Goal: Task Accomplishment & Management: Manage account settings

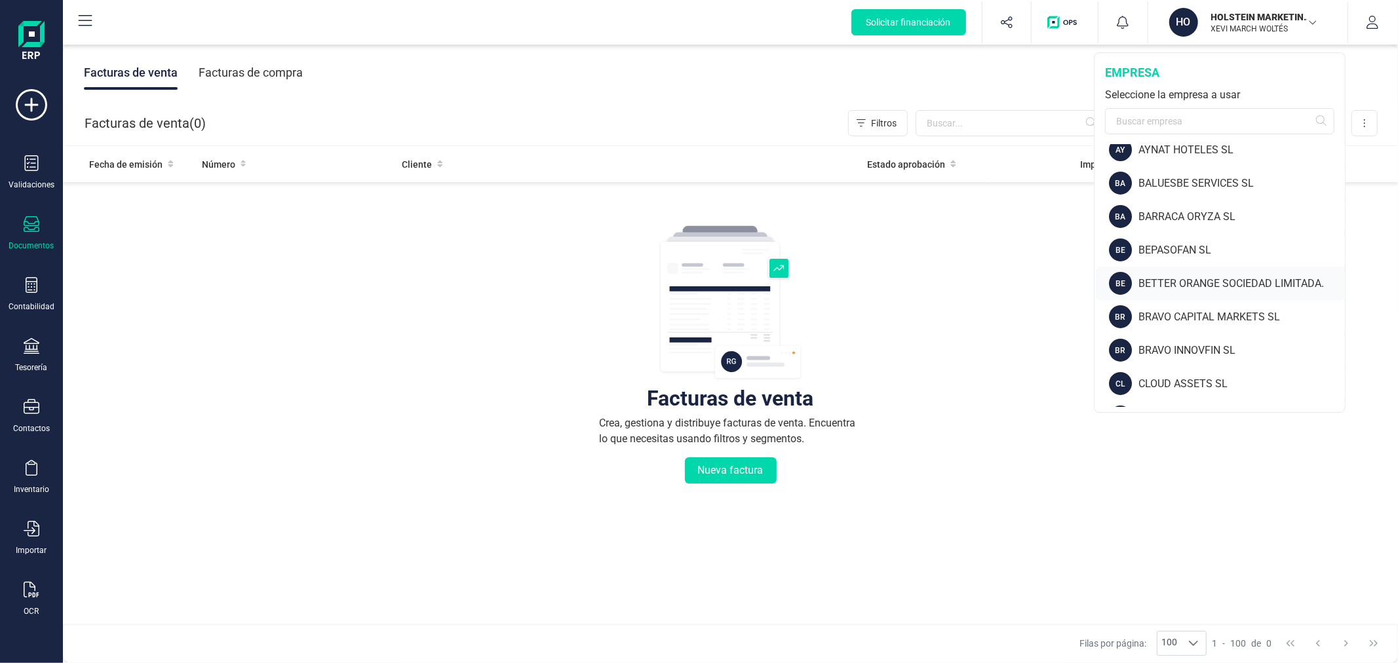
scroll to position [218, 0]
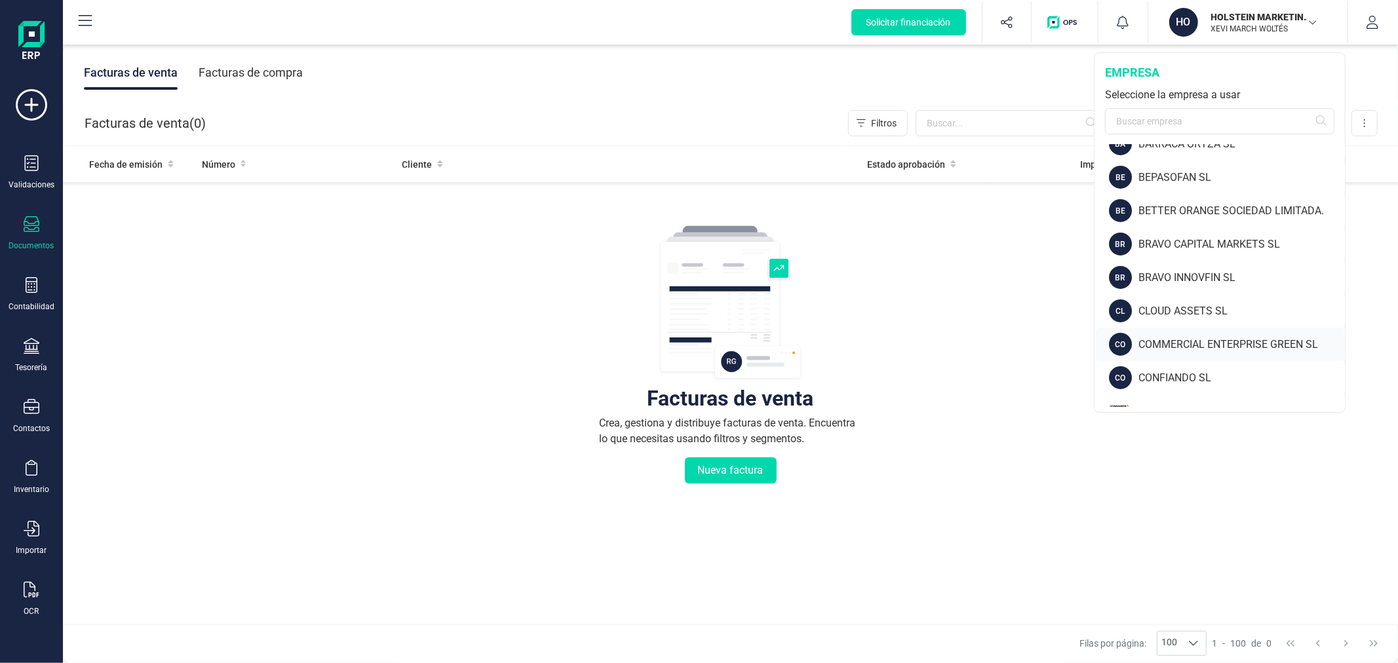
click at [1180, 347] on div "COMMERCIAL ENTERPRISE GREEN SL" at bounding box center [1241, 345] width 206 height 16
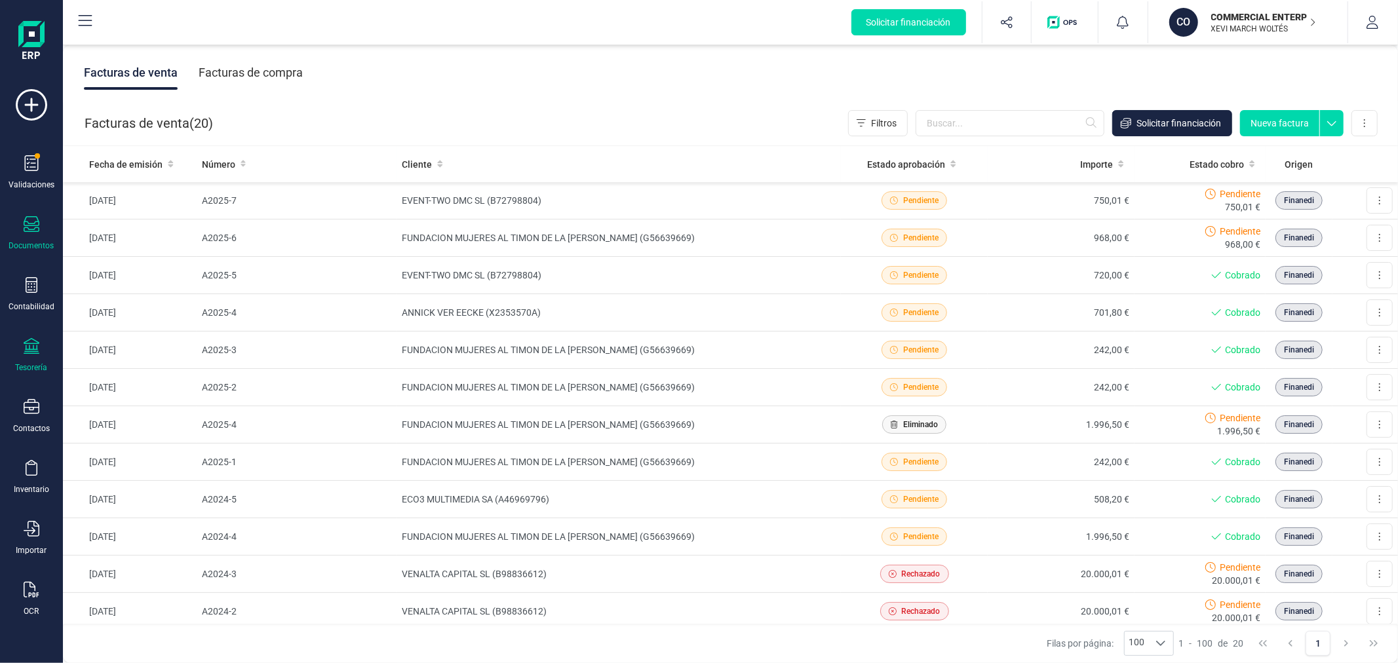
click at [22, 351] on div "Tesorería" at bounding box center [31, 355] width 52 height 35
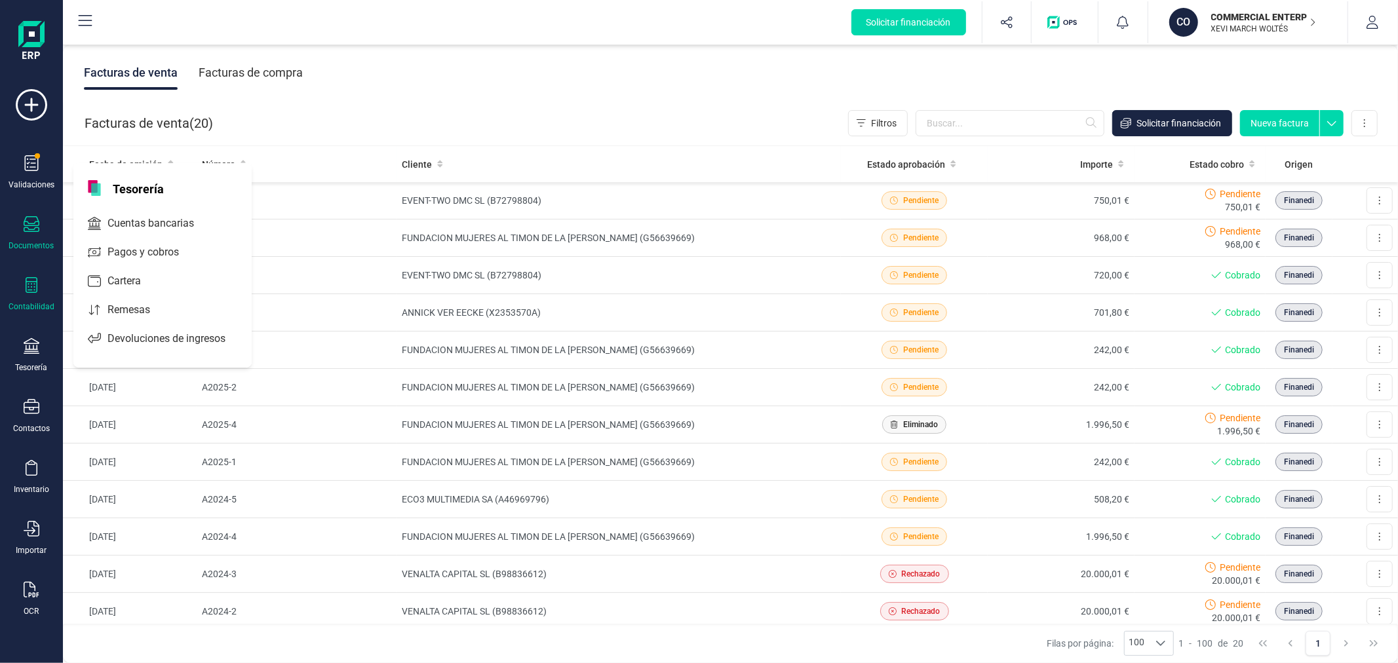
click at [22, 299] on div "Contabilidad" at bounding box center [31, 294] width 52 height 35
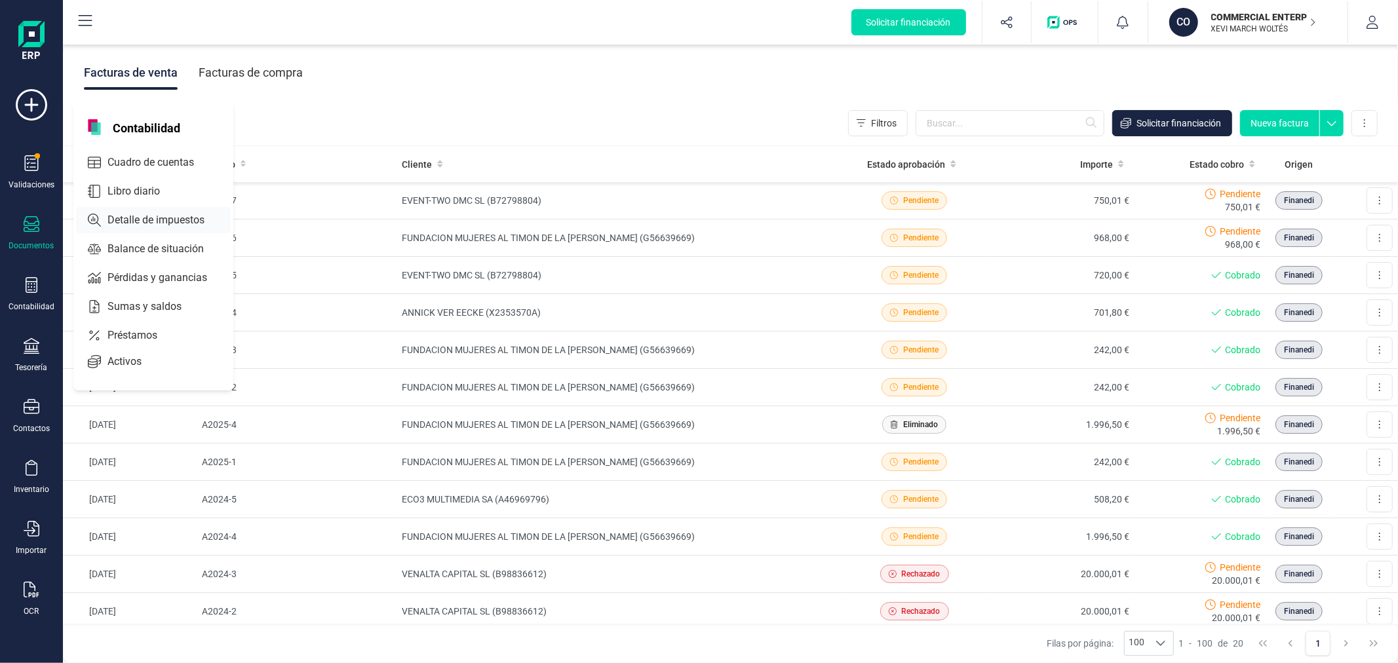
click at [149, 221] on span "Detalle de impuestos" at bounding box center [165, 220] width 126 height 16
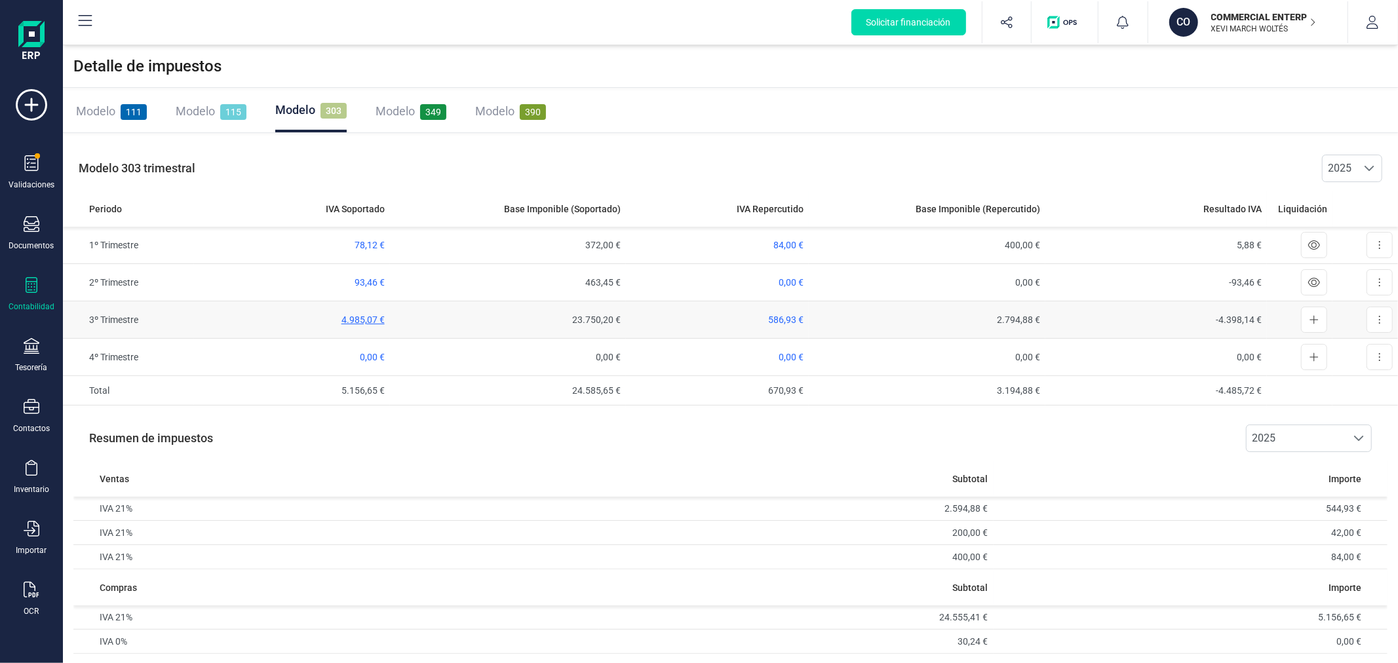
click at [357, 315] on span "4.985,07 €" at bounding box center [362, 320] width 43 height 10
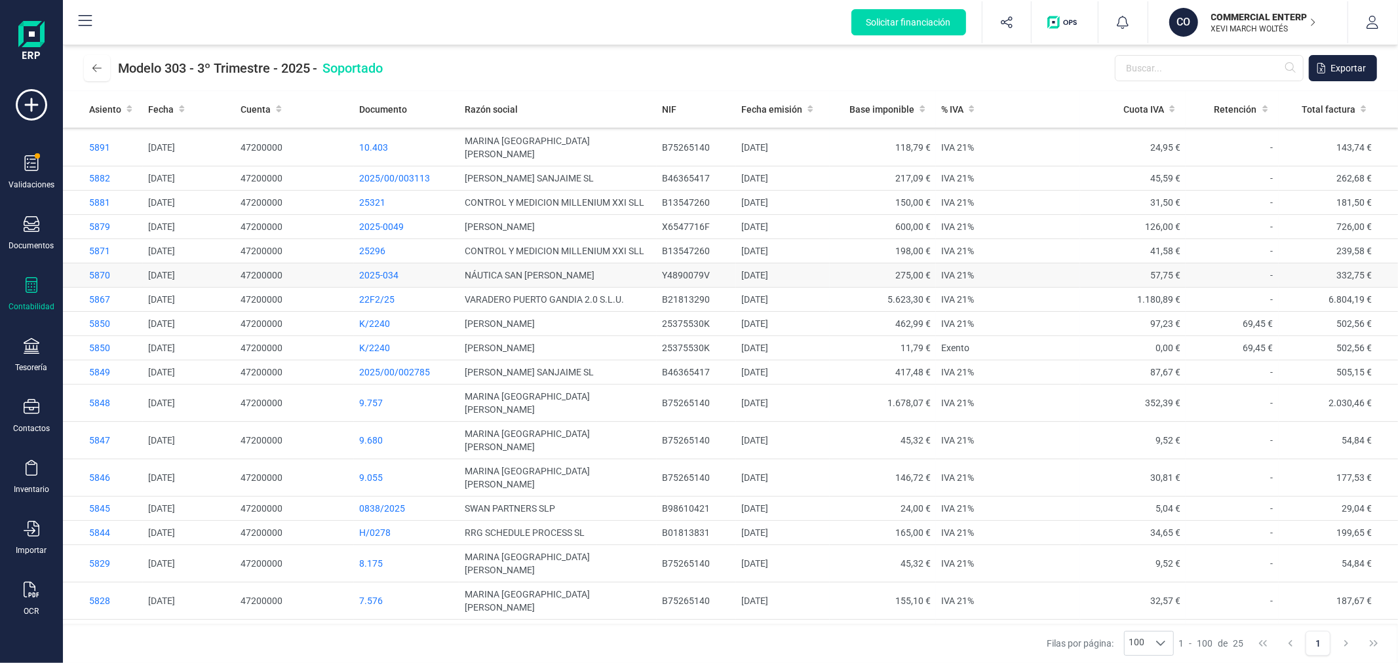
scroll to position [110, 0]
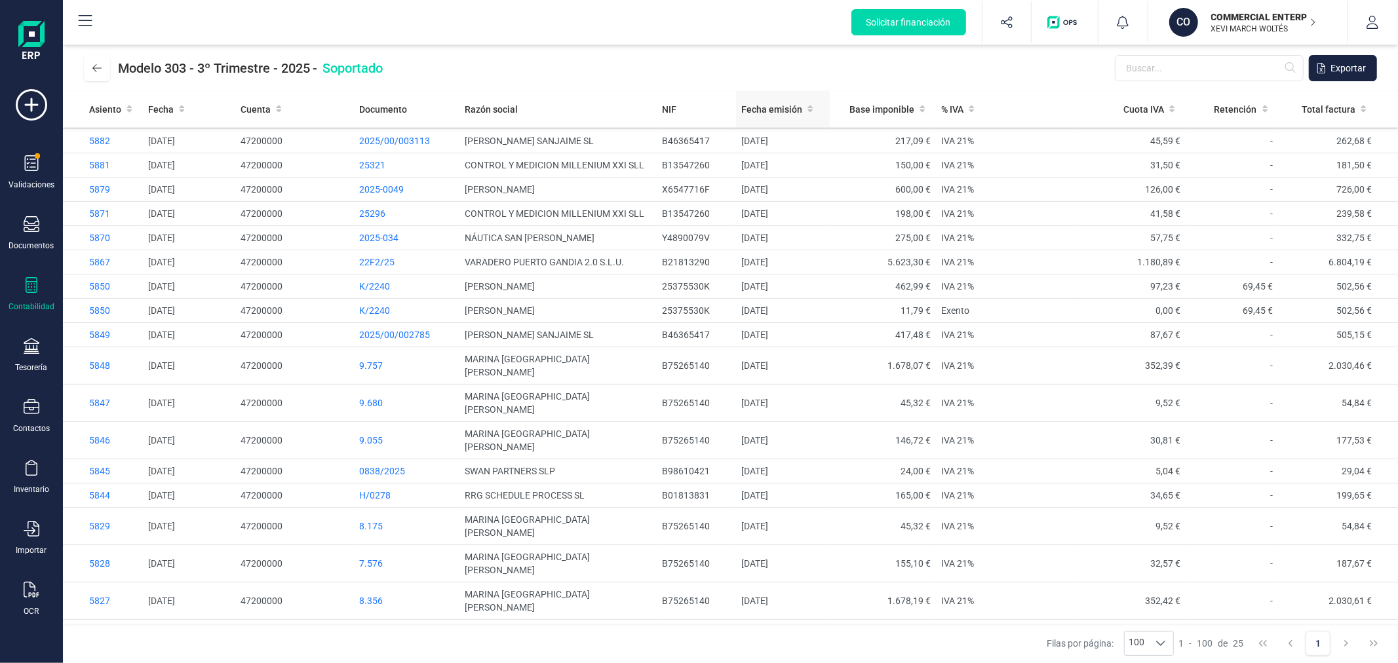
click at [757, 109] on span "Fecha emisión" at bounding box center [771, 109] width 61 height 13
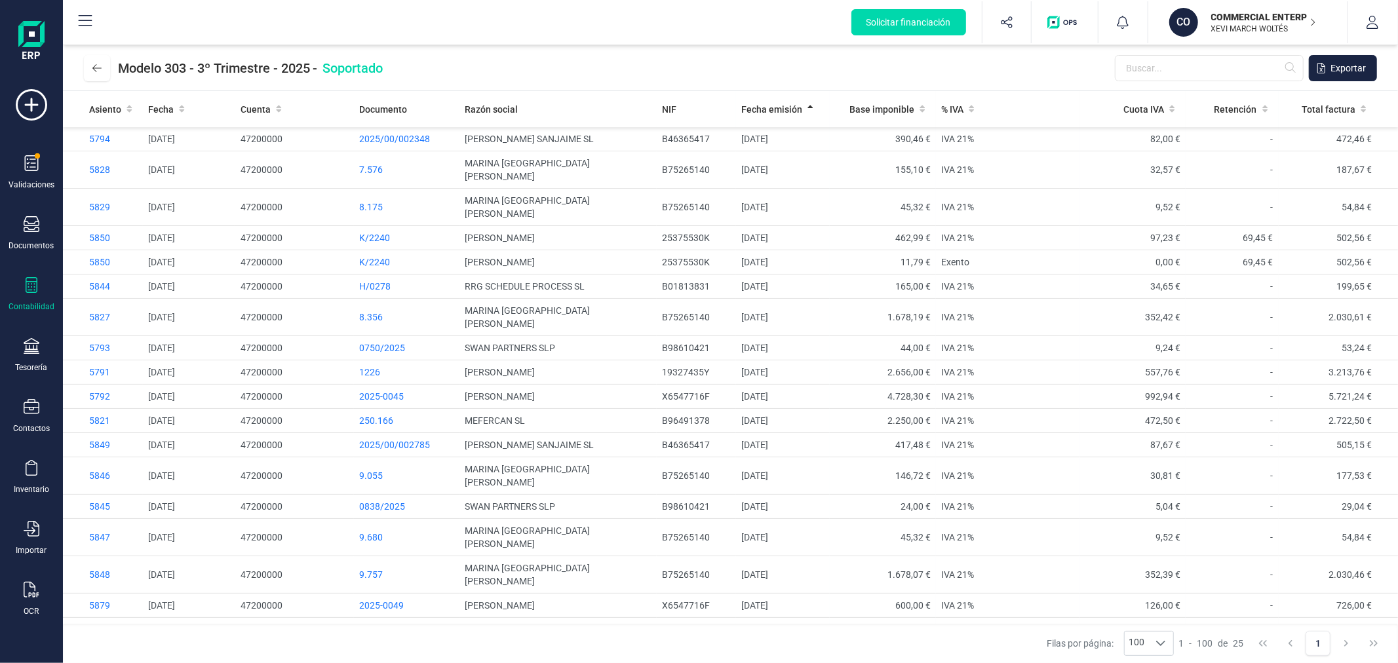
click at [678, 51] on div "Modelo 303 - 3º Trimestre - 2025 - Soportado Exportar" at bounding box center [730, 68] width 1335 height 46
click at [1230, 29] on p "XEVI MARCH WOLTÉS" at bounding box center [1263, 29] width 105 height 10
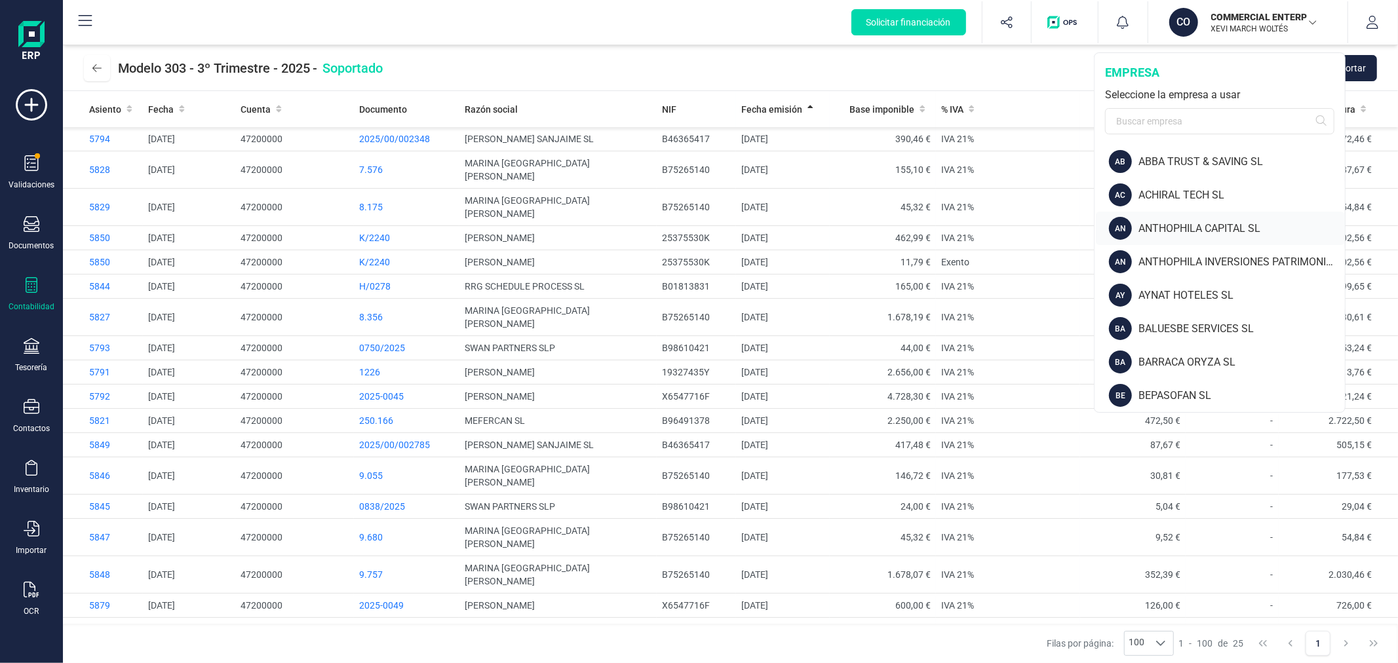
click at [1157, 233] on div "ANTHOPHILA CAPITAL SL" at bounding box center [1241, 229] width 206 height 16
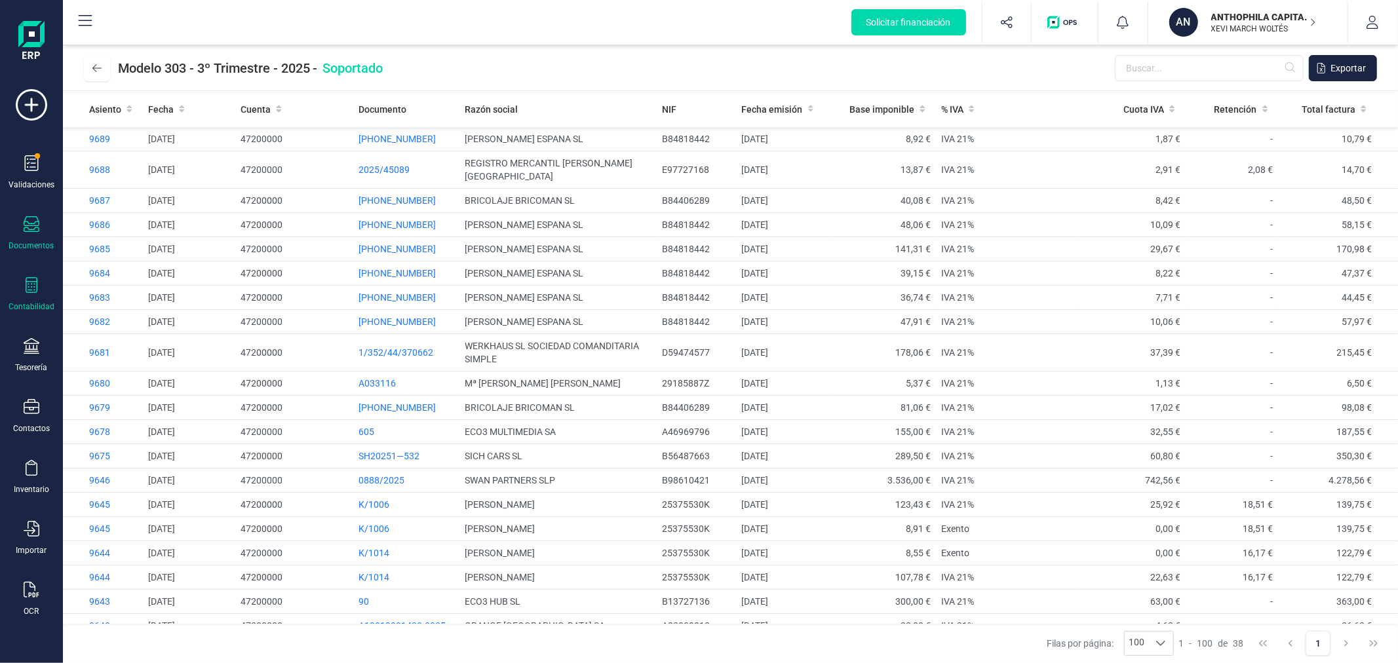
click at [22, 235] on div "Documentos" at bounding box center [31, 233] width 52 height 35
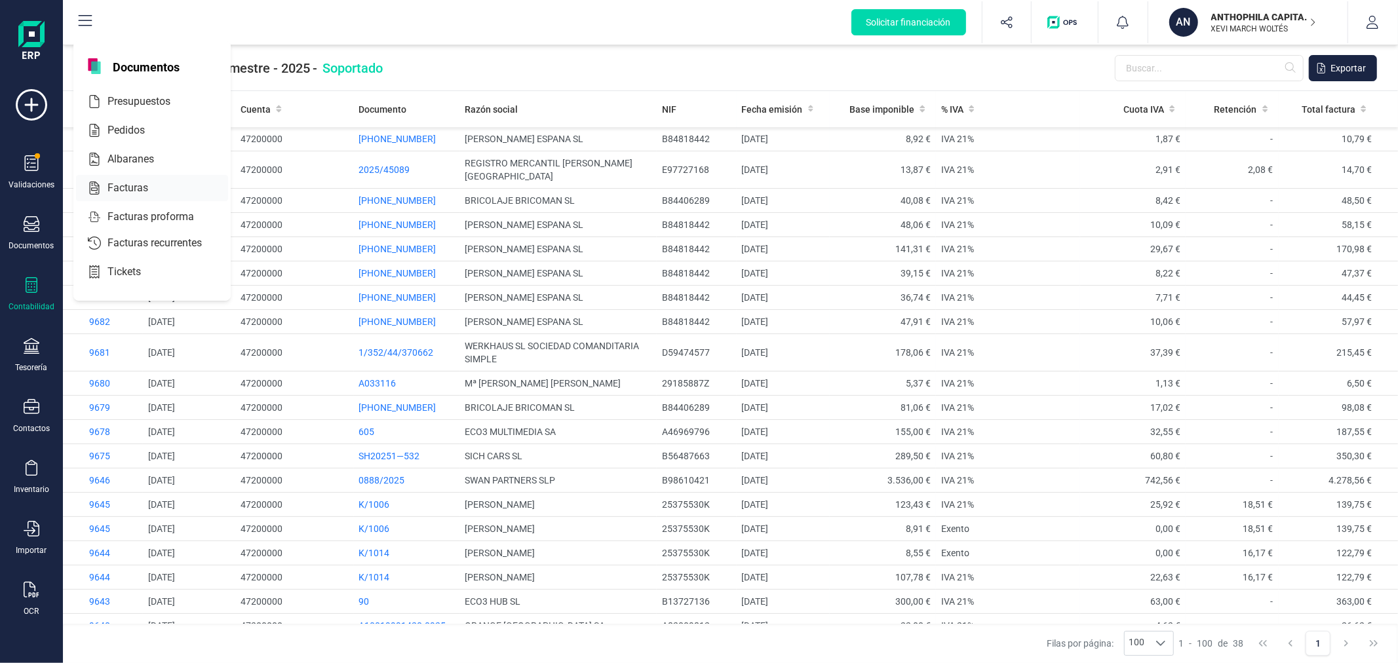
click at [126, 184] on span "Facturas" at bounding box center [136, 188] width 69 height 16
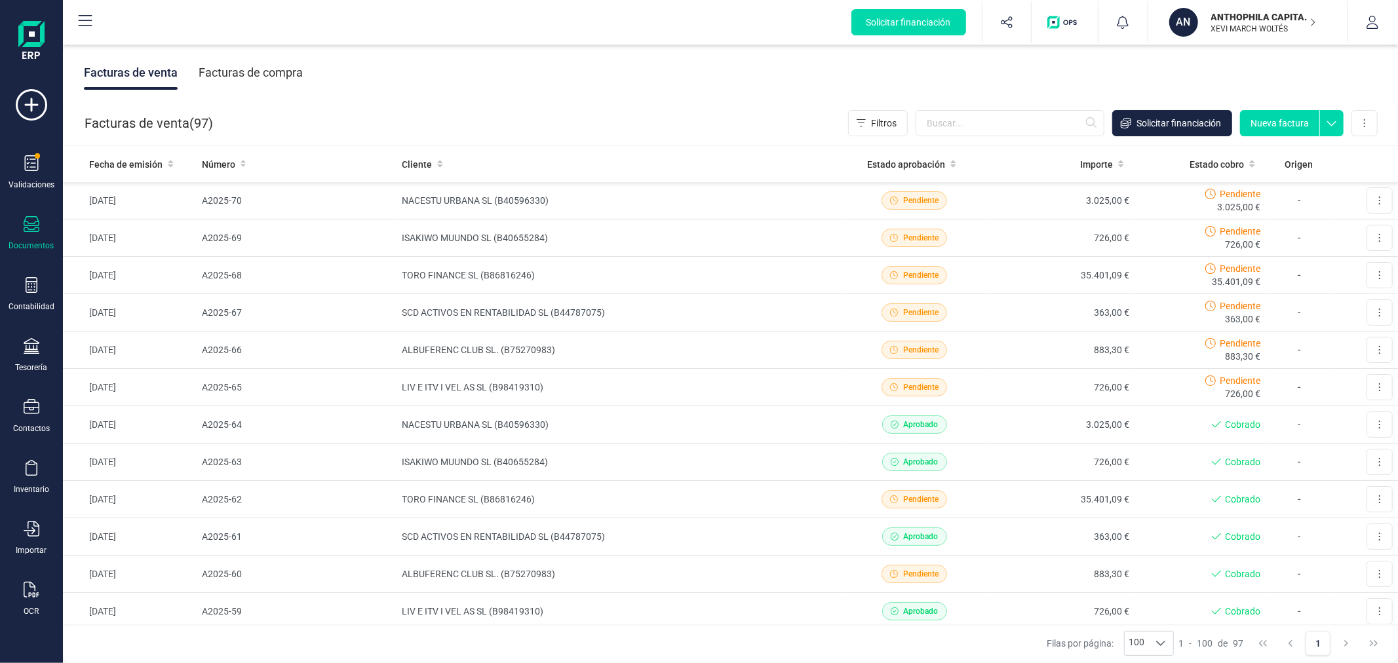
click at [660, 57] on div "Facturas de venta Facturas de compra" at bounding box center [730, 72] width 1335 height 55
click at [1233, 16] on p "ANTHOPHILA CAPITAL SL" at bounding box center [1263, 16] width 105 height 13
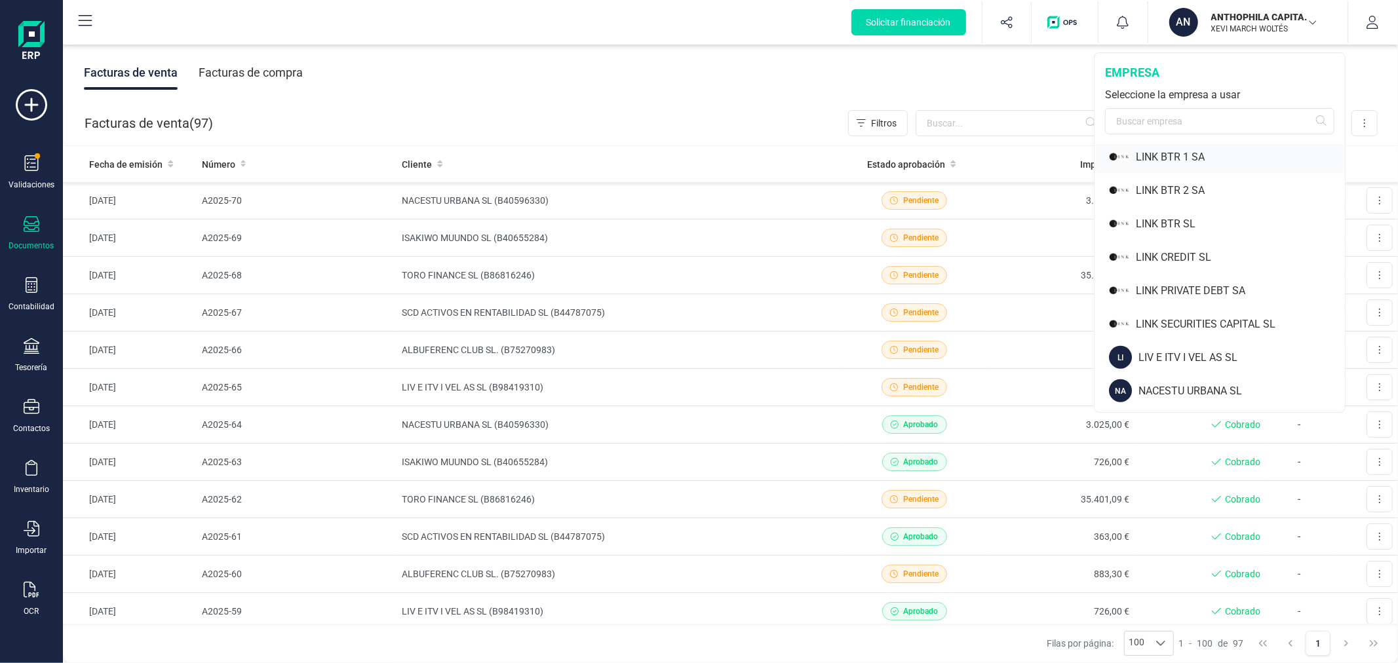
scroll to position [946, 0]
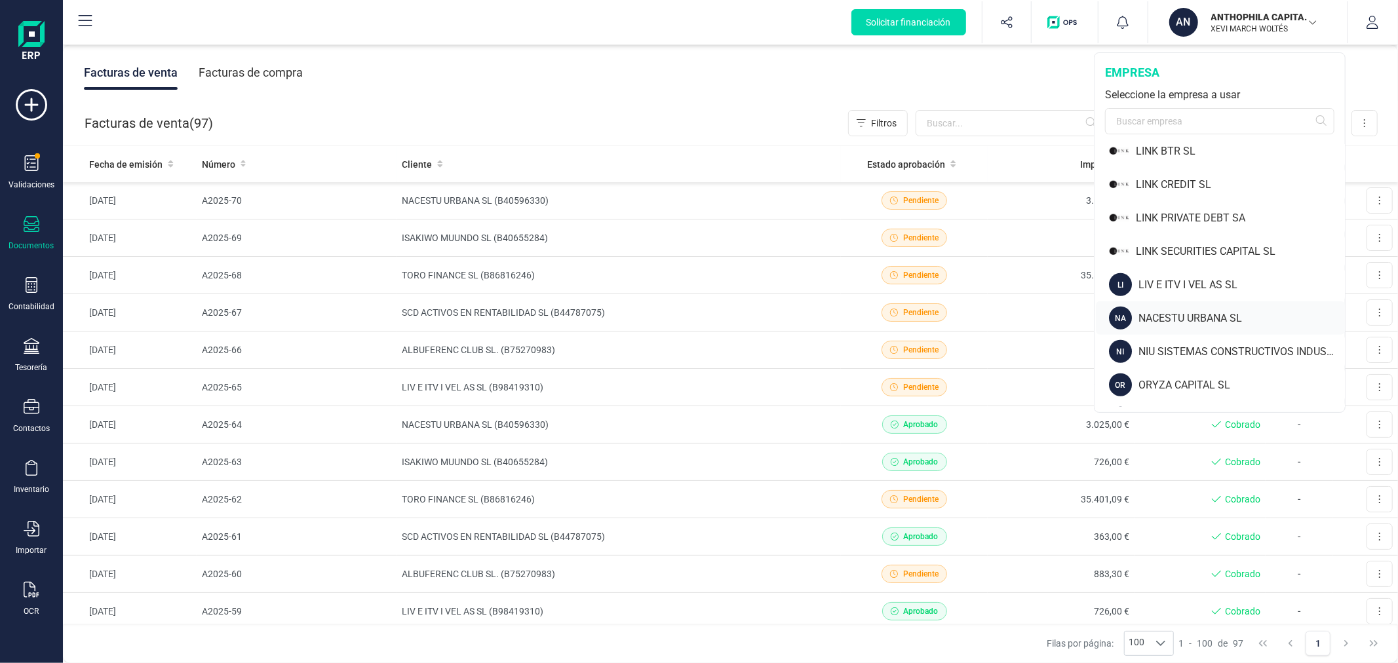
click at [1171, 318] on div "NACESTU URBANA SL" at bounding box center [1241, 319] width 206 height 16
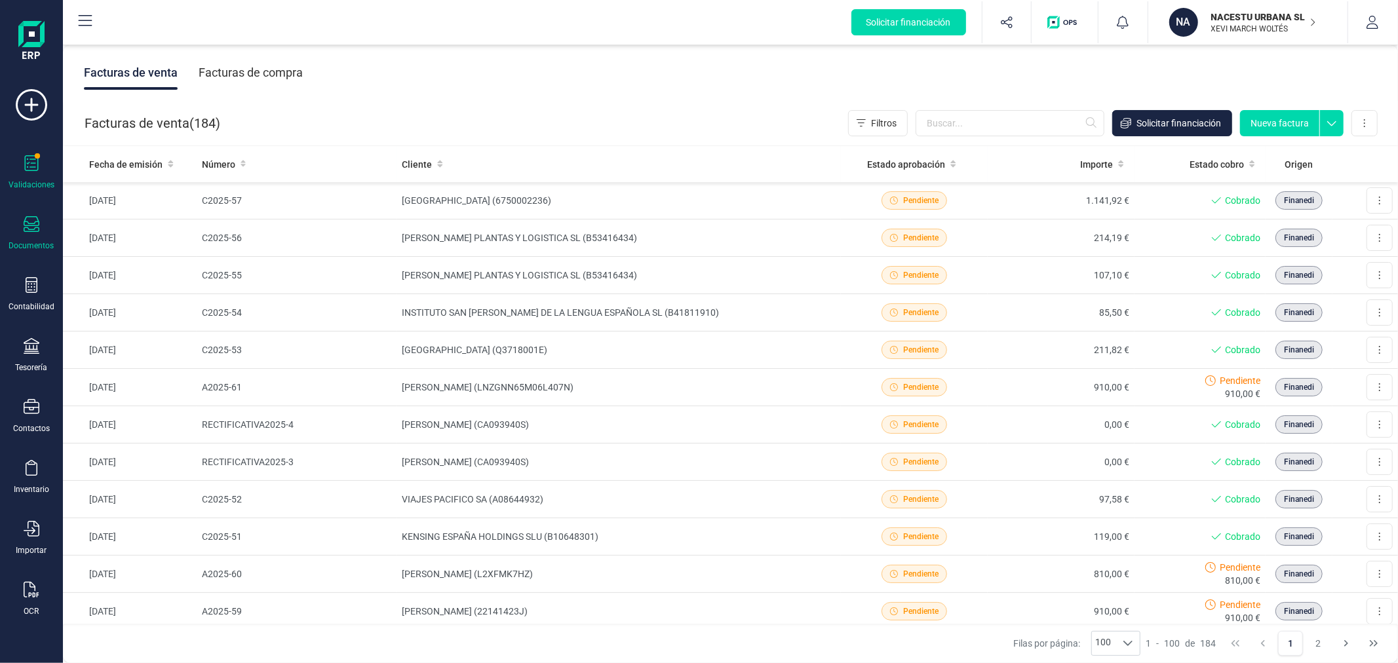
click at [33, 161] on icon at bounding box center [32, 163] width 16 height 16
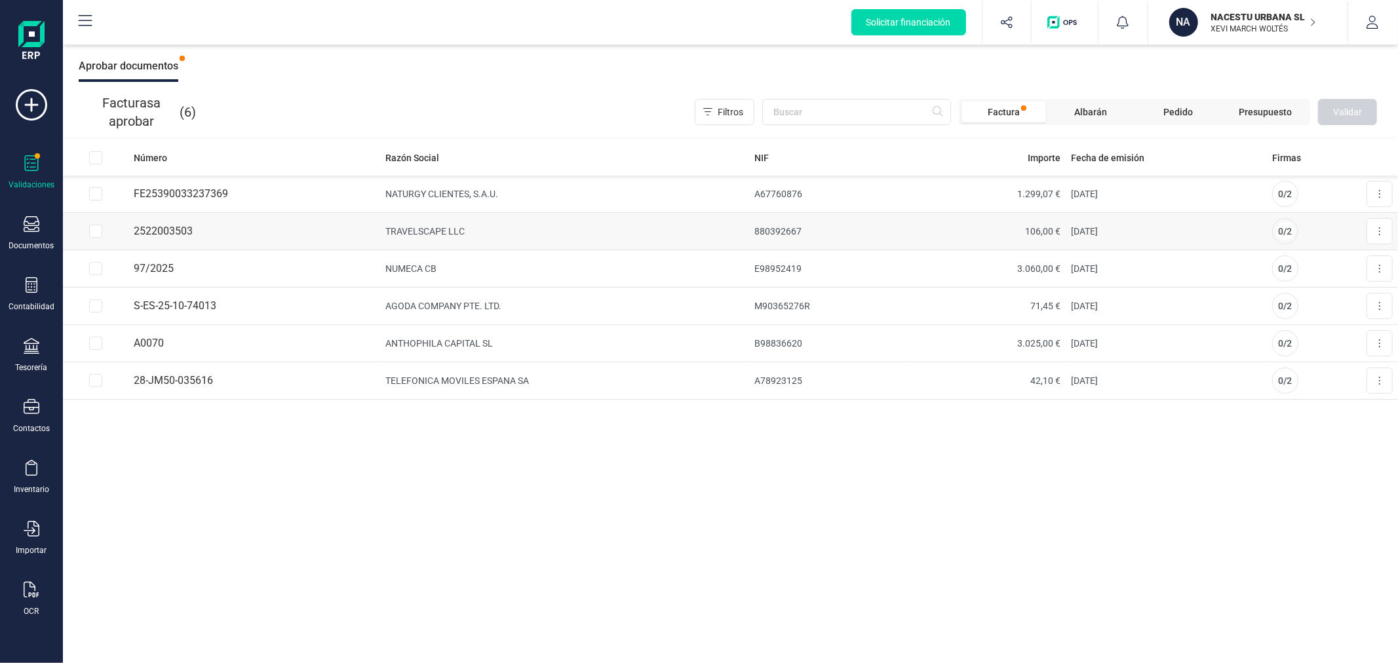
click at [452, 233] on td "TRAVELSCAPE LLC" at bounding box center [565, 231] width 370 height 37
click at [1378, 231] on icon at bounding box center [1379, 231] width 3 height 10
click at [1334, 264] on span "Aprobar factura" at bounding box center [1349, 263] width 66 height 13
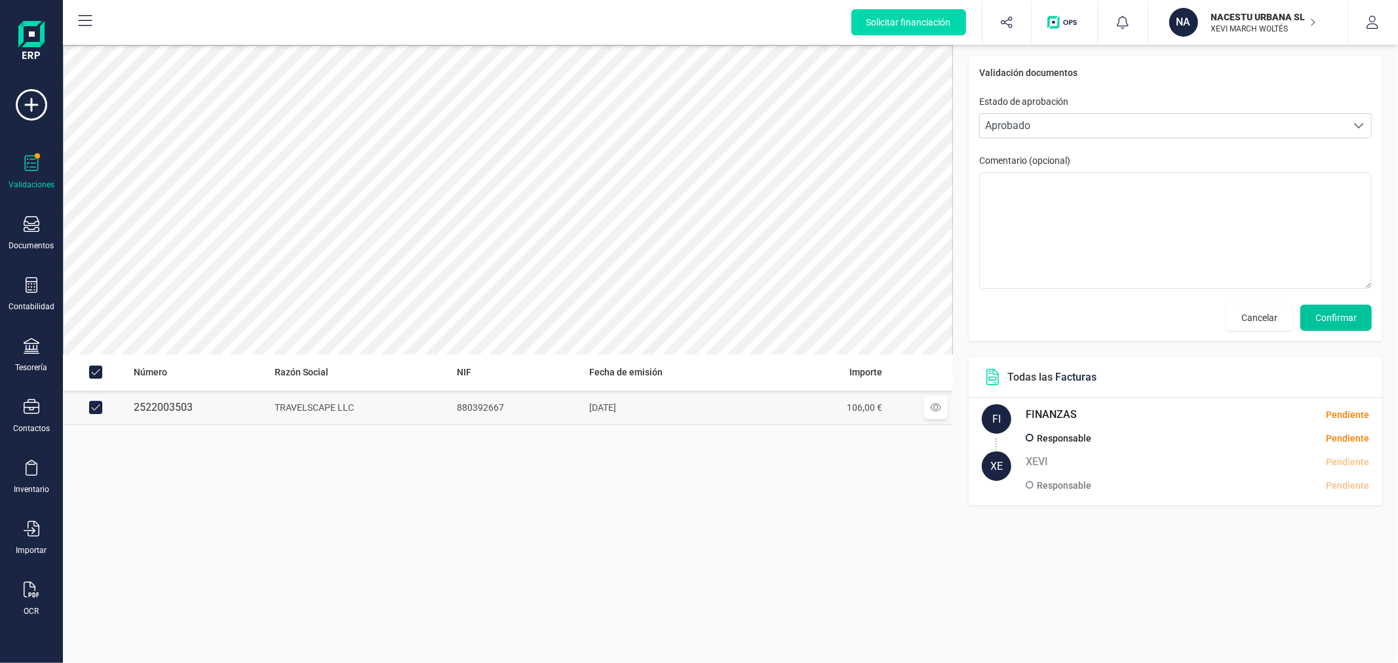
click at [1355, 320] on span "Confirmar" at bounding box center [1335, 317] width 41 height 13
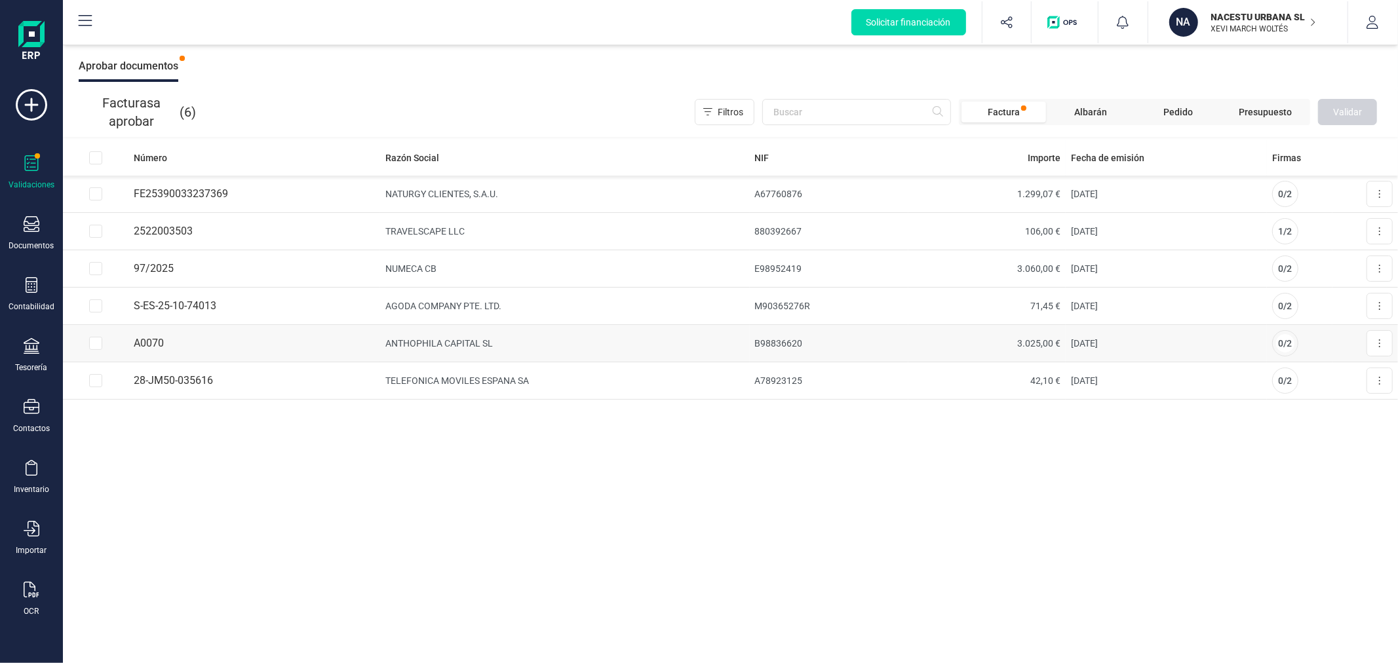
click at [94, 347] on input "Row Selected d43ca021-e5b4-4018-9dd8-01773b3752cc" at bounding box center [95, 343] width 13 height 13
checkbox input "true"
click at [94, 271] on input "Row Selected 2c6819f9-fce2-4ee7-925f-3556ccc306a4" at bounding box center [95, 268] width 13 height 13
checkbox input "true"
click at [1325, 111] on button "Validar" at bounding box center [1347, 112] width 59 height 26
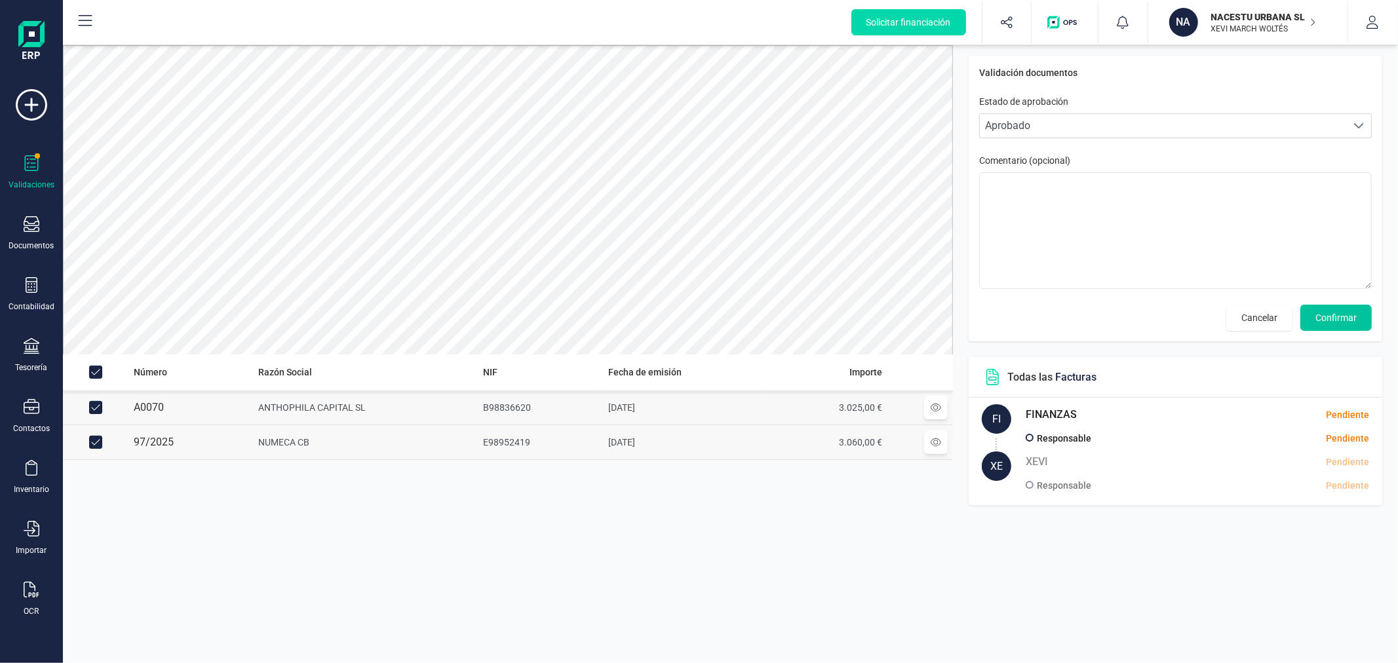
click at [1321, 320] on span "Confirmar" at bounding box center [1335, 317] width 41 height 13
click at [1326, 320] on span "Confirmar" at bounding box center [1335, 317] width 41 height 13
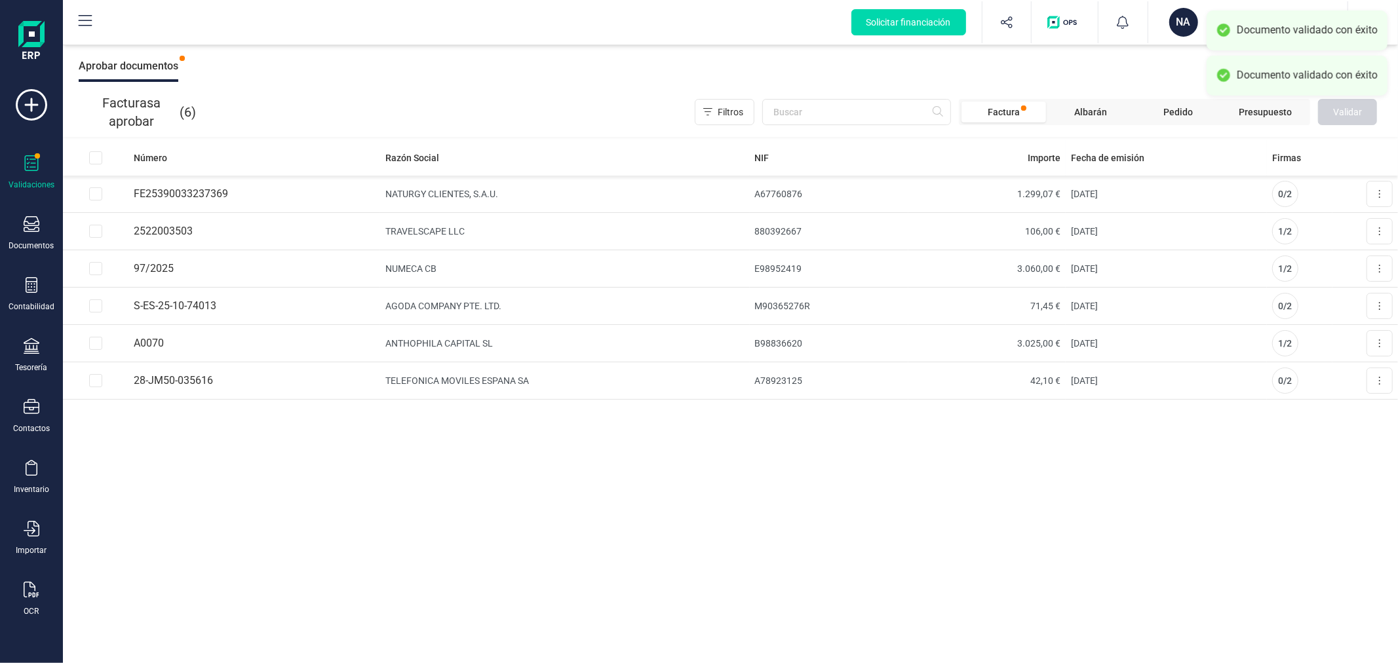
click at [396, 512] on div "Número Razón Social NIF Importe Fecha de emisión Firmas FE25390033237369 NATURG…" at bounding box center [730, 402] width 1335 height 524
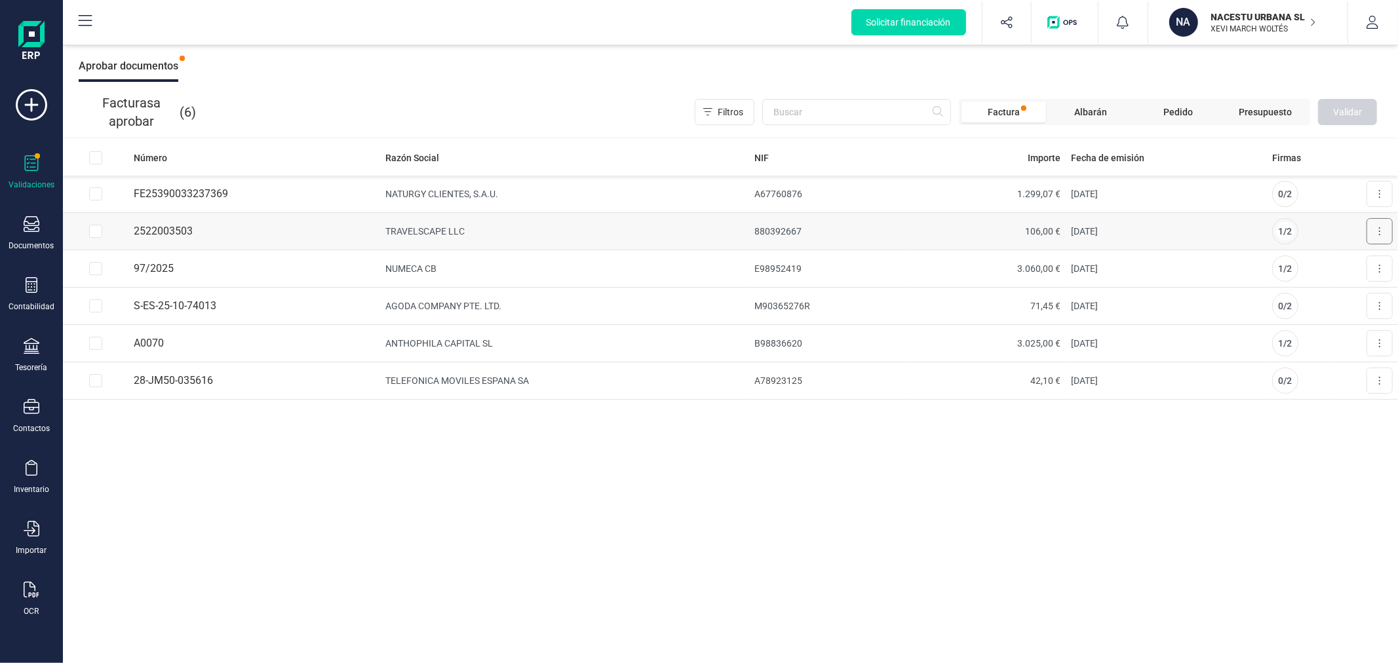
click at [1376, 229] on button at bounding box center [1380, 231] width 26 height 26
click at [1327, 258] on span "Aprobar factura" at bounding box center [1349, 263] width 66 height 13
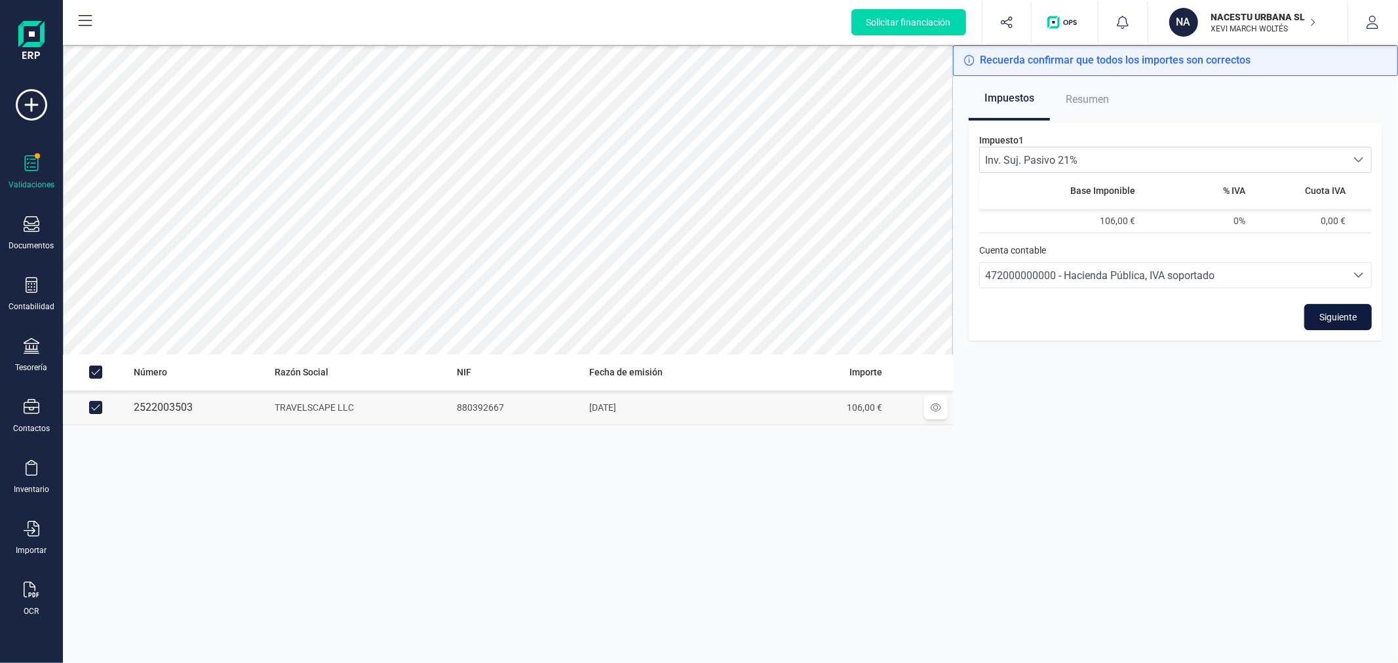
click at [1327, 318] on span "Siguiente" at bounding box center [1337, 317] width 37 height 13
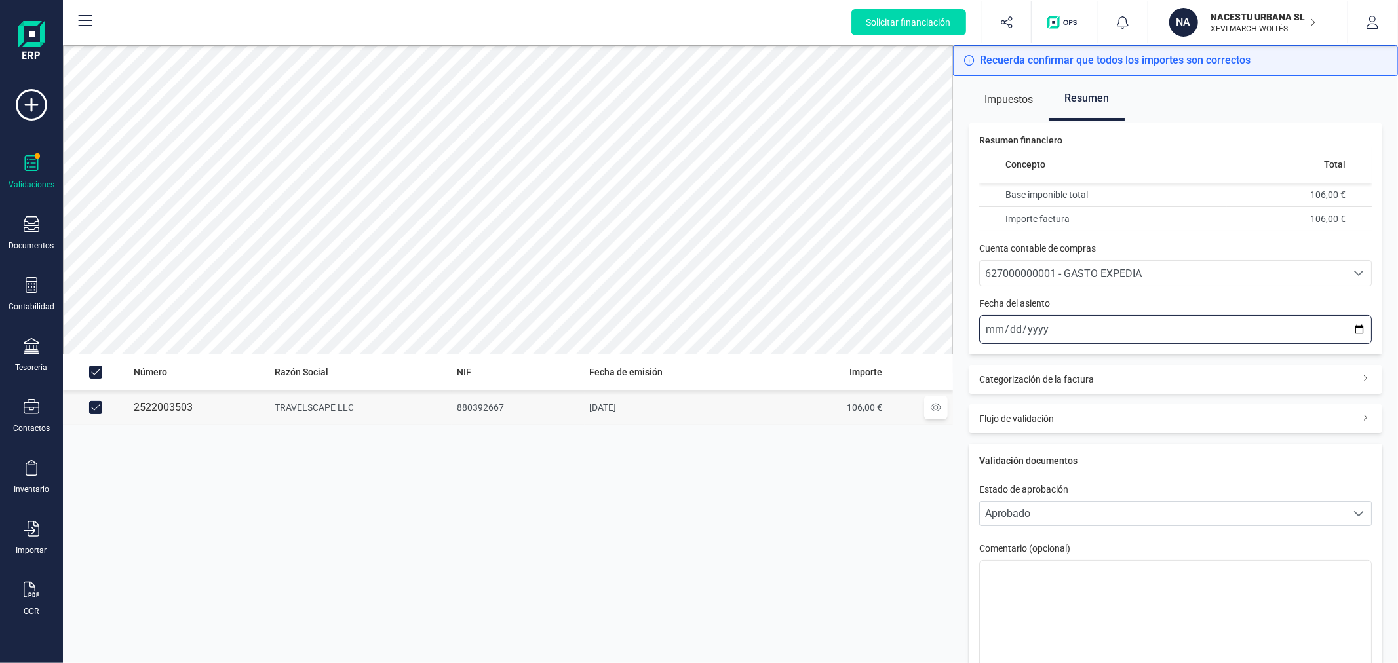
click at [1346, 328] on input "[DATE]" at bounding box center [1175, 329] width 393 height 29
type input "[DATE]"
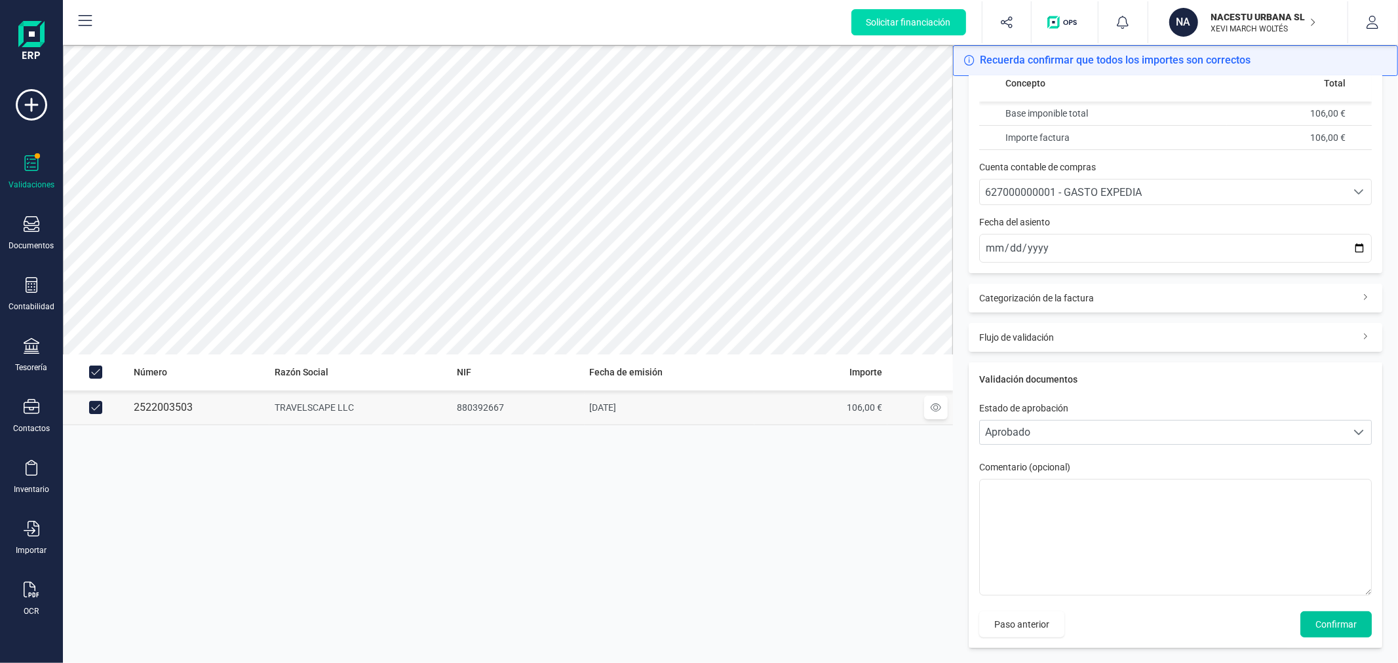
click at [1315, 623] on span "Confirmar" at bounding box center [1335, 624] width 41 height 13
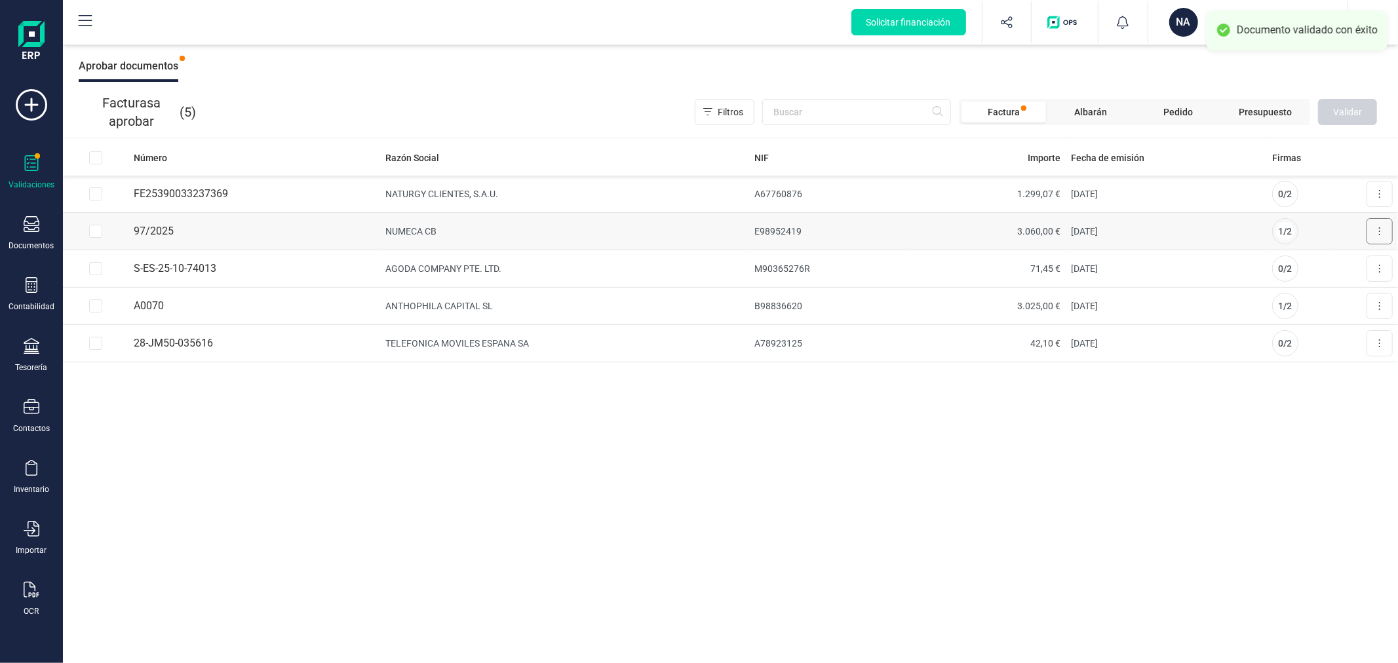
click at [1372, 235] on button at bounding box center [1380, 231] width 26 height 26
click at [1349, 258] on span "Aprobar factura" at bounding box center [1349, 263] width 66 height 13
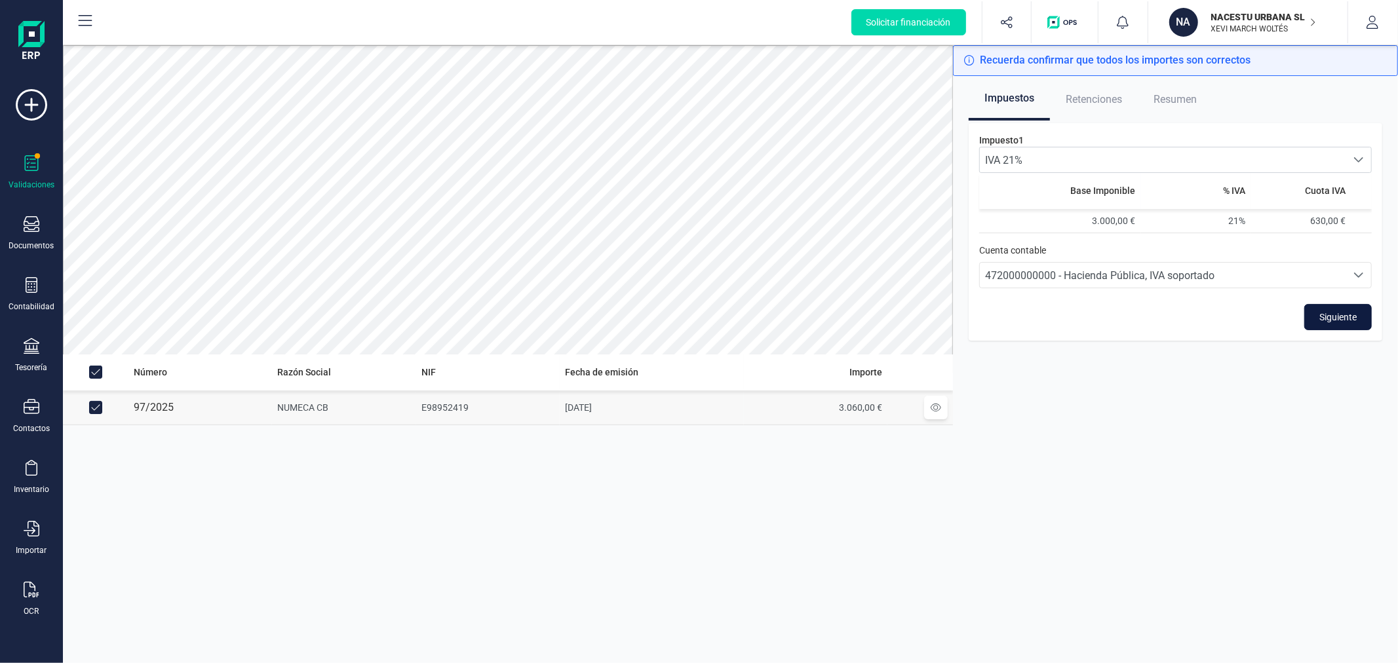
click at [1338, 317] on span "Siguiente" at bounding box center [1337, 317] width 37 height 13
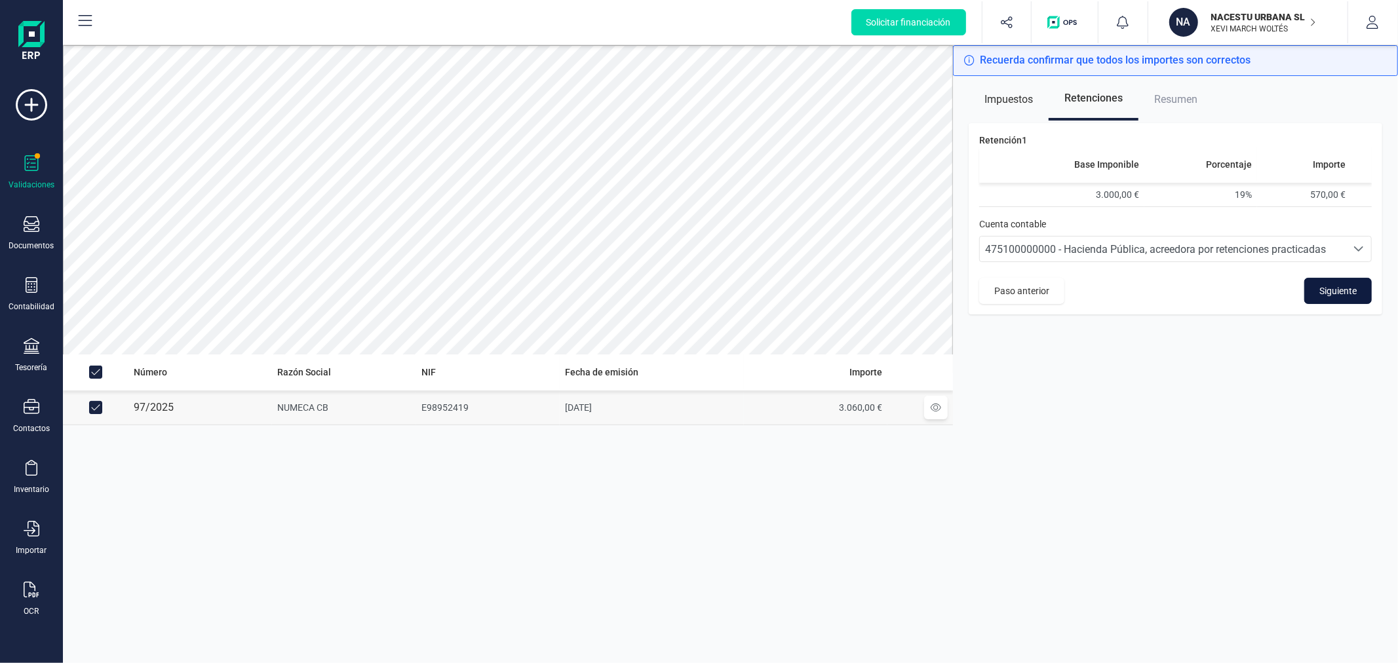
click at [1348, 291] on span "Siguiente" at bounding box center [1337, 290] width 37 height 13
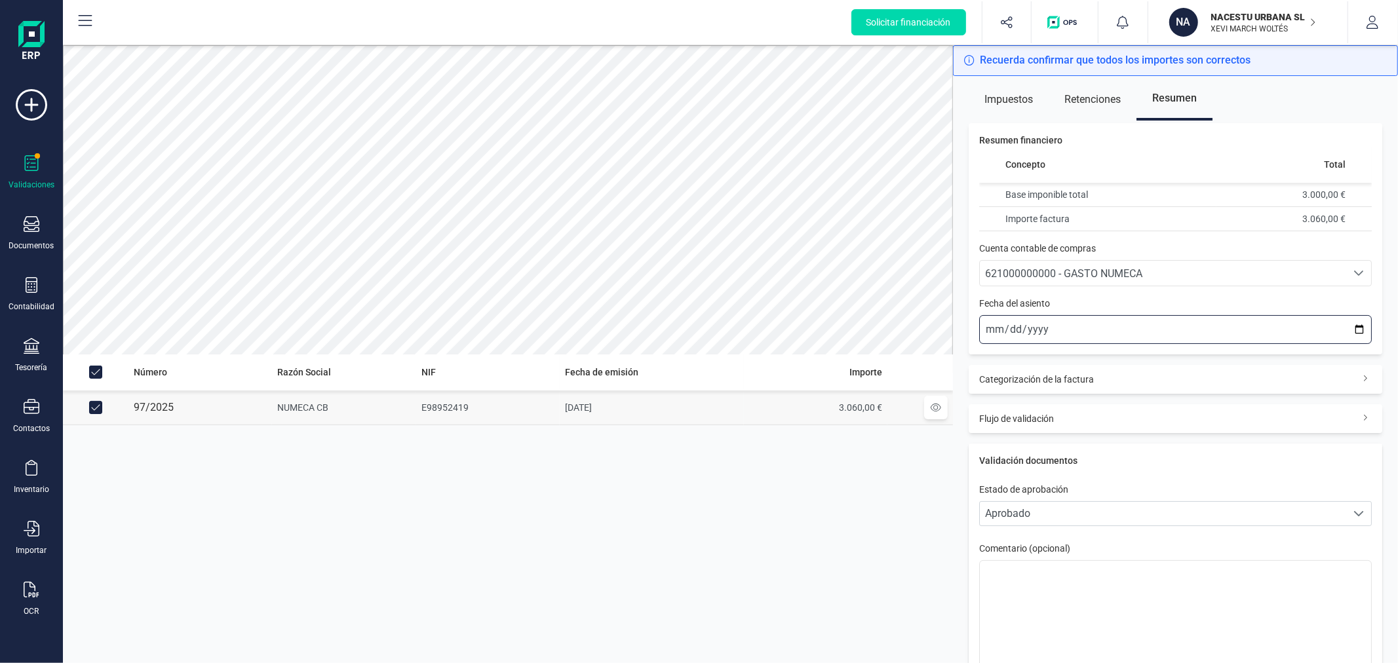
click at [1345, 332] on input "[DATE]" at bounding box center [1175, 329] width 393 height 29
type input "[DATE]"
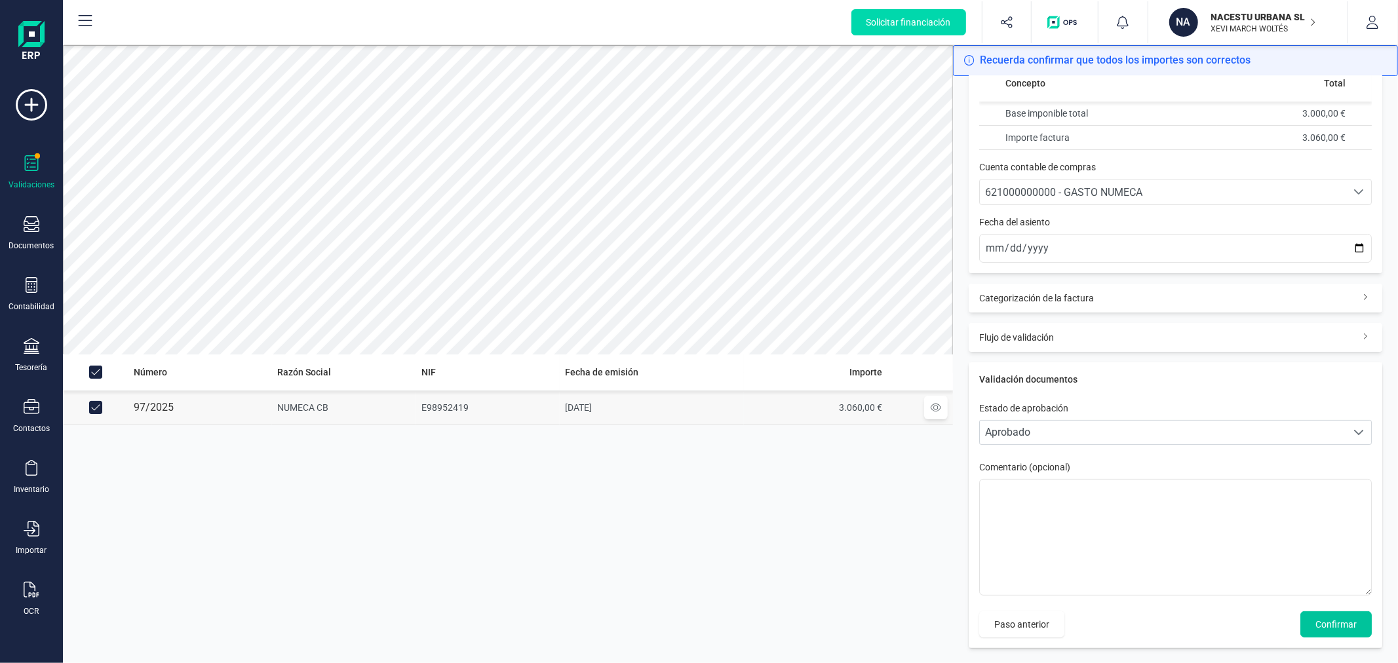
click at [1330, 612] on button "Confirmar" at bounding box center [1335, 625] width 71 height 26
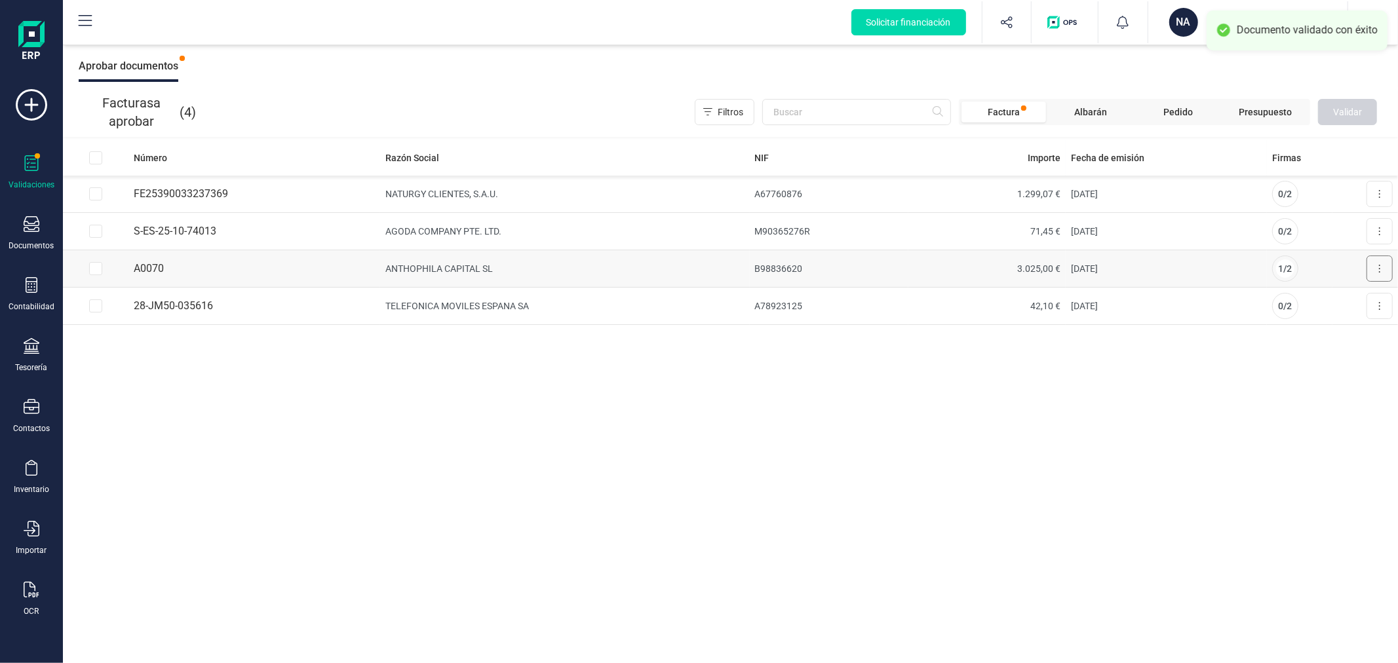
click at [1380, 269] on icon at bounding box center [1379, 268] width 3 height 10
click at [1338, 302] on span "Aprobar factura" at bounding box center [1349, 300] width 66 height 13
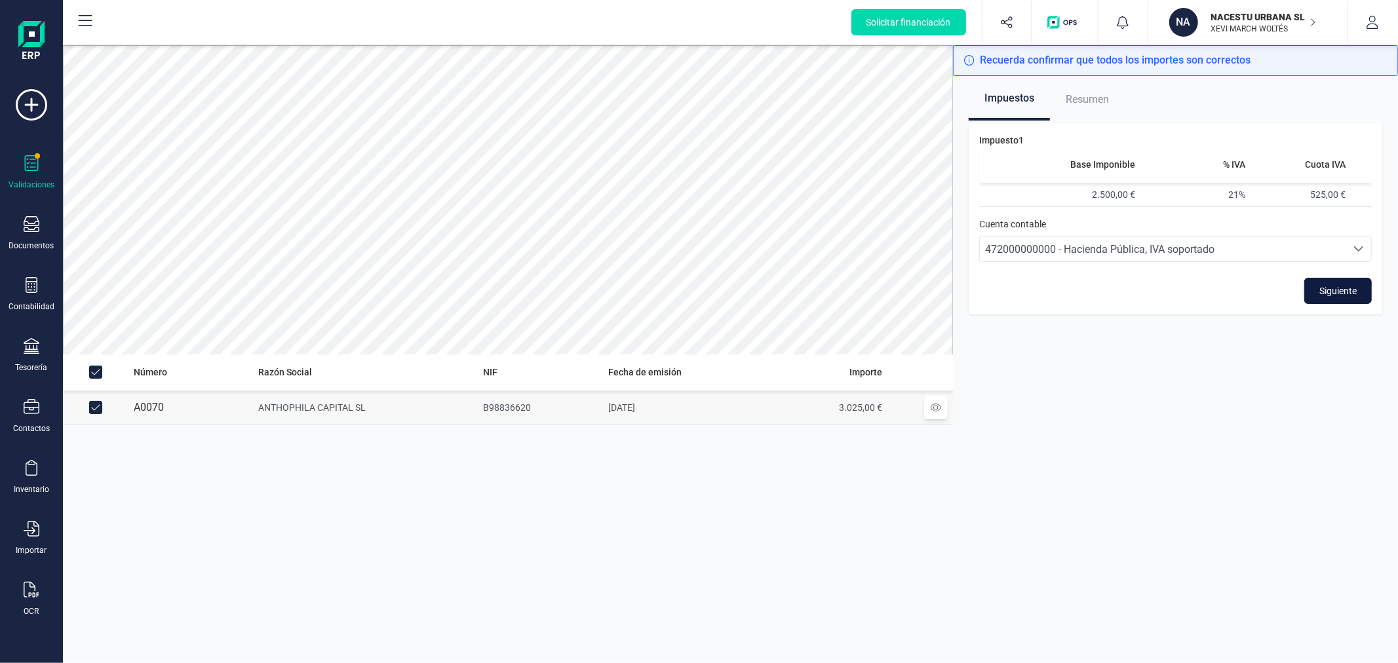
click at [1340, 285] on span "Siguiente" at bounding box center [1337, 290] width 37 height 13
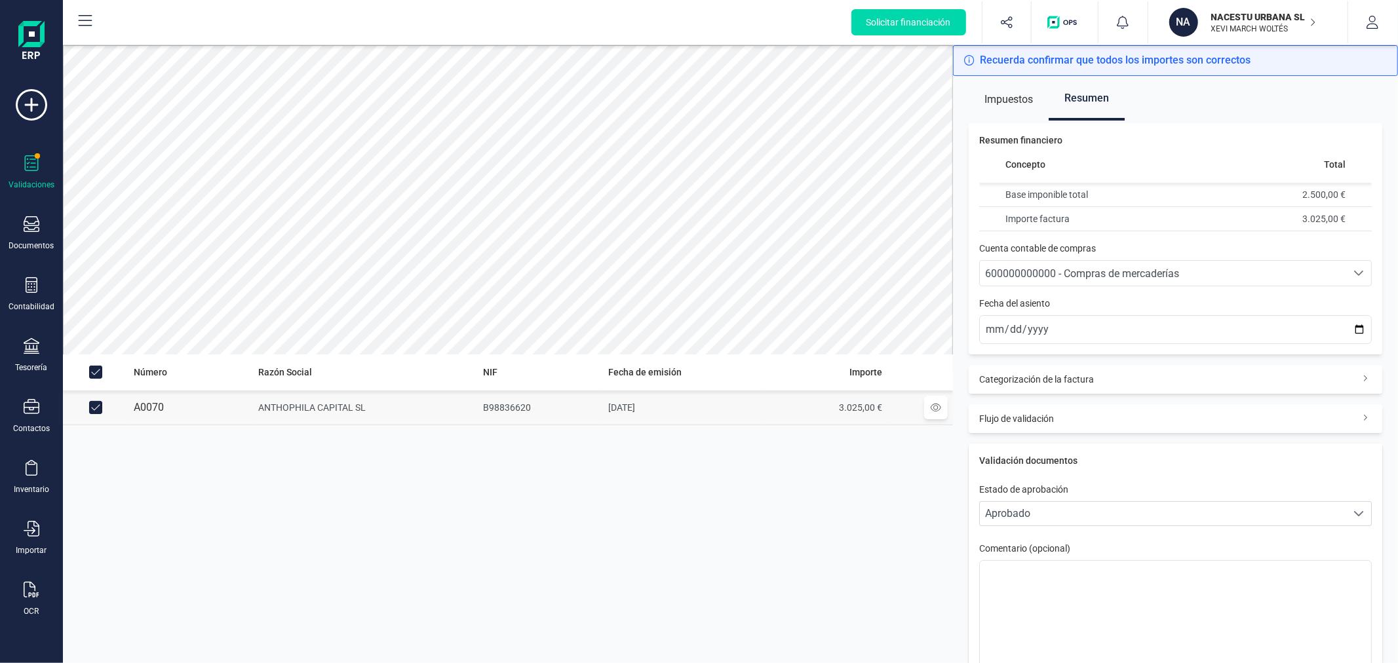
click at [1133, 276] on span "600000000000 - Compras de mercaderías" at bounding box center [1082, 273] width 194 height 12
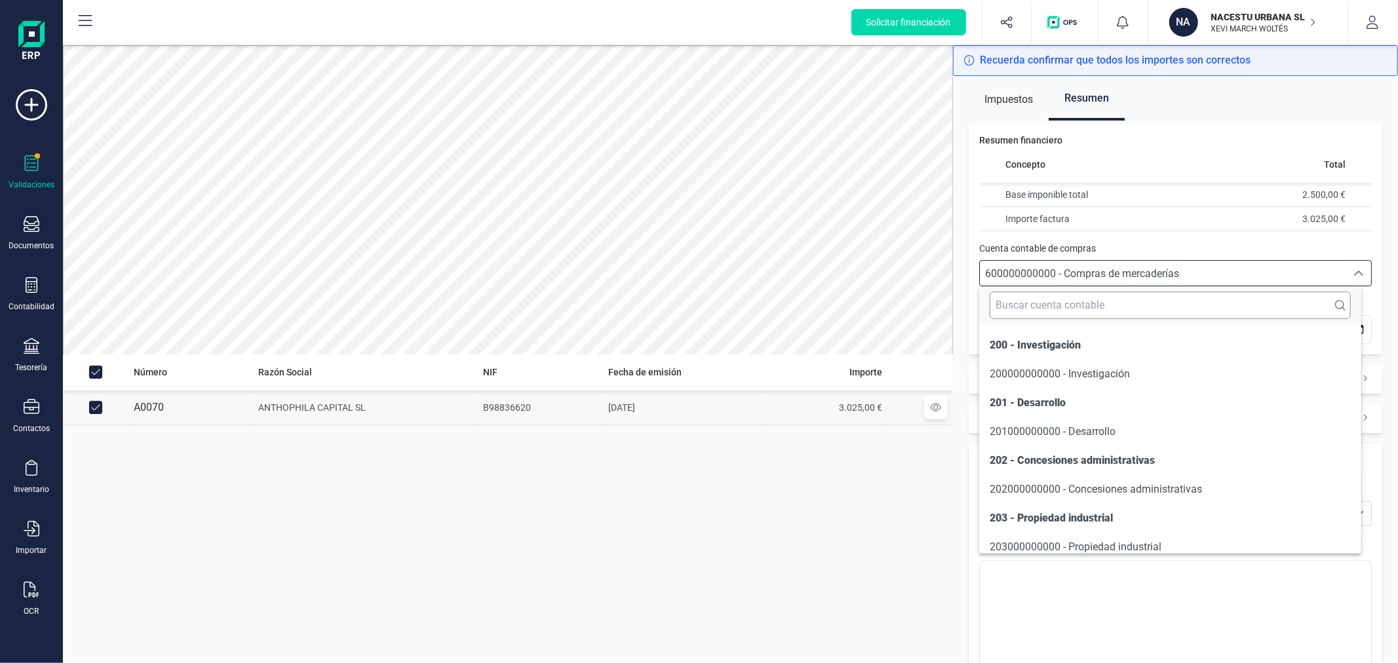
scroll to position [6318, 0]
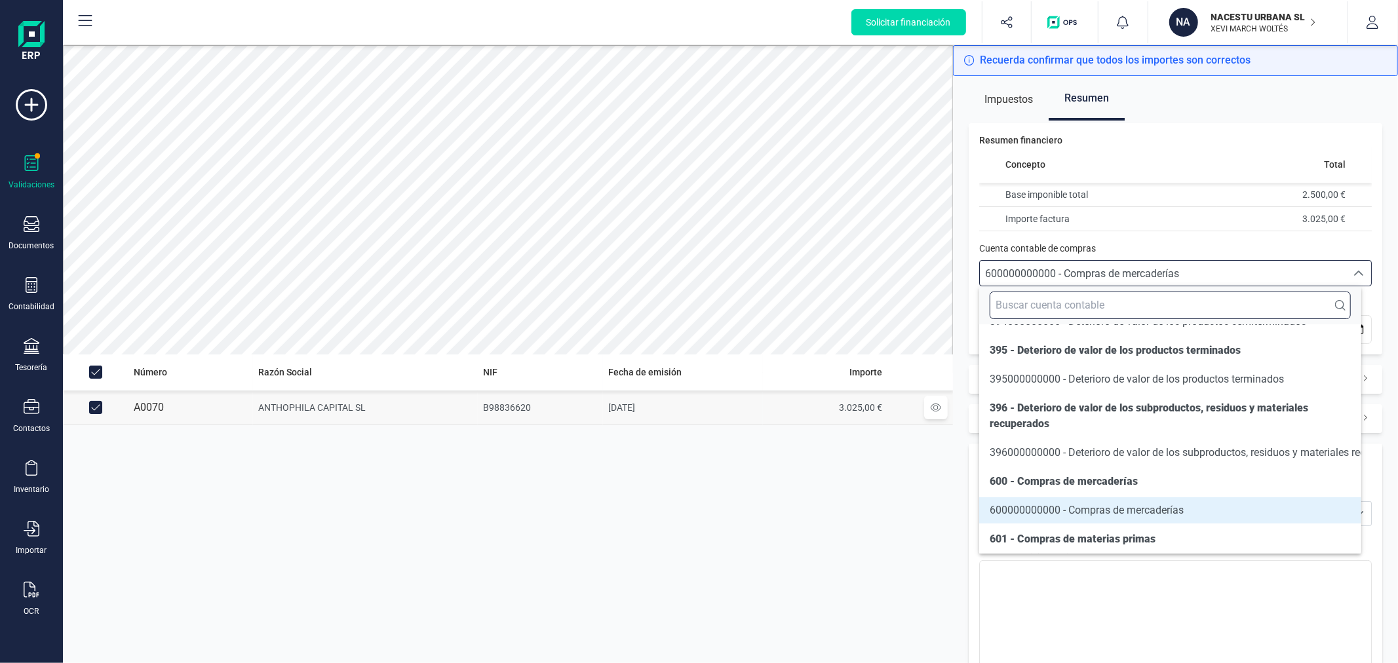
click at [1126, 300] on input "text" at bounding box center [1170, 306] width 360 height 28
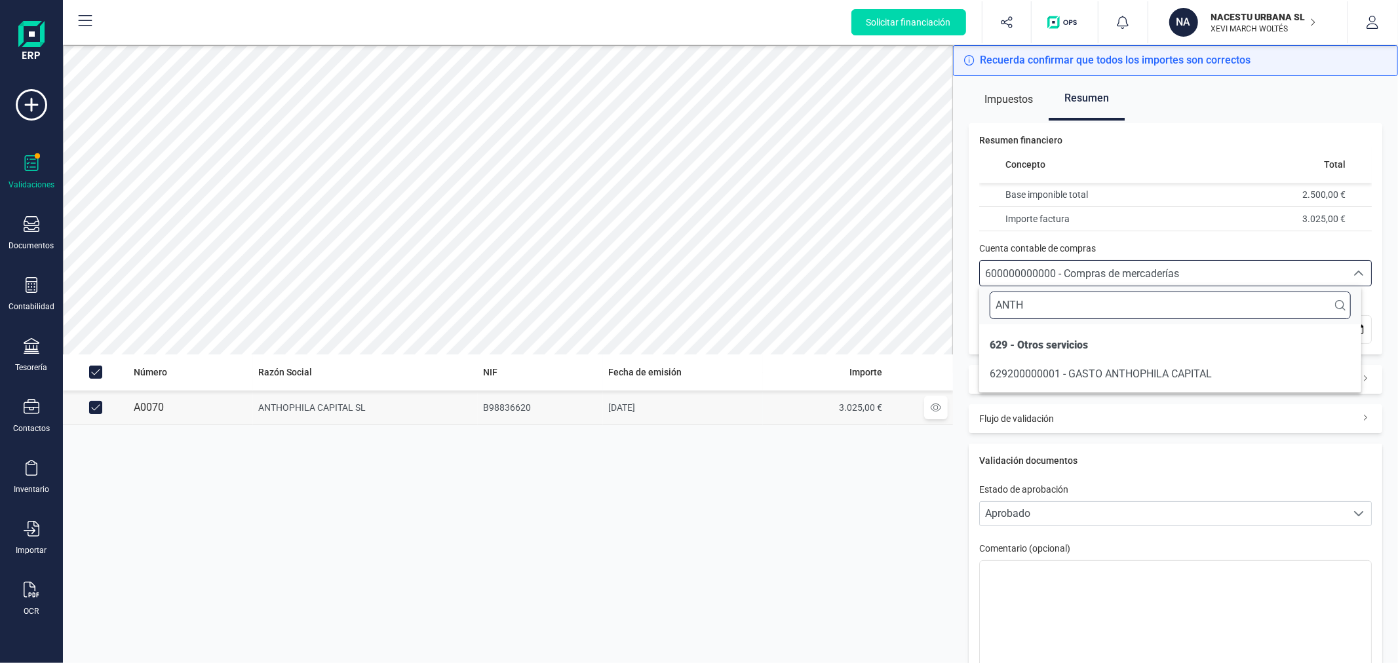
scroll to position [0, 0]
type input "ANTH"
click at [1119, 371] on span "629200000001 - GASTO ANTHOPHILA CAPITAL" at bounding box center [1101, 374] width 222 height 12
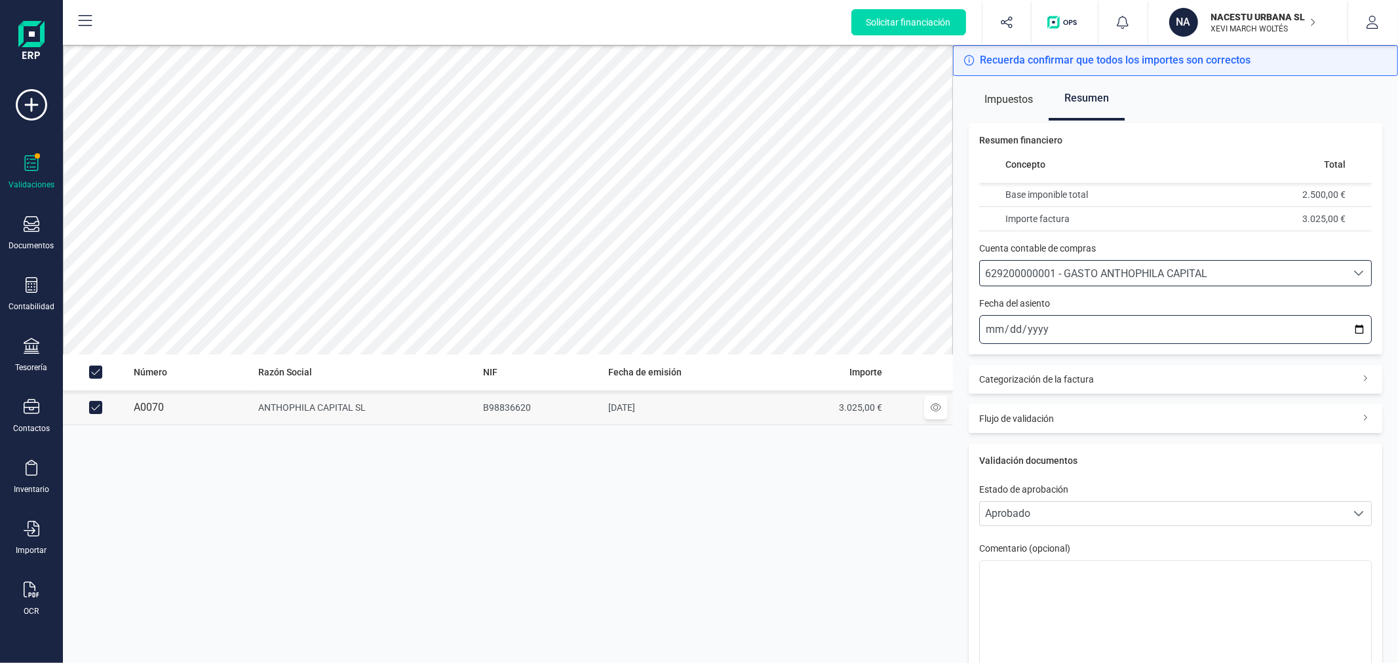
click at [1351, 324] on input "[DATE]" at bounding box center [1175, 329] width 393 height 29
type input "[DATE]"
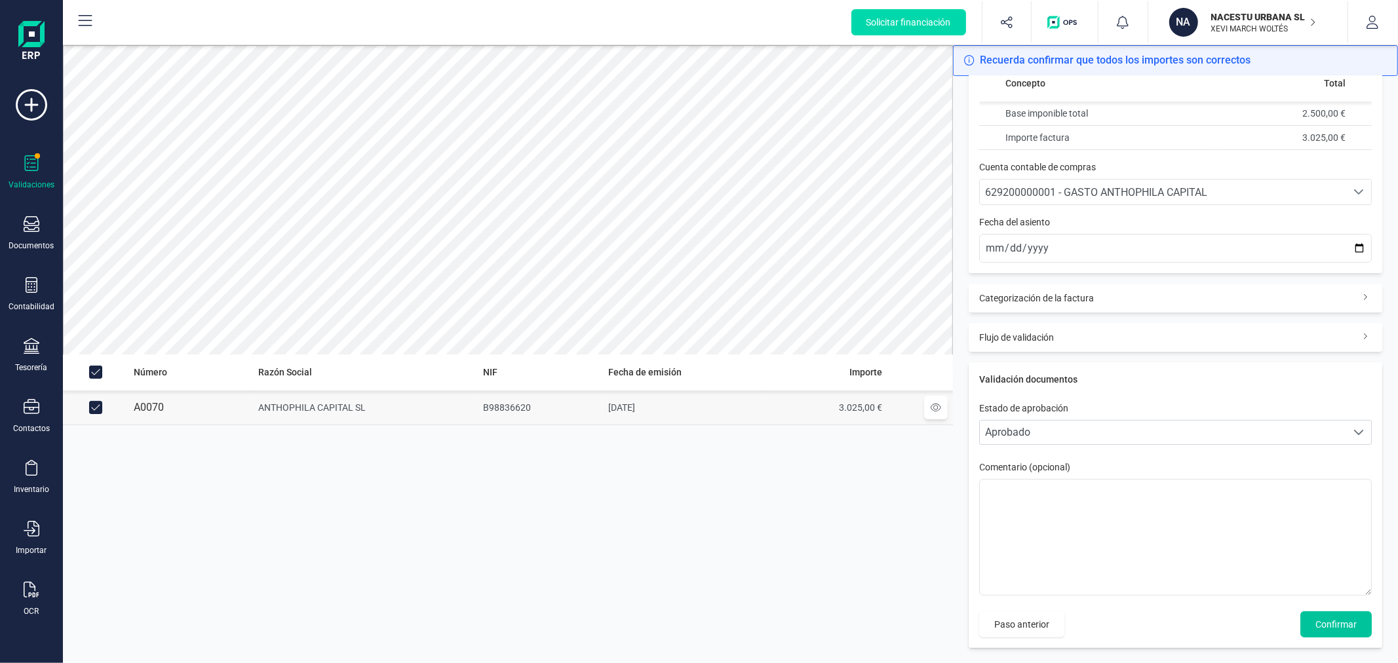
click at [1315, 620] on span "Confirmar" at bounding box center [1335, 624] width 41 height 13
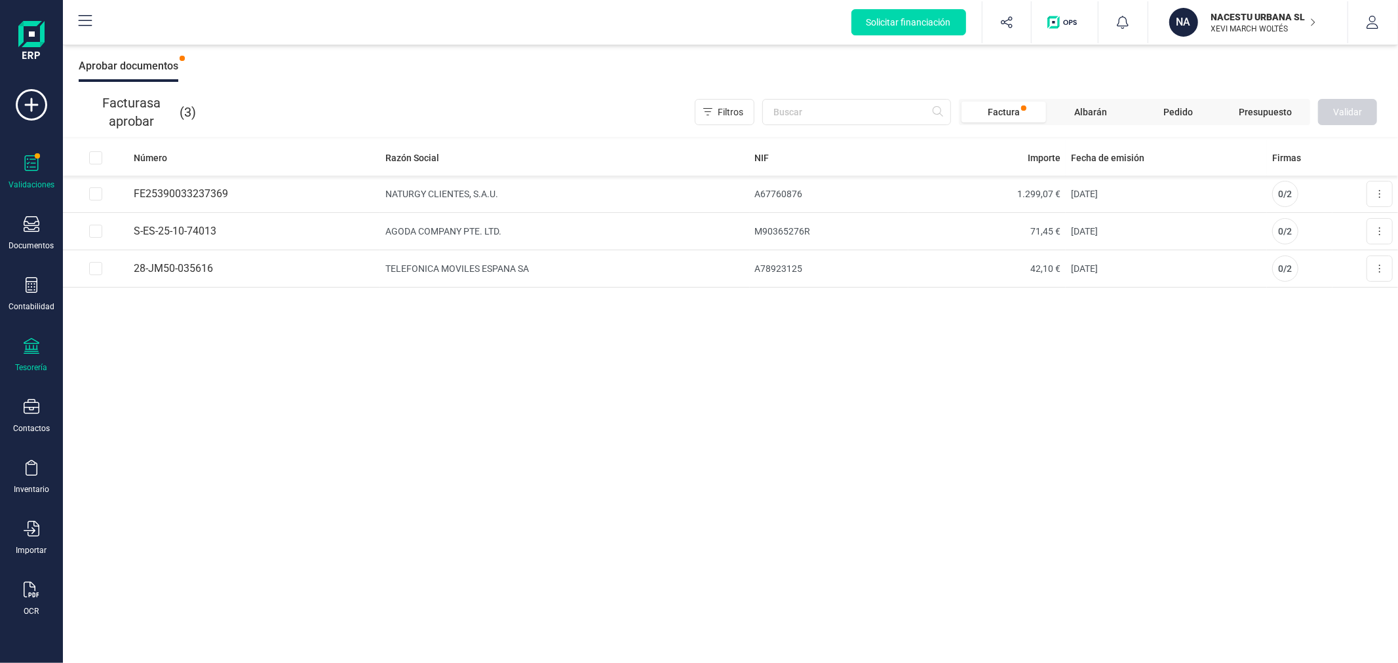
click at [29, 353] on icon at bounding box center [32, 346] width 16 height 16
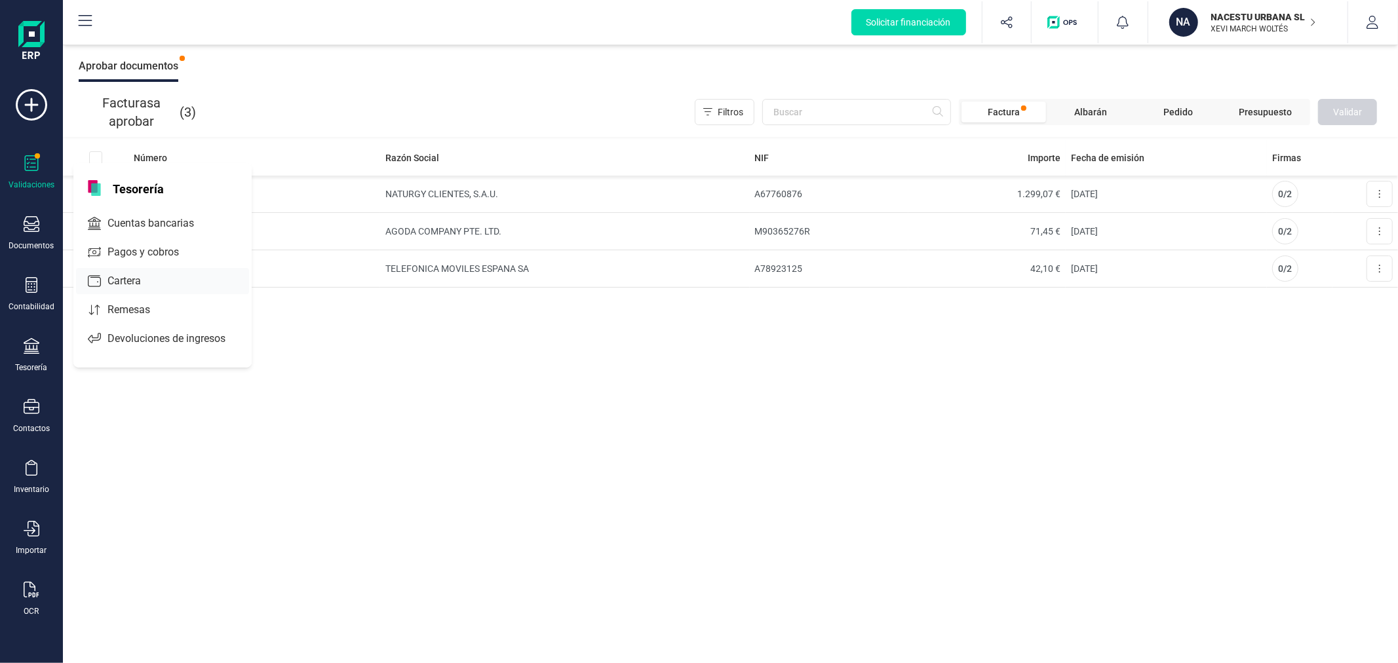
click at [168, 282] on div "Cartera" at bounding box center [162, 281] width 173 height 26
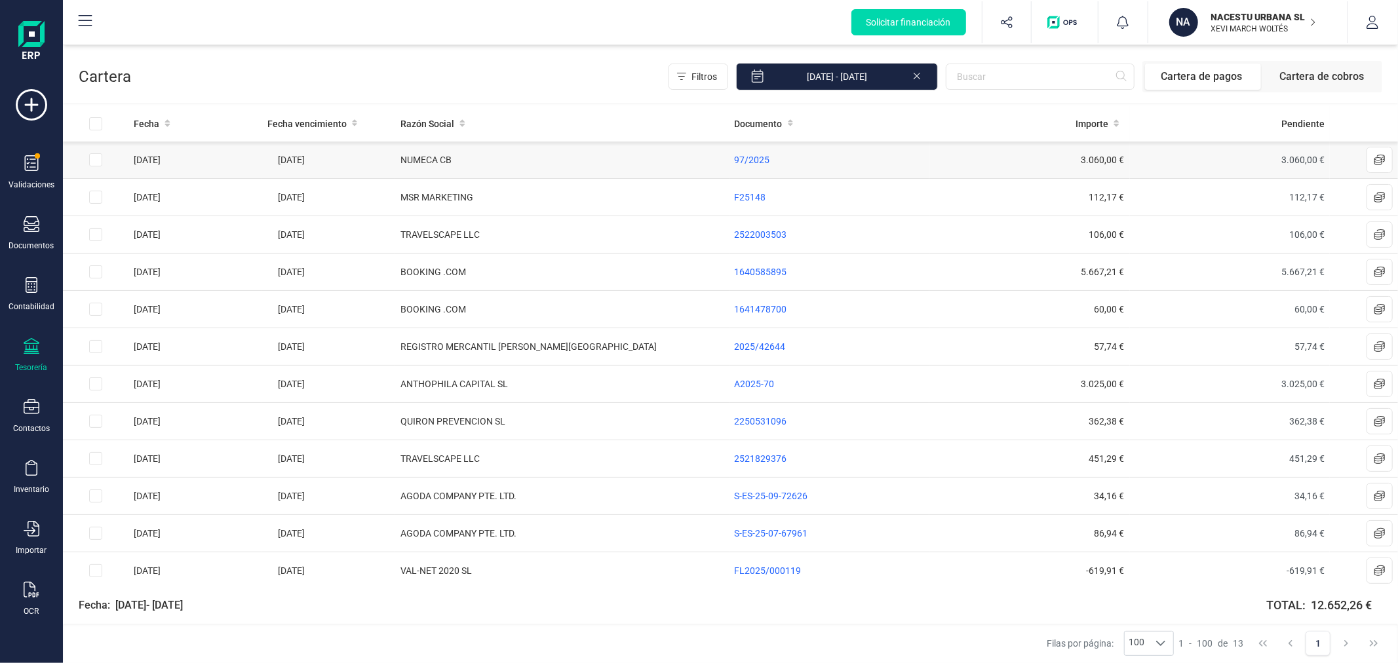
click at [92, 159] on input "Row Selected 2c6819f9-fce2-4ee7-925f-3556ccc306a4" at bounding box center [95, 159] width 13 height 13
checkbox input "true"
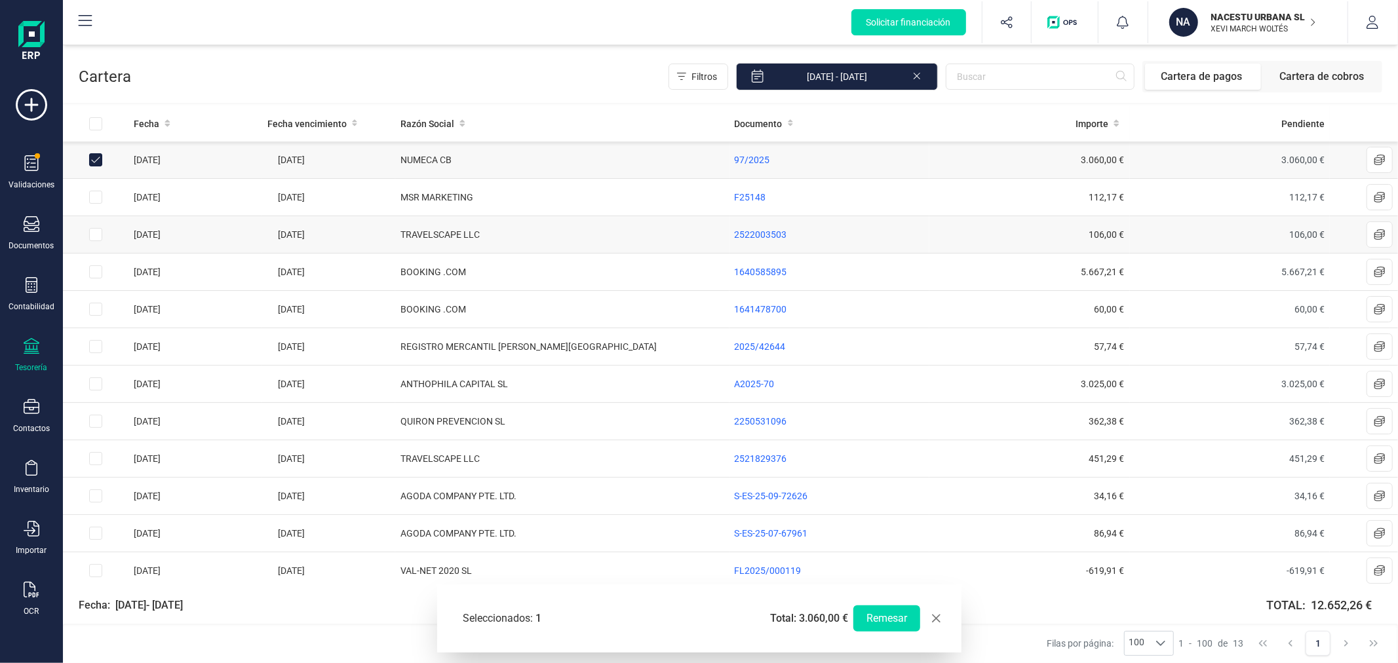
click at [94, 237] on input "Row Selected ca347450-3ec2-4a34-a9a8-5f2707d29d3b" at bounding box center [95, 234] width 13 height 13
checkbox input "true"
click at [94, 376] on td at bounding box center [96, 384] width 66 height 37
click at [92, 389] on input "Row Selected d43ca021-e5b4-4018-9dd8-01773b3752cc" at bounding box center [95, 384] width 13 height 13
checkbox input "true"
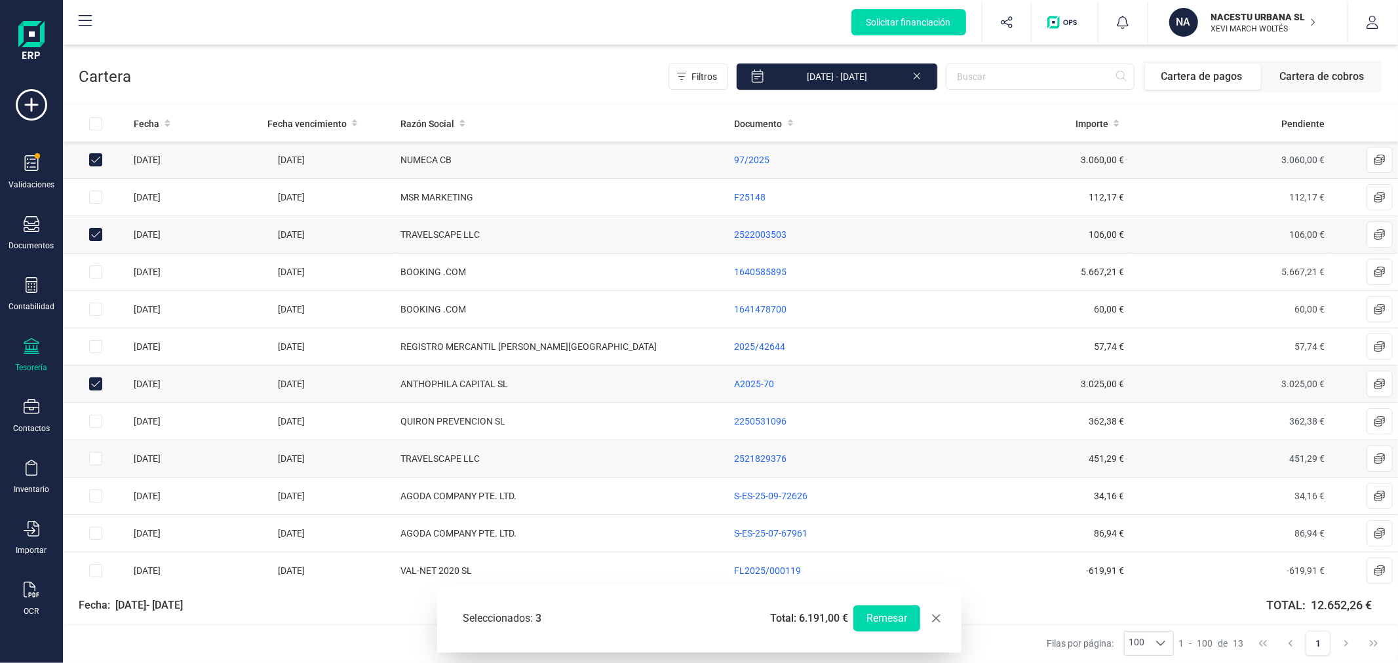
click at [95, 461] on input "Row Selected d4c8f524-4442-4b8c-a0ac-7a40b68bc4f9" at bounding box center [95, 458] width 13 height 13
checkbox input "true"
click at [38, 233] on div at bounding box center [32, 225] width 16 height 19
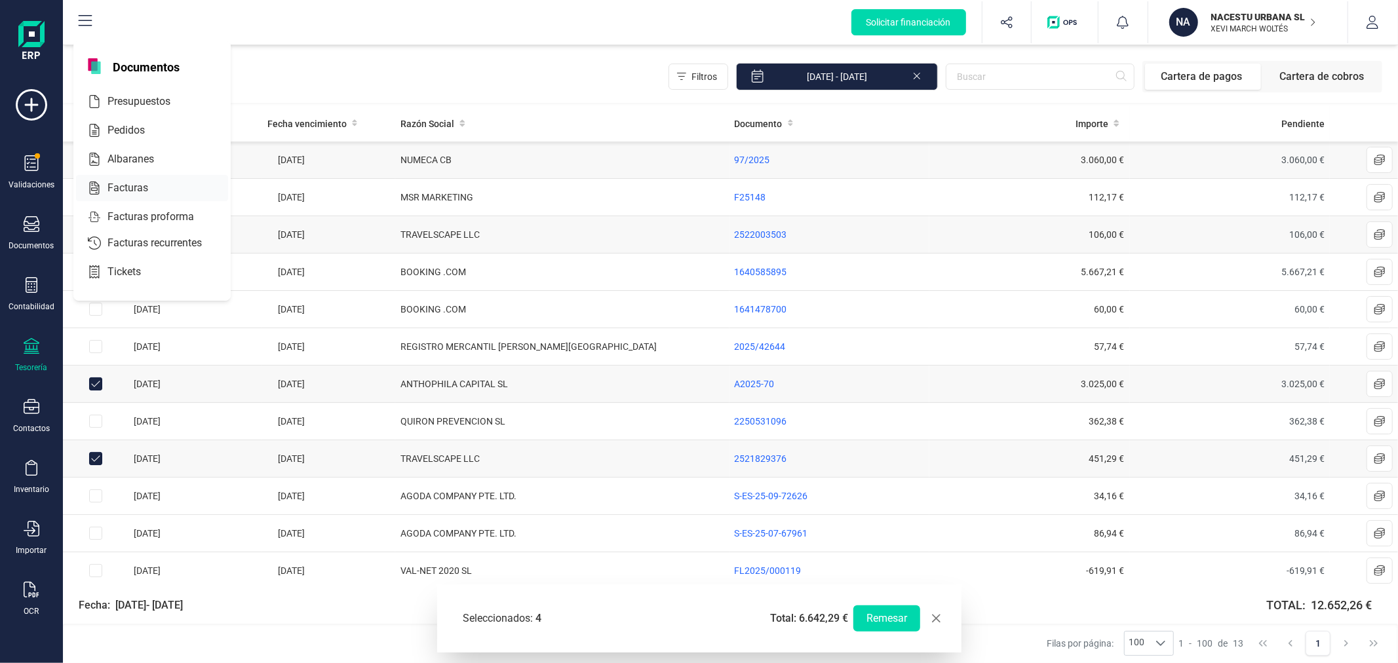
click at [158, 181] on div at bounding box center [160, 188] width 24 height 16
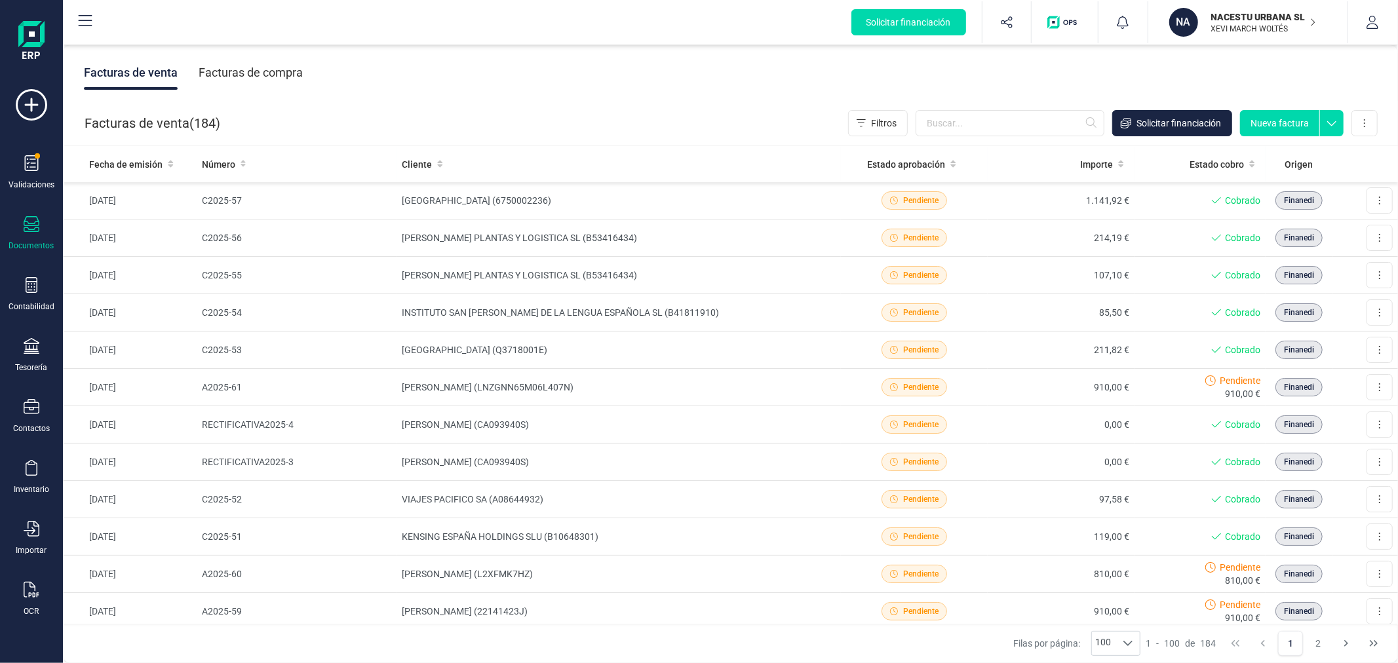
click at [231, 75] on div "Facturas de compra" at bounding box center [251, 73] width 104 height 34
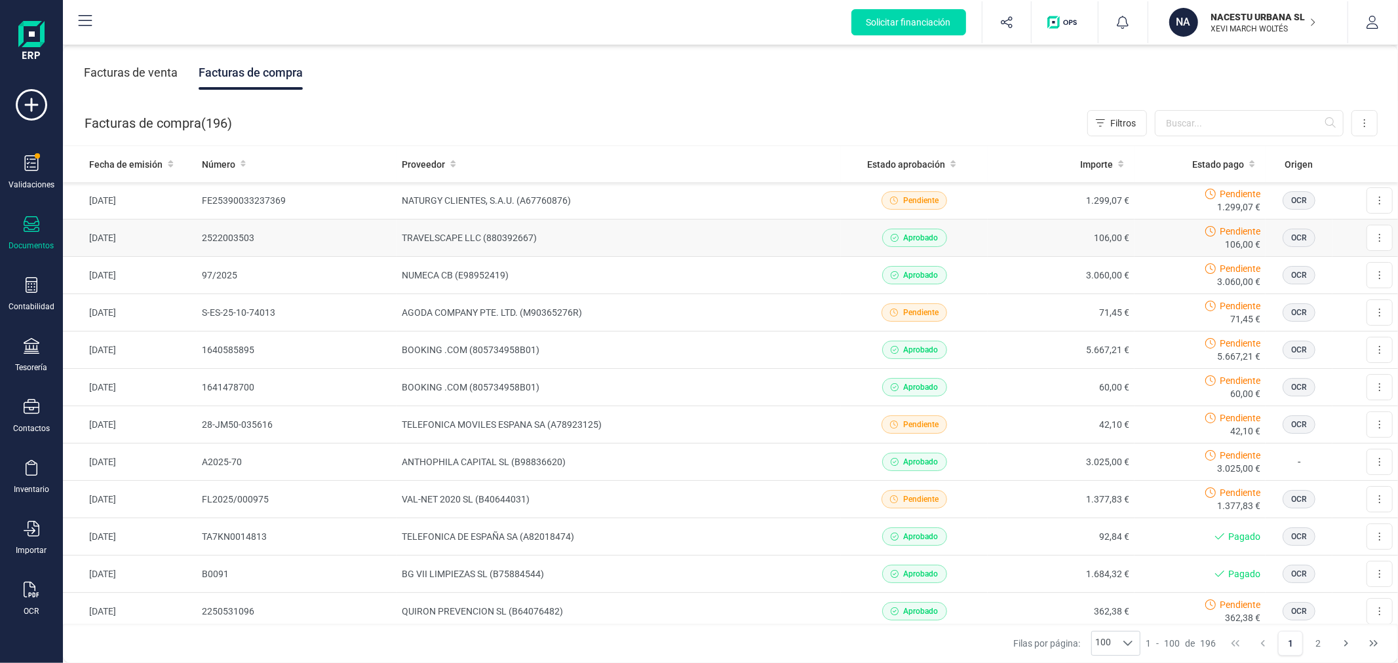
click at [489, 233] on td "TRAVELSCAPE LLC (880392667)" at bounding box center [619, 238] width 444 height 37
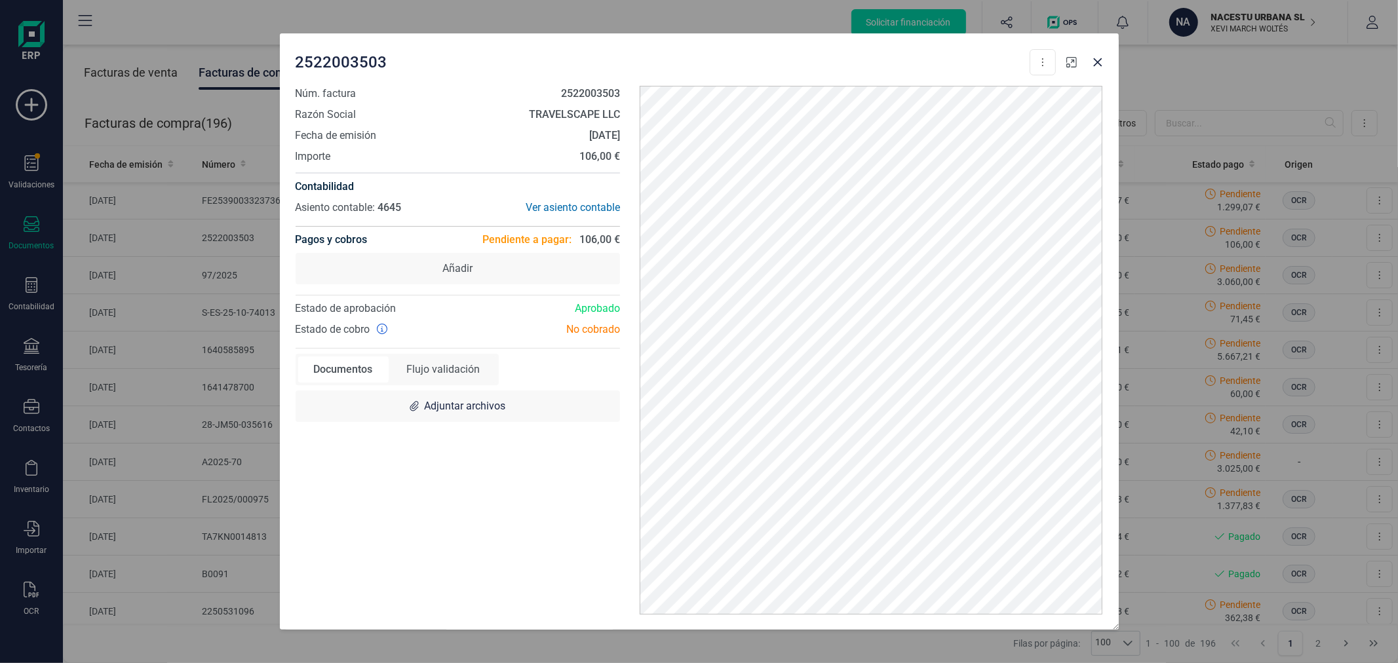
click at [1070, 61] on icon "button" at bounding box center [1071, 62] width 10 height 10
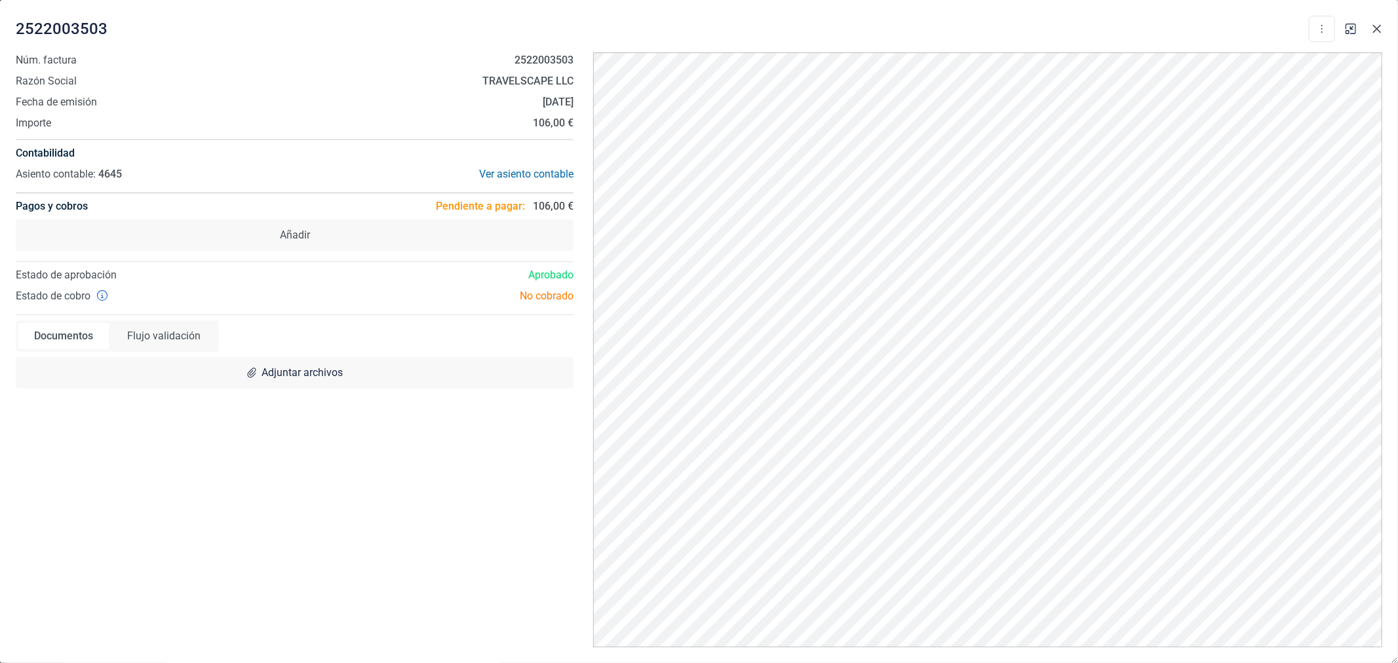
click at [1377, 20] on button "Close" at bounding box center [1377, 28] width 21 height 21
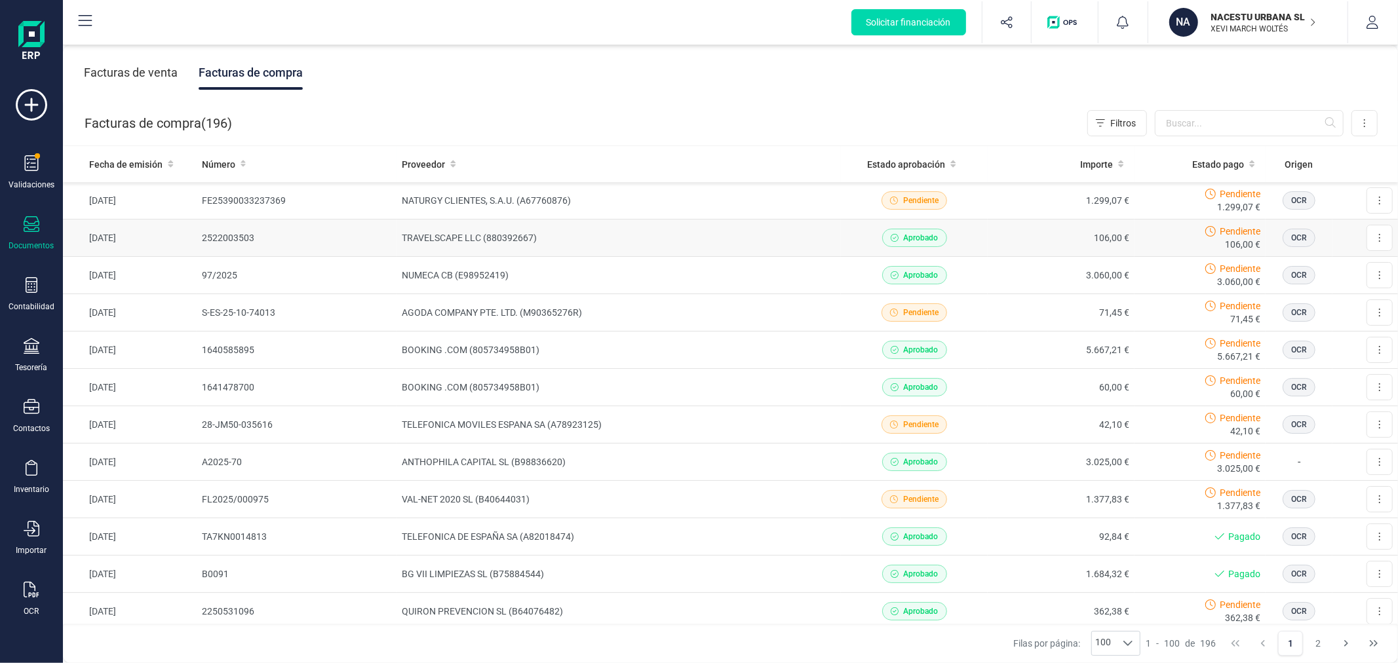
click at [473, 233] on td "TRAVELSCAPE LLC (880392667)" at bounding box center [619, 238] width 444 height 37
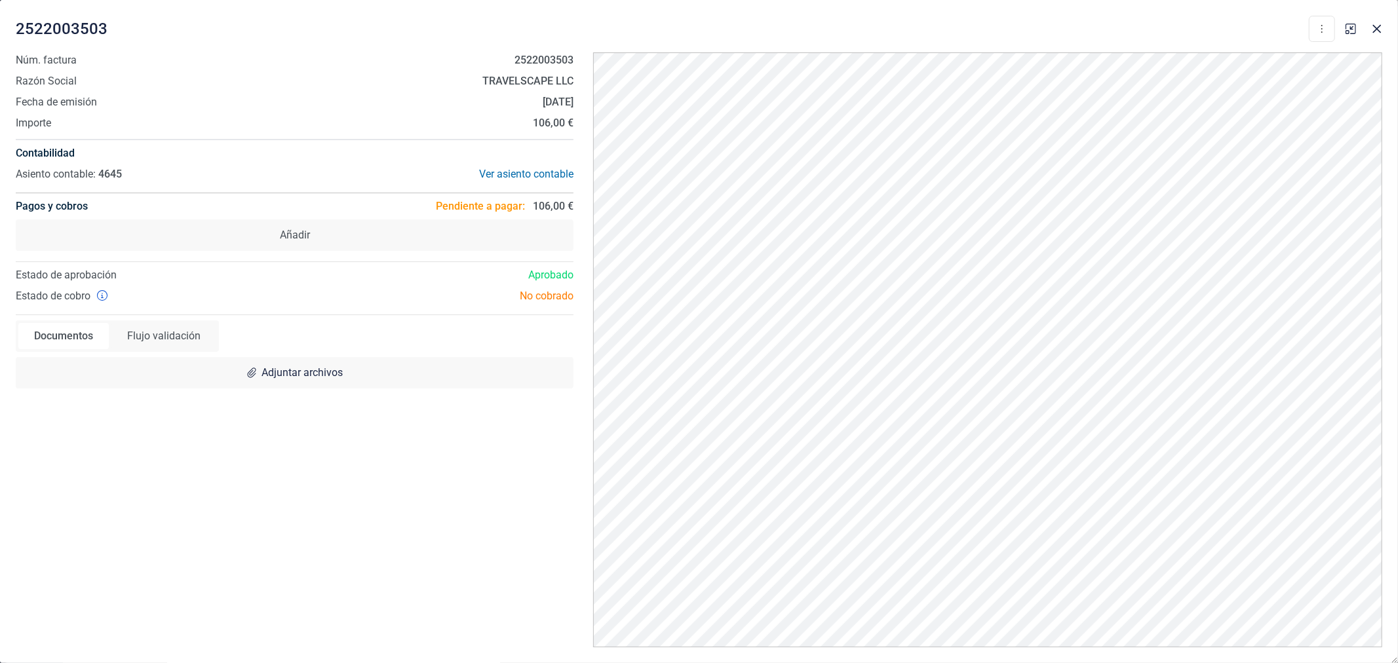
click at [421, 505] on div "Núm. factura 2522003503 Razón Social TRAVELSCAPE LLC Fecha de emisión [DATE] Im…" at bounding box center [294, 349] width 577 height 595
click at [1373, 26] on icon "Close" at bounding box center [1377, 29] width 10 height 10
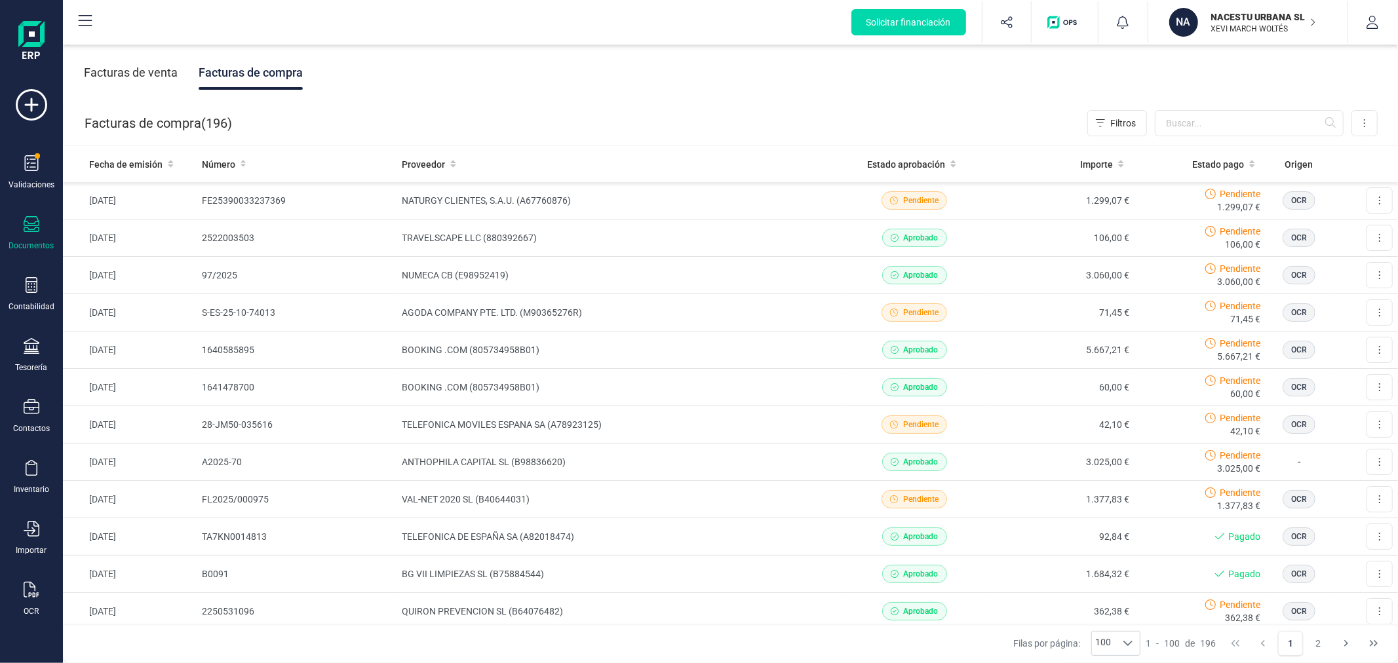
click at [1211, 20] on p "NACESTU URBANA SL" at bounding box center [1263, 16] width 105 height 13
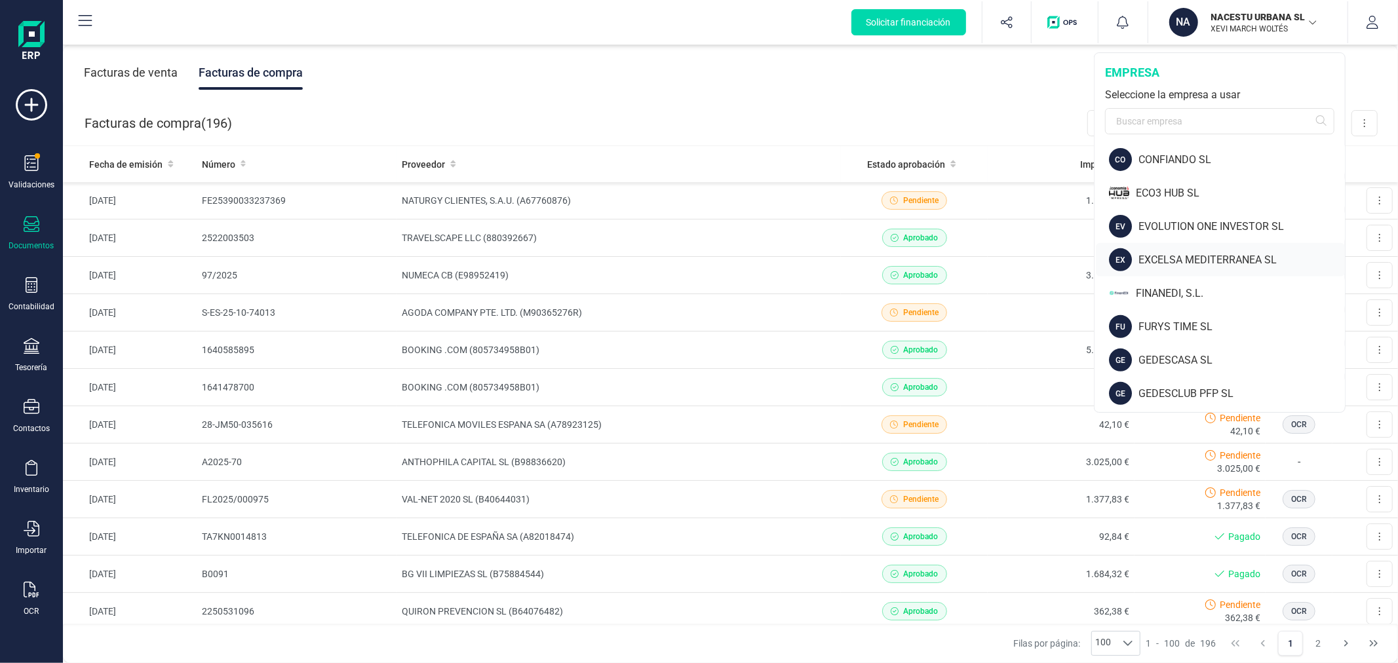
scroll to position [509, 0]
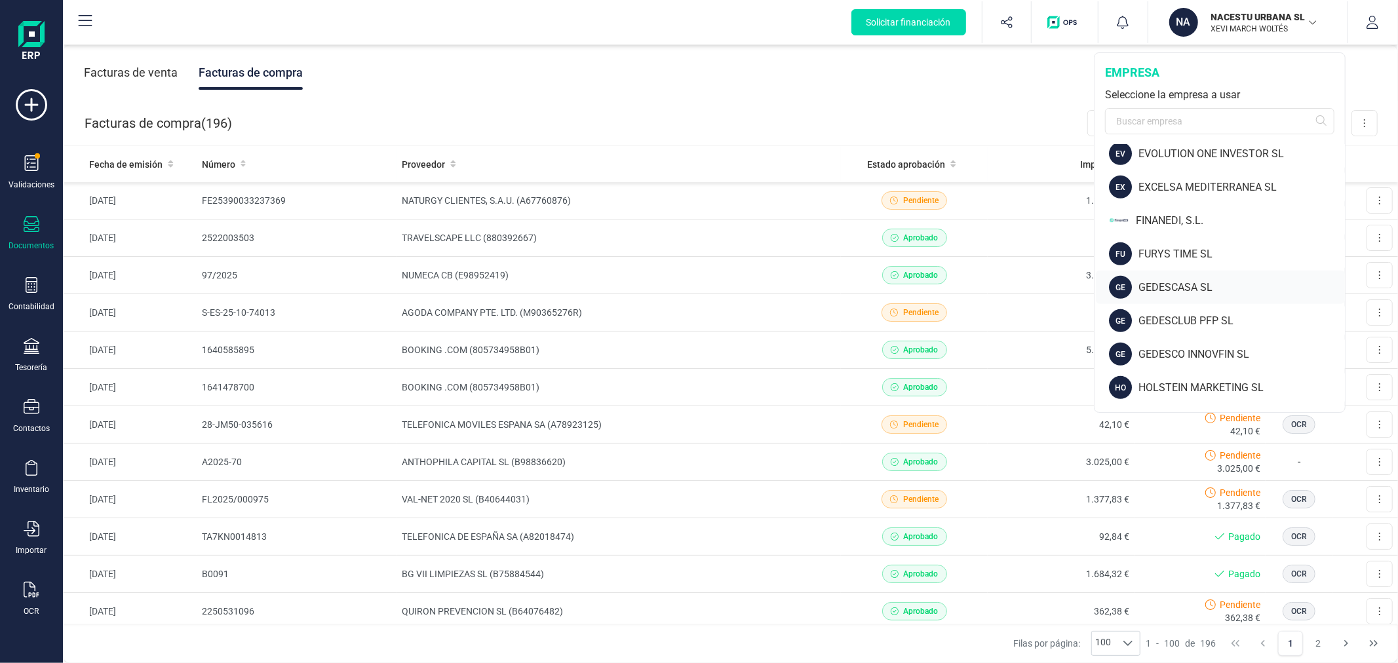
click at [1206, 280] on div "GEDESCASA SL" at bounding box center [1241, 288] width 206 height 16
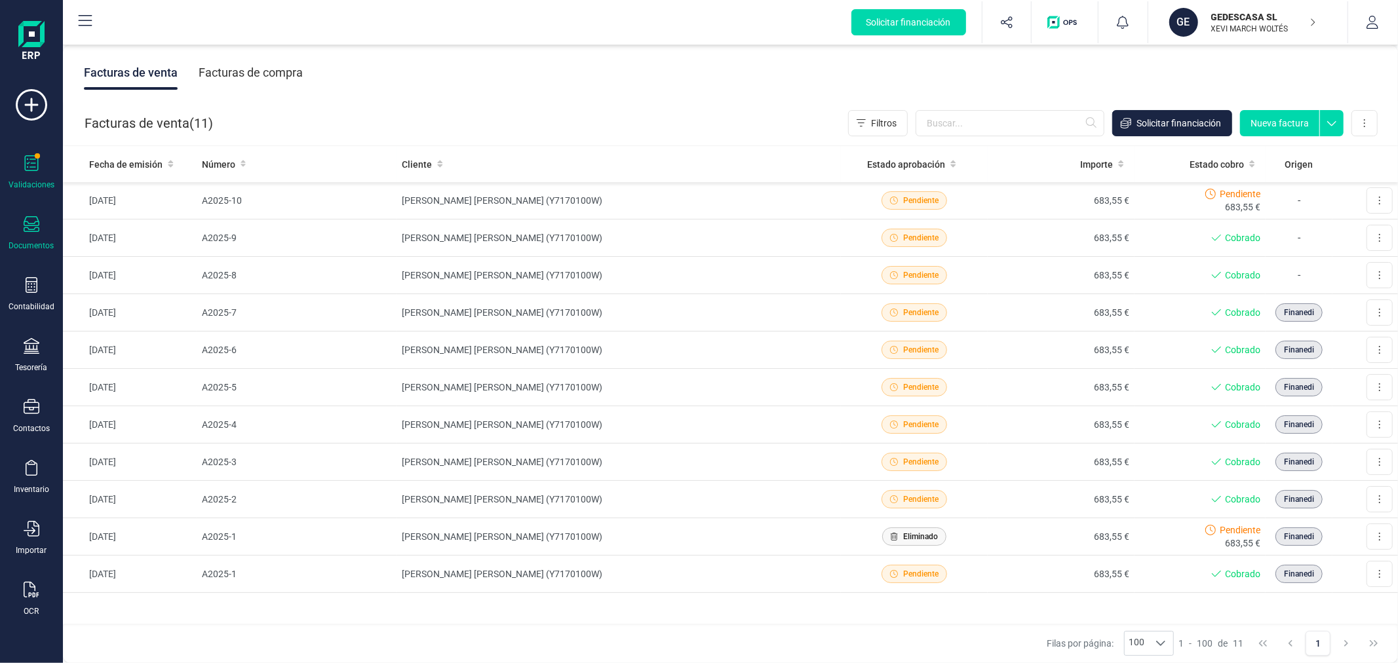
click at [18, 166] on div "Validaciones" at bounding box center [31, 172] width 52 height 35
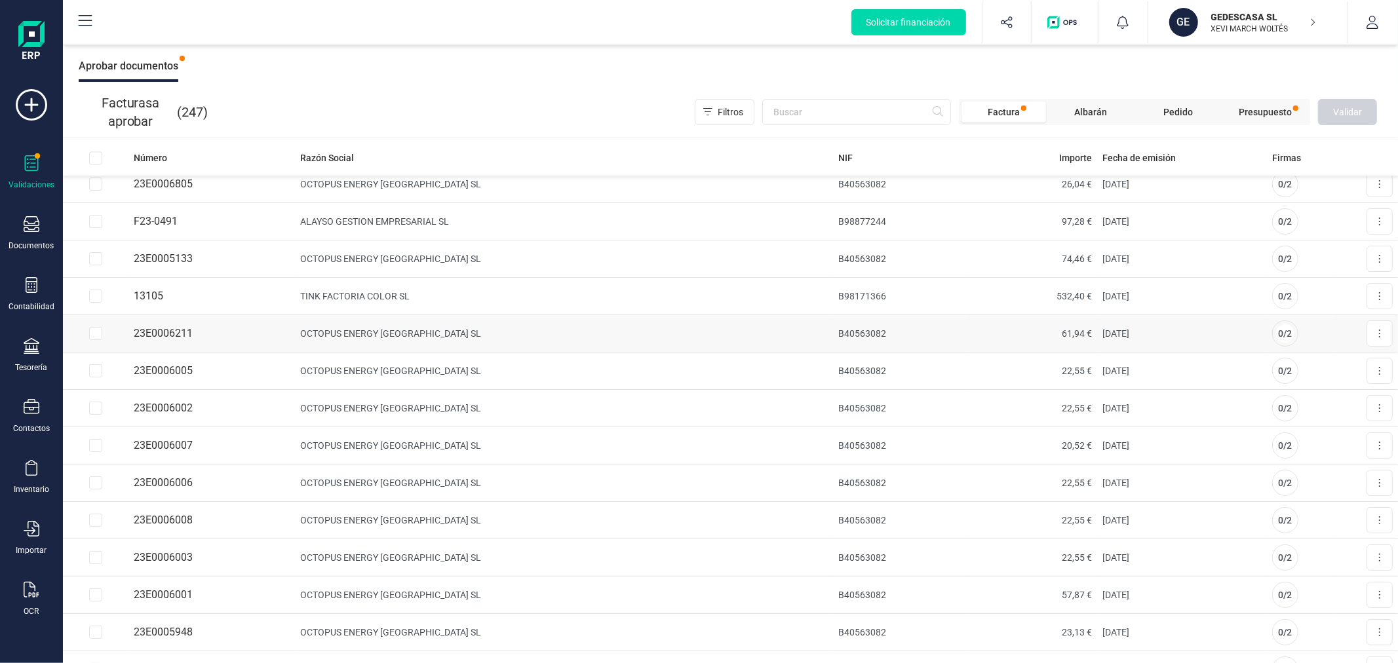
scroll to position [2330, 0]
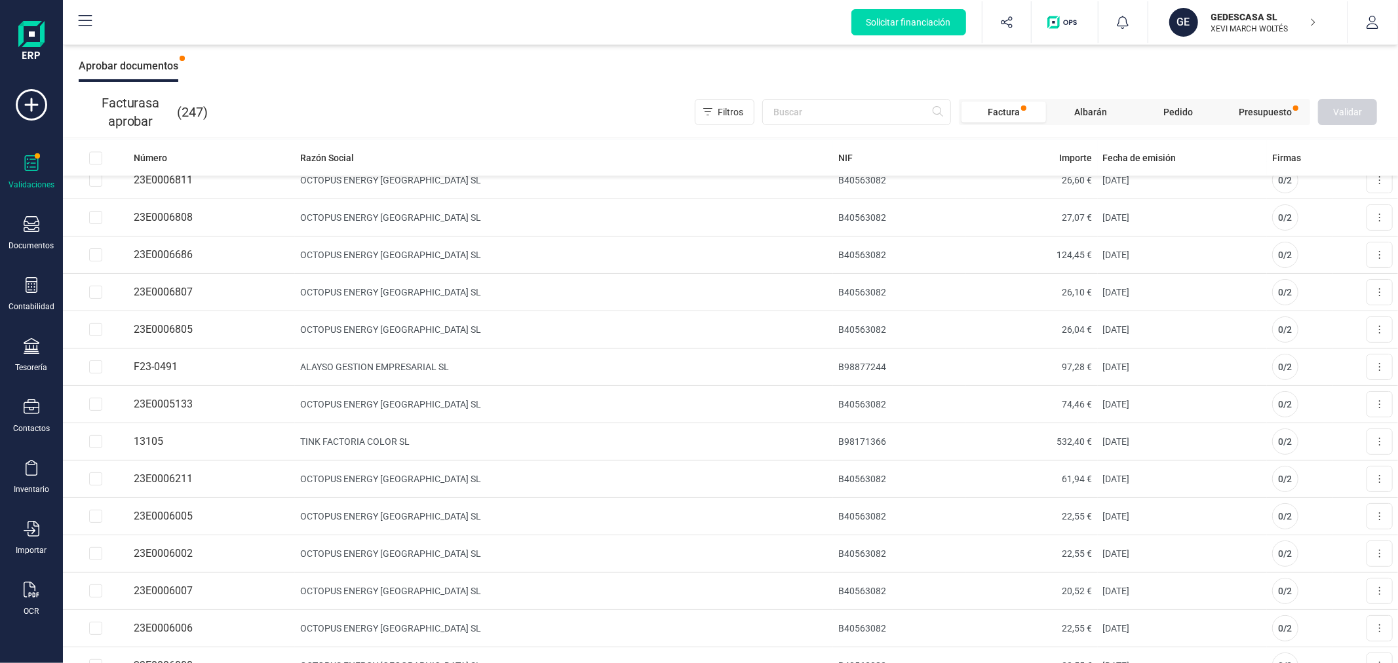
click at [1252, 39] on button "GE GEDESCASA SL XEVI MARCH WOLTÉS" at bounding box center [1248, 22] width 168 height 42
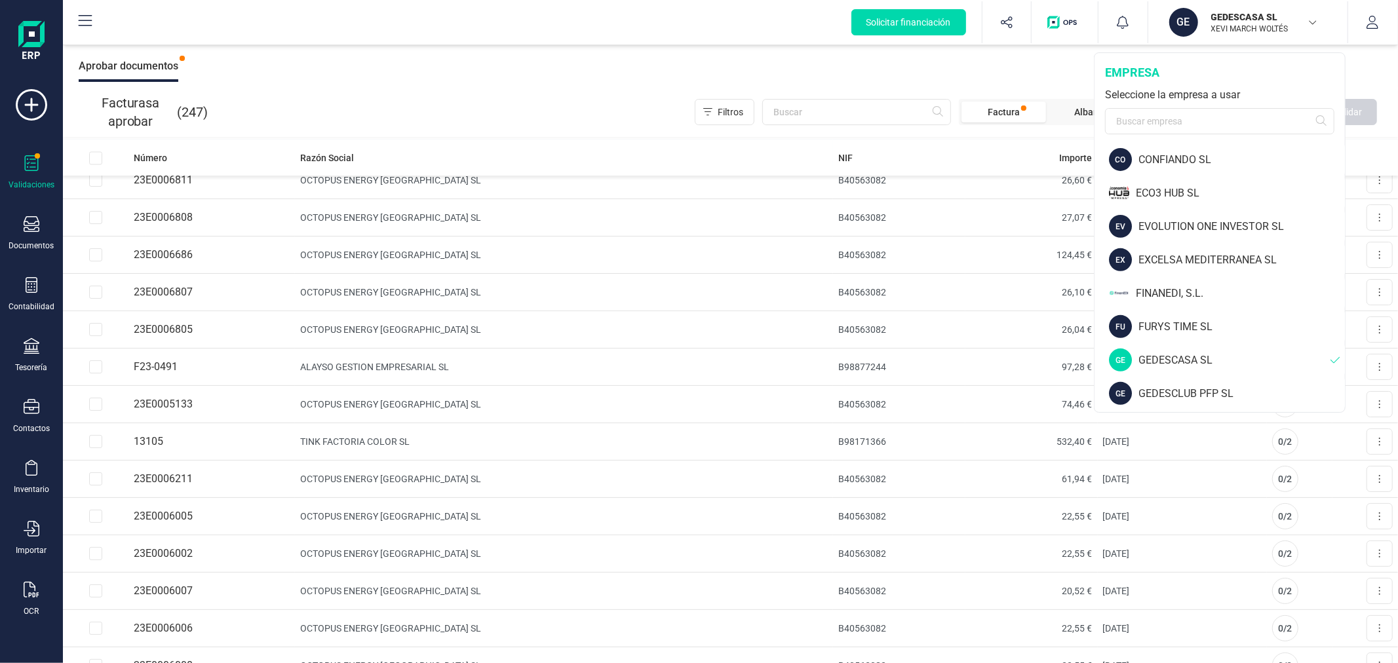
scroll to position [582, 0]
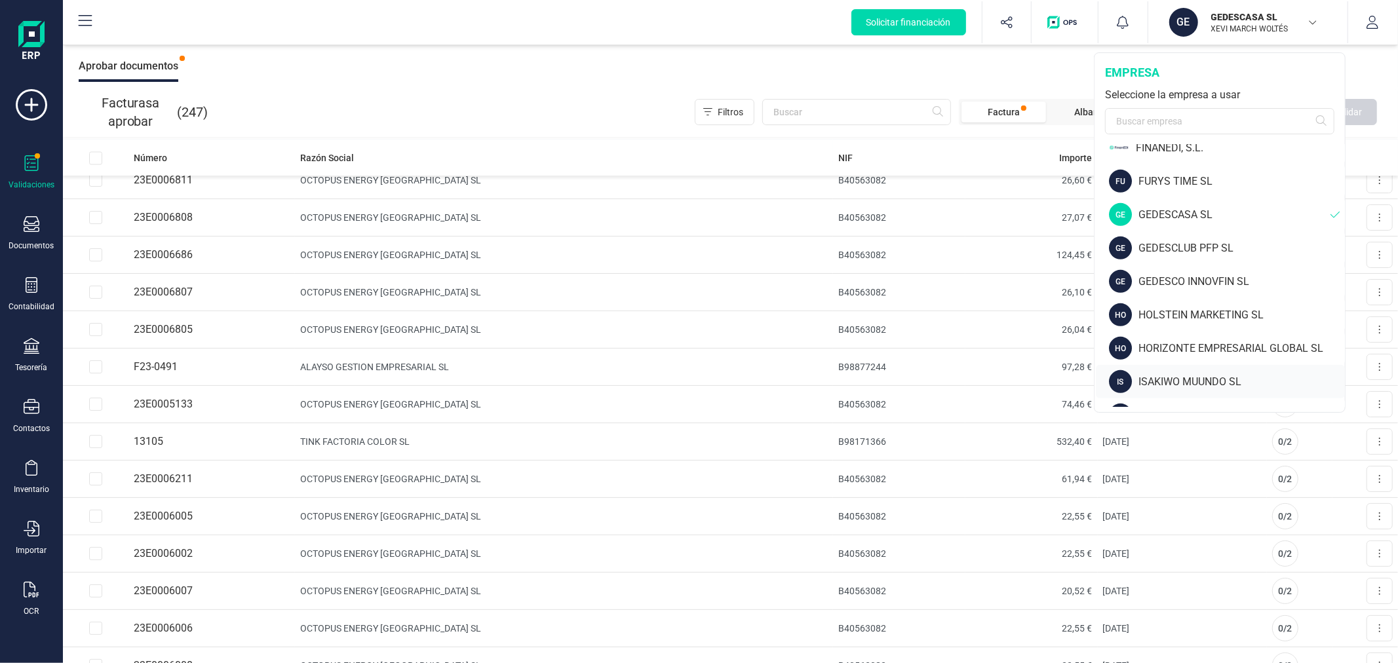
click at [1178, 376] on div "ISAKIWO MUUNDO SL" at bounding box center [1241, 382] width 206 height 16
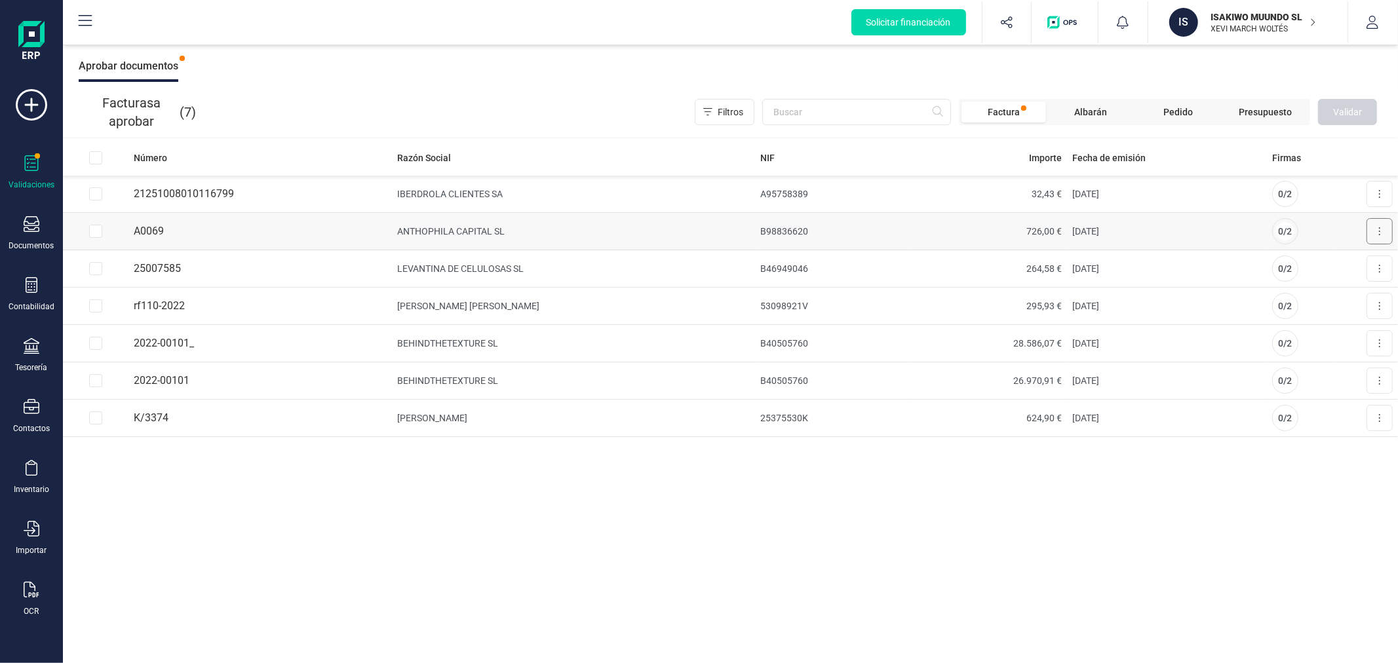
click at [1378, 229] on icon at bounding box center [1379, 231] width 3 height 10
click at [1346, 263] on span "Aprobar factura" at bounding box center [1349, 263] width 66 height 13
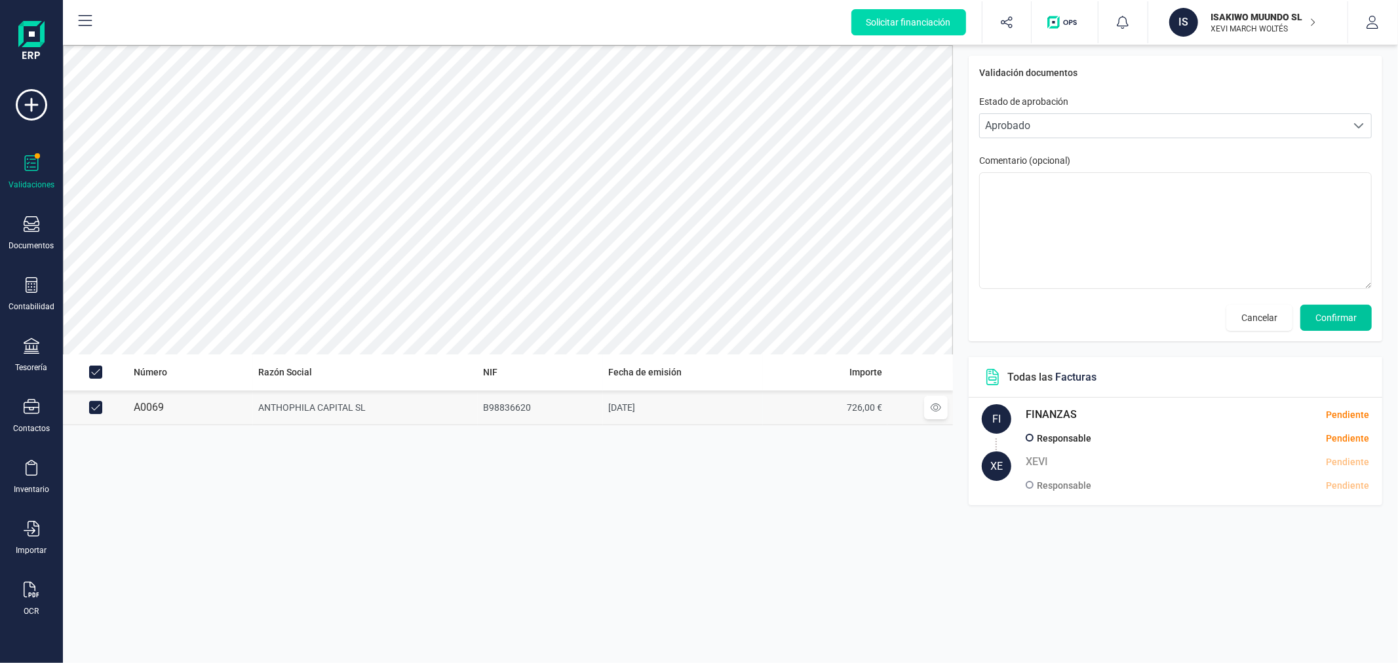
click at [1351, 316] on span "Confirmar" at bounding box center [1335, 317] width 41 height 13
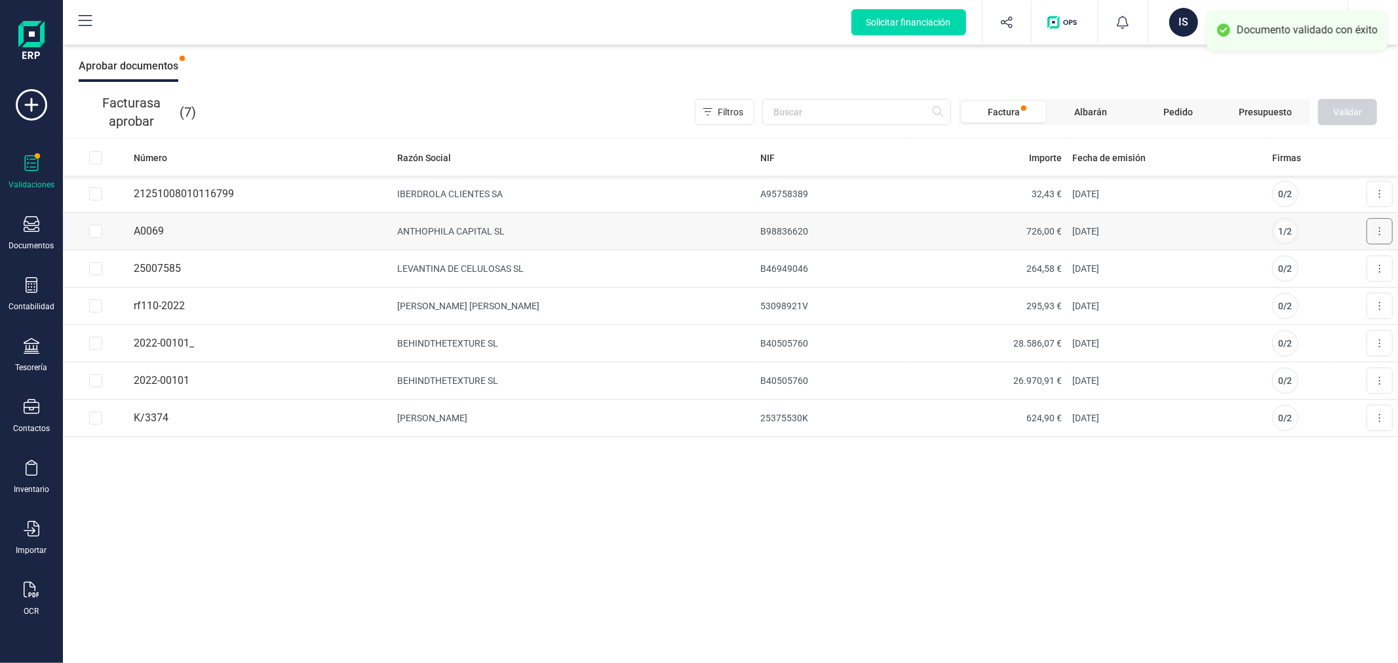
click at [1377, 231] on button at bounding box center [1380, 231] width 26 height 26
click at [1342, 263] on span "Aprobar factura" at bounding box center [1349, 263] width 66 height 13
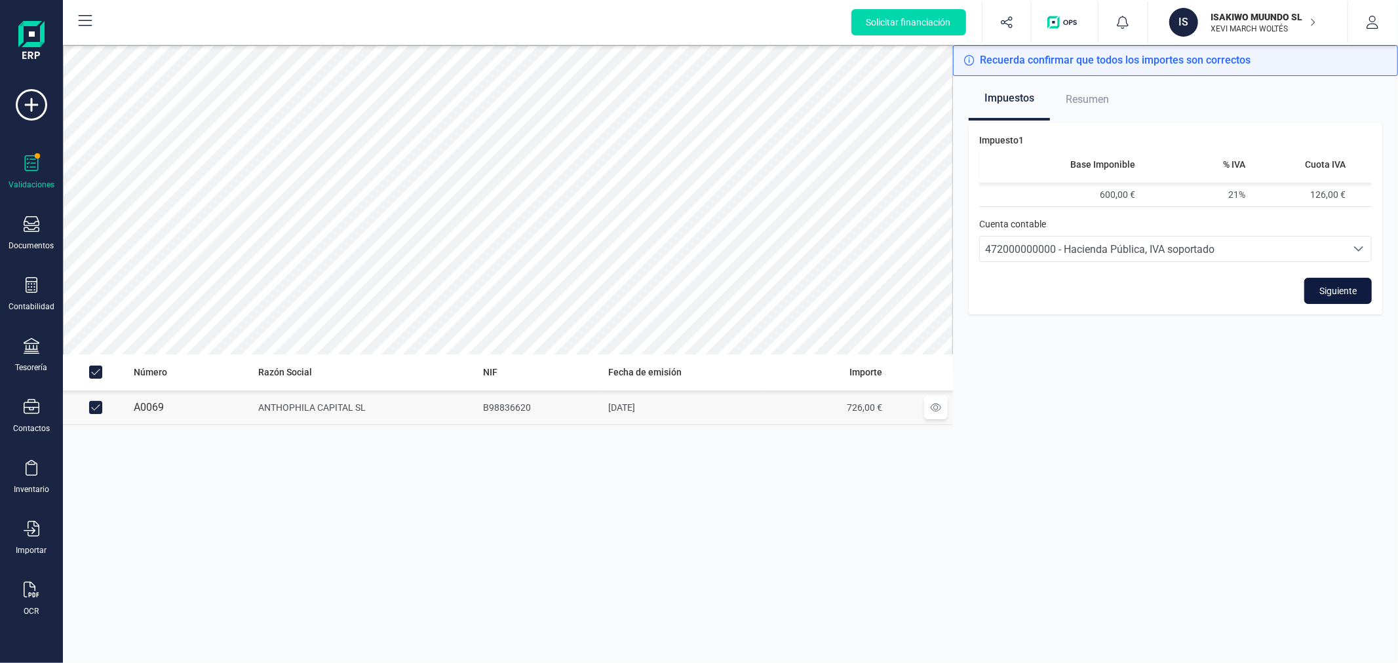
click at [1321, 300] on button "Siguiente" at bounding box center [1338, 291] width 68 height 26
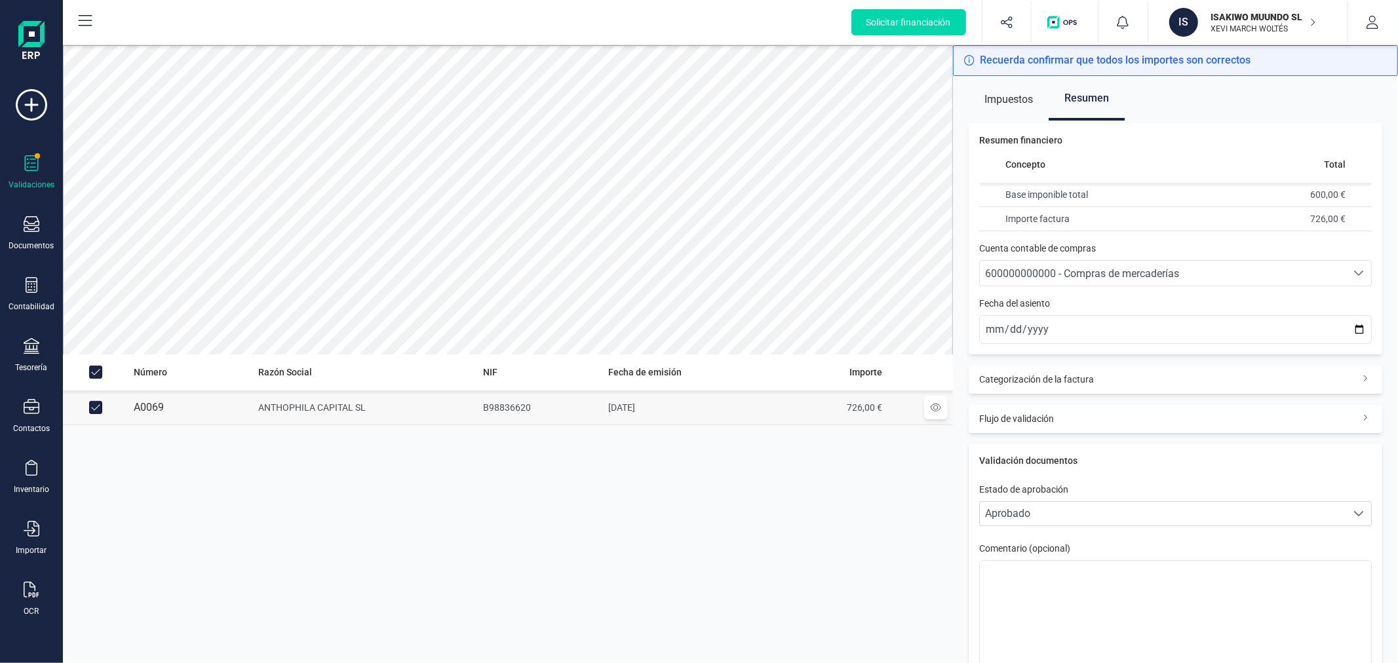
click at [1097, 272] on span "600000000000 - Compras de mercaderías" at bounding box center [1082, 273] width 194 height 12
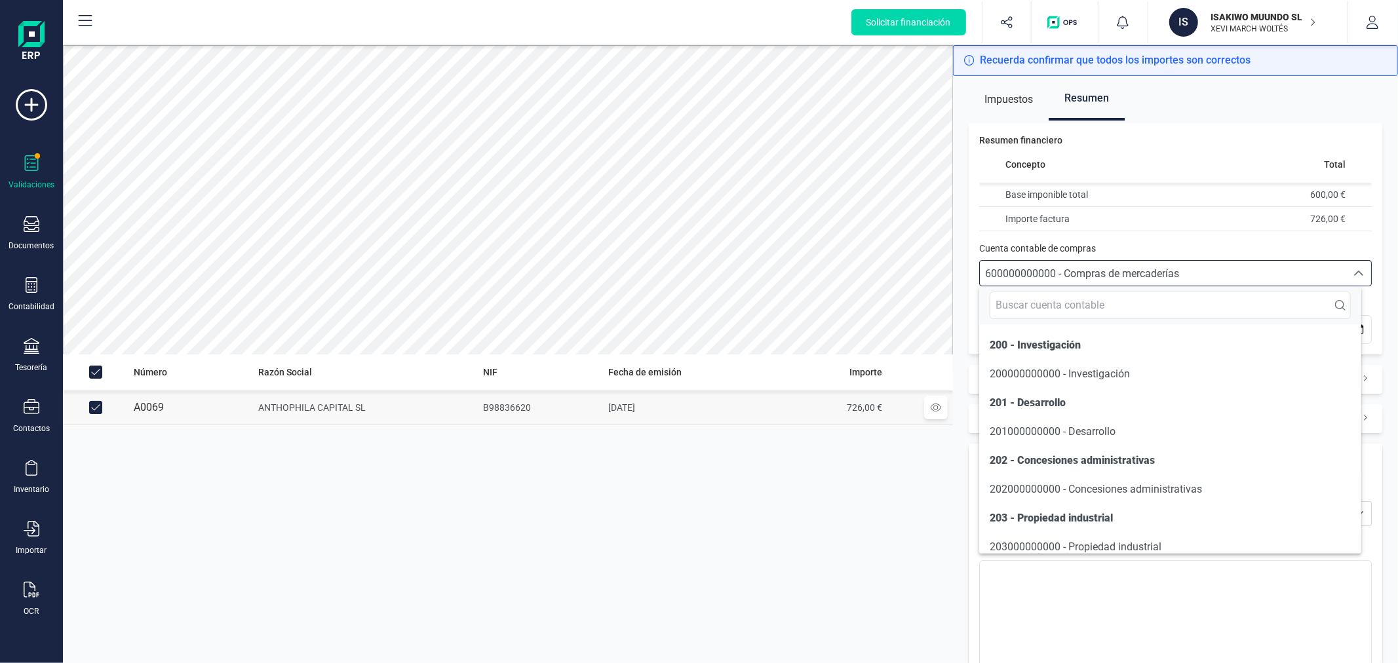
scroll to position [6344, 0]
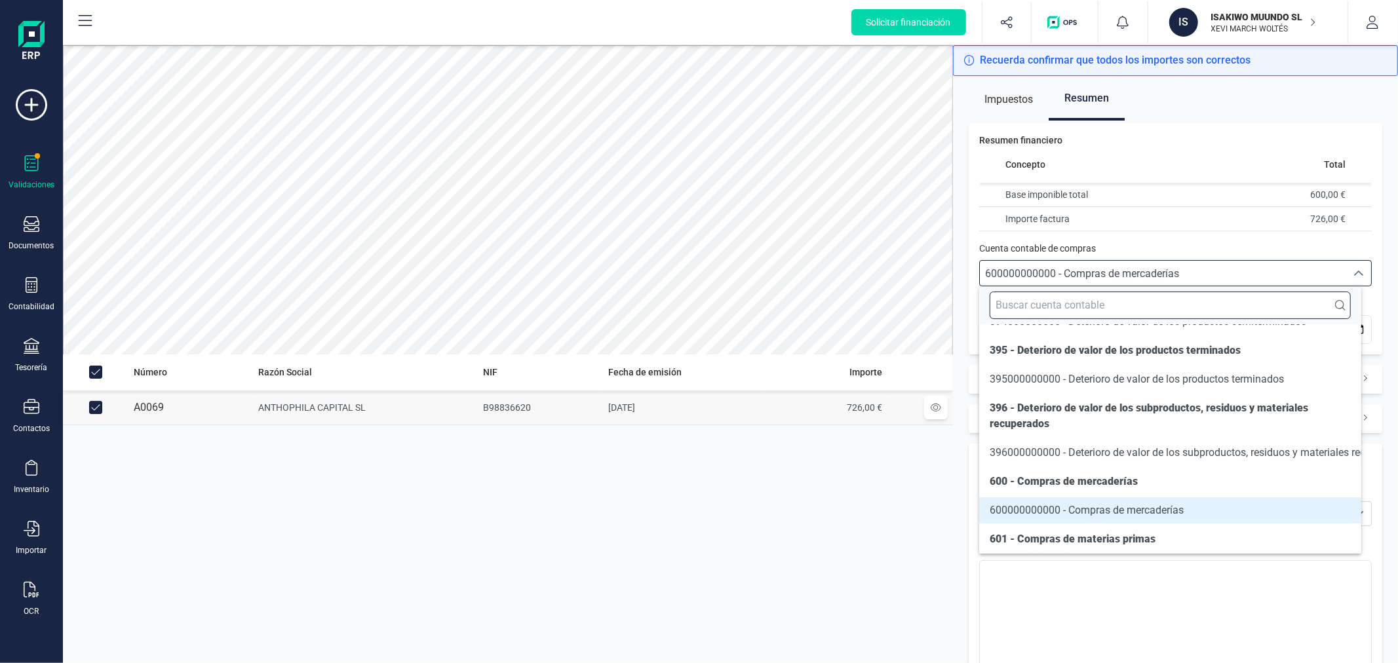
click at [1085, 295] on input "text" at bounding box center [1170, 306] width 360 height 28
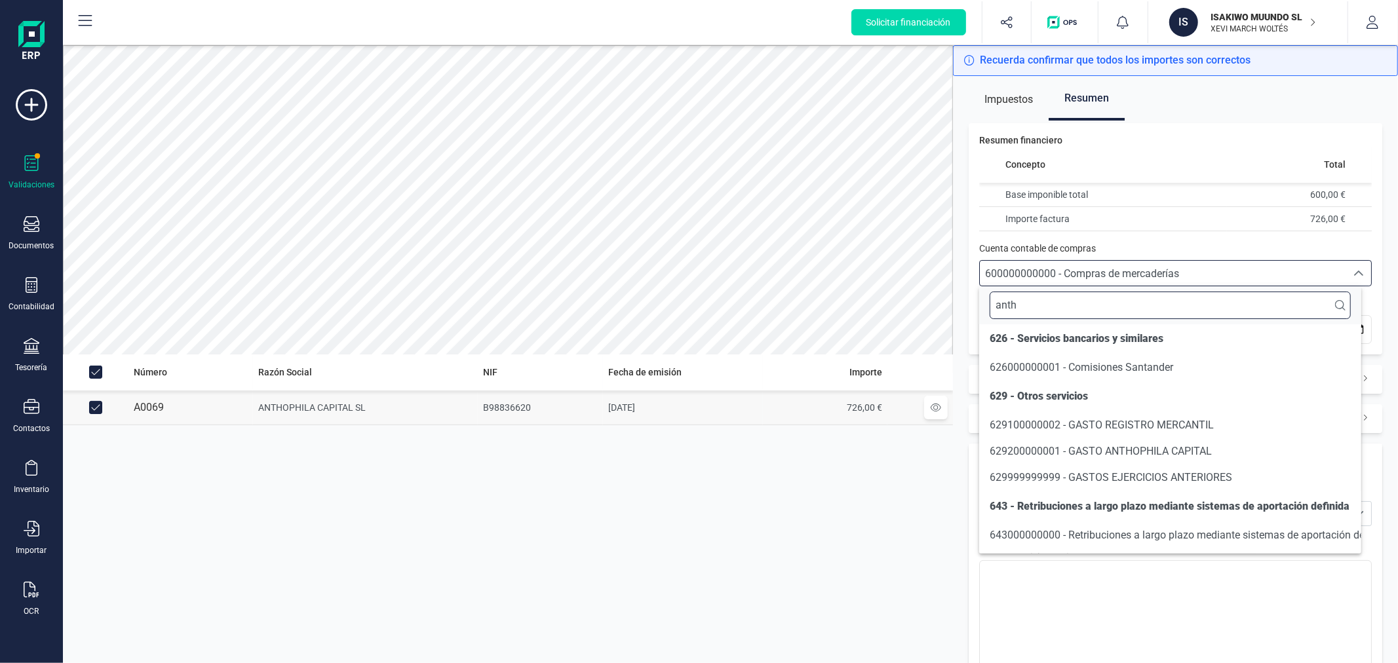
scroll to position [0, 0]
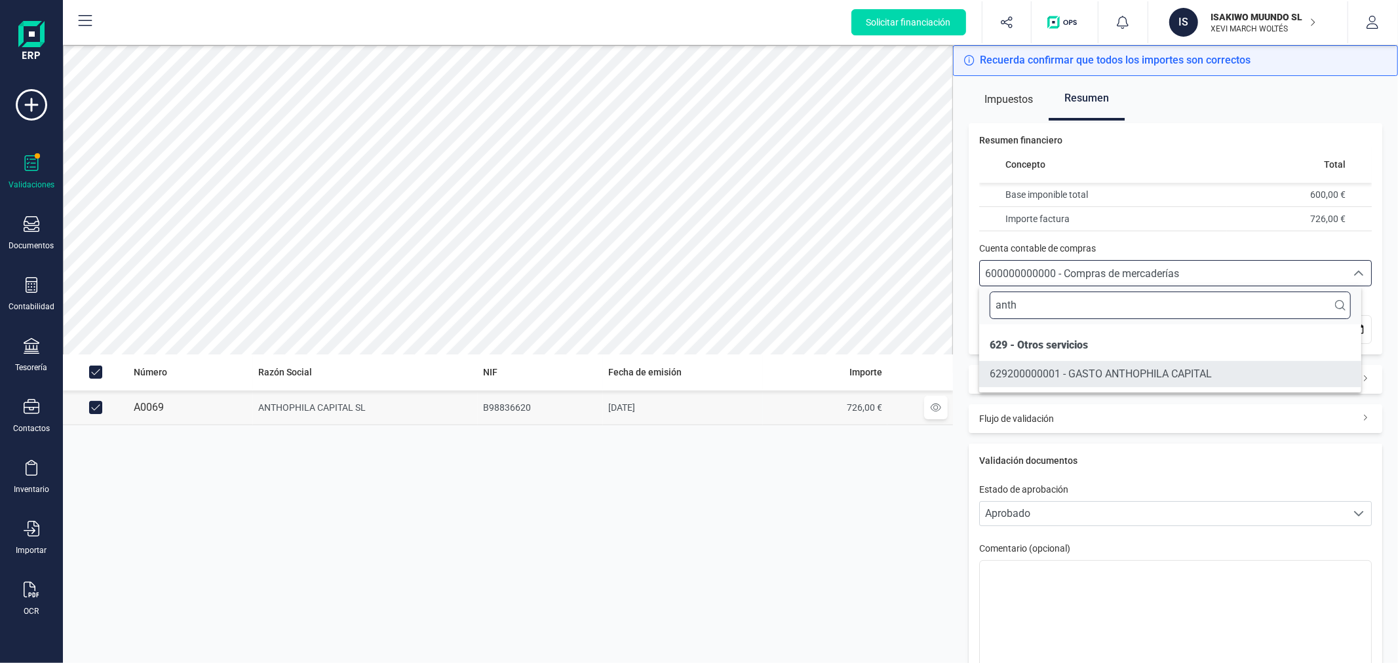
type input "anth"
click at [1091, 366] on span "629200000001 - GASTO ANTHOPHILA CAPITAL" at bounding box center [1101, 374] width 222 height 16
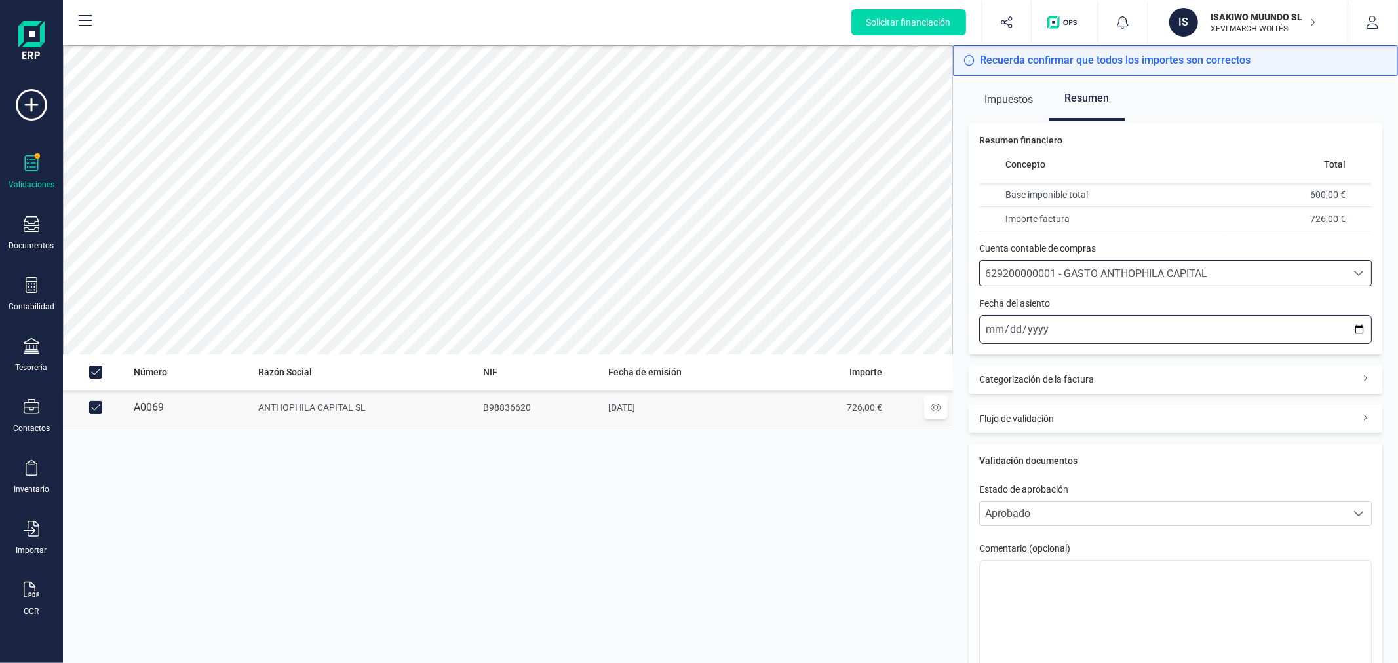
click at [1346, 326] on input "[DATE]" at bounding box center [1175, 329] width 393 height 29
type input "[DATE]"
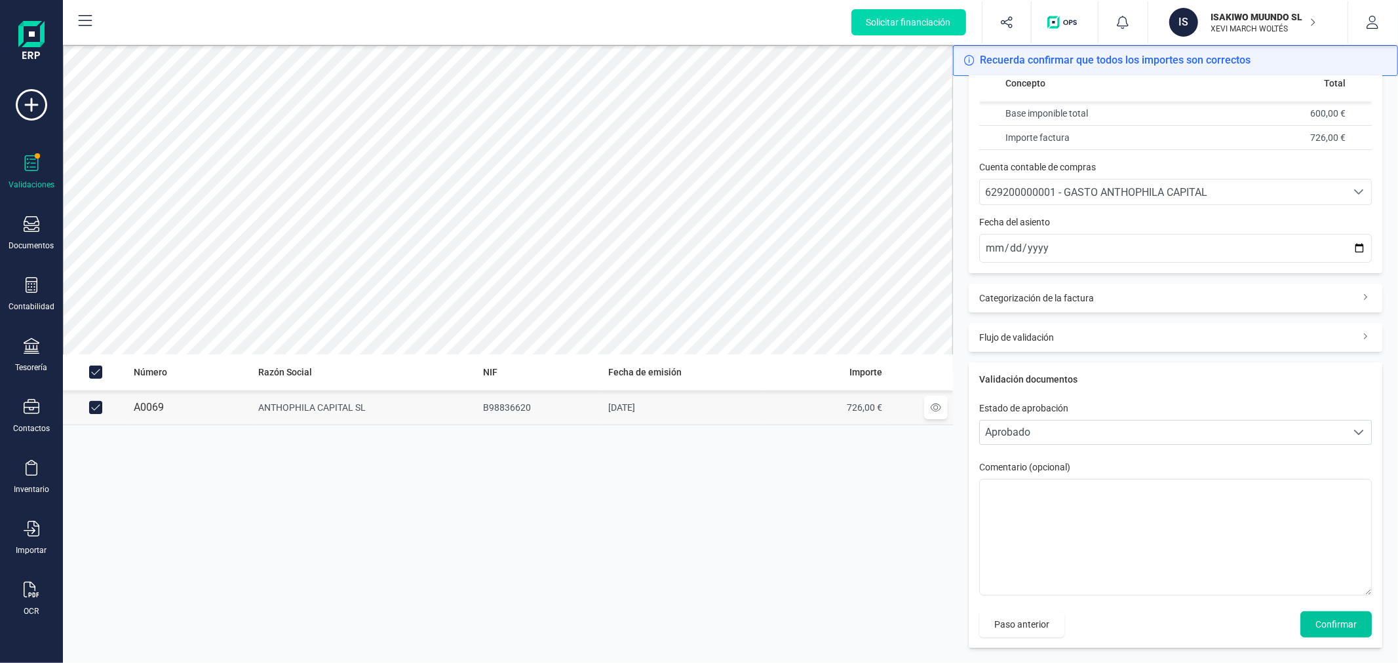
click at [1331, 621] on span "Confirmar" at bounding box center [1335, 624] width 41 height 13
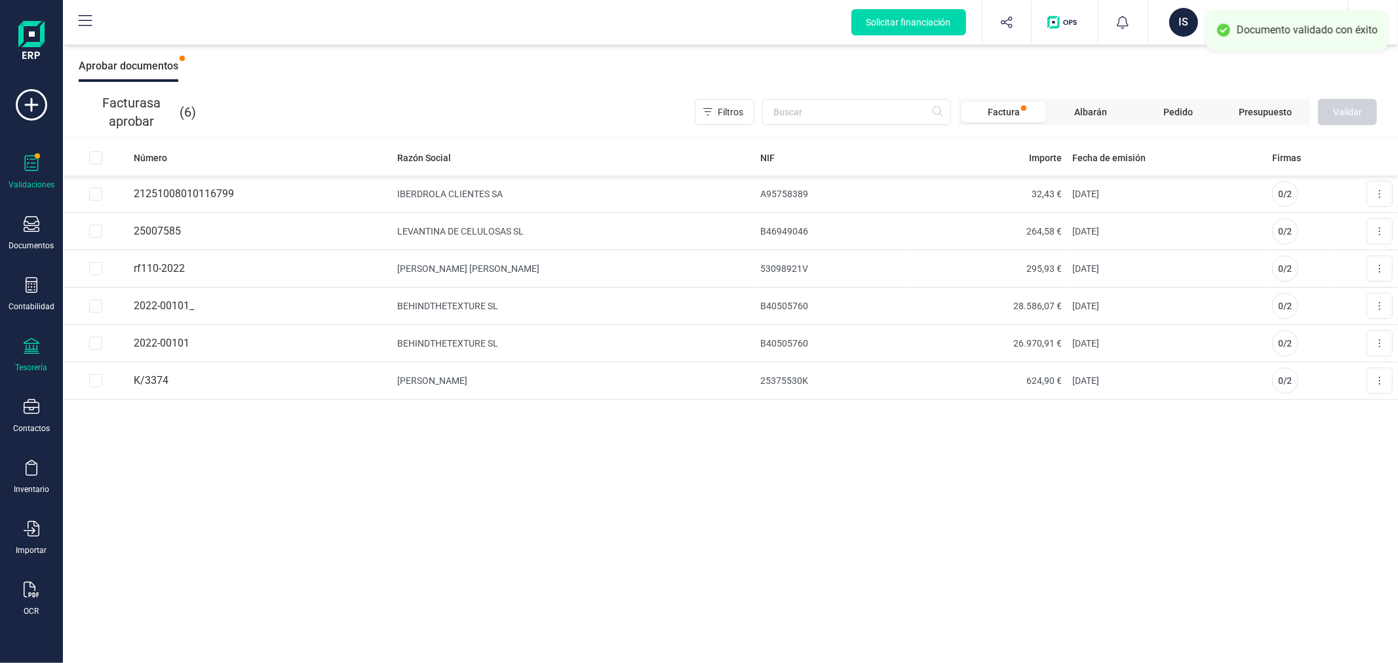
click at [29, 354] on icon at bounding box center [32, 346] width 16 height 16
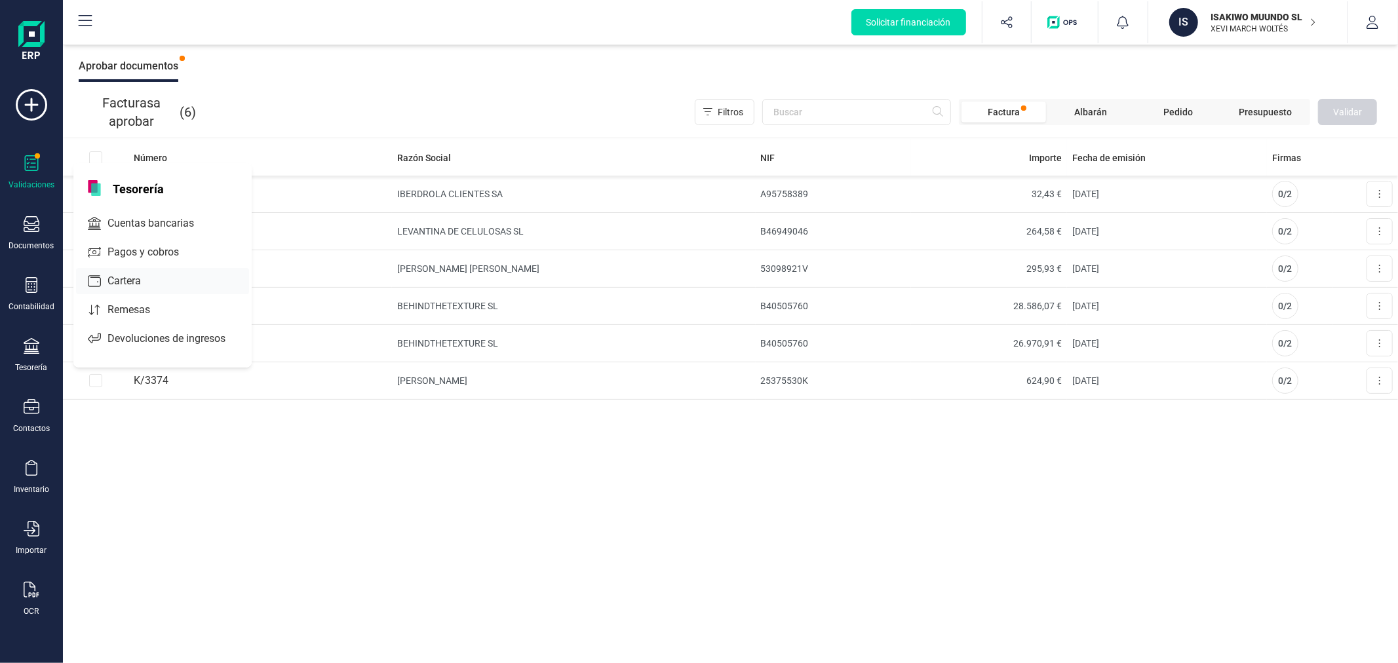
click at [142, 278] on span "Cartera" at bounding box center [133, 281] width 62 height 16
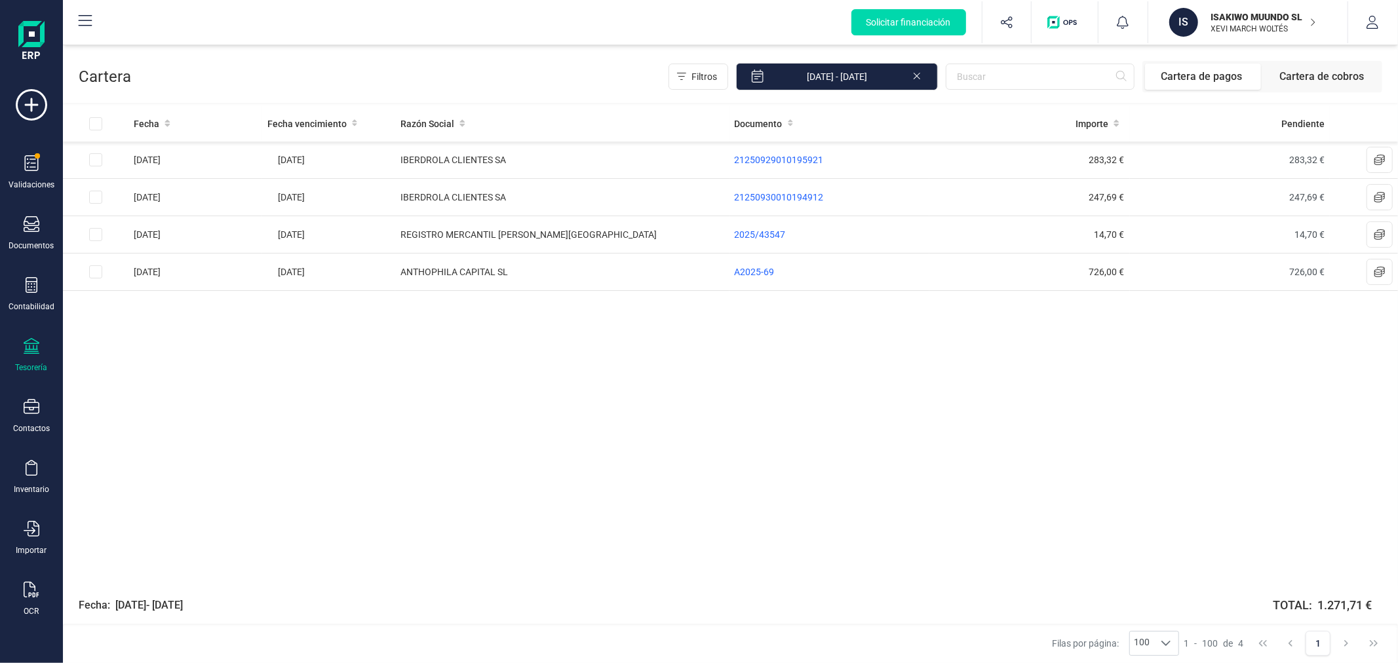
click at [534, 362] on div "Fecha Fecha vencimiento Razón Social Documento Importe Pendiente [DATE] [DATE] …" at bounding box center [730, 346] width 1335 height 480
click at [93, 274] on input "Row Selected fac07430-8755-4dbe-a563-195f2380a7b8" at bounding box center [95, 271] width 13 height 13
checkbox input "true"
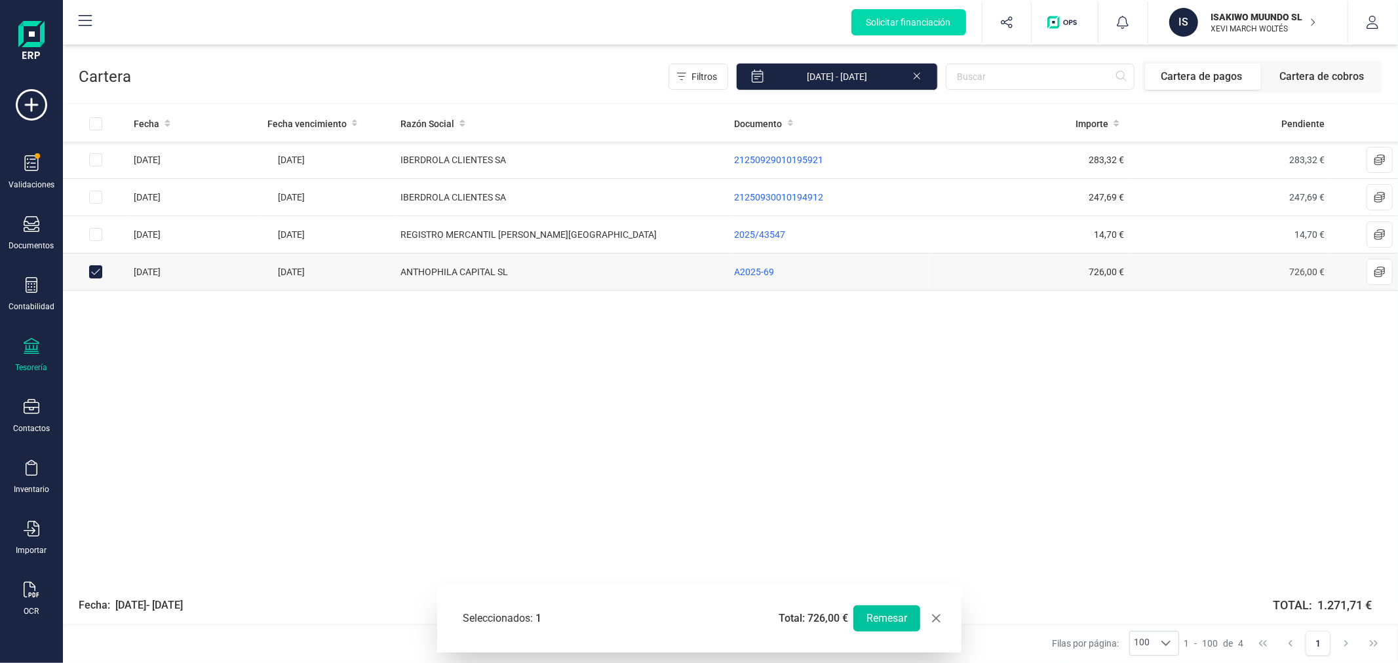
click at [889, 613] on button "Remesar" at bounding box center [886, 619] width 67 height 26
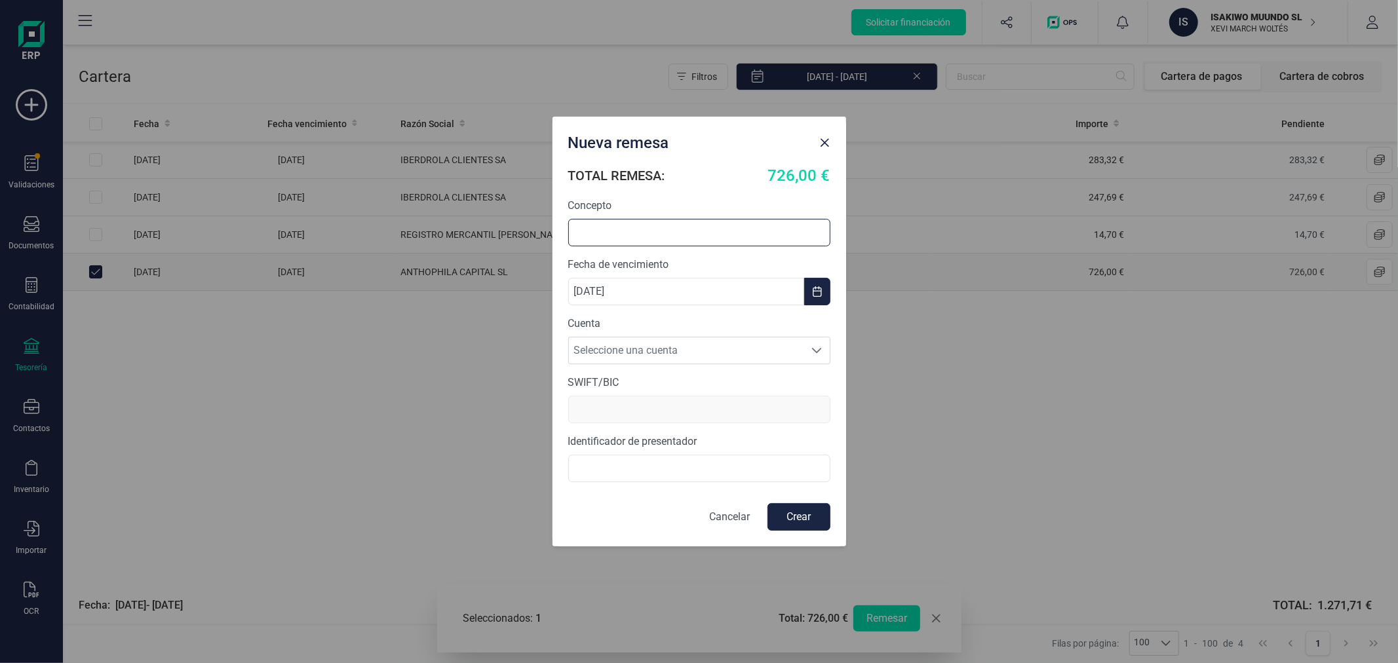
click at [636, 227] on input "text" at bounding box center [699, 233] width 262 height 28
type input "REMESA ANTHOPHILA"
click at [641, 345] on span "Seleccione una cuenta" at bounding box center [687, 351] width 236 height 26
click at [640, 371] on li "[FINANCIAL_ID]" at bounding box center [699, 383] width 262 height 26
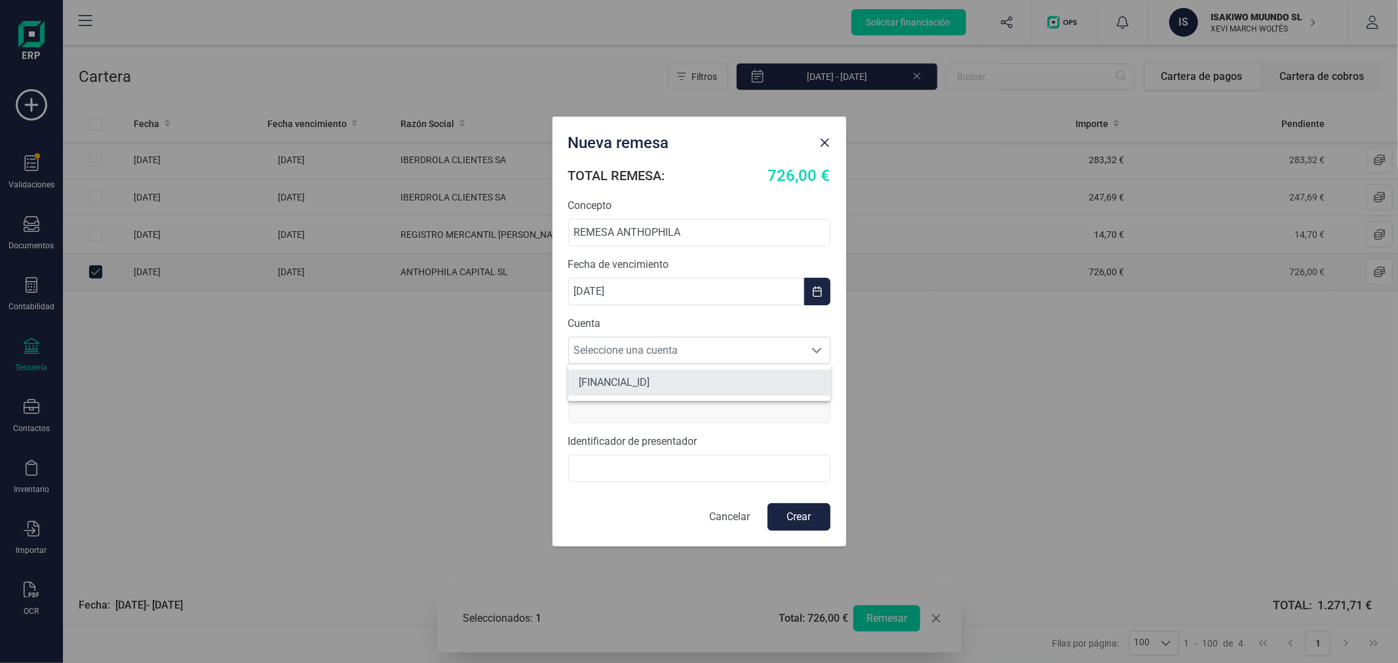
type input "[SWIFT_CODE]"
type input "B40655284"
click at [790, 516] on button "Crear" at bounding box center [798, 517] width 63 height 28
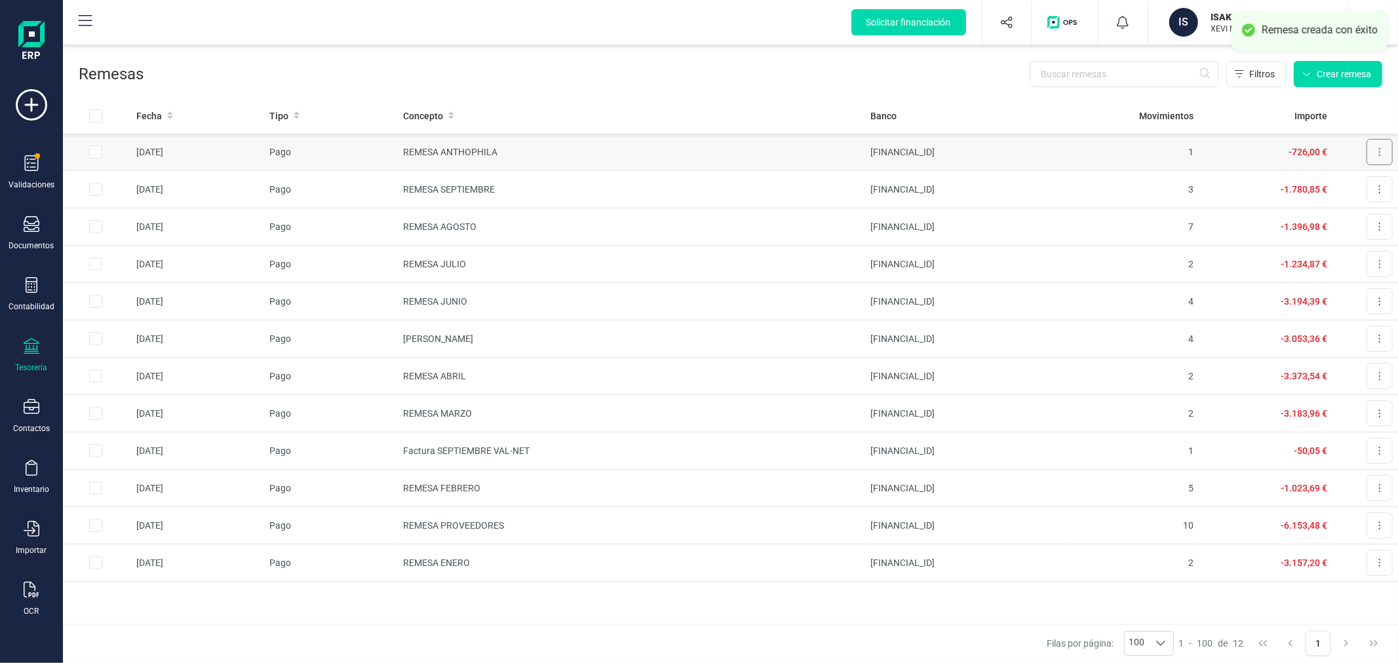
click at [1374, 148] on button at bounding box center [1380, 152] width 26 height 26
click at [1353, 182] on span "Descargar SEPA" at bounding box center [1349, 184] width 66 height 13
click at [732, 66] on div "Filtros Crear remesa" at bounding box center [763, 74] width 1239 height 26
click at [1241, 27] on p "XEVI MARCH WOLTÉS" at bounding box center [1263, 29] width 105 height 10
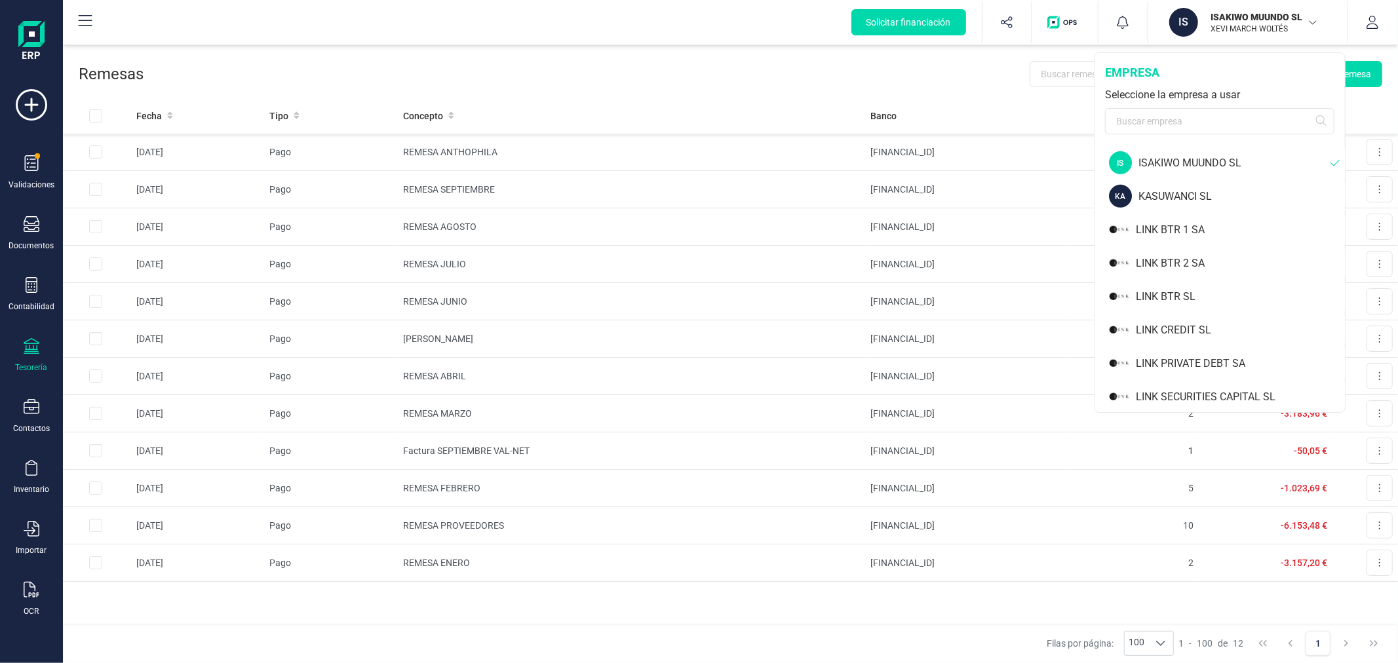
scroll to position [874, 0]
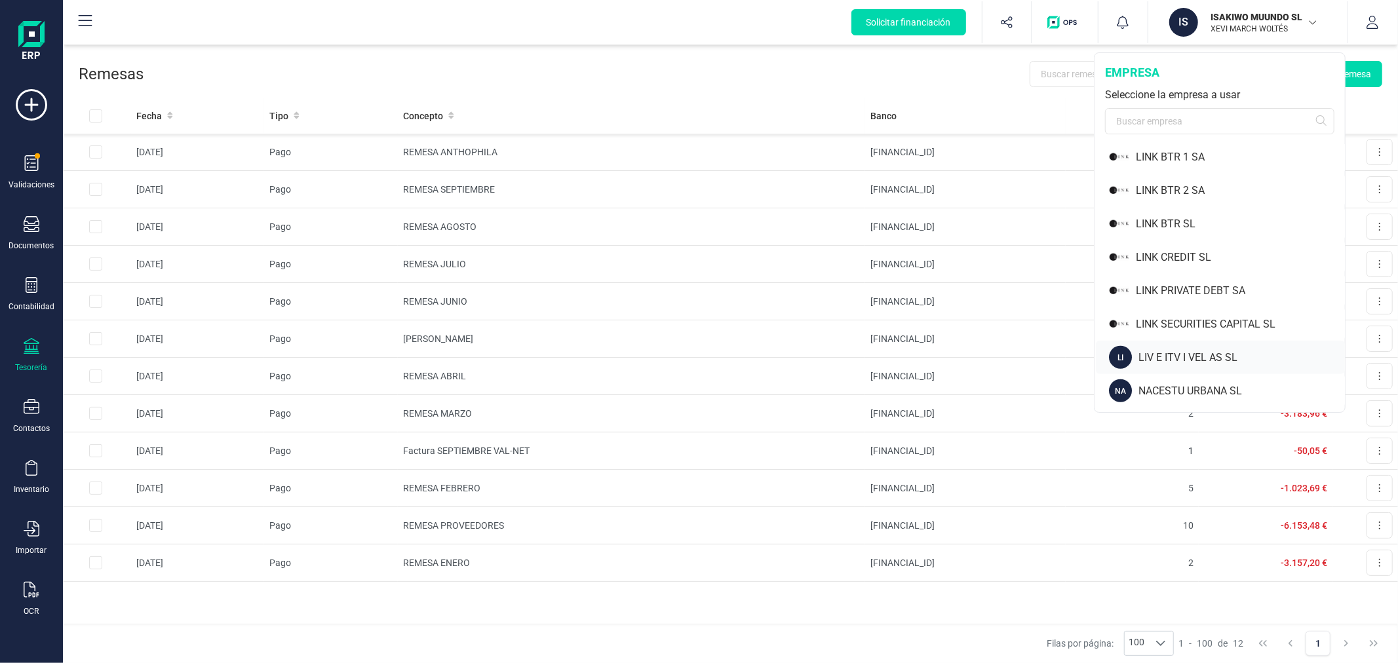
click at [1185, 352] on div "LIV E ITV I VEL AS SL" at bounding box center [1241, 358] width 206 height 16
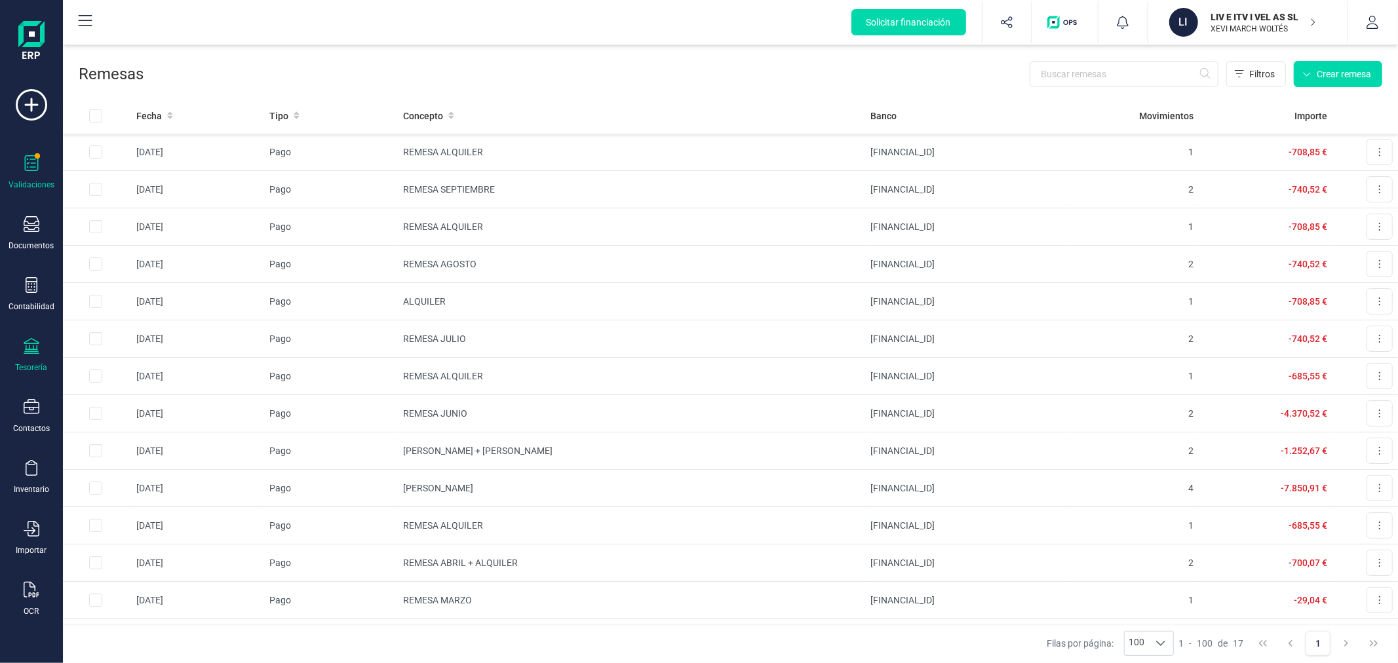
click at [35, 159] on span at bounding box center [36, 155] width 7 height 7
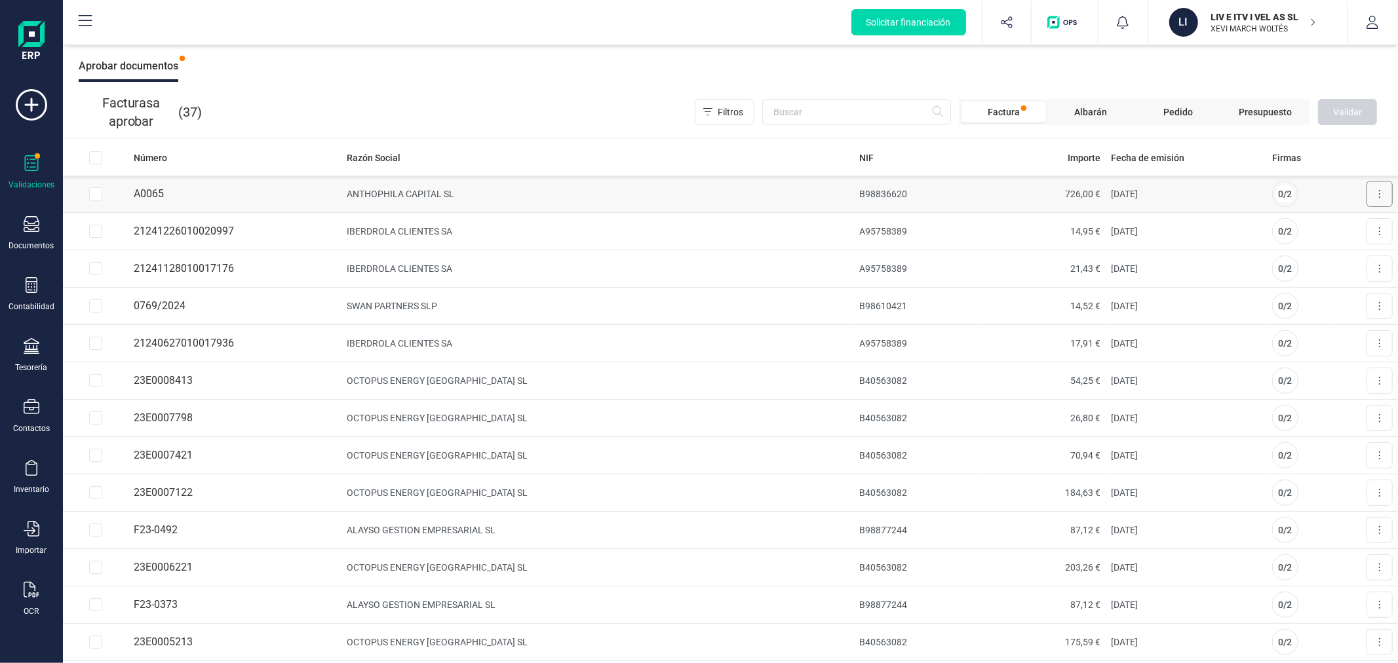
click at [1370, 194] on button at bounding box center [1380, 194] width 26 height 26
click at [1358, 225] on span "Aprobar factura" at bounding box center [1349, 226] width 66 height 13
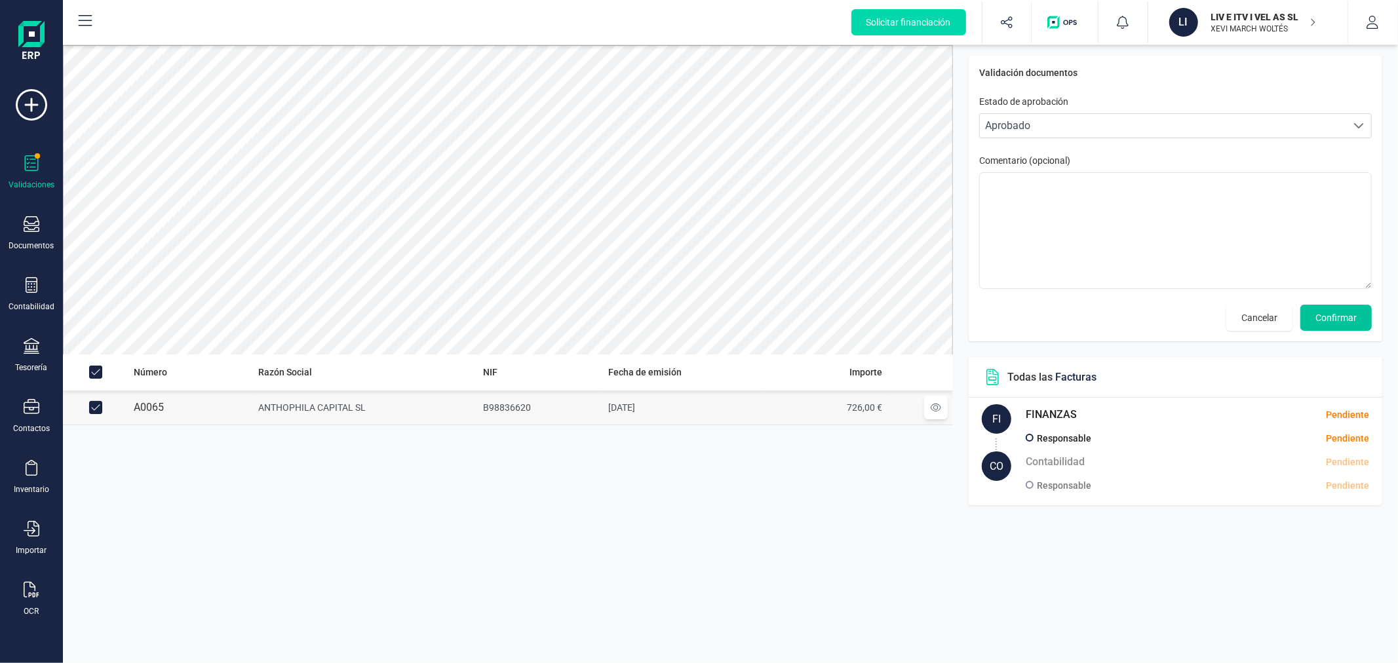
click at [1349, 319] on span "Confirmar" at bounding box center [1335, 317] width 41 height 13
click at [1339, 326] on button "Confirmar" at bounding box center [1335, 318] width 71 height 26
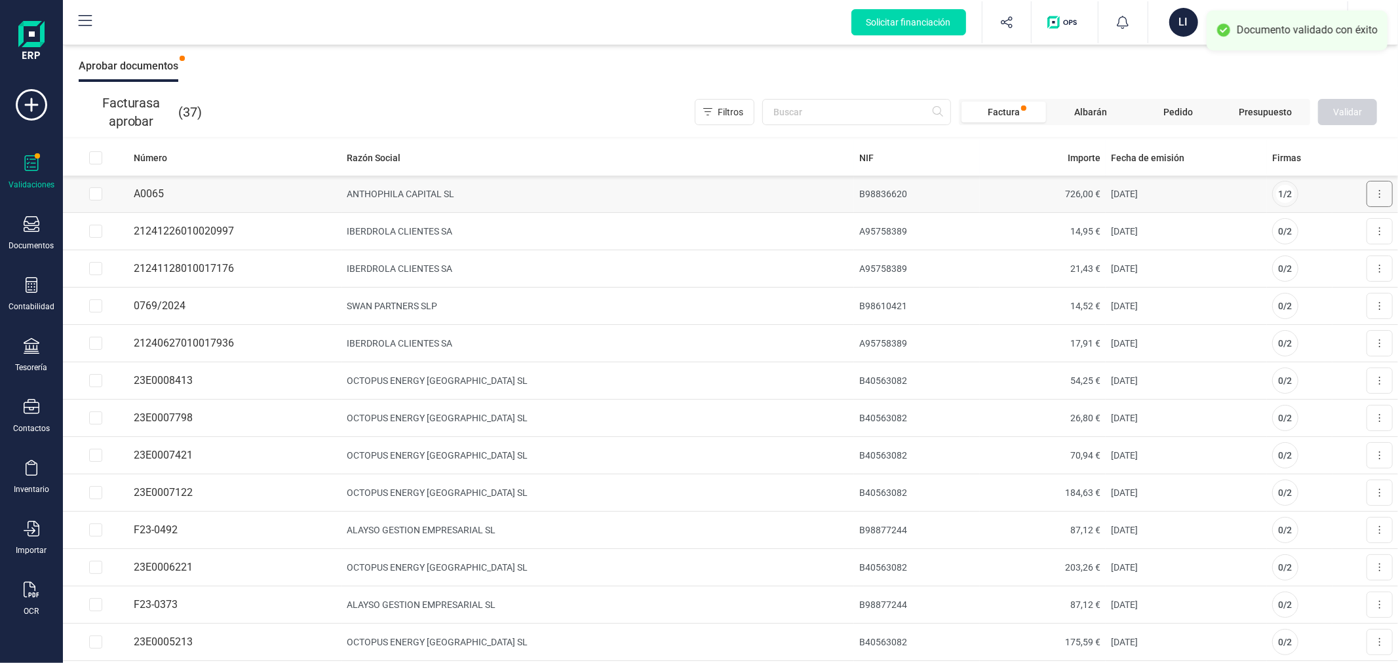
click at [1370, 195] on button at bounding box center [1380, 194] width 26 height 26
click at [1339, 227] on span "Aprobar factura" at bounding box center [1349, 226] width 66 height 13
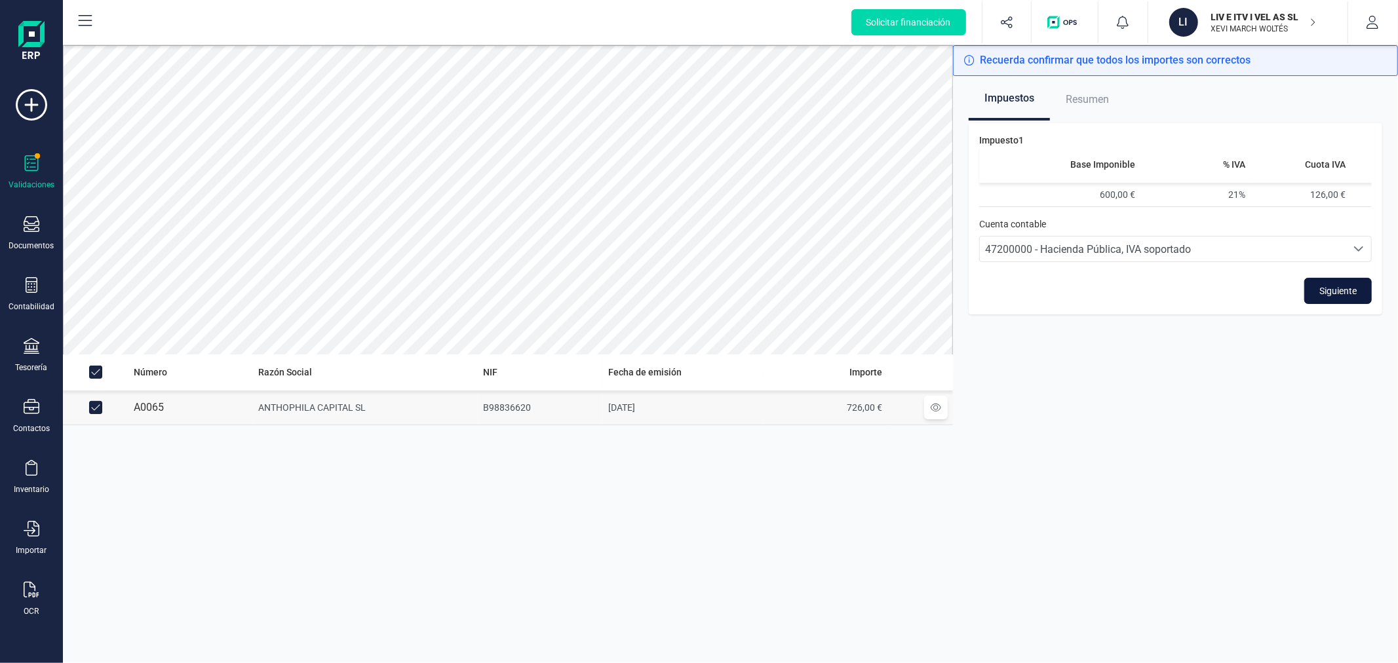
click at [1363, 288] on button "Siguiente" at bounding box center [1338, 291] width 68 height 26
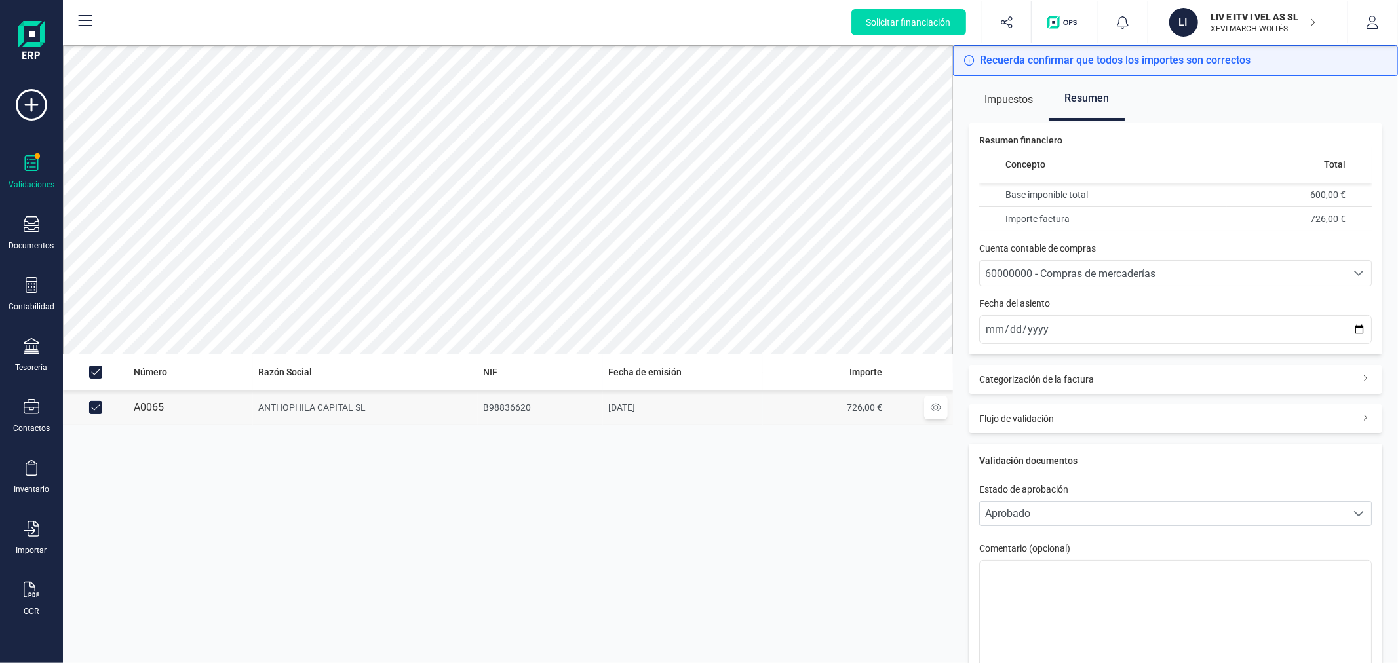
click at [1180, 267] on div "60000000 - Compras de mercaderías" at bounding box center [1163, 274] width 356 height 16
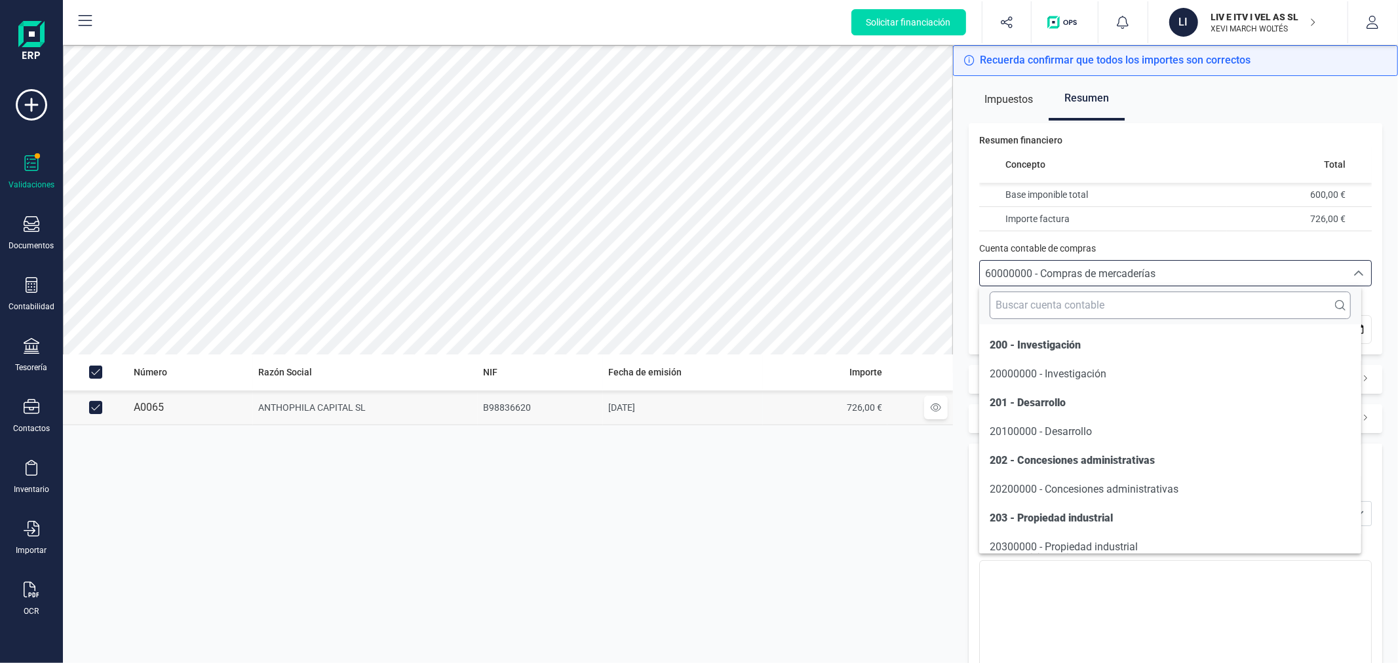
scroll to position [6585, 0]
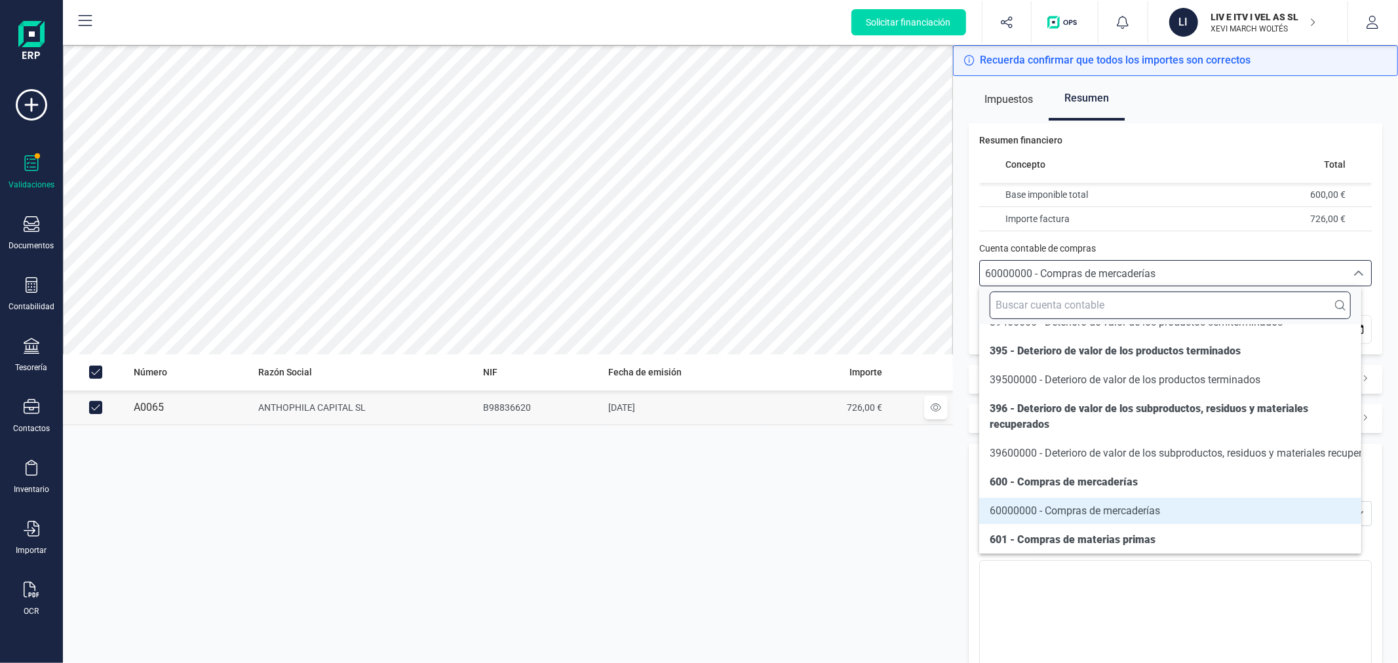
click at [1172, 315] on input "text" at bounding box center [1170, 306] width 360 height 28
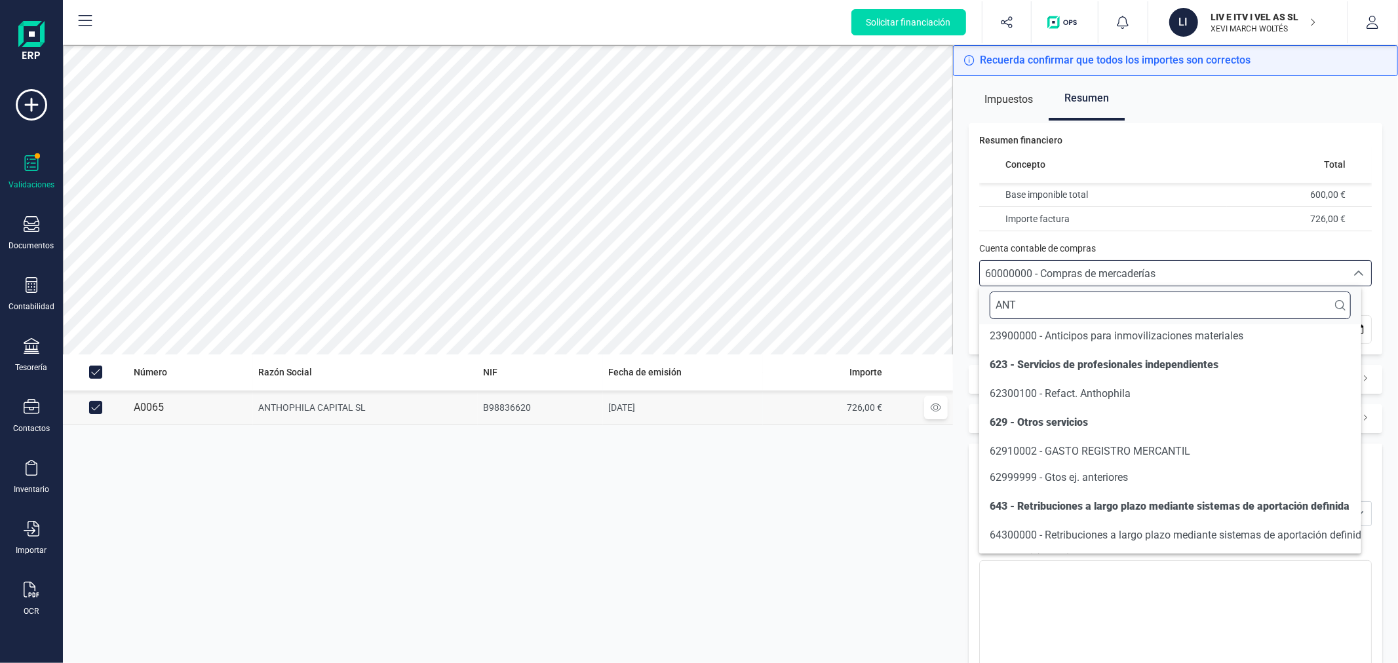
scroll to position [0, 0]
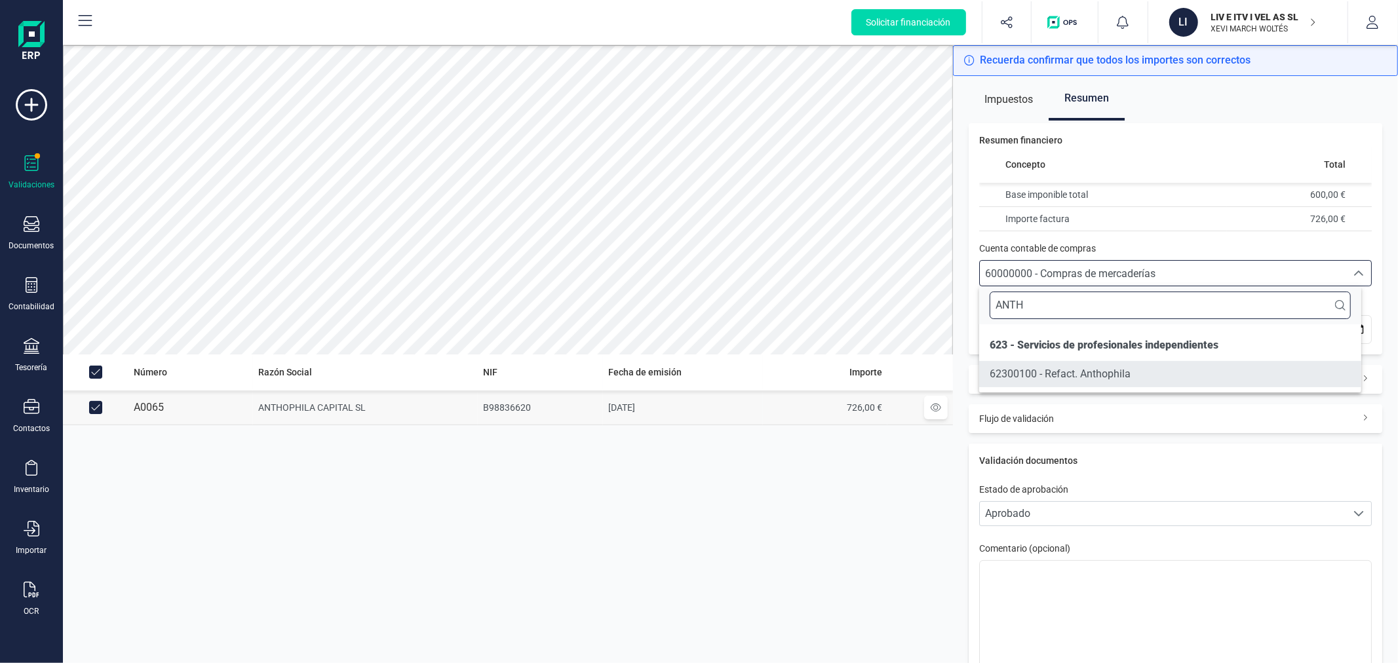
type input "ANTH"
click at [1125, 368] on span "62300100 - Refact. Anthophila" at bounding box center [1060, 374] width 141 height 12
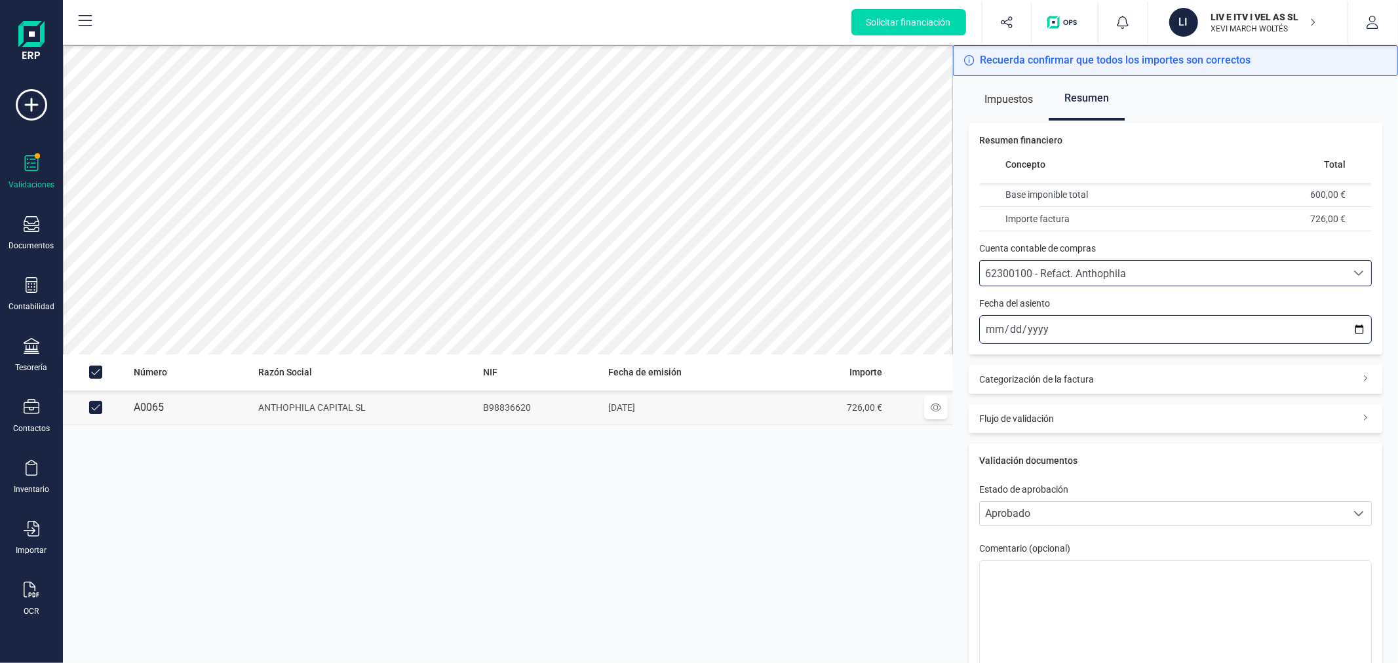
click at [1352, 328] on input "[DATE]" at bounding box center [1175, 329] width 393 height 29
type input "[DATE]"
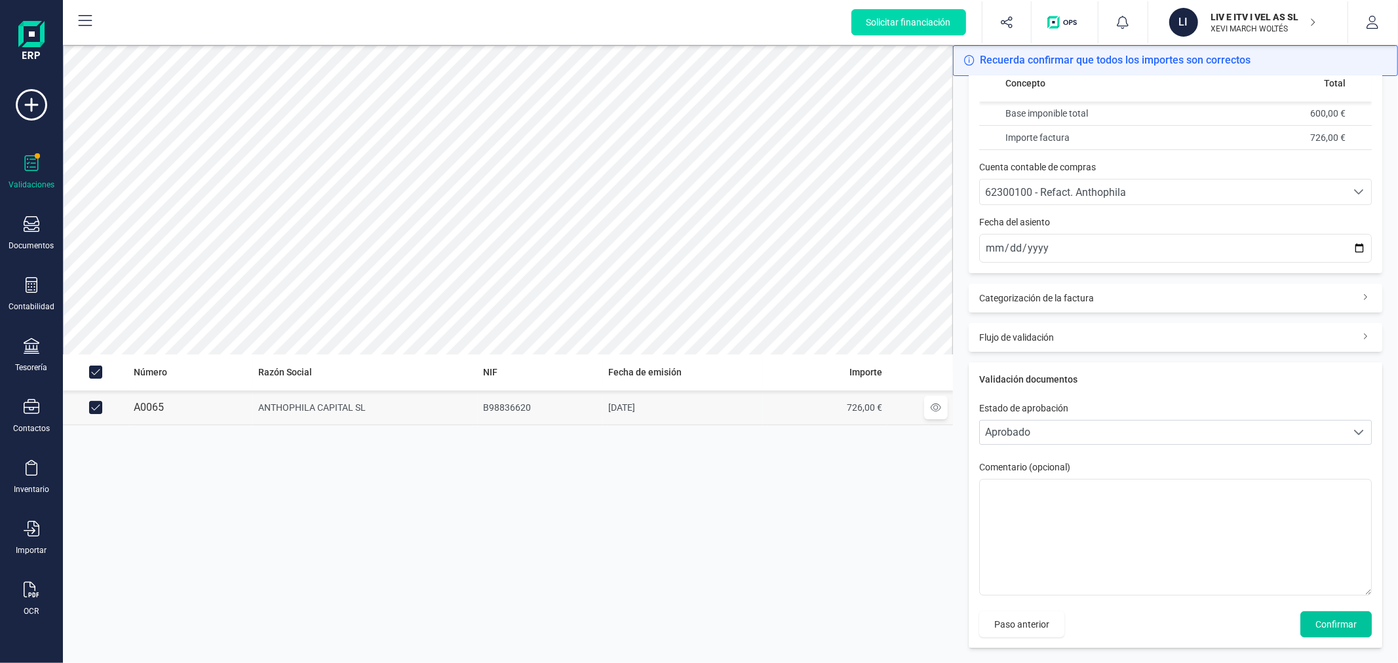
click at [1333, 629] on span "Confirmar" at bounding box center [1335, 624] width 41 height 13
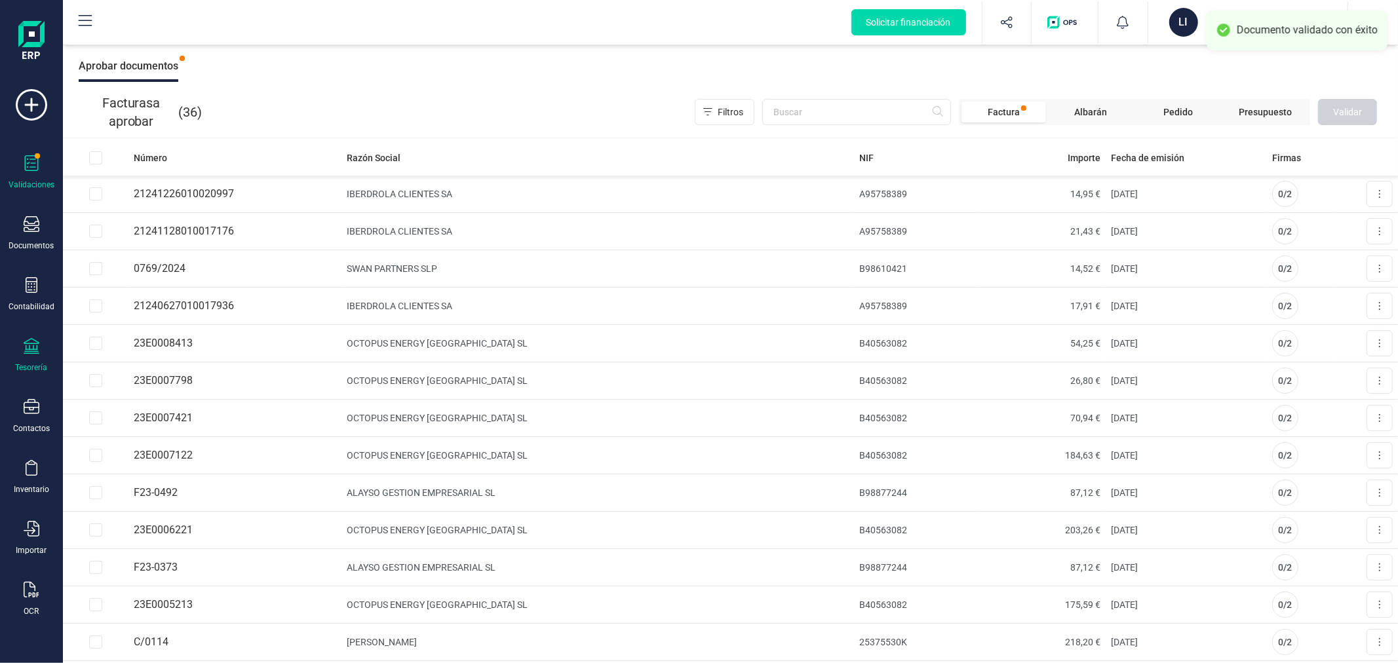
click at [30, 349] on icon at bounding box center [32, 346] width 16 height 16
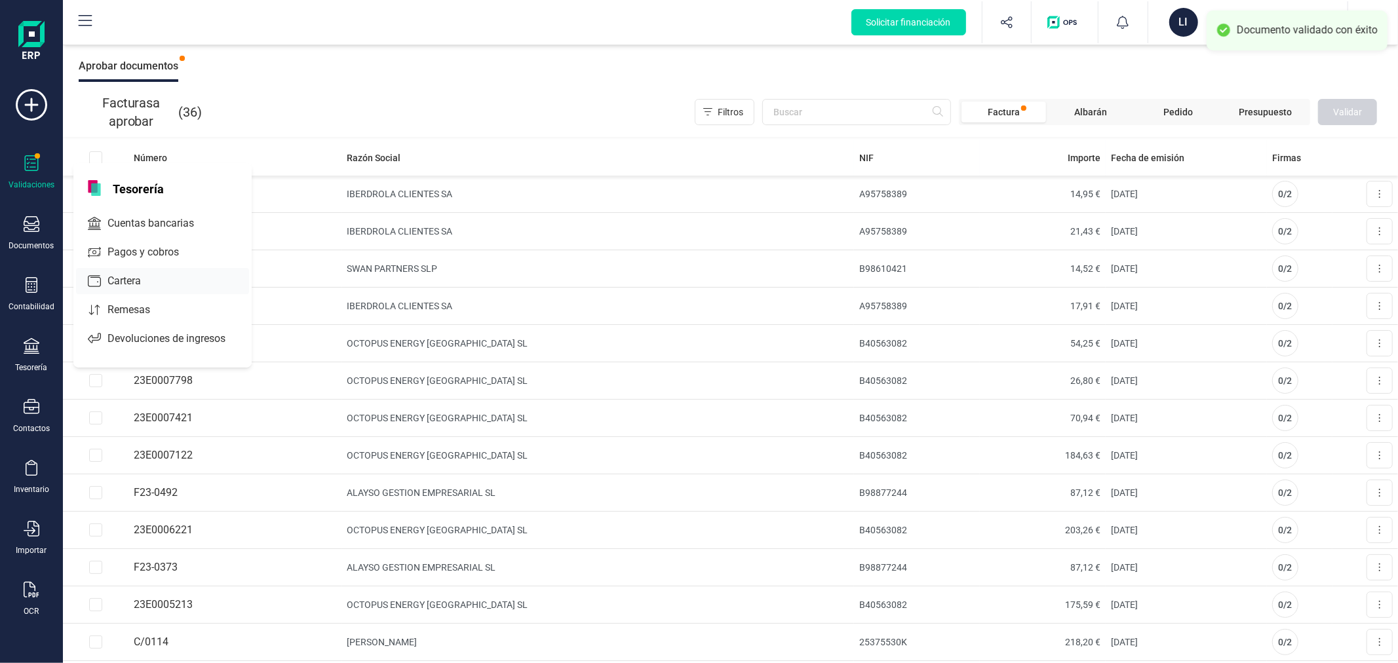
click at [147, 282] on div at bounding box center [148, 281] width 5 height 5
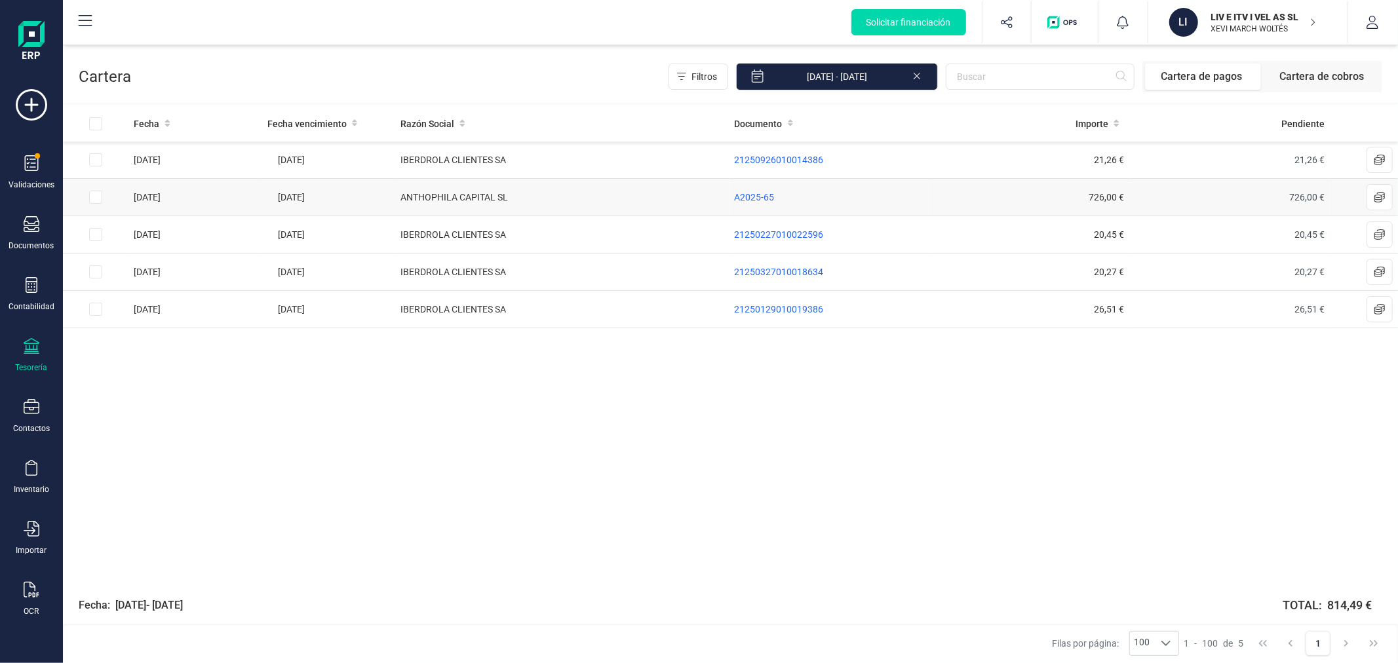
click at [96, 195] on input "Row Selected acc9f742-3344-4f05-b482-58bf4d77b142" at bounding box center [95, 197] width 13 height 13
checkbox input "true"
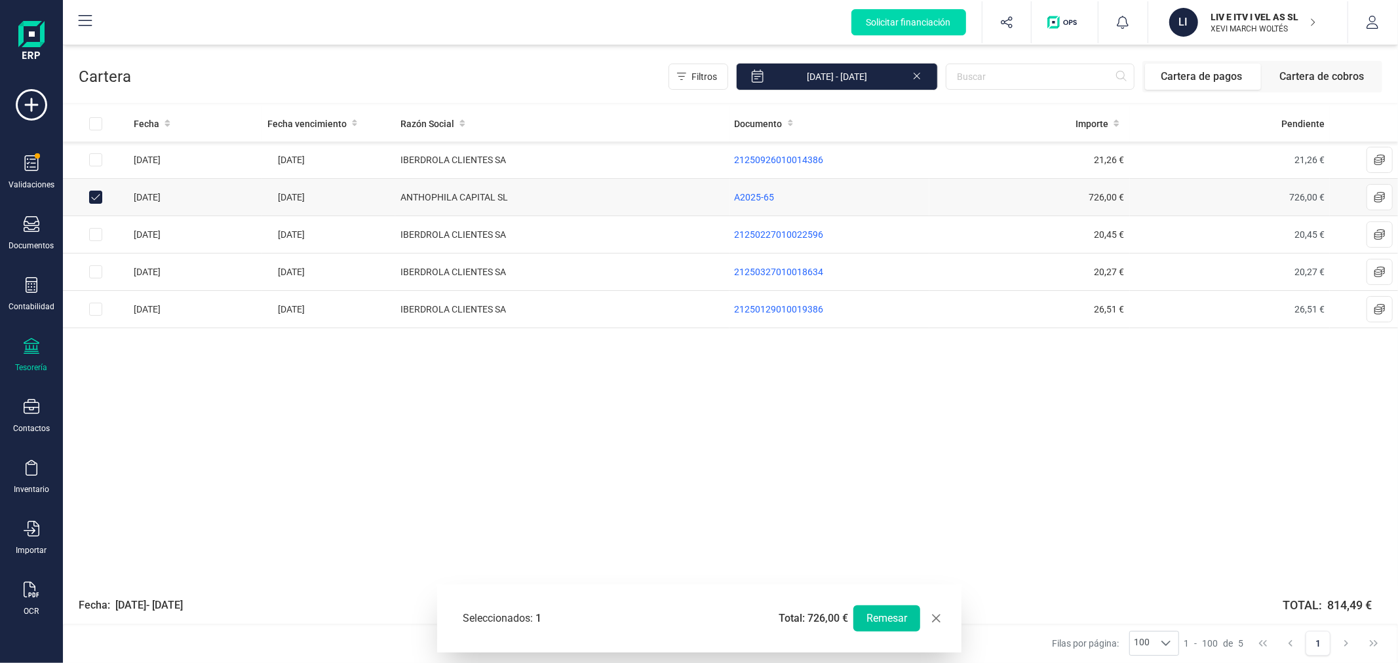
click at [883, 610] on button "Remesar" at bounding box center [886, 619] width 67 height 26
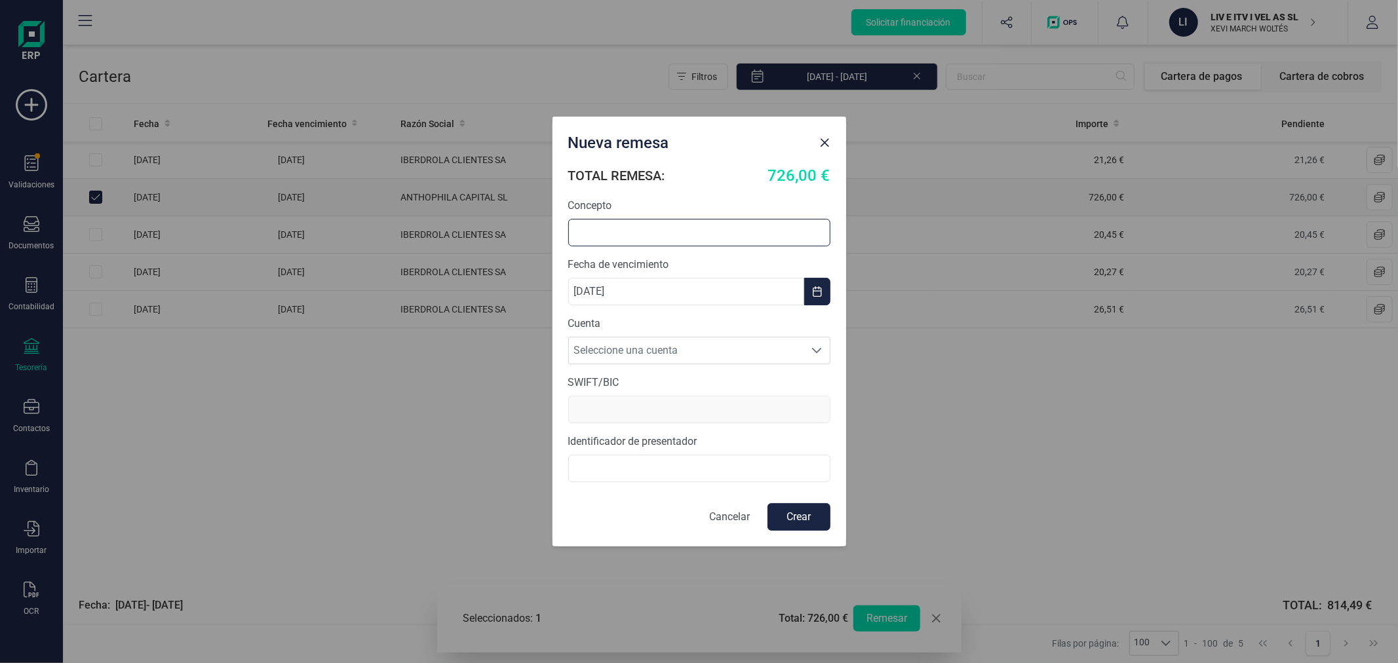
click at [658, 221] on input "text" at bounding box center [699, 233] width 262 height 28
type input "REMESA ANTHOPHILA"
click at [618, 357] on span "Seleccione una cuenta" at bounding box center [687, 351] width 236 height 26
click at [623, 376] on li "[FINANCIAL_ID]" at bounding box center [699, 383] width 262 height 26
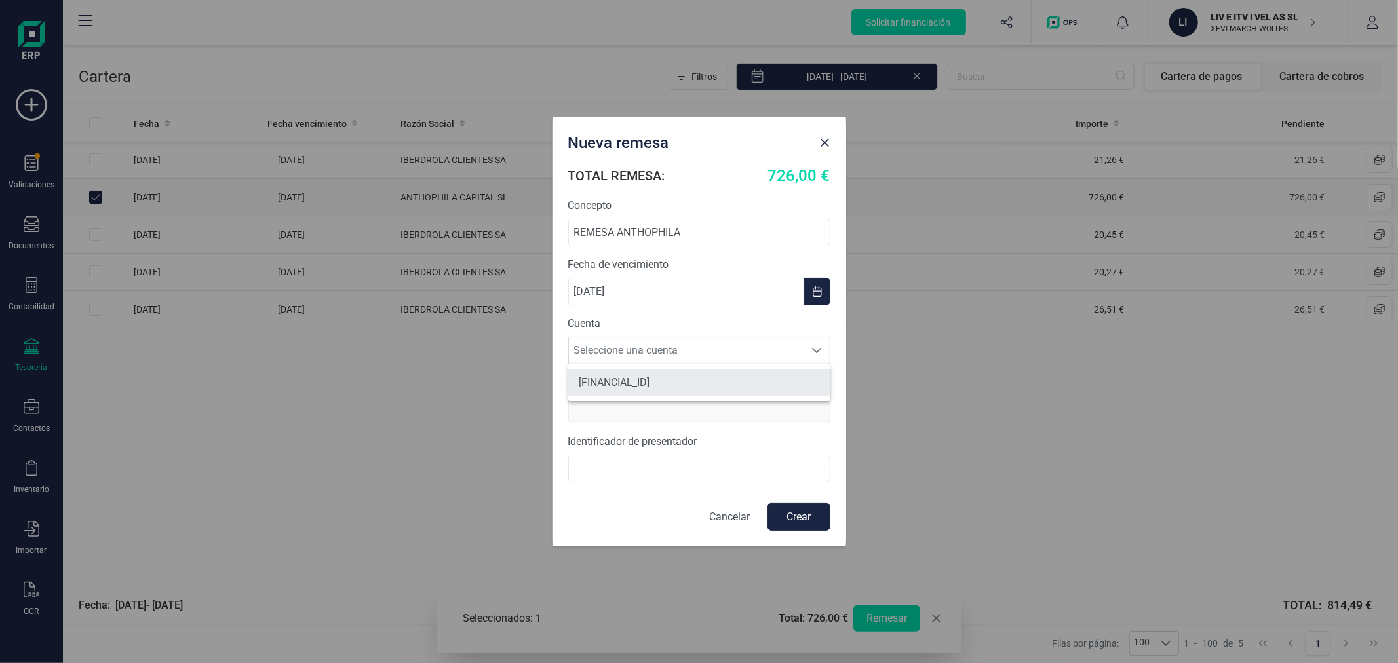
type input "[SWIFT_CODE]"
type input "B98419310"
click at [813, 520] on button "Crear" at bounding box center [798, 517] width 63 height 28
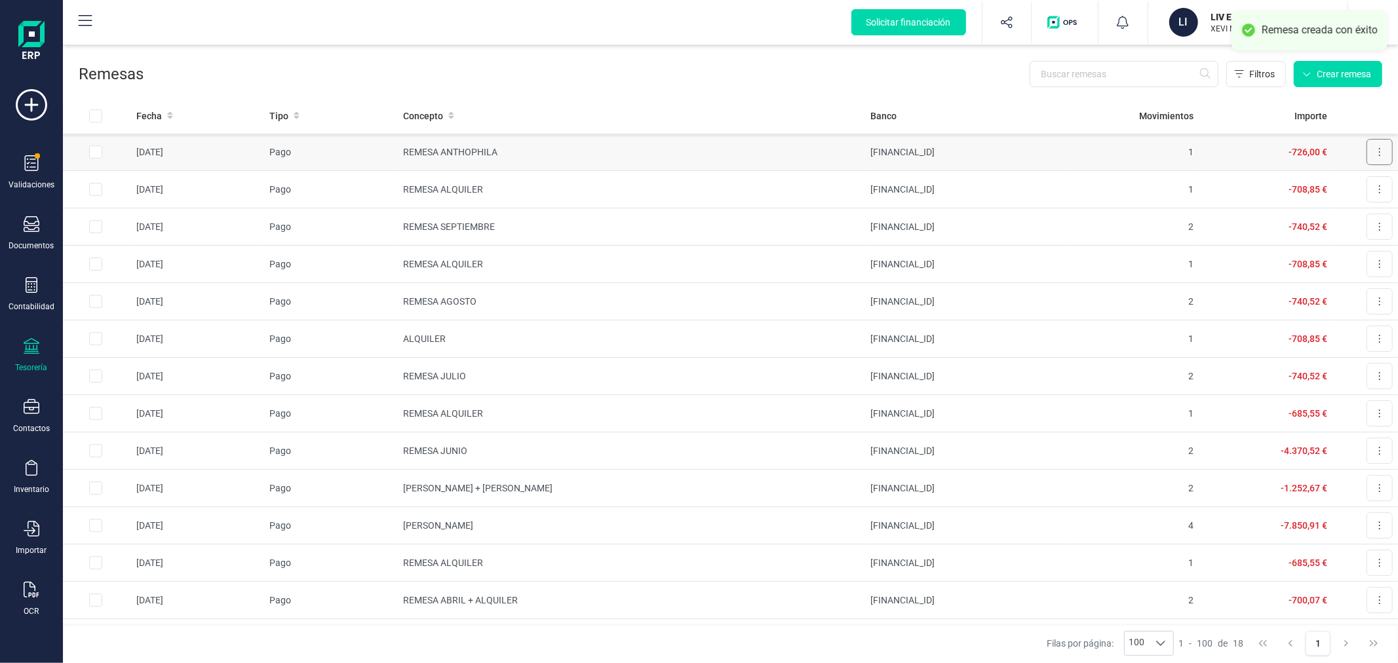
click at [1378, 152] on icon at bounding box center [1379, 152] width 3 height 10
click at [1351, 184] on span "Descargar SEPA" at bounding box center [1349, 184] width 66 height 13
click at [1239, 21] on p "LIV E ITV I VEL AS SL" at bounding box center [1263, 16] width 105 height 13
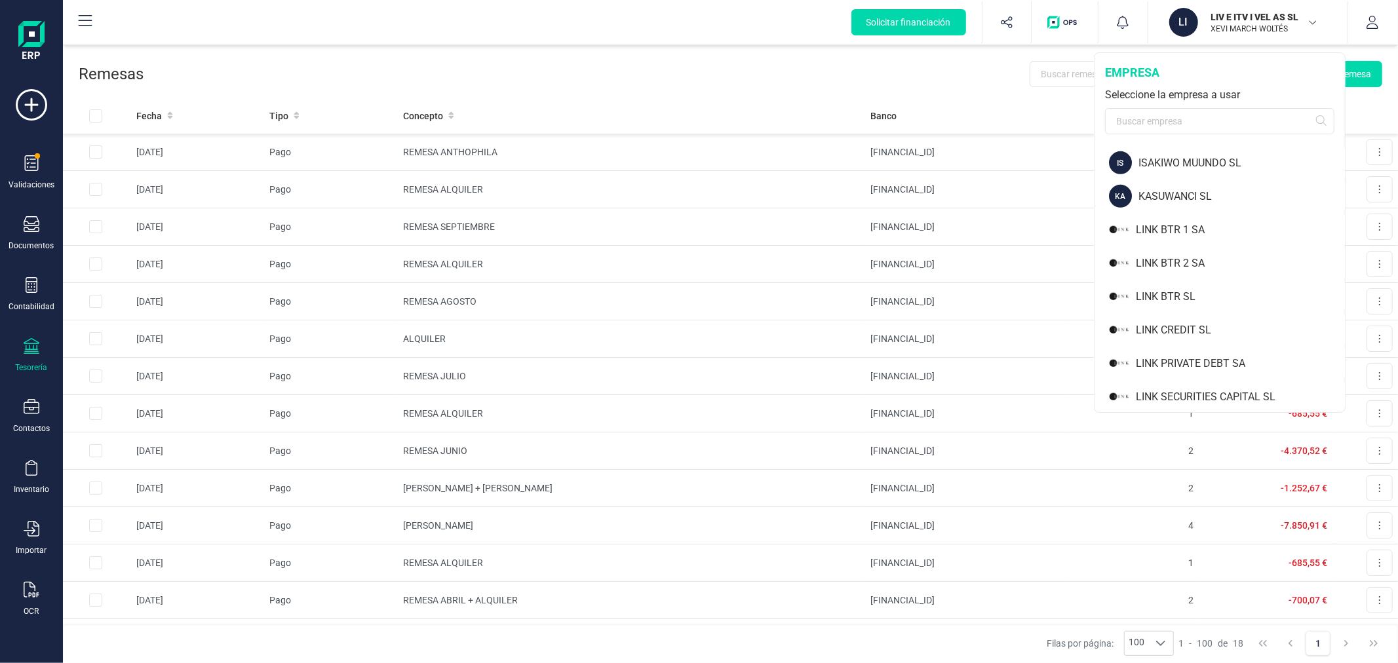
scroll to position [946, 0]
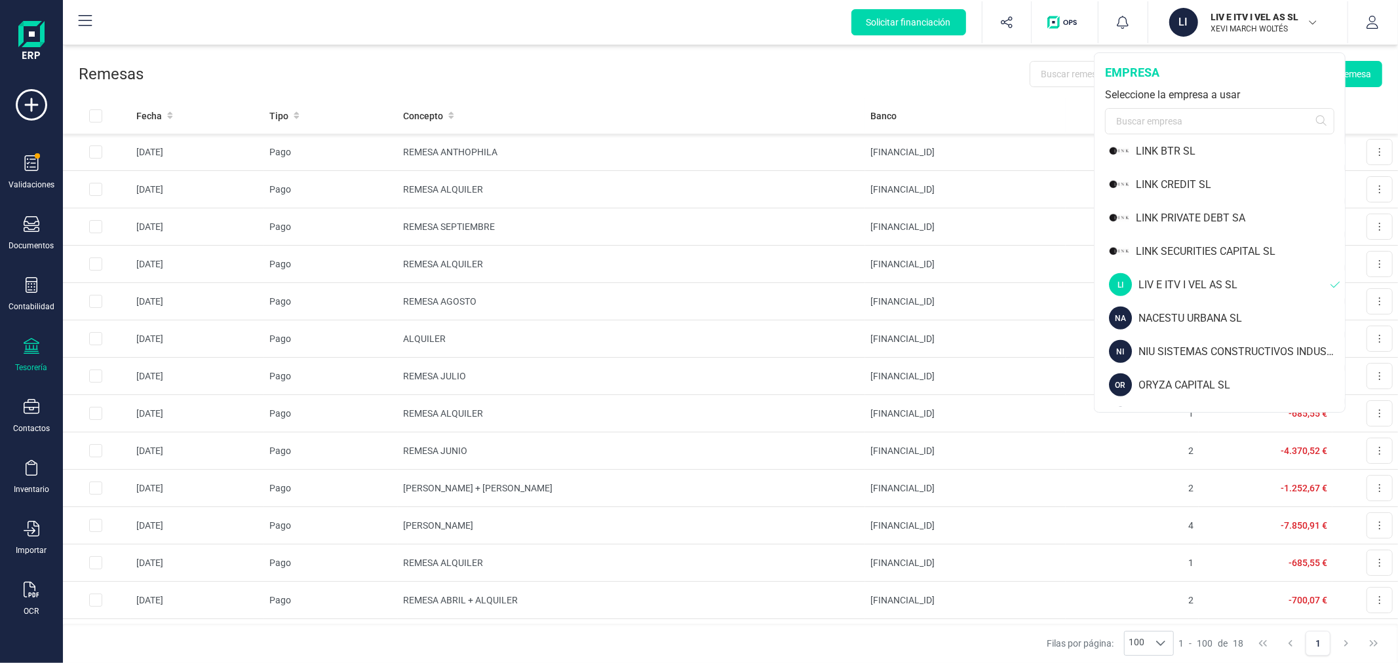
click at [1201, 311] on div "NACESTU URBANA SL" at bounding box center [1241, 319] width 206 height 16
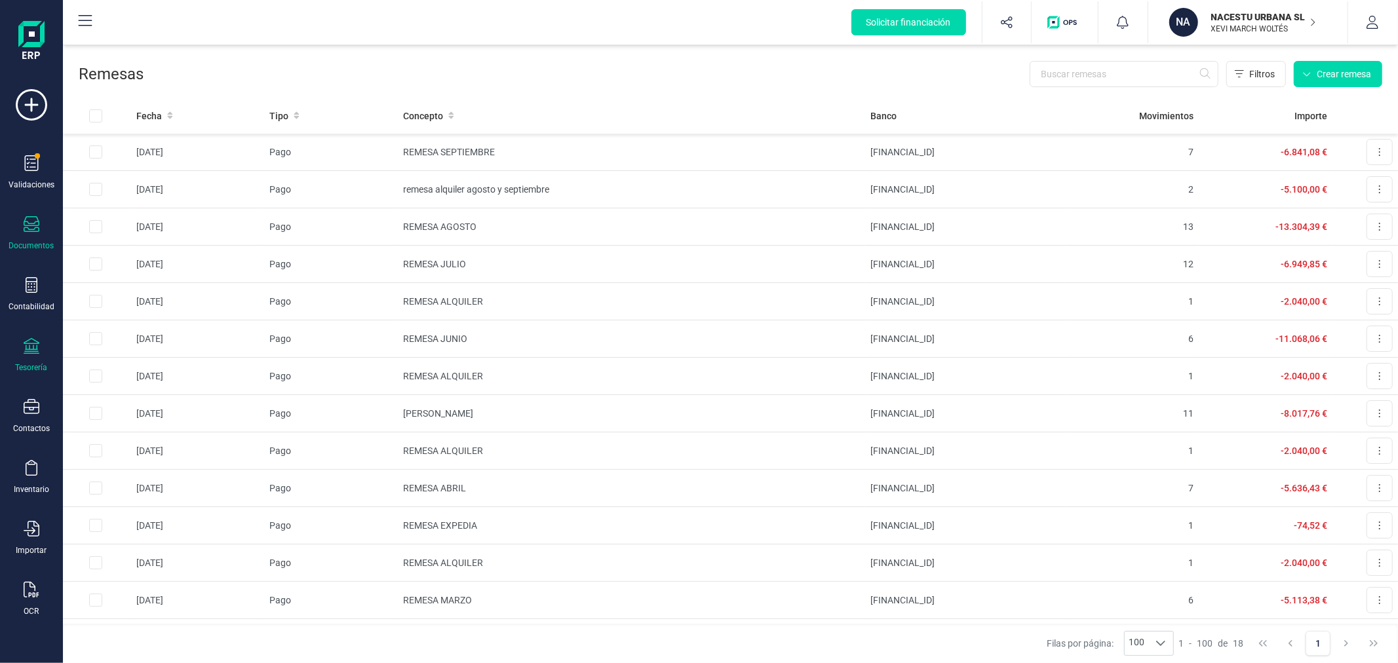
drag, startPoint x: 40, startPoint y: 221, endPoint x: 34, endPoint y: 227, distance: 8.8
click at [40, 222] on div "Documentos" at bounding box center [31, 233] width 52 height 35
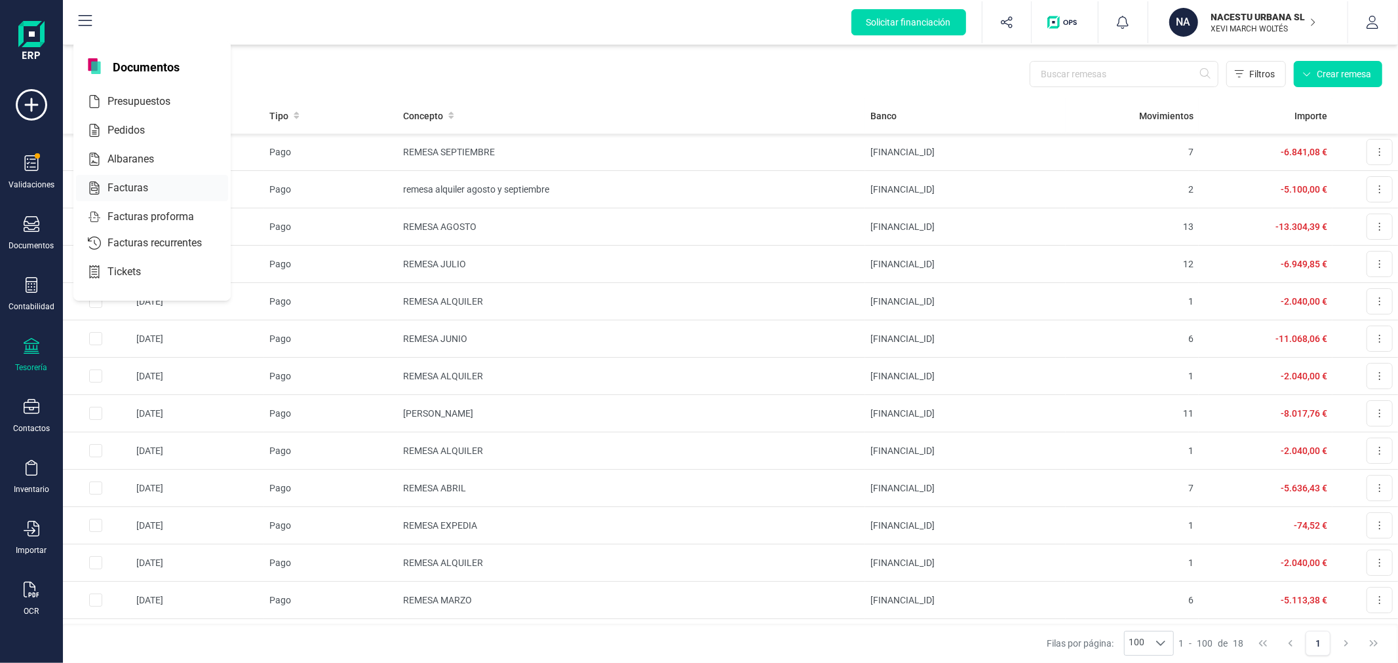
click at [134, 178] on div "Facturas" at bounding box center [152, 188] width 152 height 26
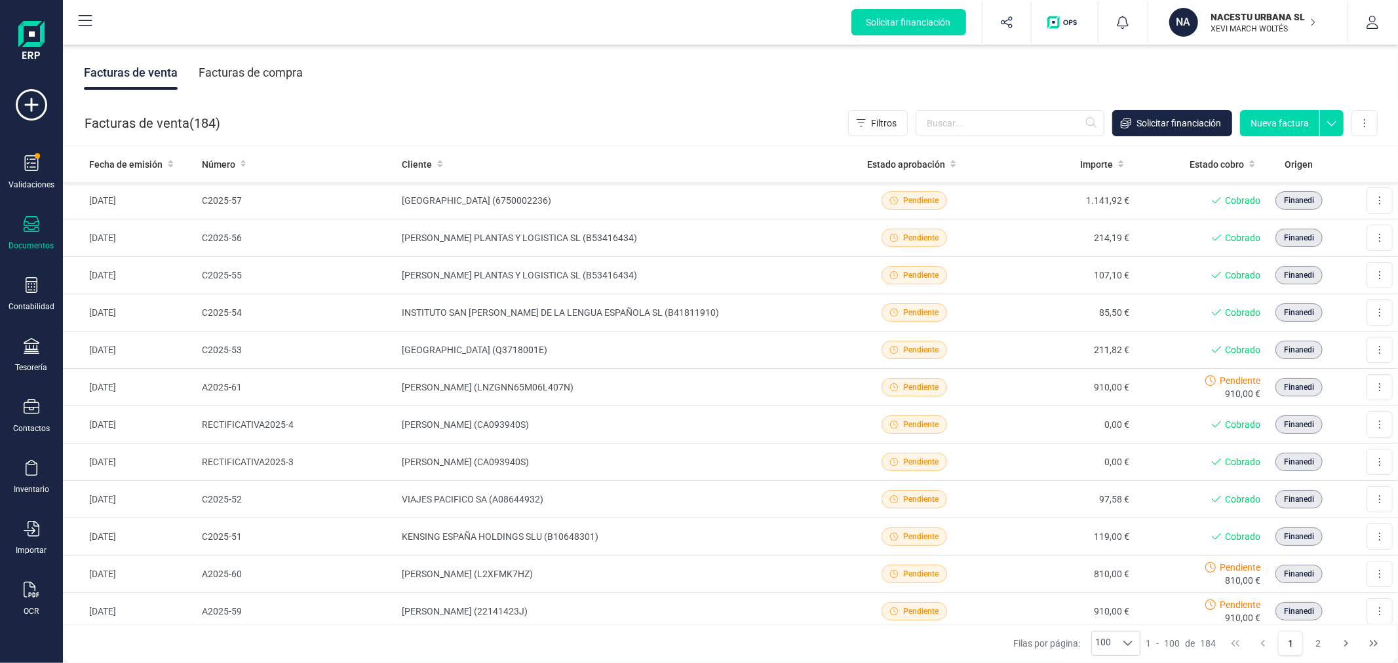
click at [256, 69] on div "Facturas de compra" at bounding box center [251, 73] width 104 height 34
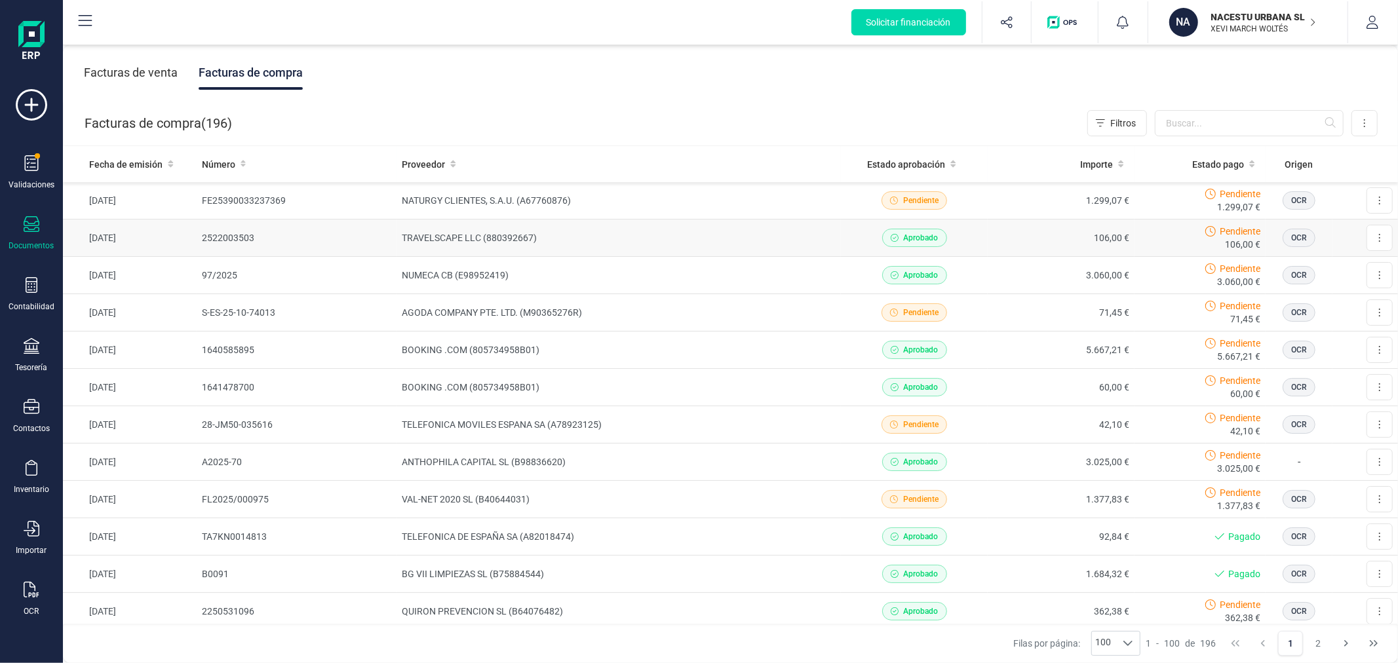
click at [487, 231] on td "TRAVELSCAPE LLC (880392667)" at bounding box center [619, 238] width 444 height 37
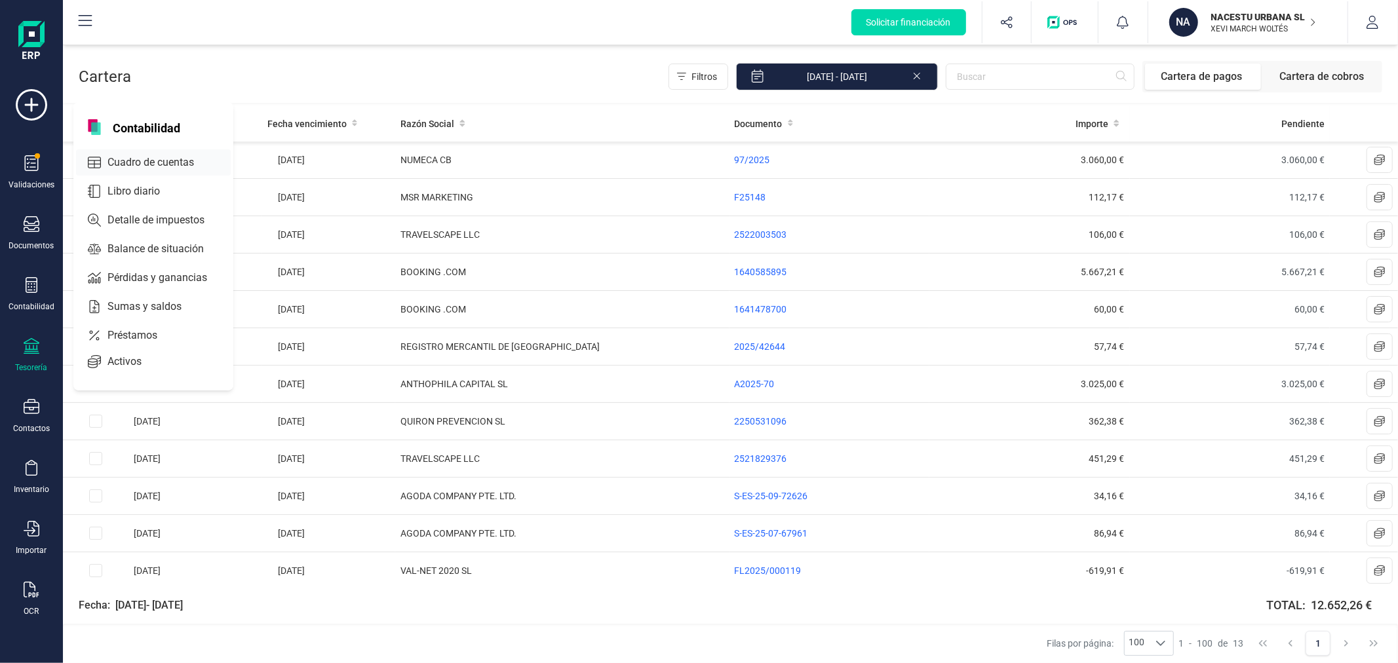
click at [158, 166] on span "Cuadro de cuentas" at bounding box center [159, 163] width 115 height 16
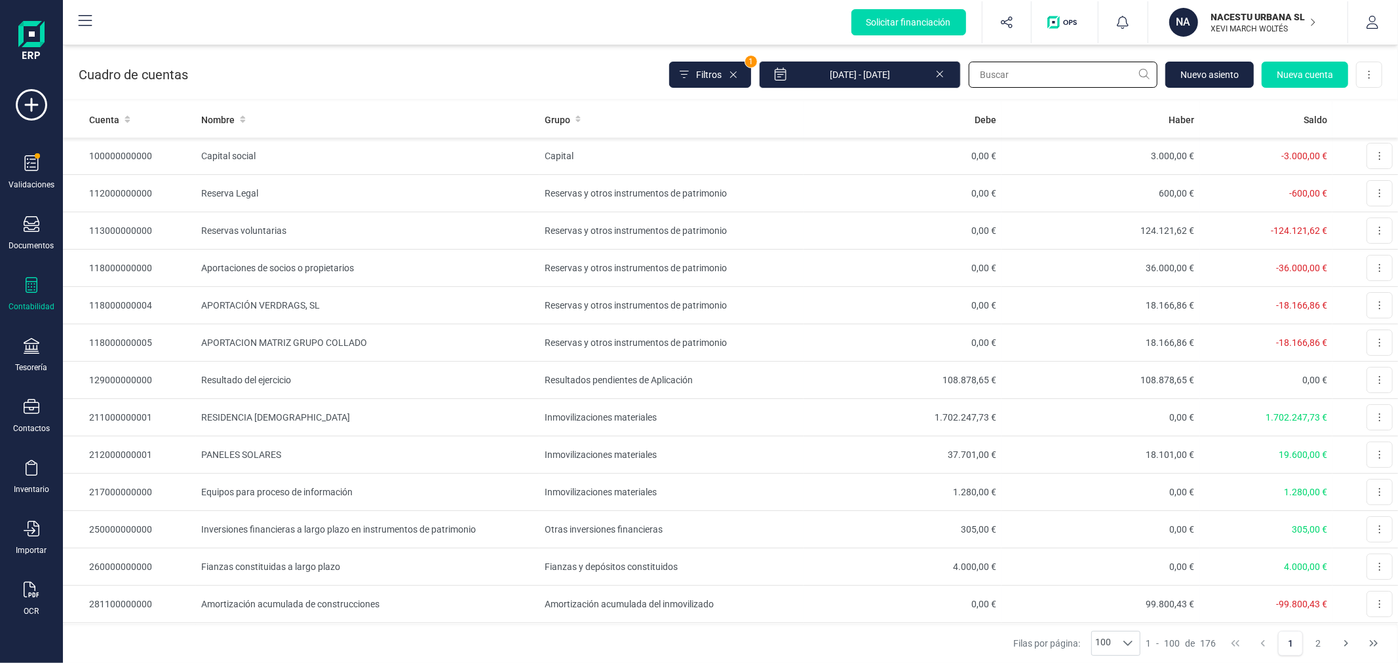
click at [1017, 77] on input "text" at bounding box center [1063, 75] width 189 height 26
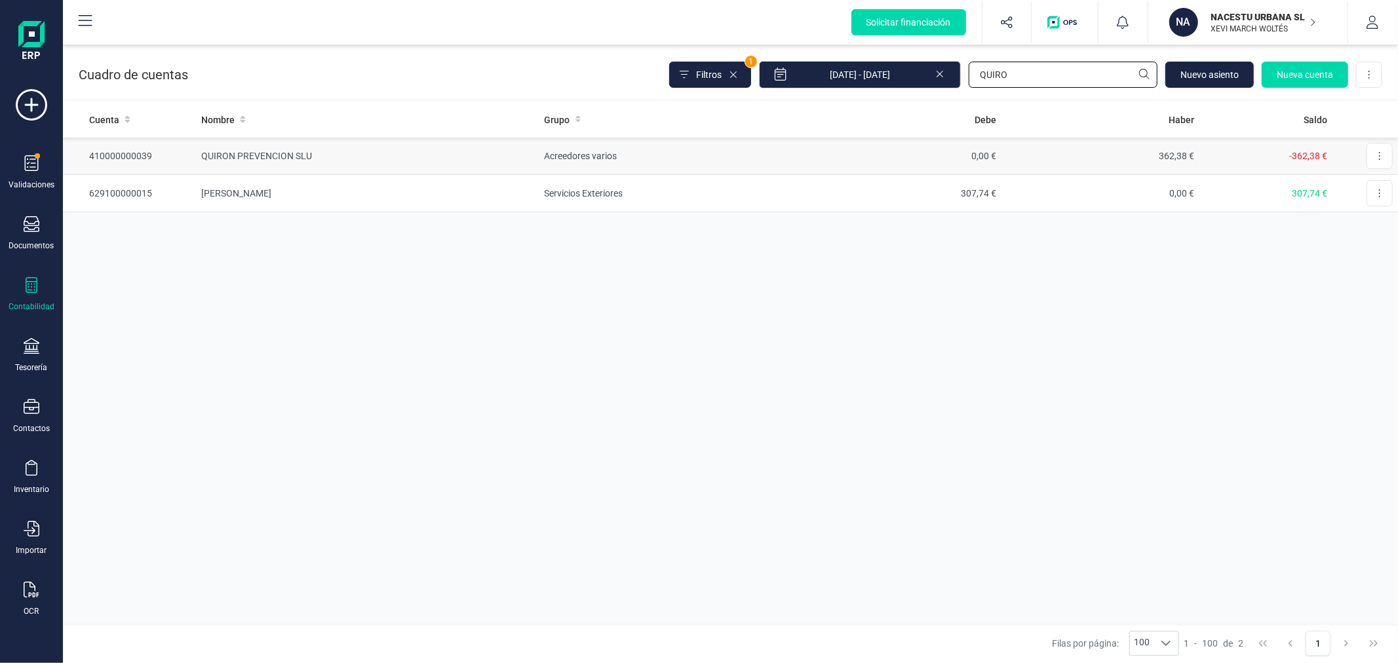
type input "QUIRO"
click at [554, 152] on td "Acreedores varios" at bounding box center [671, 156] width 264 height 37
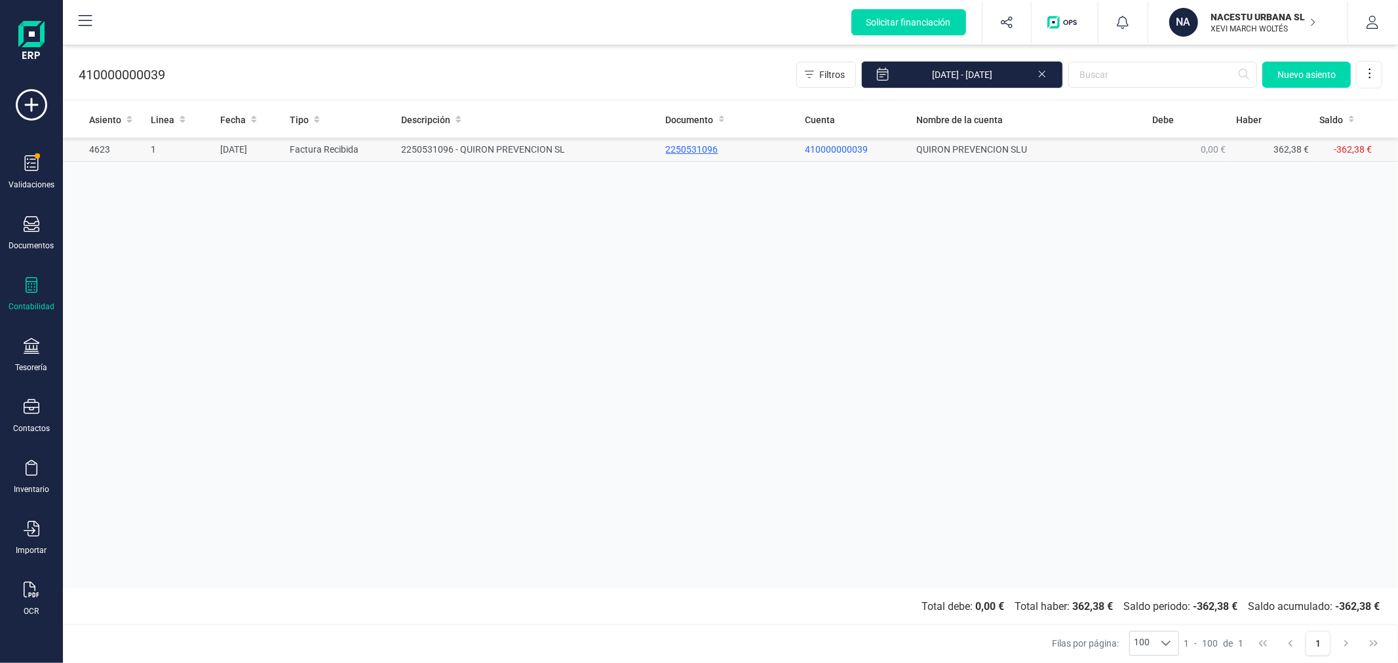
click at [680, 152] on div "2250531096" at bounding box center [730, 149] width 128 height 13
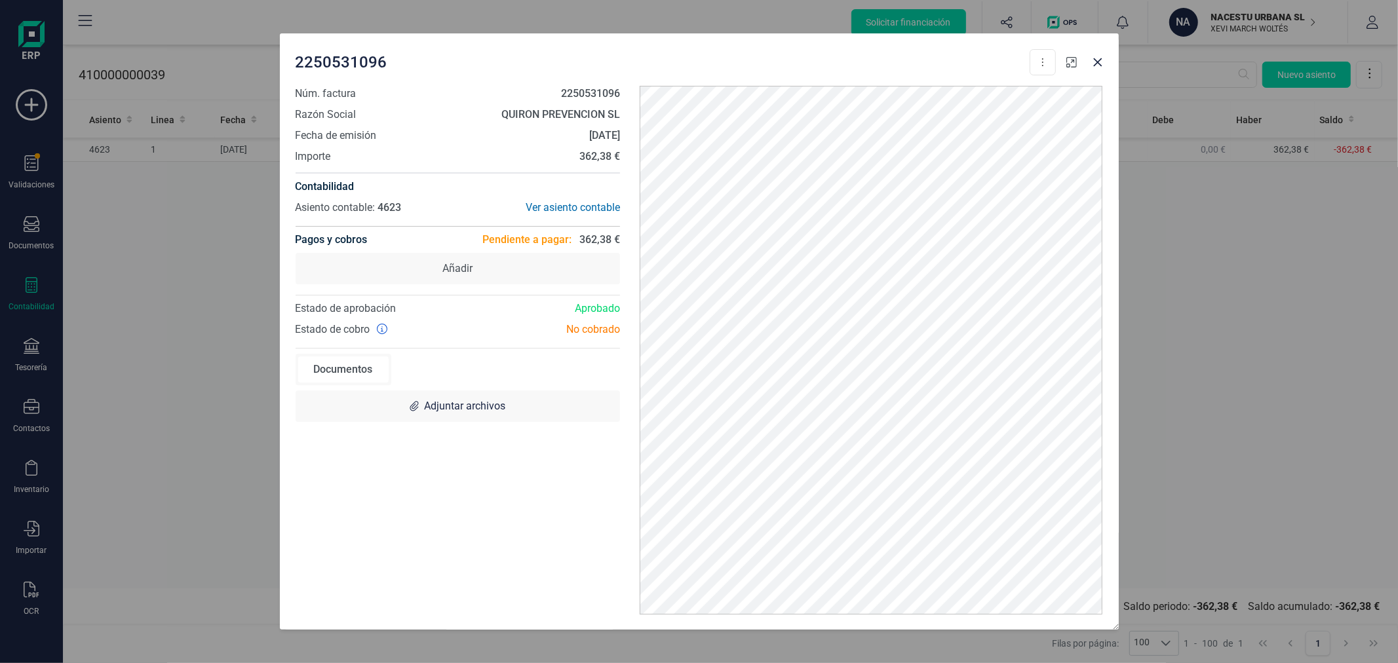
click at [1069, 62] on icon "button" at bounding box center [1071, 62] width 10 height 10
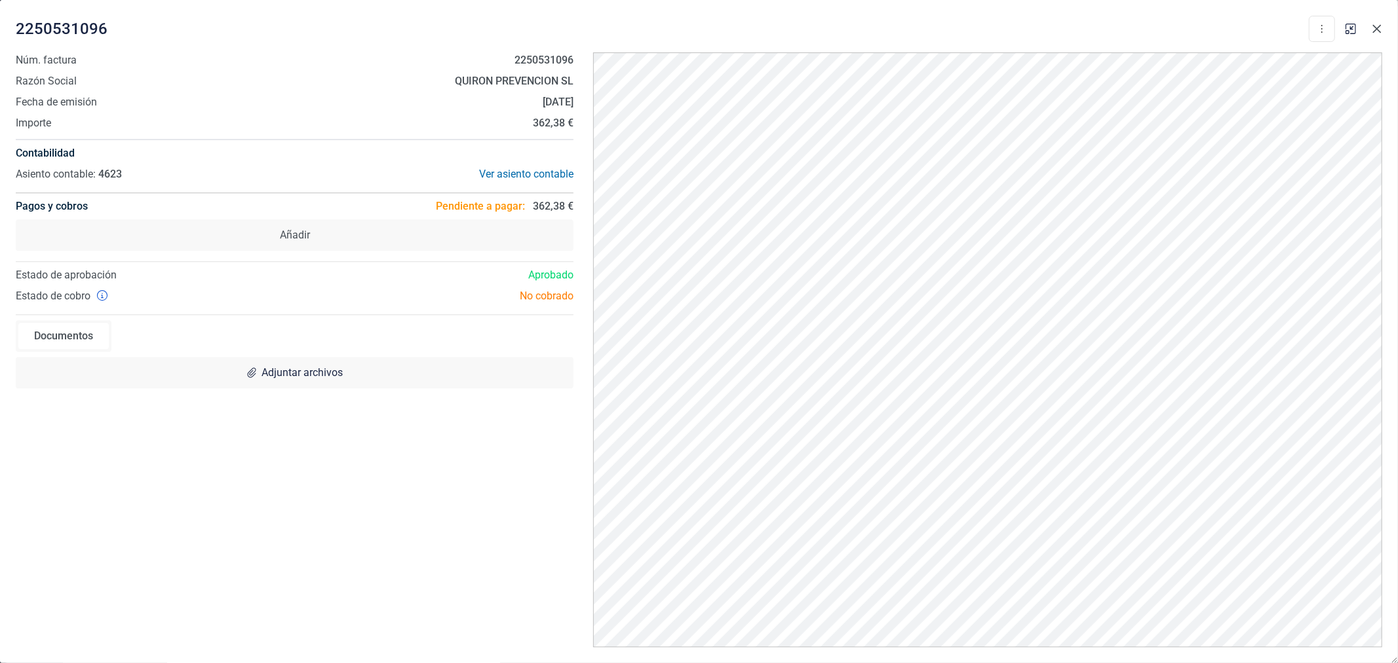
click at [1372, 26] on icon "Close" at bounding box center [1377, 29] width 10 height 10
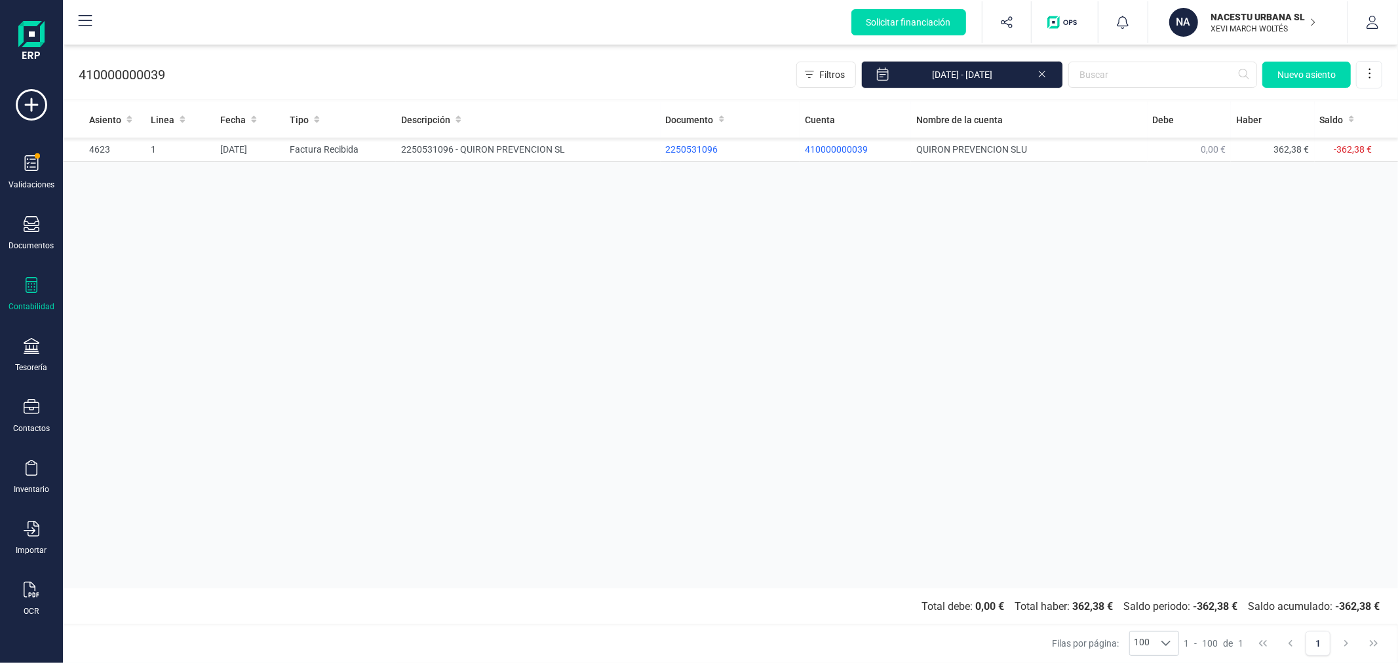
drag, startPoint x: 204, startPoint y: 100, endPoint x: 189, endPoint y: 66, distance: 36.9
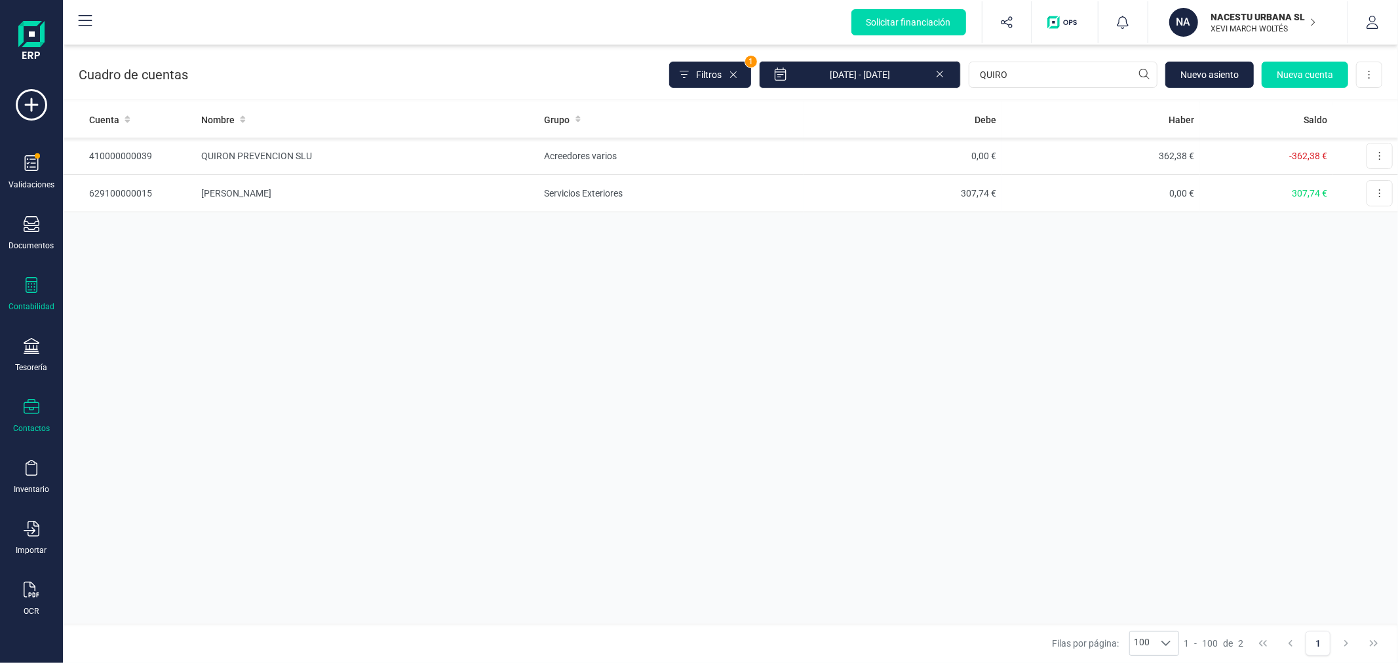
click at [35, 404] on icon at bounding box center [32, 407] width 16 height 16
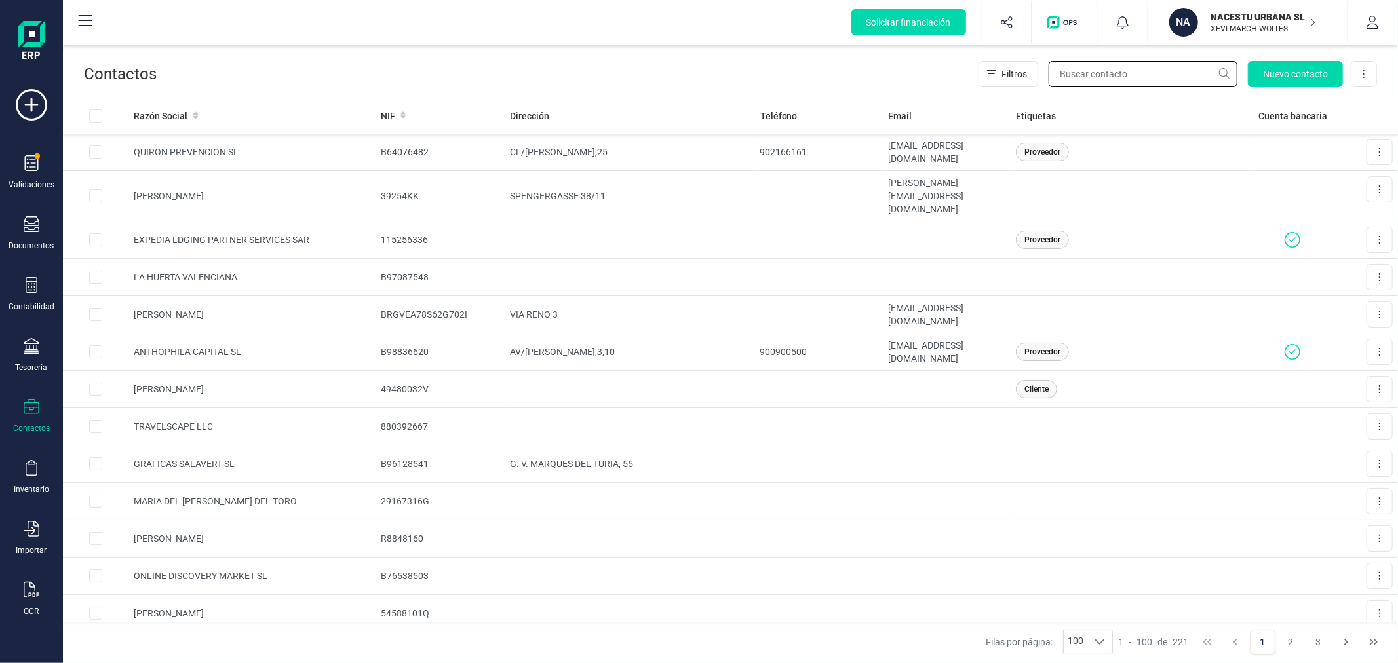
click at [1077, 75] on input "text" at bounding box center [1143, 74] width 189 height 26
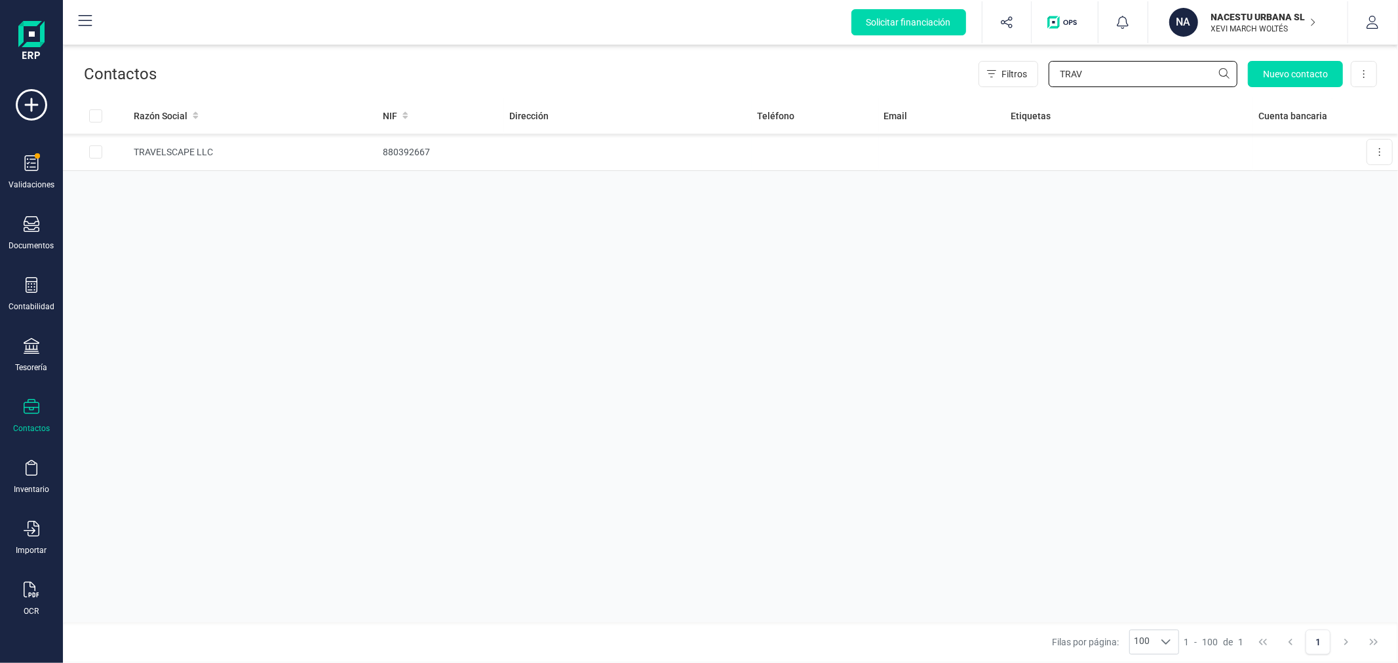
type input "TRAV"
click at [416, 147] on td "880392667" at bounding box center [441, 152] width 127 height 37
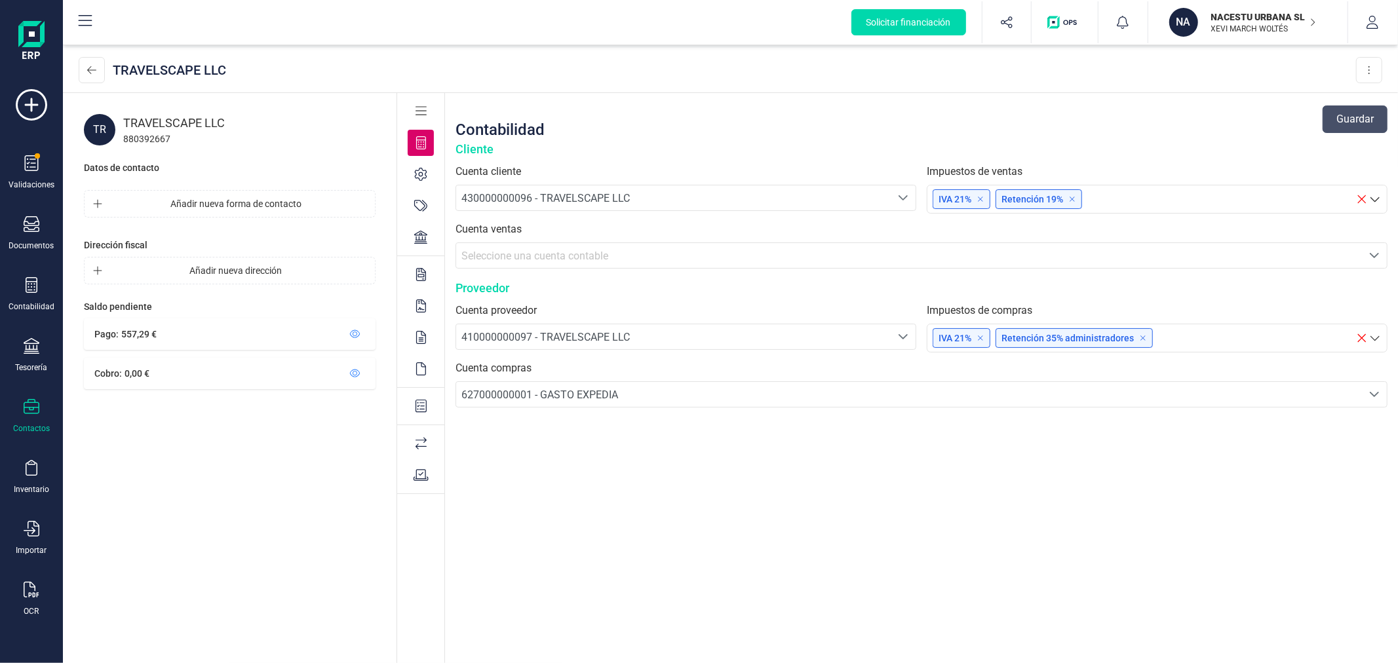
click at [423, 237] on icon at bounding box center [420, 237] width 13 height 13
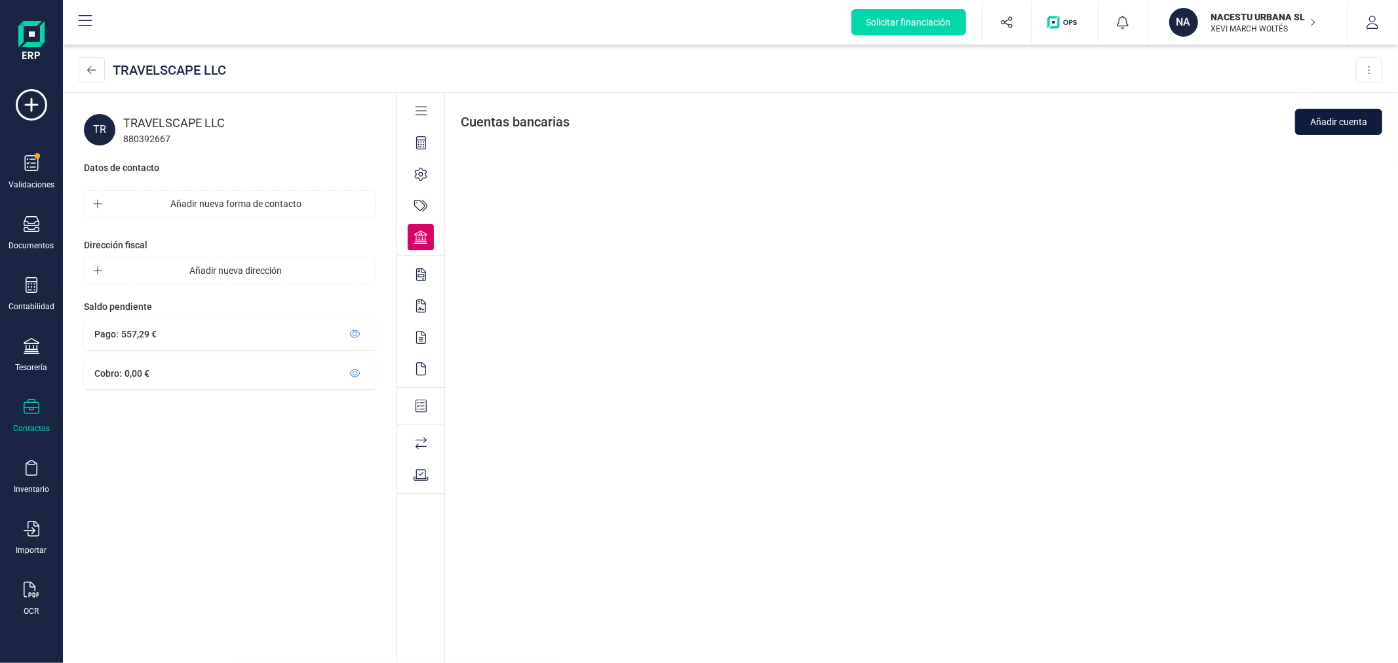
click at [1316, 121] on span "Añadir cuenta" at bounding box center [1338, 121] width 57 height 13
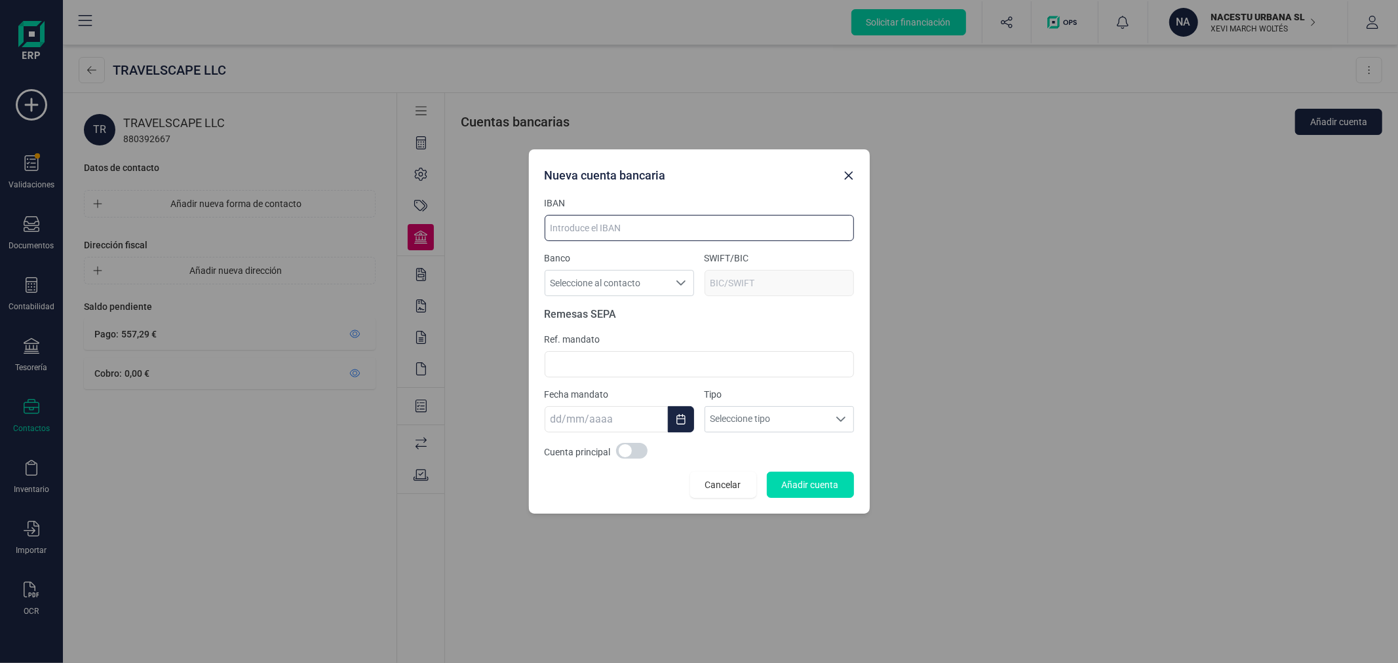
click at [617, 226] on input at bounding box center [699, 228] width 309 height 26
paste input "IE53CITI99005145236625"
type input "IE53CITI99005145236625"
click at [802, 475] on button "Añadir cuenta" at bounding box center [810, 485] width 87 height 26
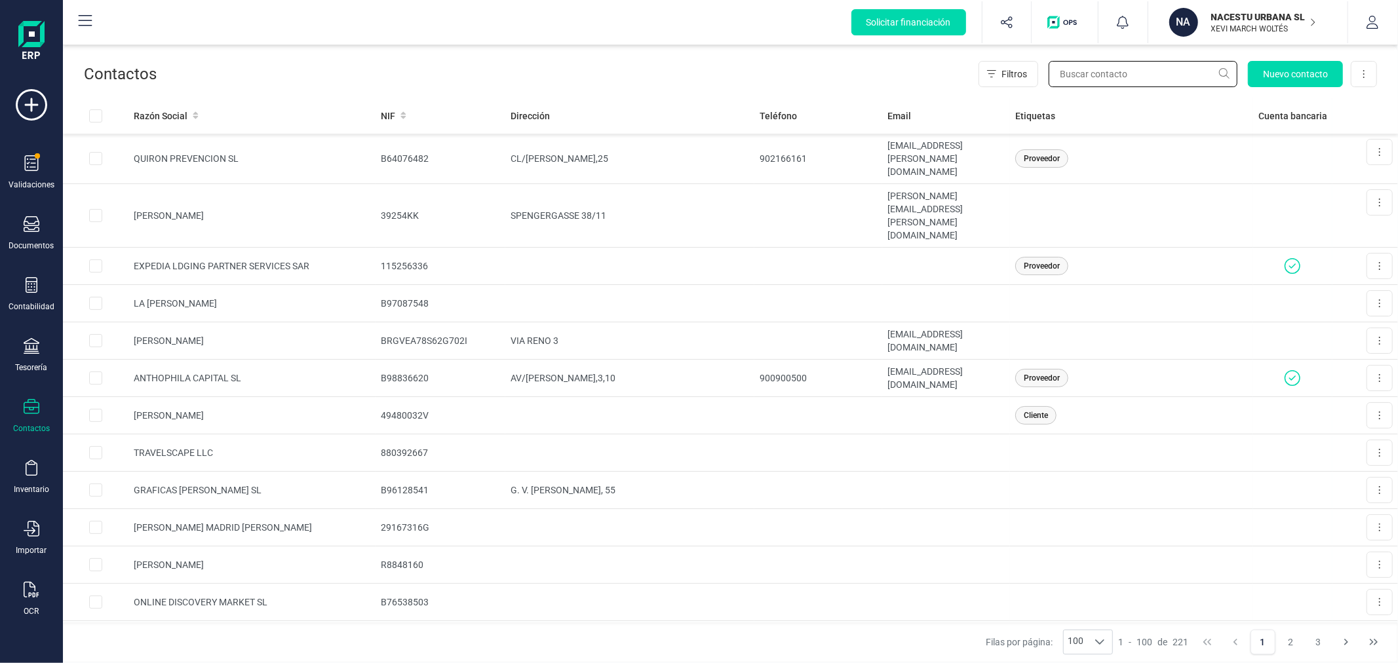
click at [1141, 79] on input "text" at bounding box center [1143, 74] width 189 height 26
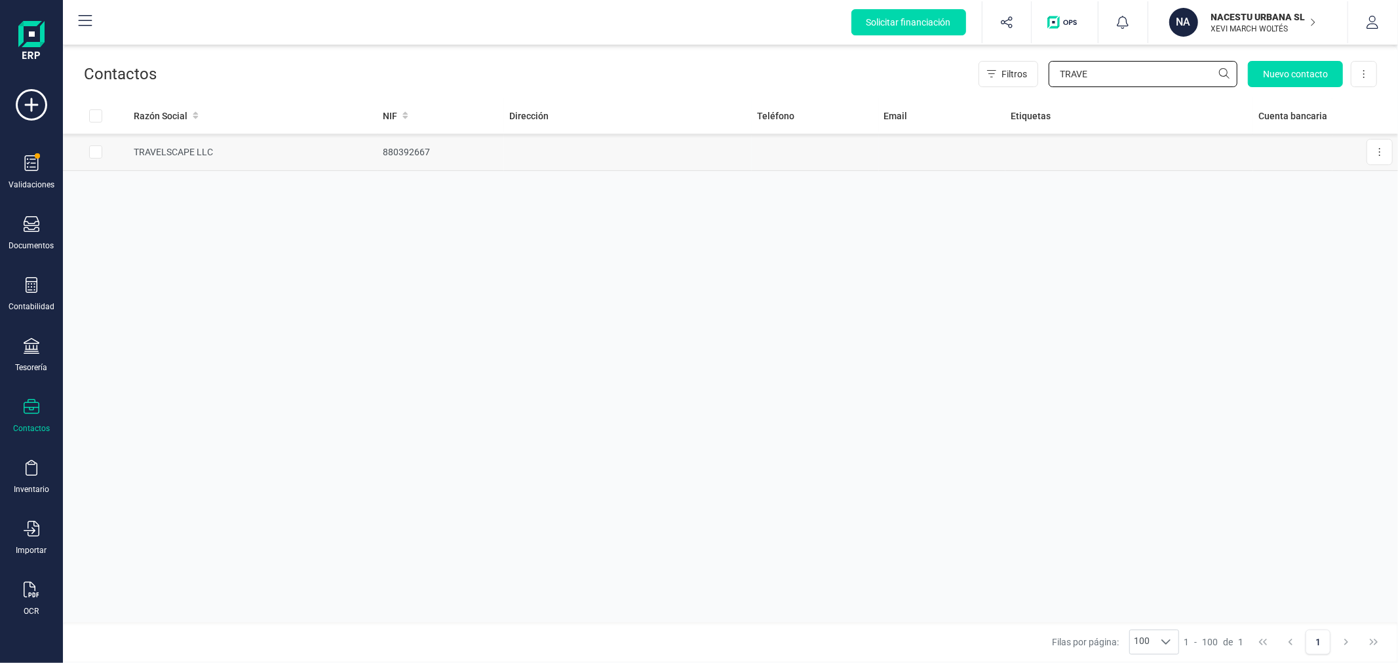
type input "TRAVE"
click at [435, 158] on td "880392667" at bounding box center [441, 152] width 127 height 37
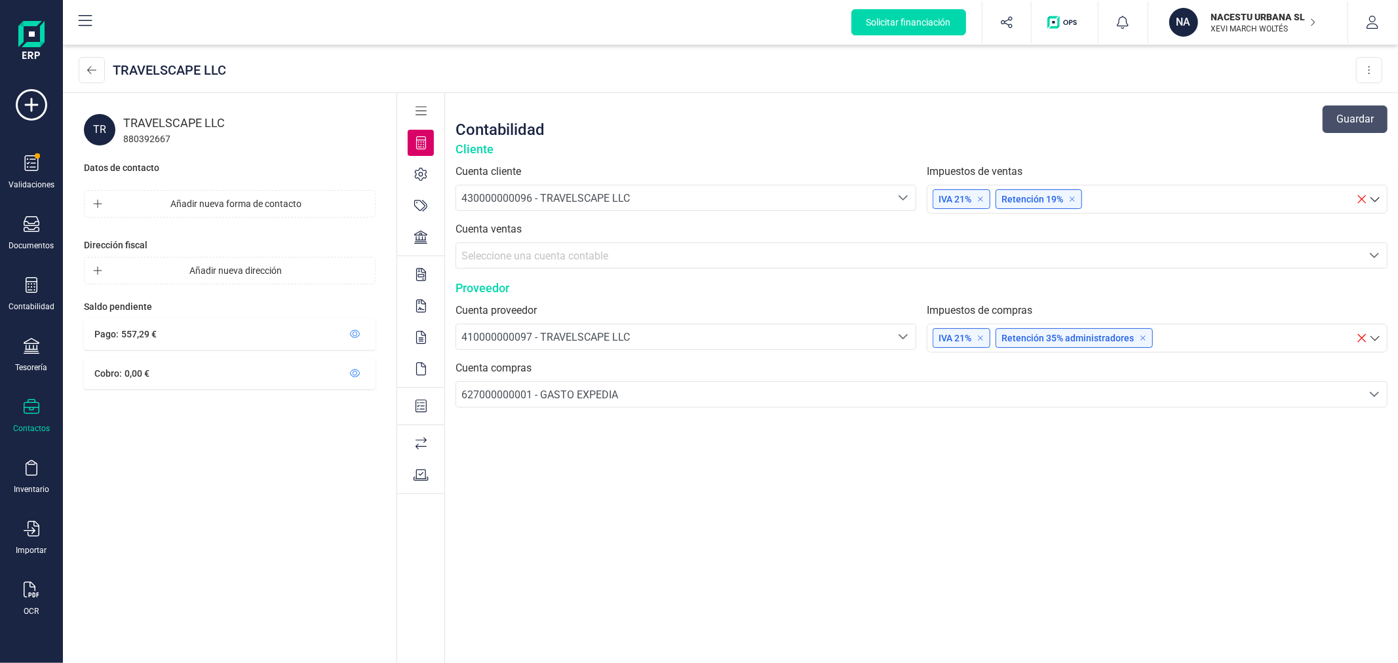
click at [427, 231] on icon at bounding box center [420, 237] width 13 height 13
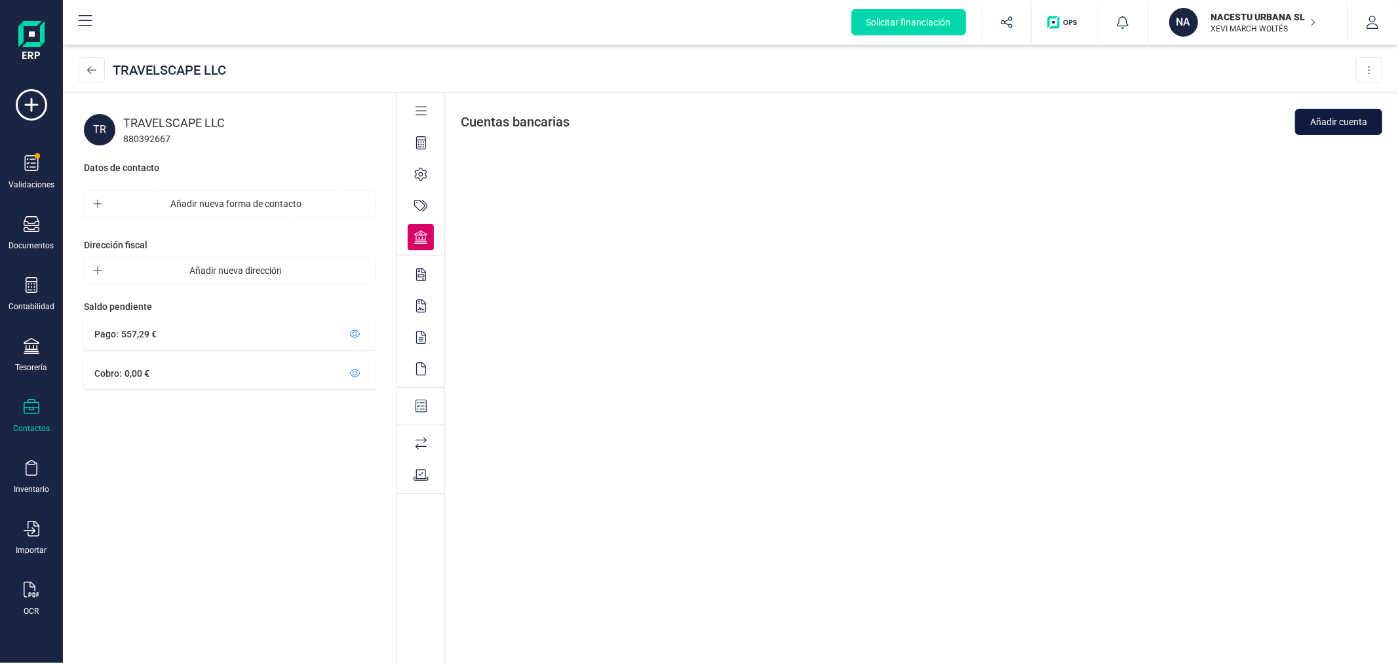
click at [1341, 123] on span "Añadir cuenta" at bounding box center [1338, 121] width 57 height 13
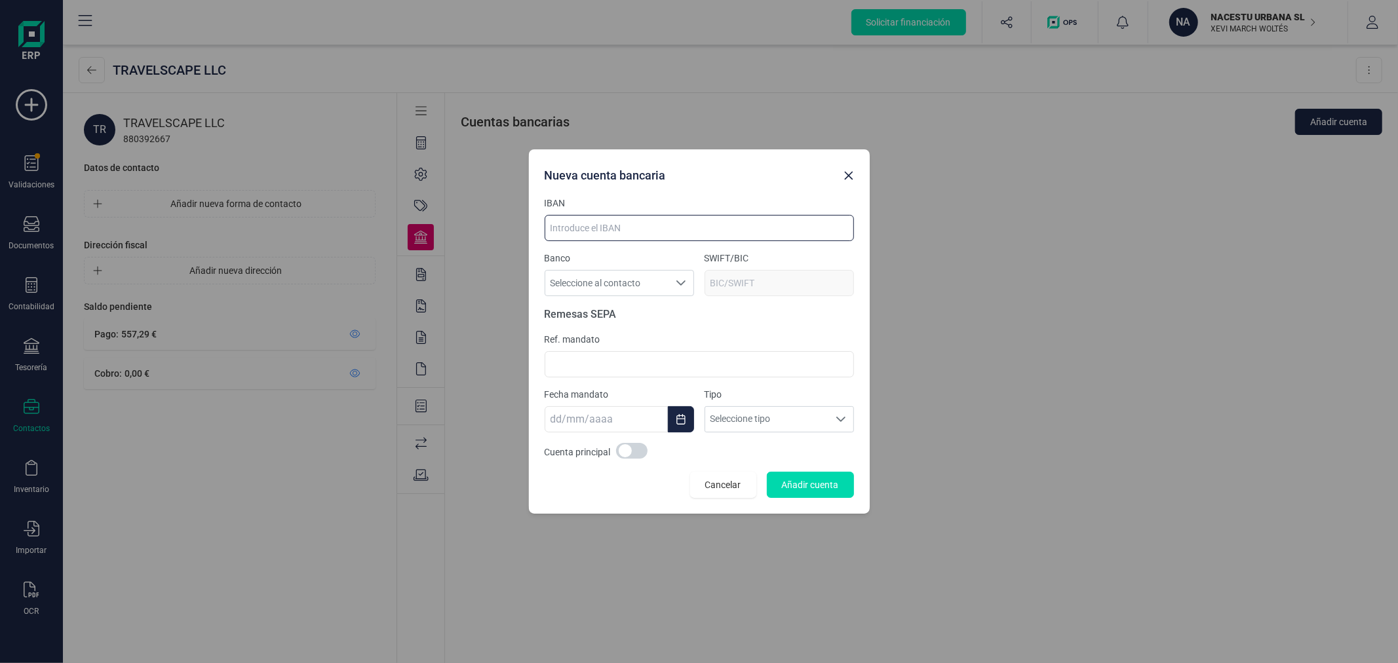
click at [659, 230] on input at bounding box center [699, 228] width 309 height 26
paste input "E53CITI99005145236625"
type input "IE53CITI99005145236625"
click at [701, 325] on section "Remesas SEPA Ref. mandato Fecha mandato Tipo Seleccione tipo Seleccione tipo" at bounding box center [699, 370] width 309 height 126
click at [679, 284] on icon "Seleccione al contacto" at bounding box center [681, 283] width 10 height 10
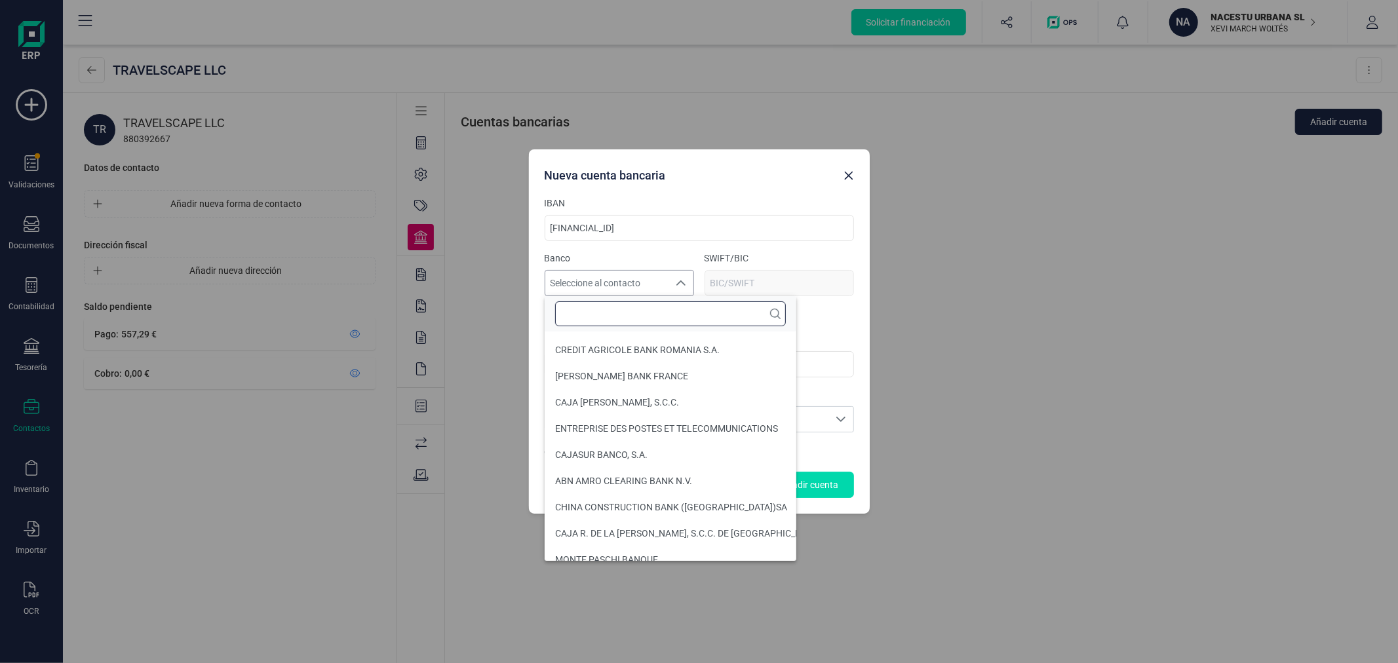
click at [683, 313] on input "text" at bounding box center [670, 313] width 231 height 25
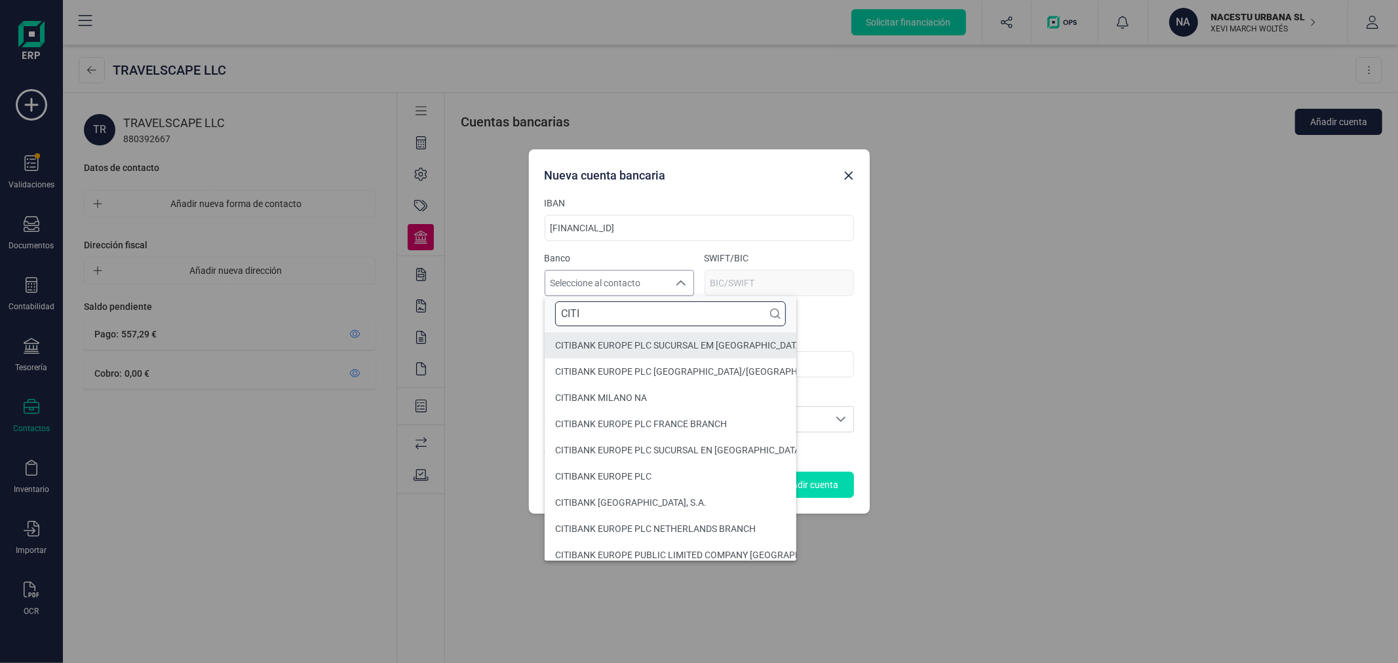
type input "CITI"
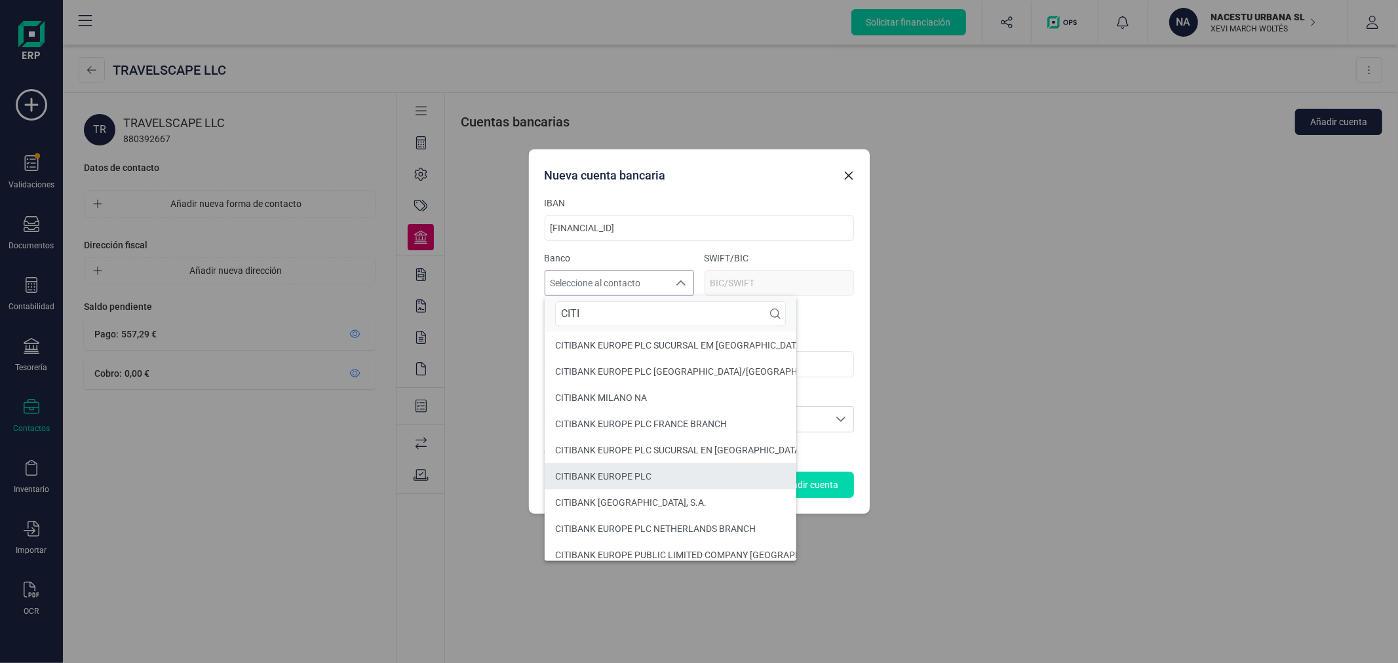
click at [699, 474] on li "CITIBANK EUROPE PLC" at bounding box center [716, 476] width 343 height 26
type input "CITIIE2XXXX"
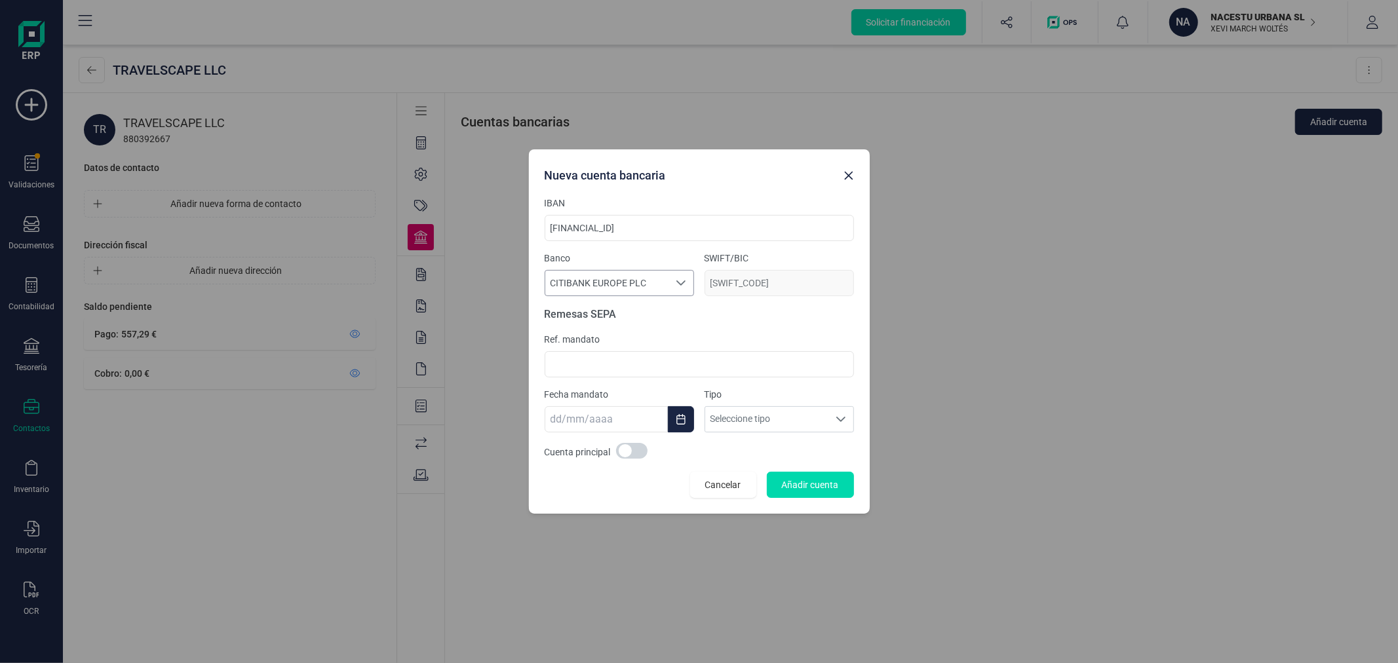
click at [657, 279] on span "CITIBANK EUROPE PLC" at bounding box center [606, 283] width 123 height 24
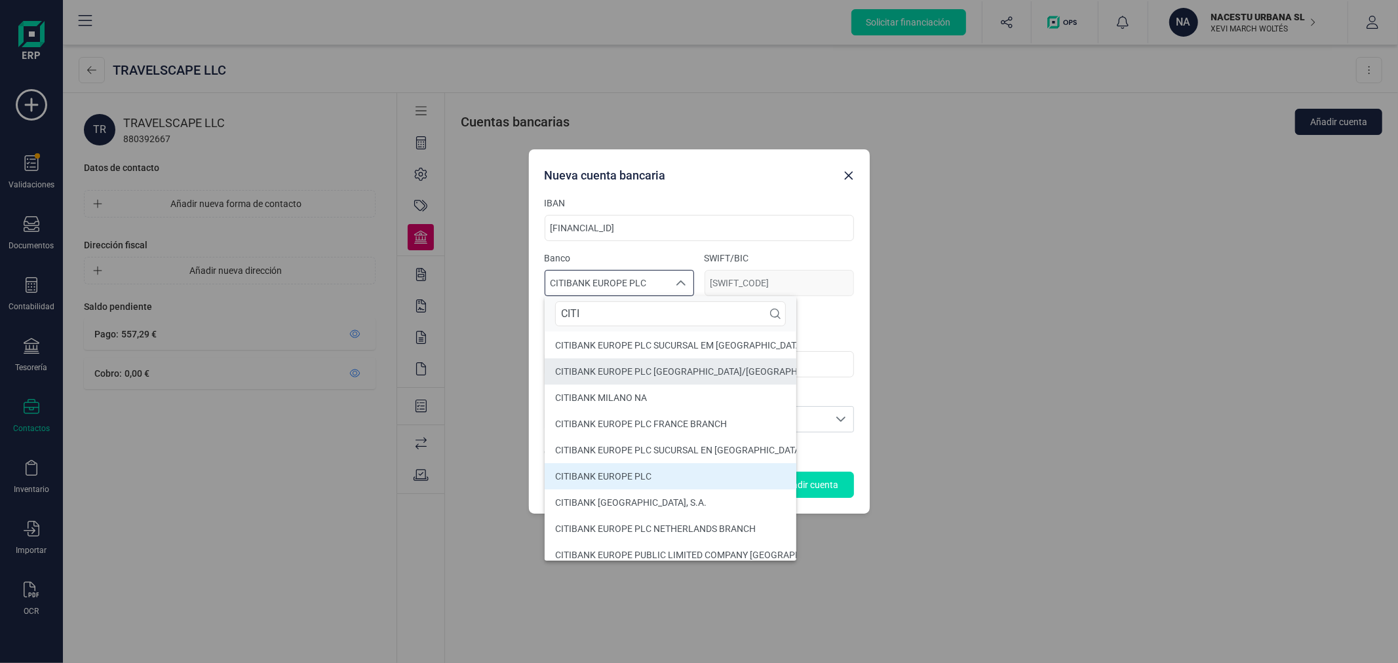
click at [671, 360] on li "CITIBANK EUROPE PLC DUBLIN/IRELAND" at bounding box center [735, 372] width 381 height 26
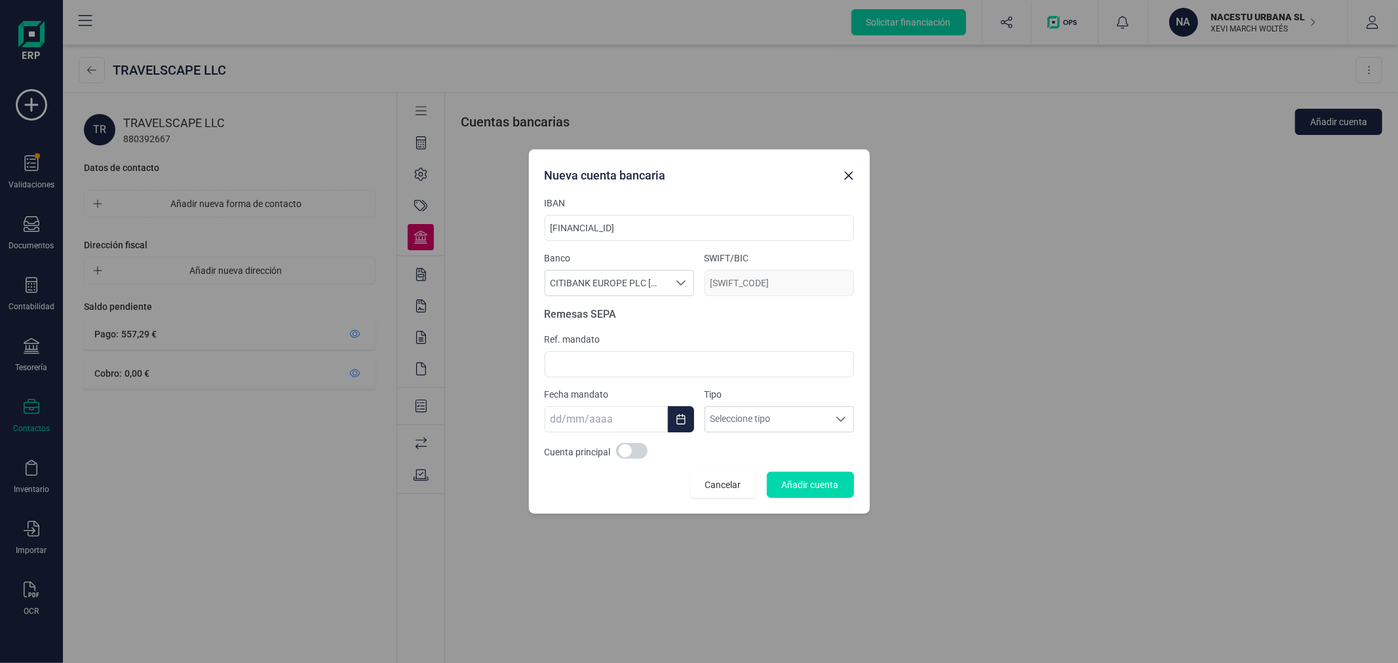
click at [688, 278] on div "Seleccione al contacto" at bounding box center [681, 283] width 25 height 10
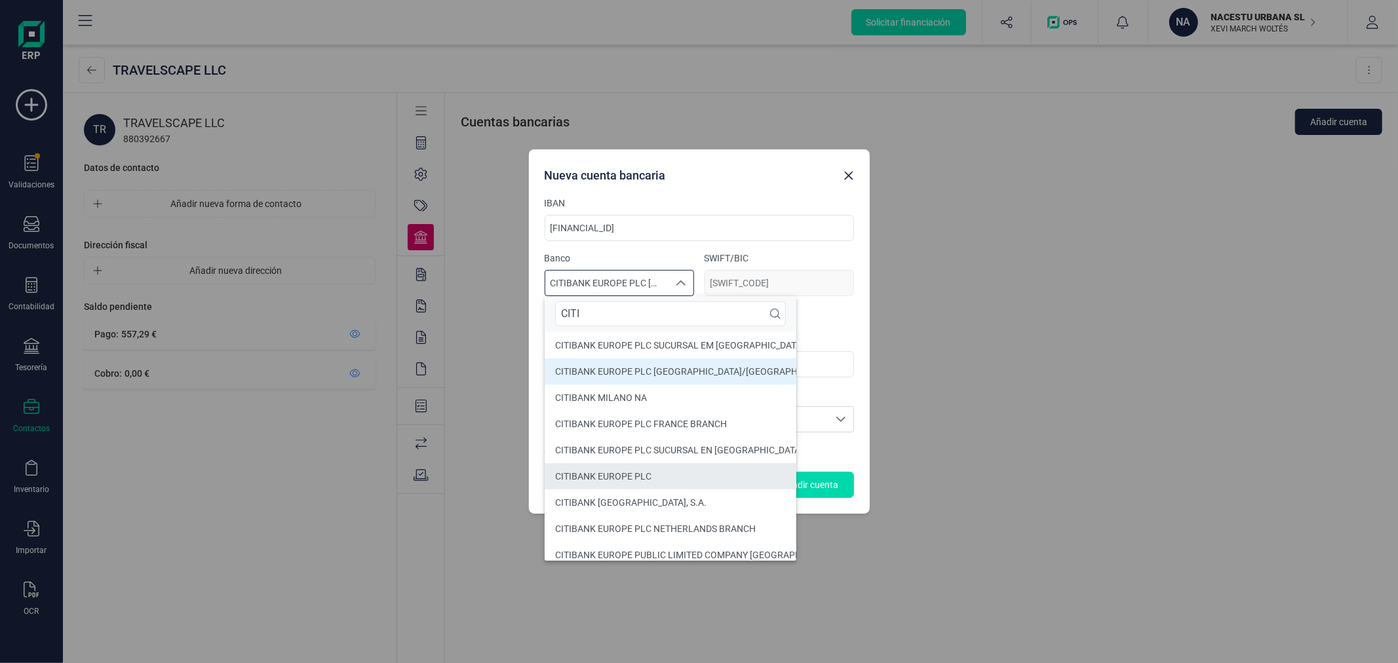
click at [678, 475] on li "CITIBANK EUROPE PLC" at bounding box center [735, 476] width 381 height 26
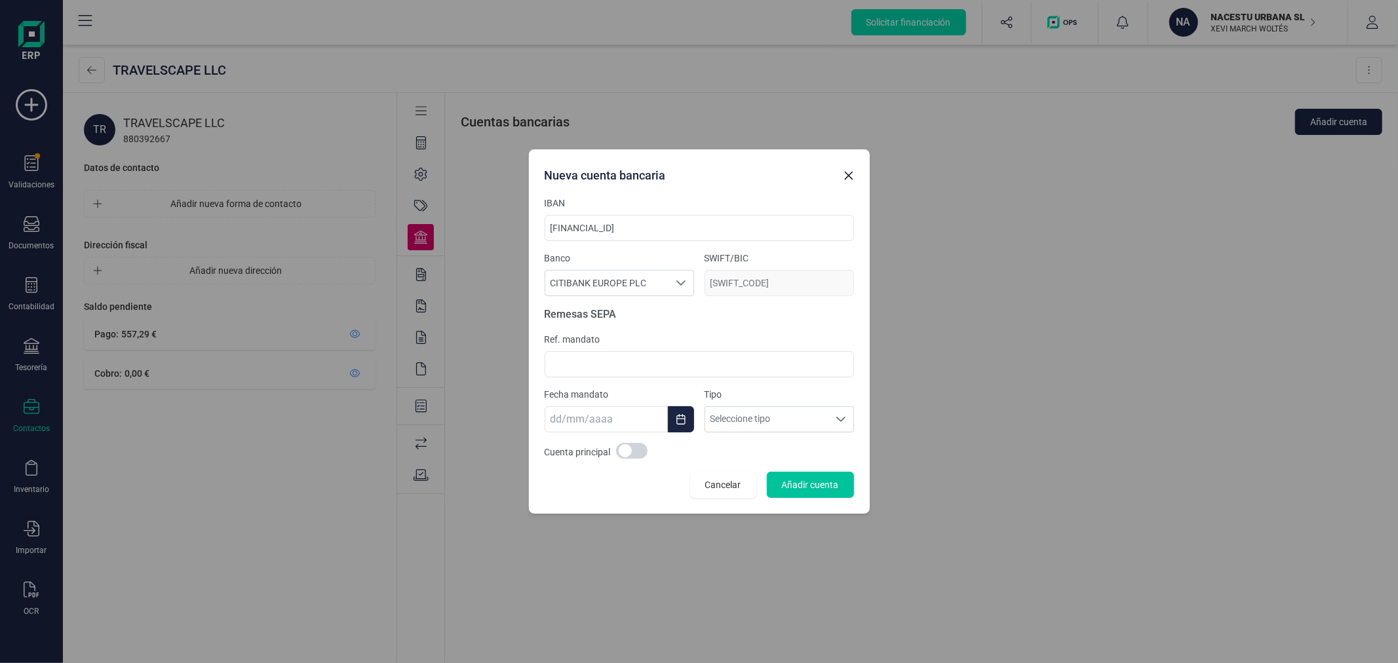
click at [828, 482] on span "Añadir cuenta" at bounding box center [810, 484] width 57 height 13
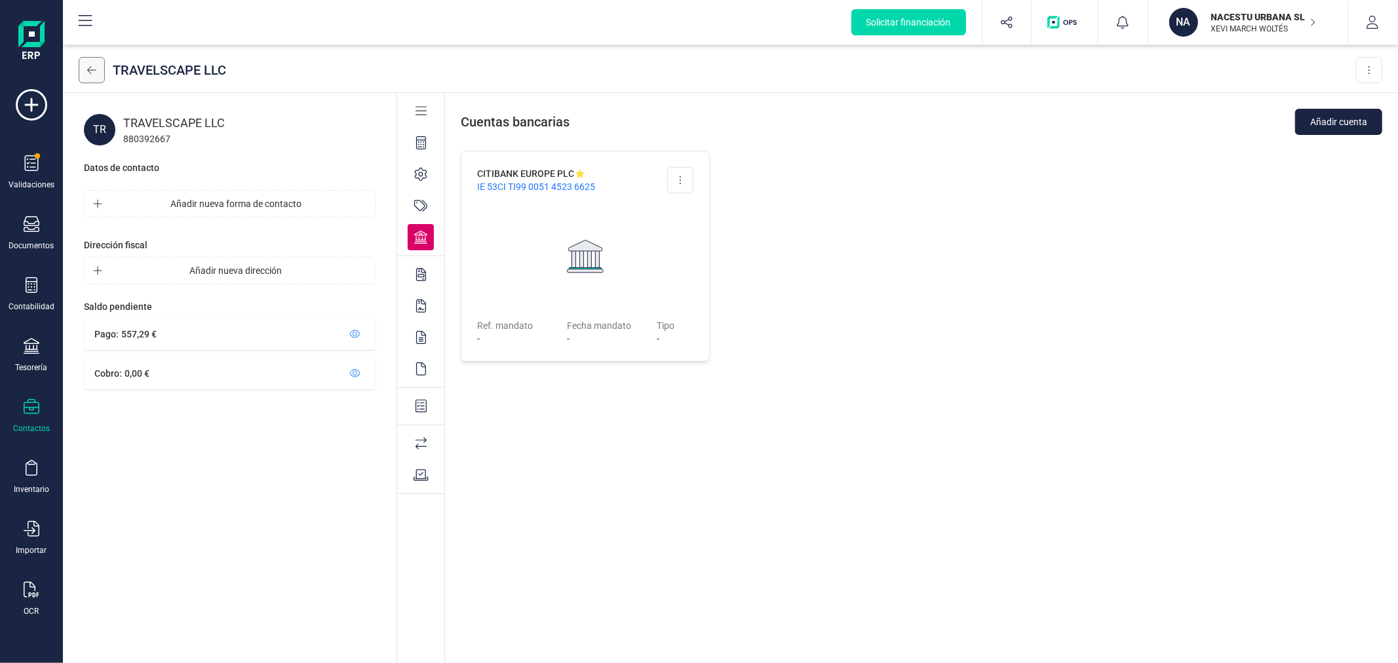
click at [93, 73] on icon at bounding box center [91, 70] width 9 height 10
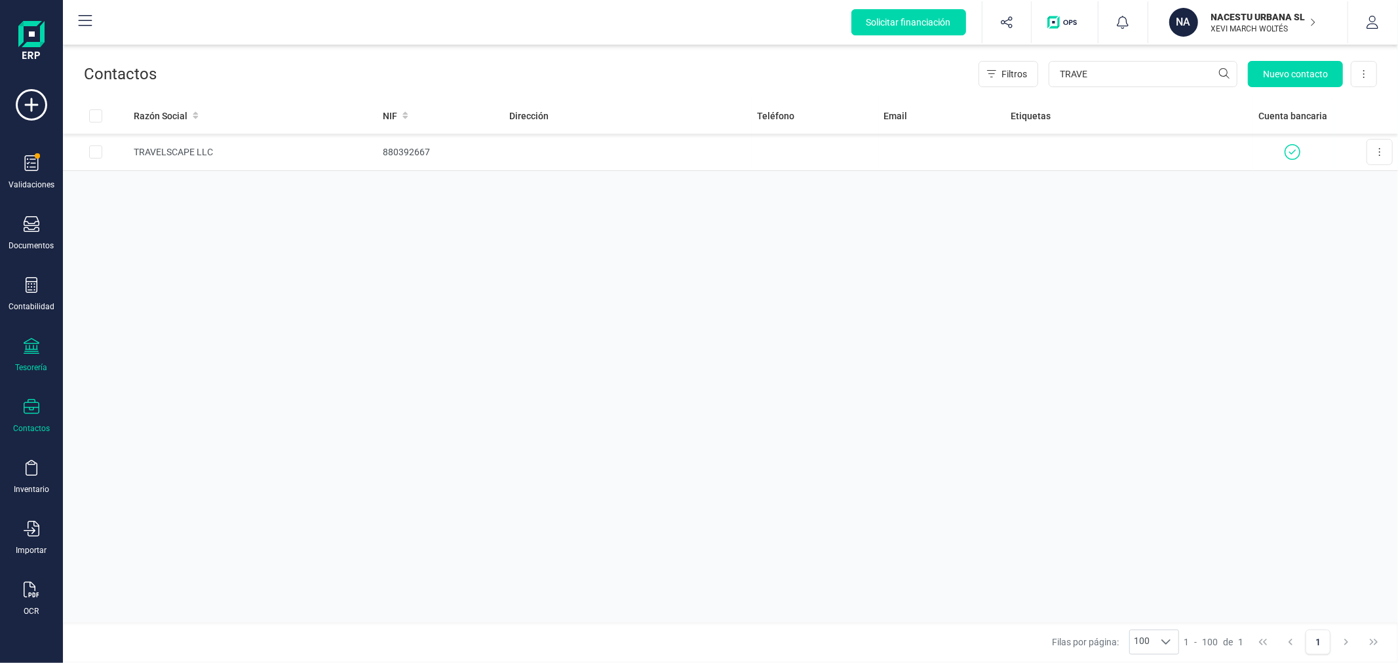
click at [37, 349] on icon at bounding box center [32, 346] width 16 height 16
click at [123, 282] on span "Cartera" at bounding box center [133, 281] width 62 height 16
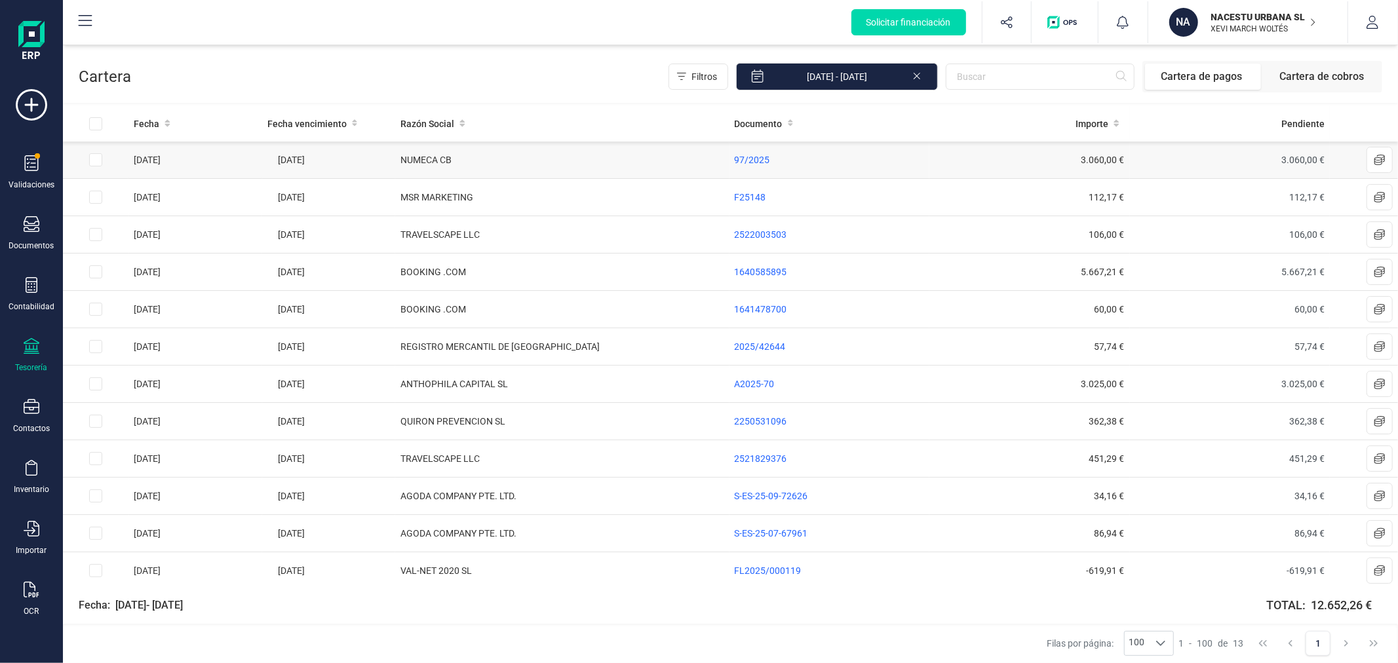
click at [94, 159] on input "Row Selected 2c6819f9-fce2-4ee7-925f-3556ccc306a4" at bounding box center [95, 159] width 13 height 13
checkbox input "true"
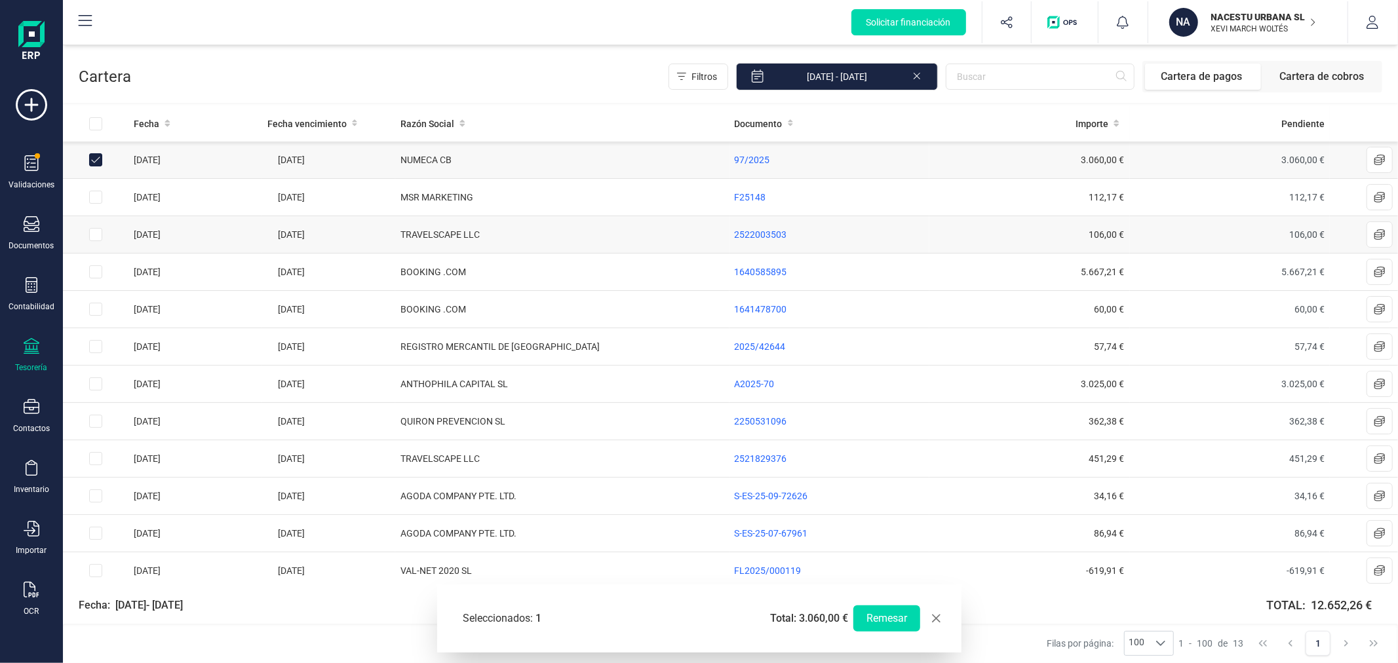
click at [96, 235] on input "Row Selected ca347450-3ec2-4a34-a9a8-5f2707d29d3b" at bounding box center [95, 234] width 13 height 13
checkbox input "true"
click at [94, 383] on input "Row Selected d43ca021-e5b4-4018-9dd8-01773b3752cc" at bounding box center [95, 384] width 13 height 13
checkbox input "true"
click at [90, 461] on input "Row Selected d4c8f524-4442-4b8c-a0ac-7a40b68bc4f9" at bounding box center [95, 458] width 13 height 13
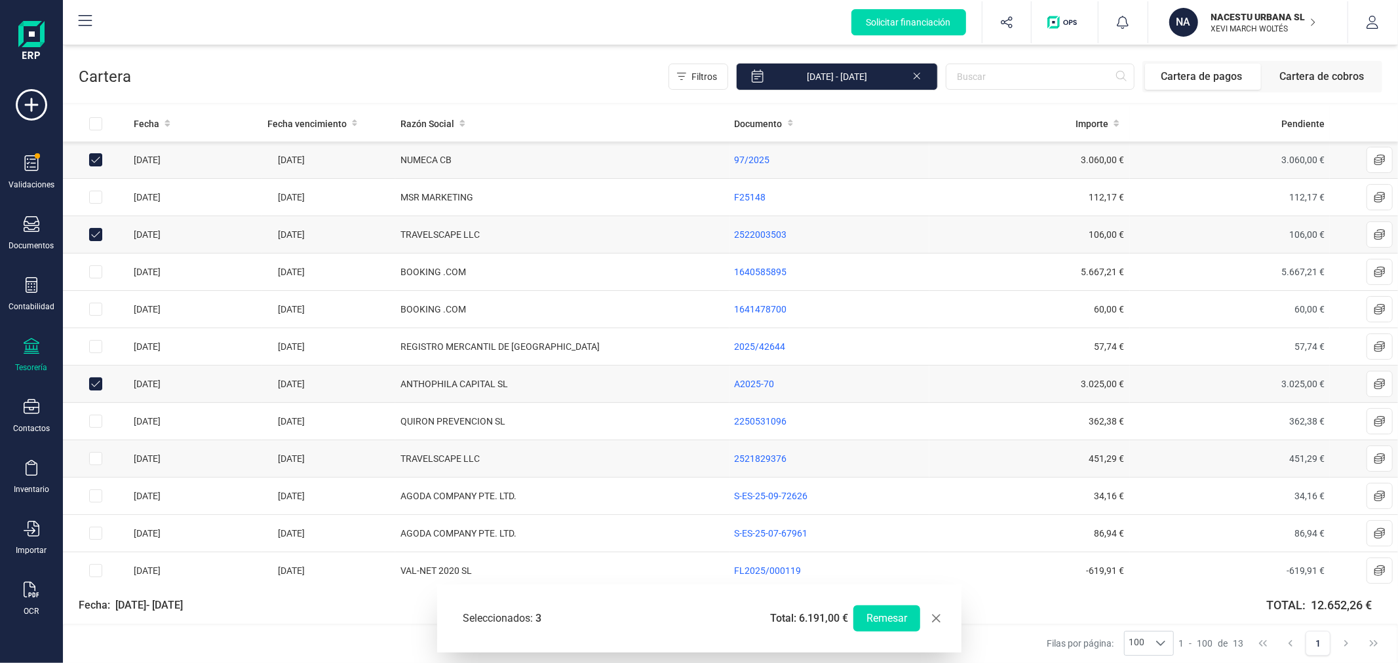
checkbox input "true"
click at [901, 621] on button "Remesar" at bounding box center [886, 619] width 67 height 26
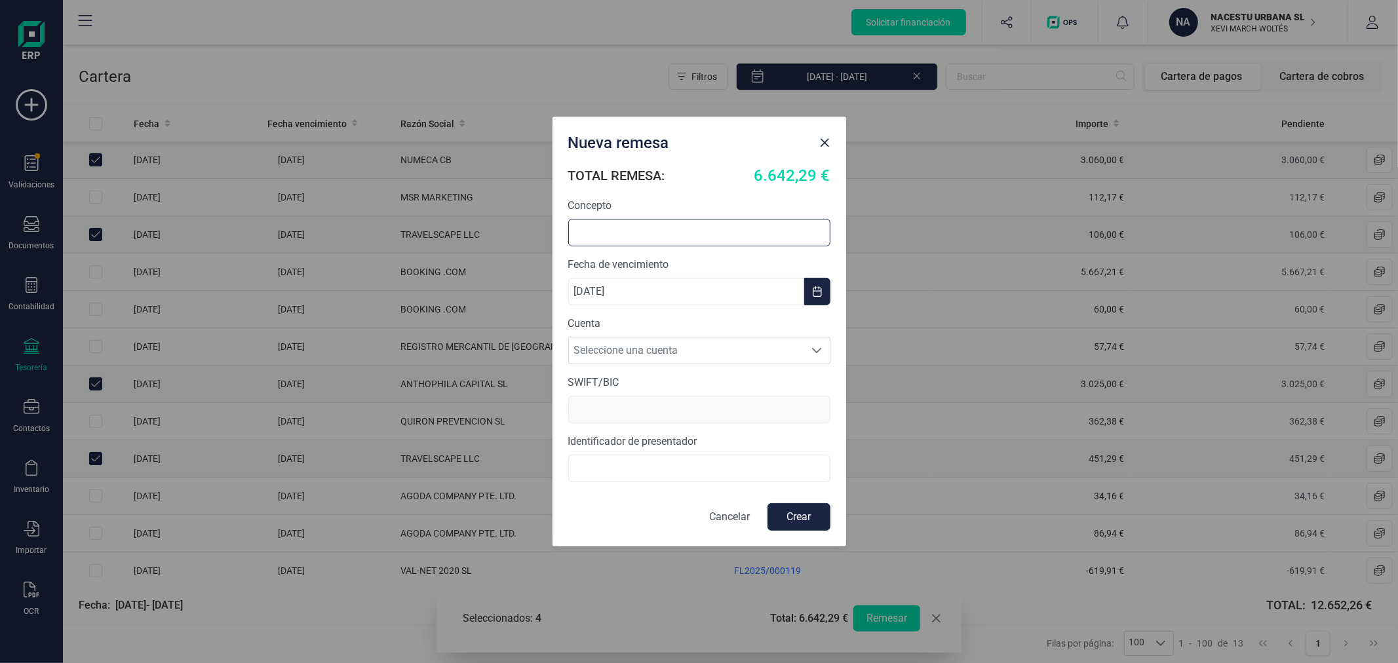
click at [666, 234] on input "text" at bounding box center [699, 233] width 262 height 28
type input "REMESA PAGOS"
click at [798, 518] on button "Crear" at bounding box center [798, 517] width 63 height 28
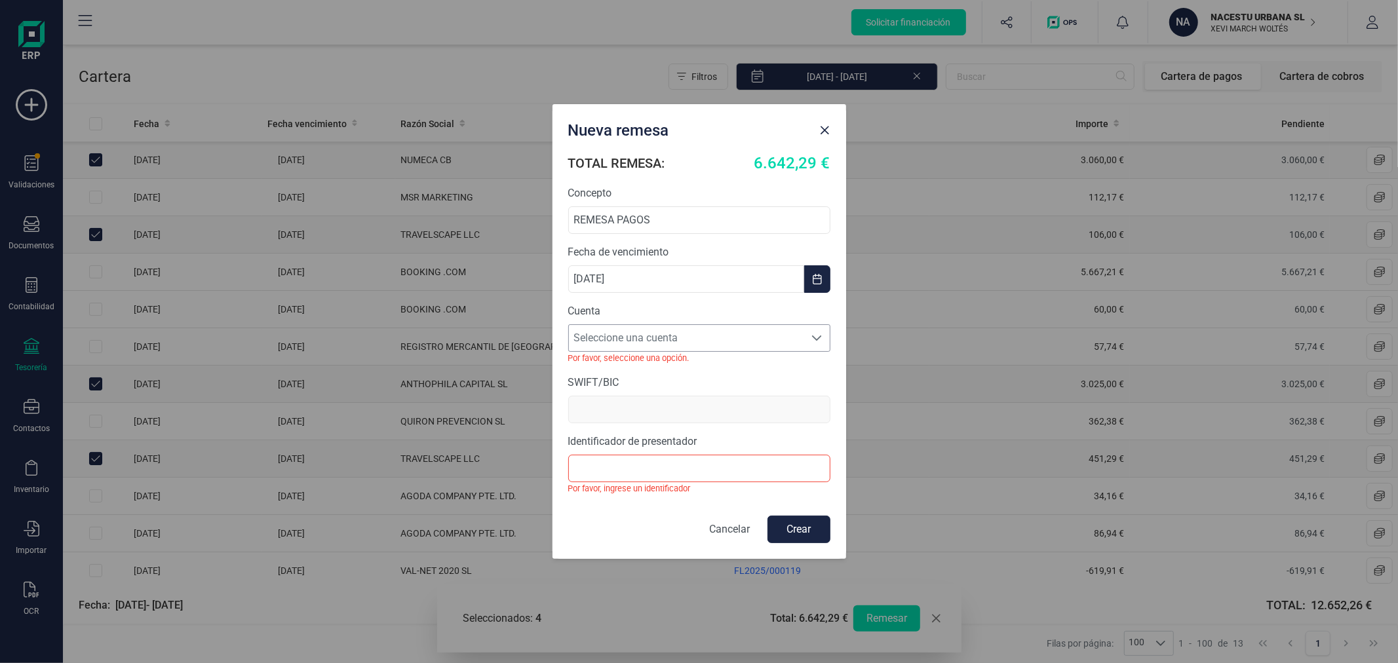
click at [725, 345] on span "Seleccione una cuenta" at bounding box center [687, 338] width 236 height 26
click at [722, 398] on li "[FINANCIAL_ID]" at bounding box center [699, 396] width 262 height 26
type input "[SWIFT_CODE]"
type input "B40596330"
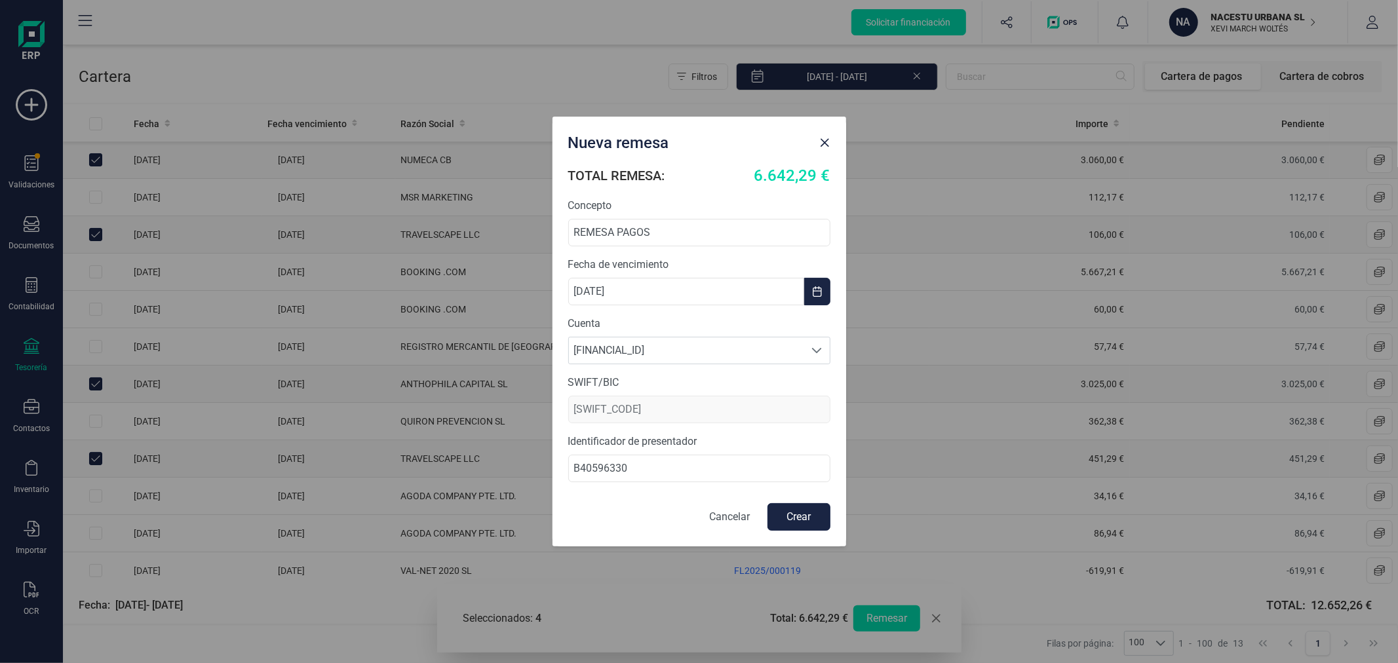
click at [800, 528] on button "Crear" at bounding box center [798, 517] width 63 height 28
checkbox input "false"
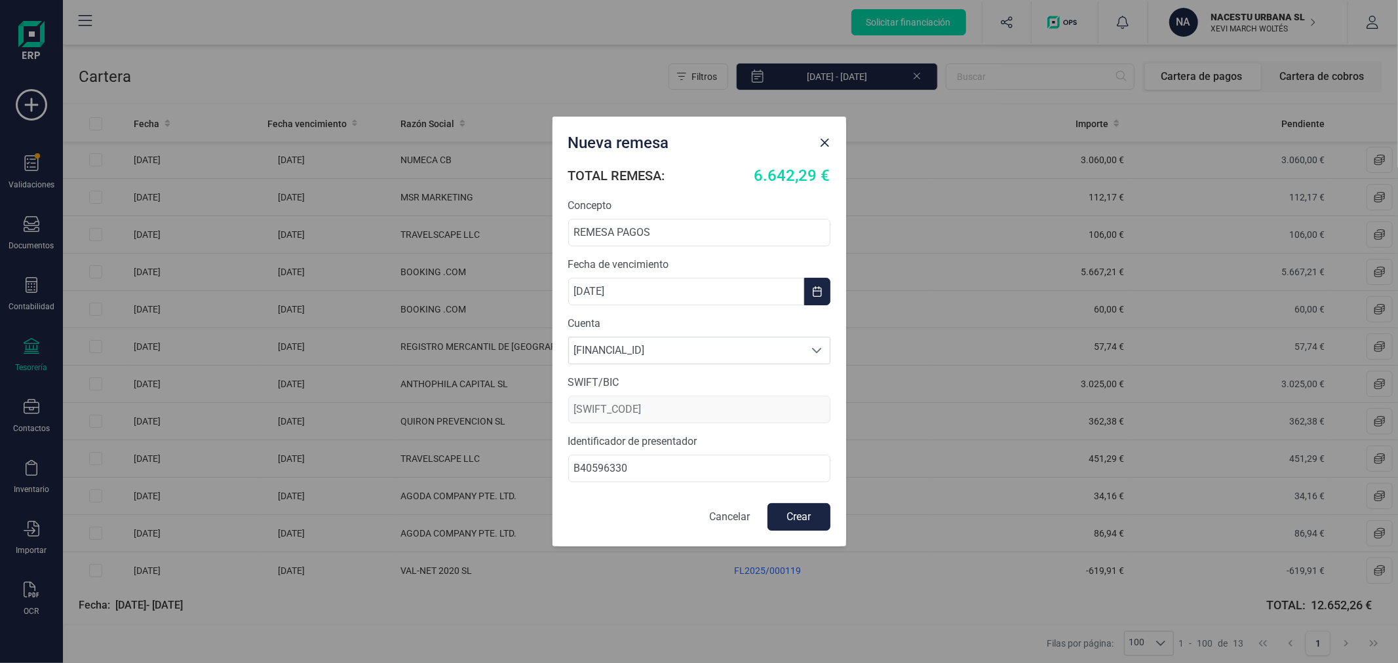
click at [791, 509] on button "Crear" at bounding box center [798, 517] width 63 height 28
click at [825, 138] on span "Close" at bounding box center [825, 143] width 10 height 10
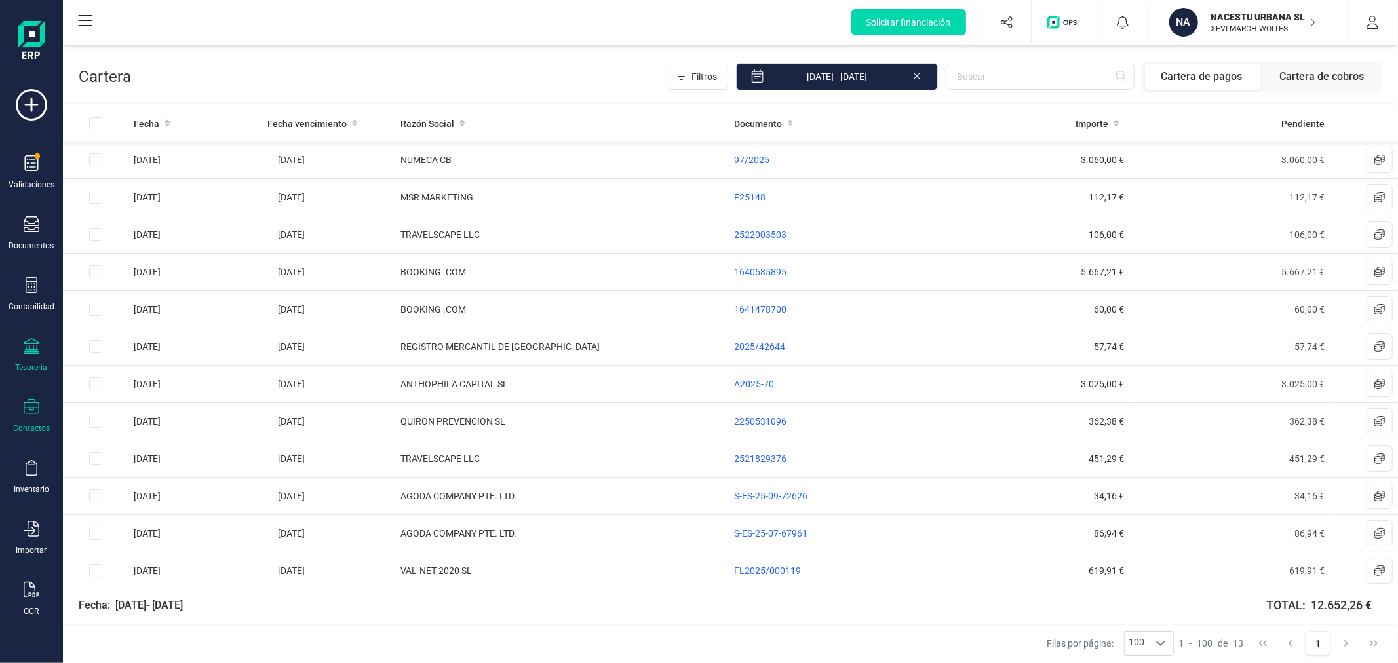
click at [33, 422] on div "Contactos" at bounding box center [31, 416] width 52 height 35
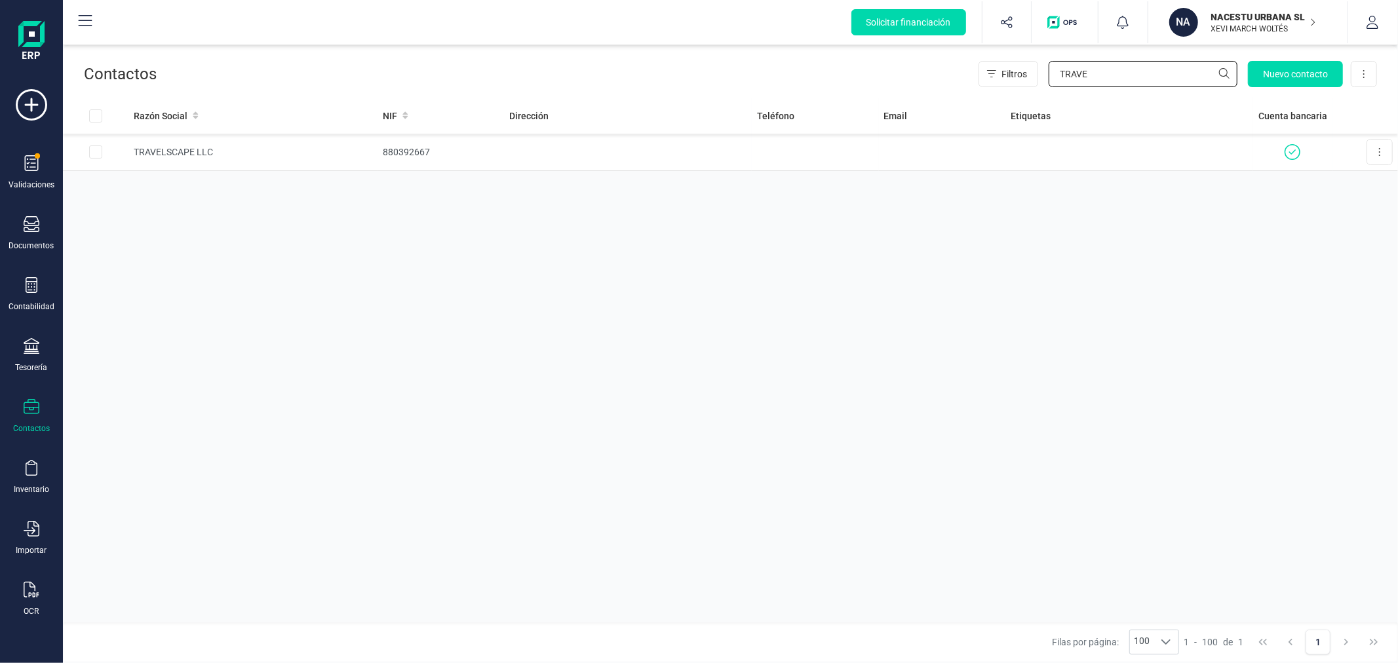
click at [1099, 73] on input "TRAVE" at bounding box center [1143, 74] width 189 height 26
type input "NUMEC"
click at [385, 153] on td "E98952419" at bounding box center [441, 152] width 127 height 37
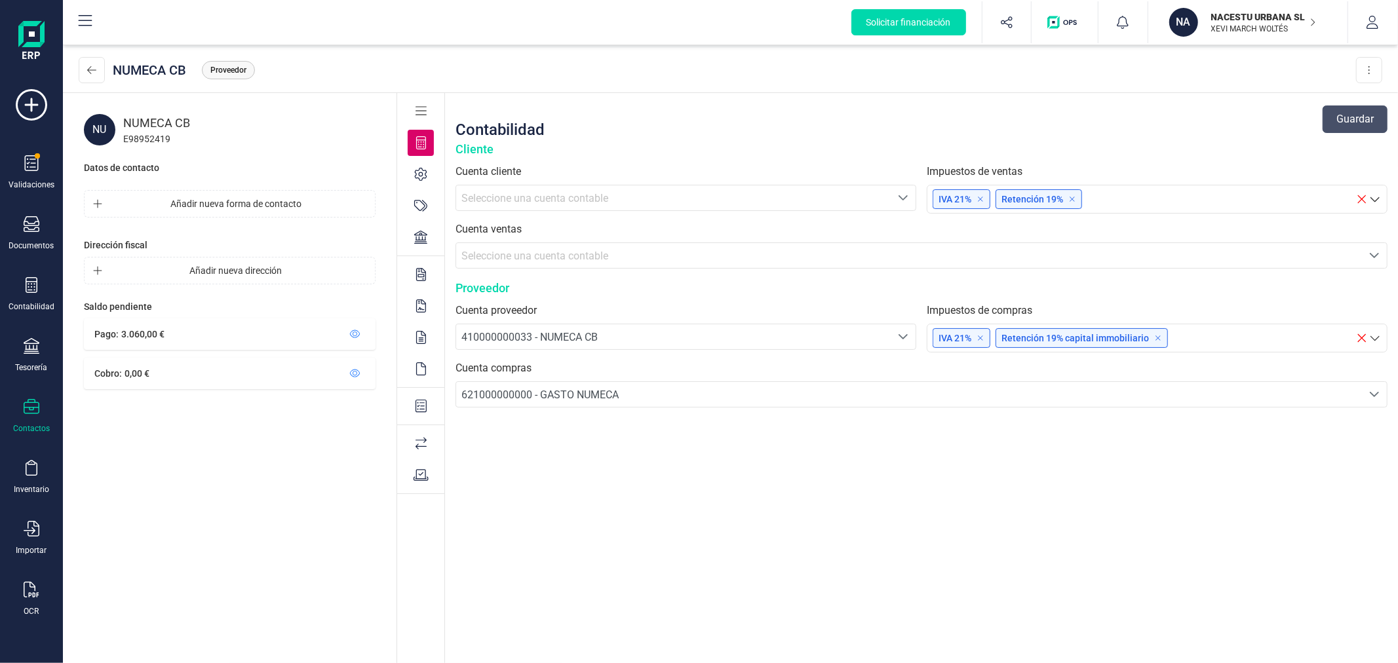
click at [419, 233] on icon at bounding box center [420, 237] width 13 height 13
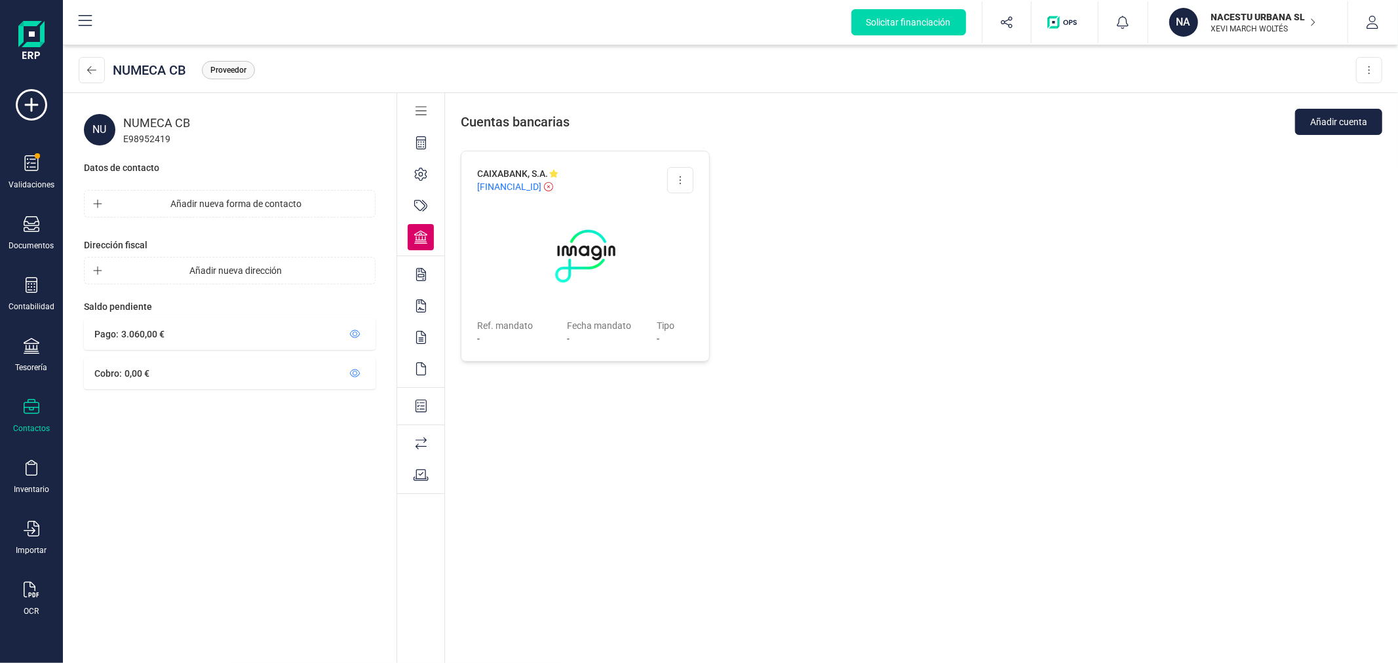
click at [687, 539] on div "CAIXABANK, S.A. ES24 2100 0727 8101 0035 5408 Editar cuenta Eliminar cuenta Ref…" at bounding box center [585, 401] width 249 height 501
click at [88, 69] on icon at bounding box center [91, 70] width 9 height 8
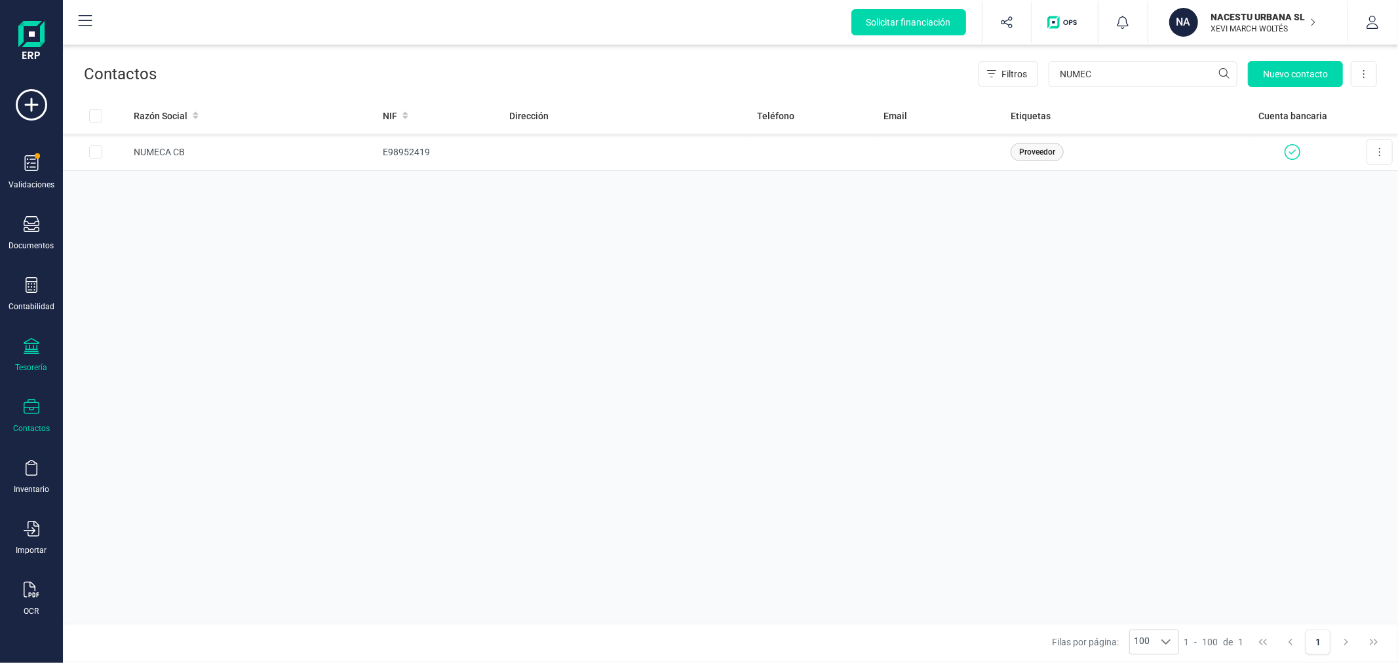
click at [28, 345] on icon at bounding box center [32, 346] width 16 height 16
click at [143, 289] on span "Cartera" at bounding box center [133, 281] width 62 height 16
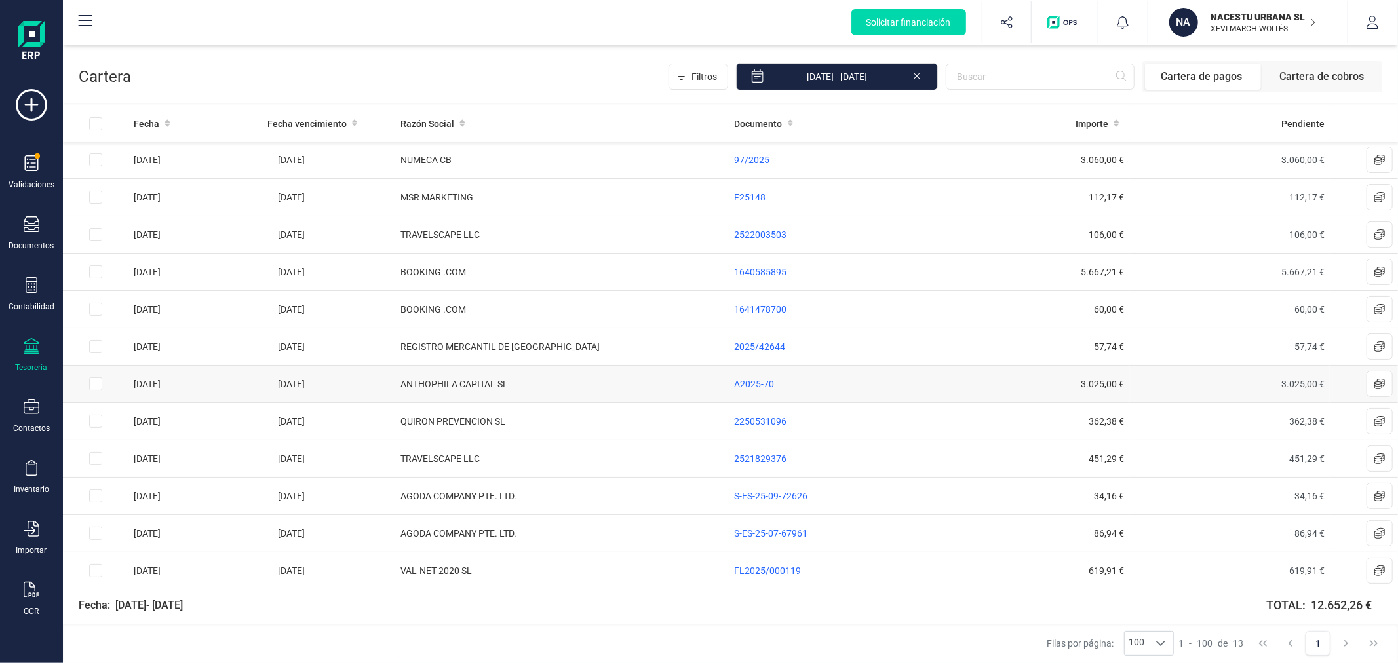
click at [93, 385] on input "Row Selected d43ca021-e5b4-4018-9dd8-01773b3752cc" at bounding box center [95, 384] width 13 height 13
checkbox input "true"
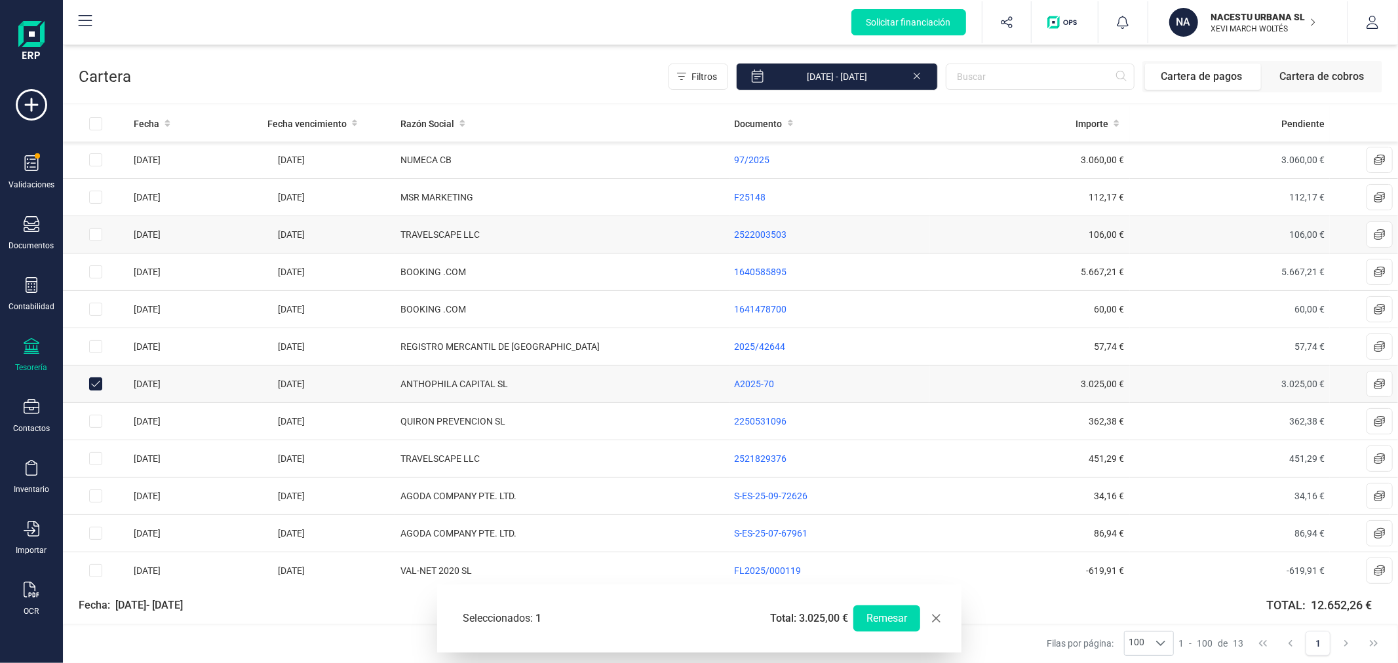
click at [93, 236] on input "Row Selected ca347450-3ec2-4a34-a9a8-5f2707d29d3b" at bounding box center [95, 234] width 13 height 13
checkbox input "true"
click at [94, 465] on input "Row Selected d4c8f524-4442-4b8c-a0ac-7a40b68bc4f9" at bounding box center [95, 458] width 13 height 13
checkbox input "true"
click at [880, 620] on button "Remesar" at bounding box center [886, 619] width 67 height 26
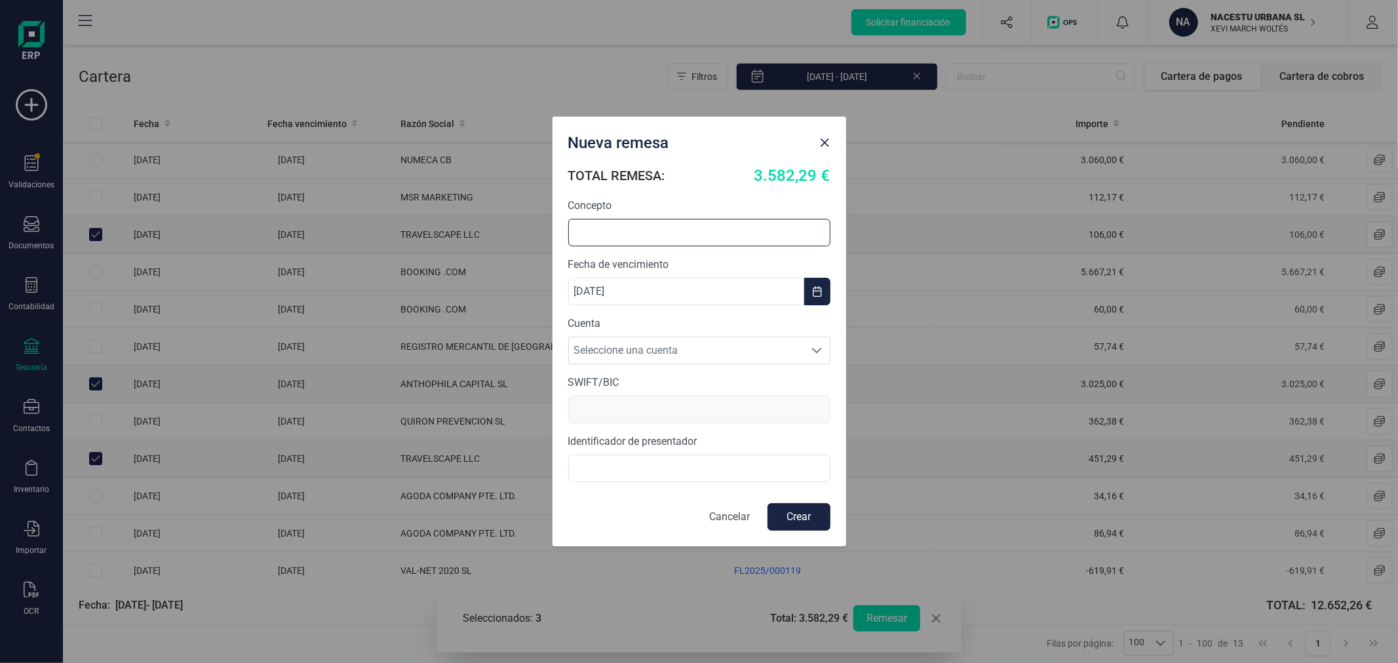
click at [684, 237] on input "text" at bounding box center [699, 233] width 262 height 28
type input "REMESA PAGOS"
click at [734, 344] on span "Seleccione una cuenta" at bounding box center [687, 351] width 236 height 26
click at [699, 405] on li "[FINANCIAL_ID]" at bounding box center [699, 409] width 262 height 26
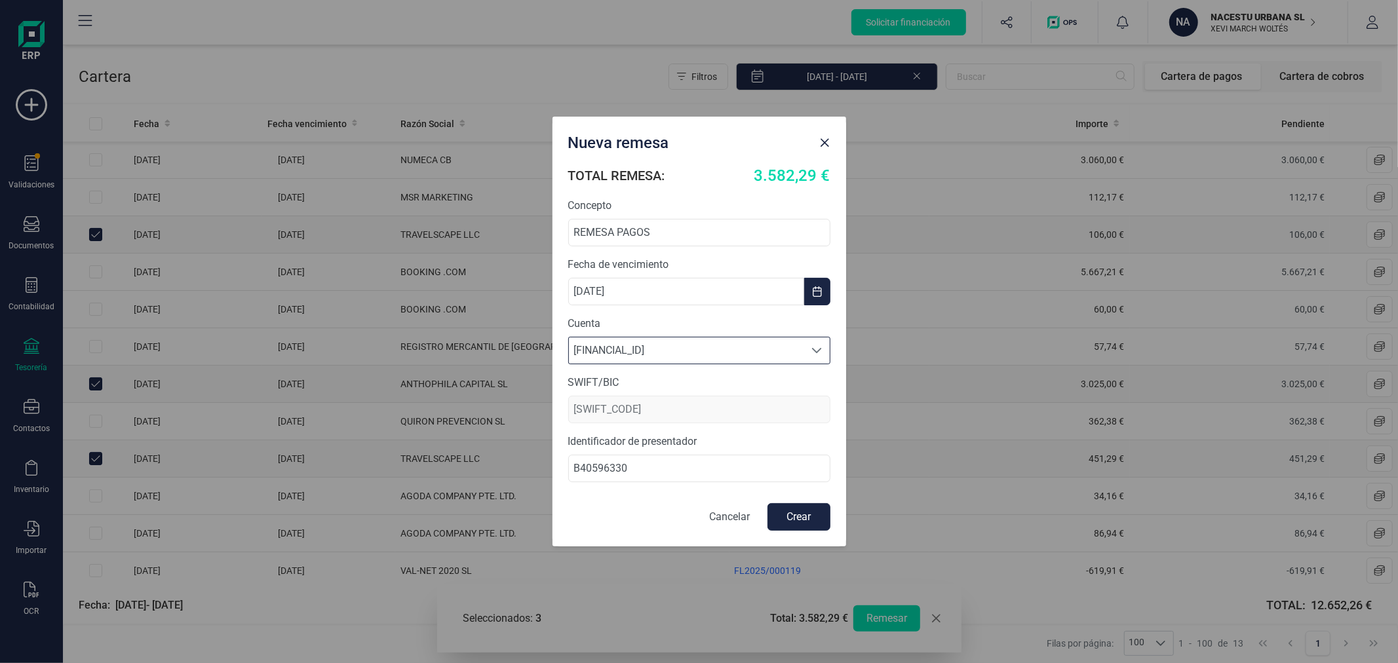
type input "[SWIFT_CODE]"
type input "B40596330"
click at [803, 518] on button "Crear" at bounding box center [798, 517] width 63 height 28
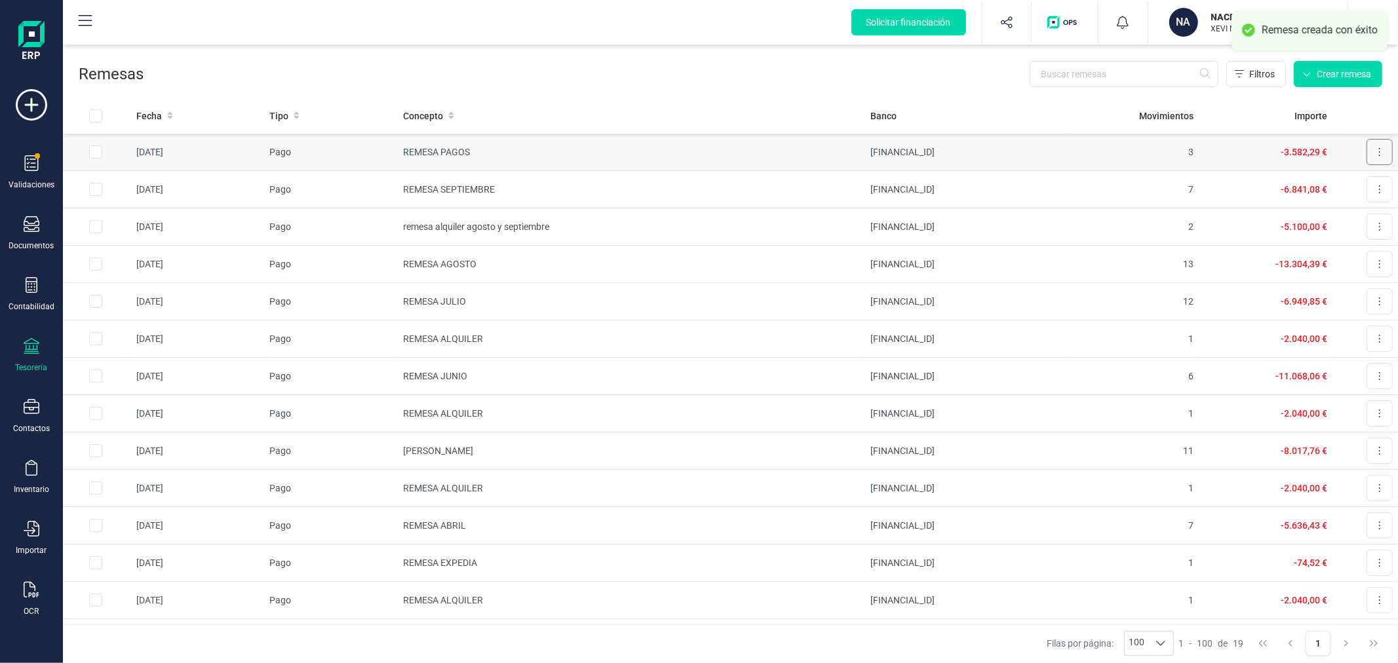
click at [1378, 147] on icon at bounding box center [1379, 152] width 3 height 10
click at [1335, 184] on span "Descargar SEPA" at bounding box center [1349, 184] width 66 height 13
click at [1260, 30] on p "XEVI MARCH WOLTÉS" at bounding box center [1263, 29] width 105 height 10
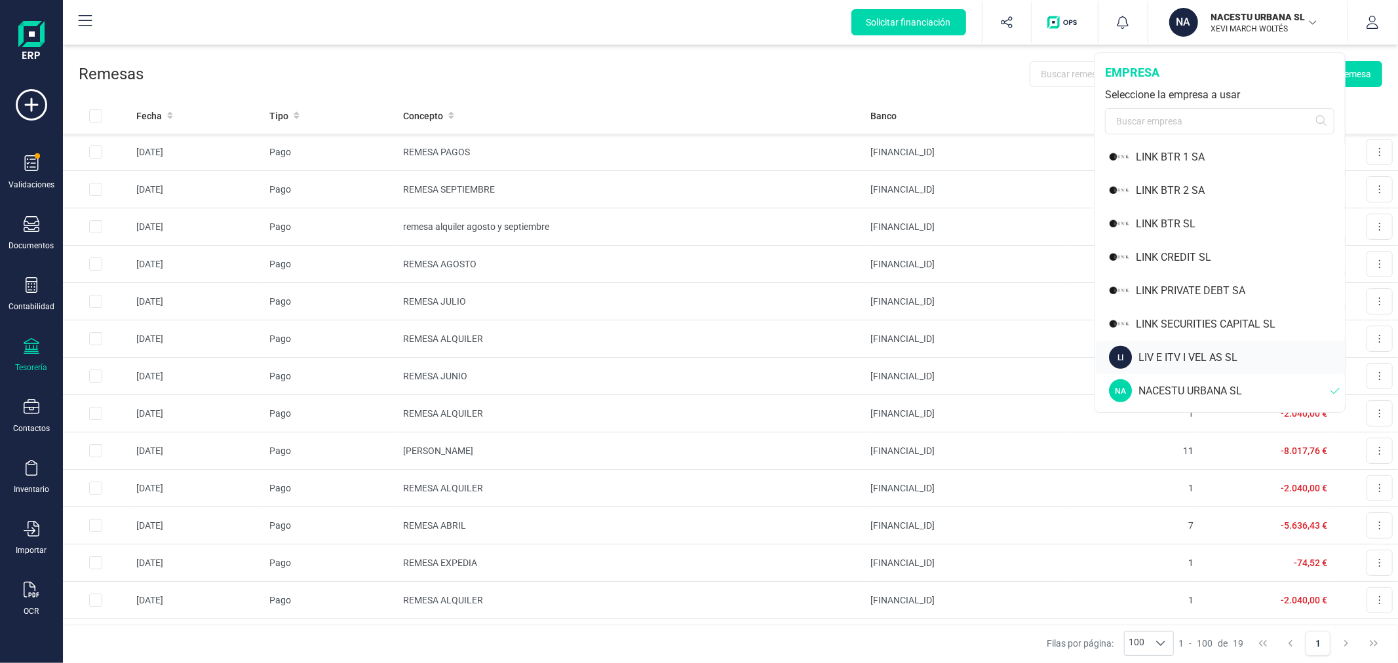
scroll to position [1019, 0]
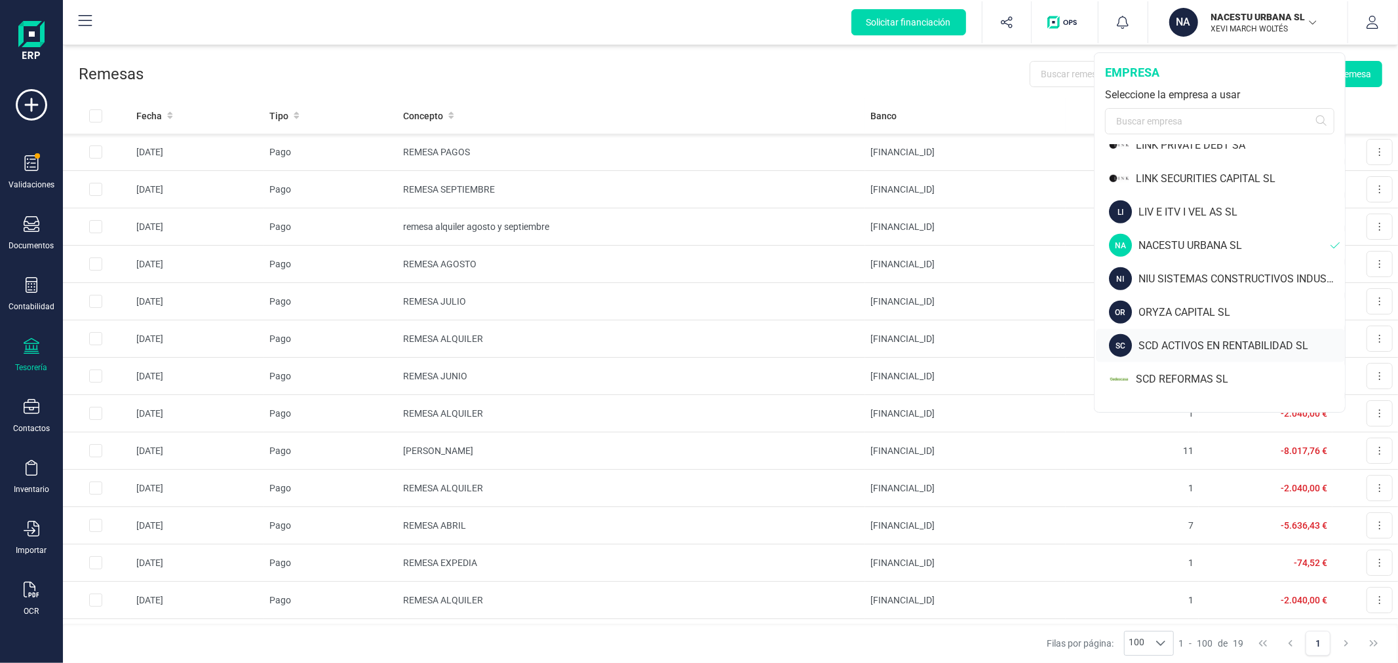
click at [1175, 336] on div "SC SCD ACTIVOS EN RENTABILIDAD SL" at bounding box center [1220, 345] width 249 height 33
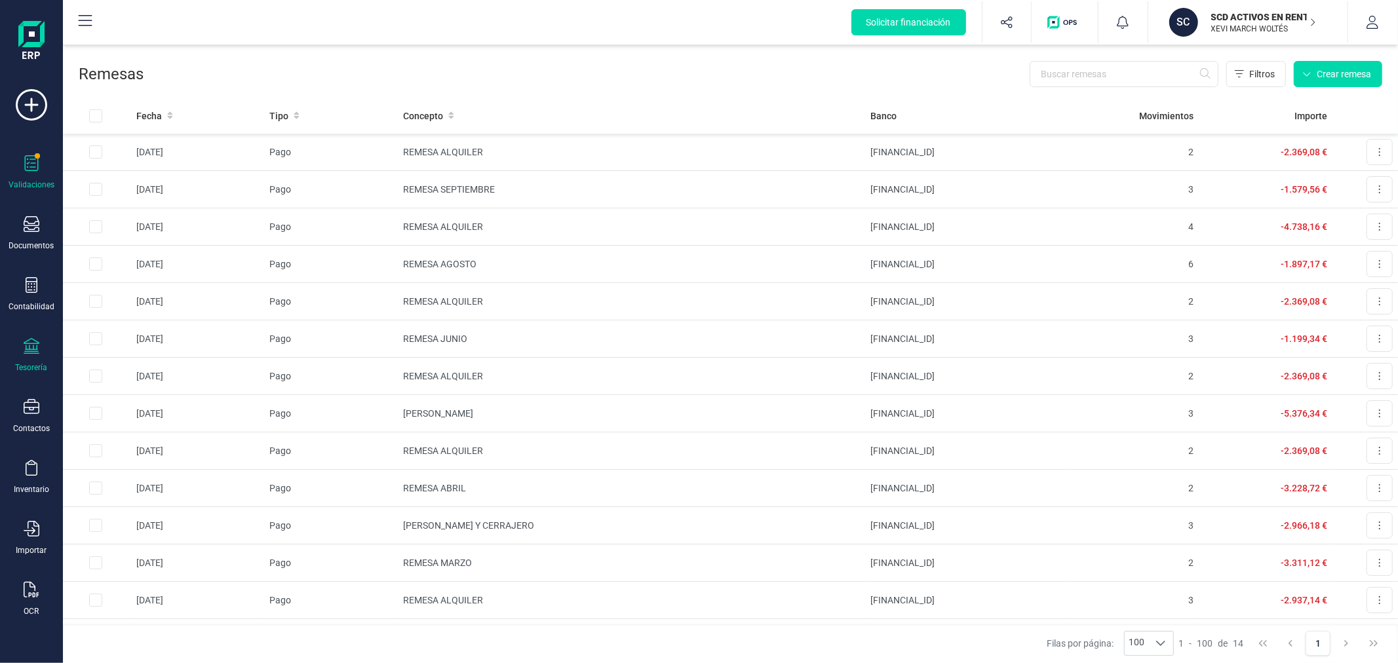
click at [37, 164] on icon at bounding box center [32, 163] width 16 height 16
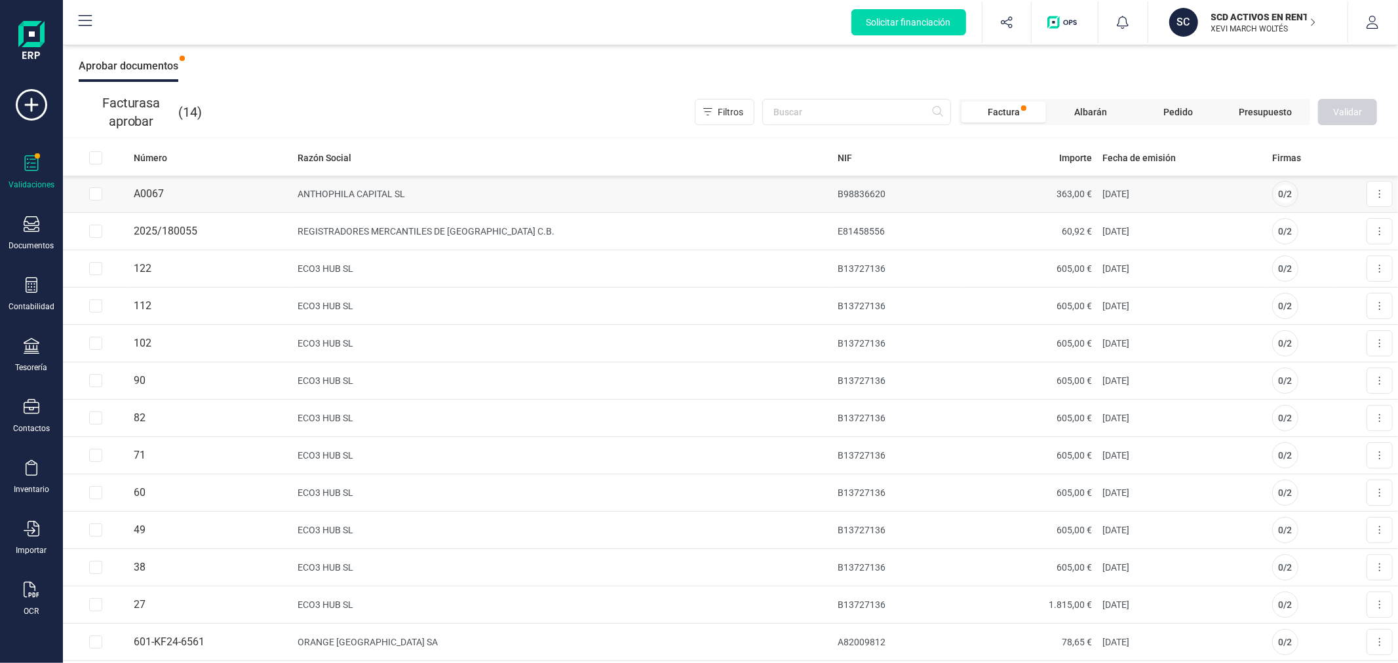
click at [89, 193] on input "Row Selected 19f905cc-50c9-4dcc-a949-78177c386f4b" at bounding box center [95, 193] width 13 height 13
checkbox input "true"
click at [1378, 191] on icon at bounding box center [1379, 194] width 3 height 10
click at [1334, 231] on span "Aprobar factura" at bounding box center [1349, 226] width 66 height 13
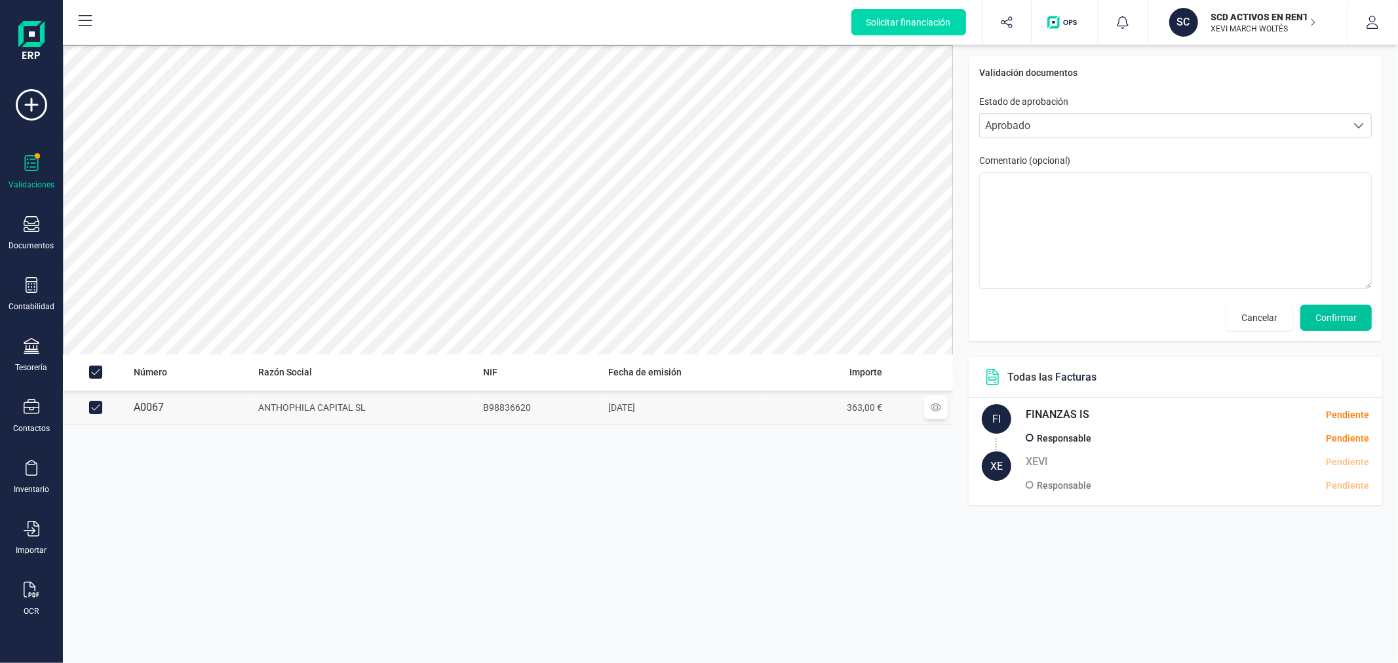
click at [1358, 320] on button "Confirmar" at bounding box center [1335, 318] width 71 height 26
click at [1329, 312] on span "Confirmar" at bounding box center [1335, 317] width 41 height 13
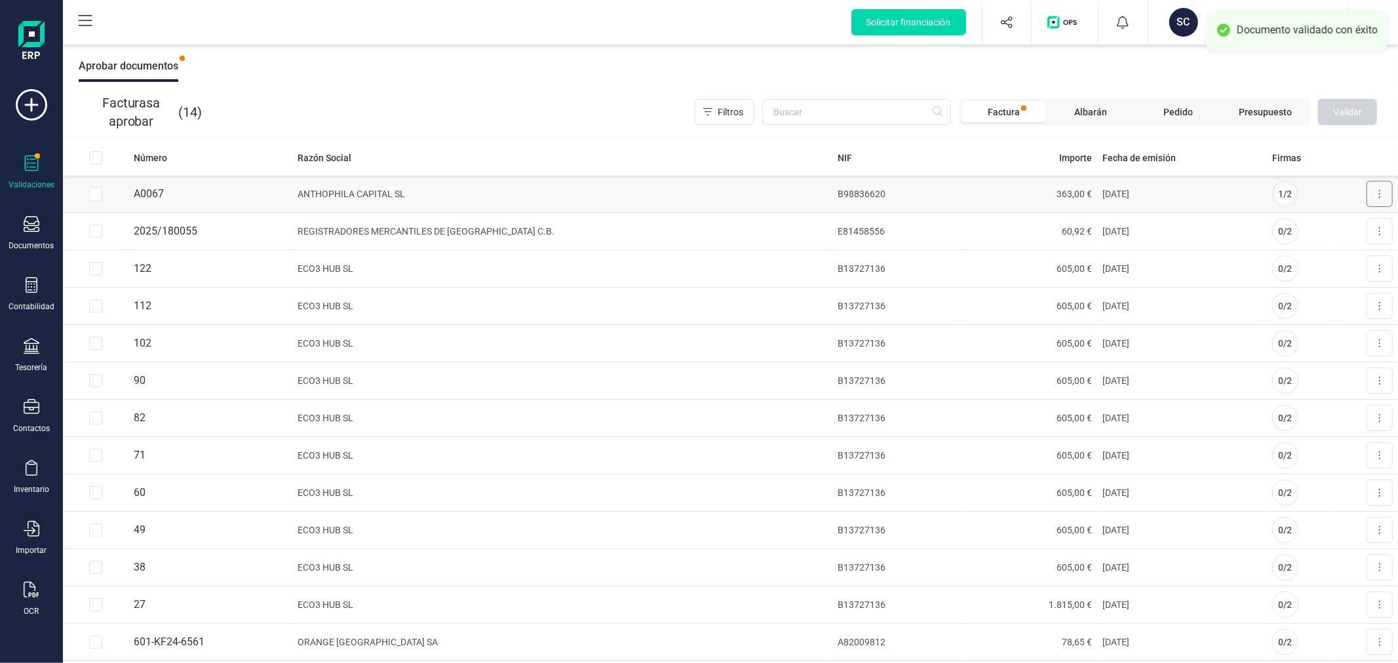
click at [1374, 198] on button at bounding box center [1380, 194] width 26 height 26
click at [1345, 224] on span "Aprobar factura" at bounding box center [1349, 226] width 66 height 13
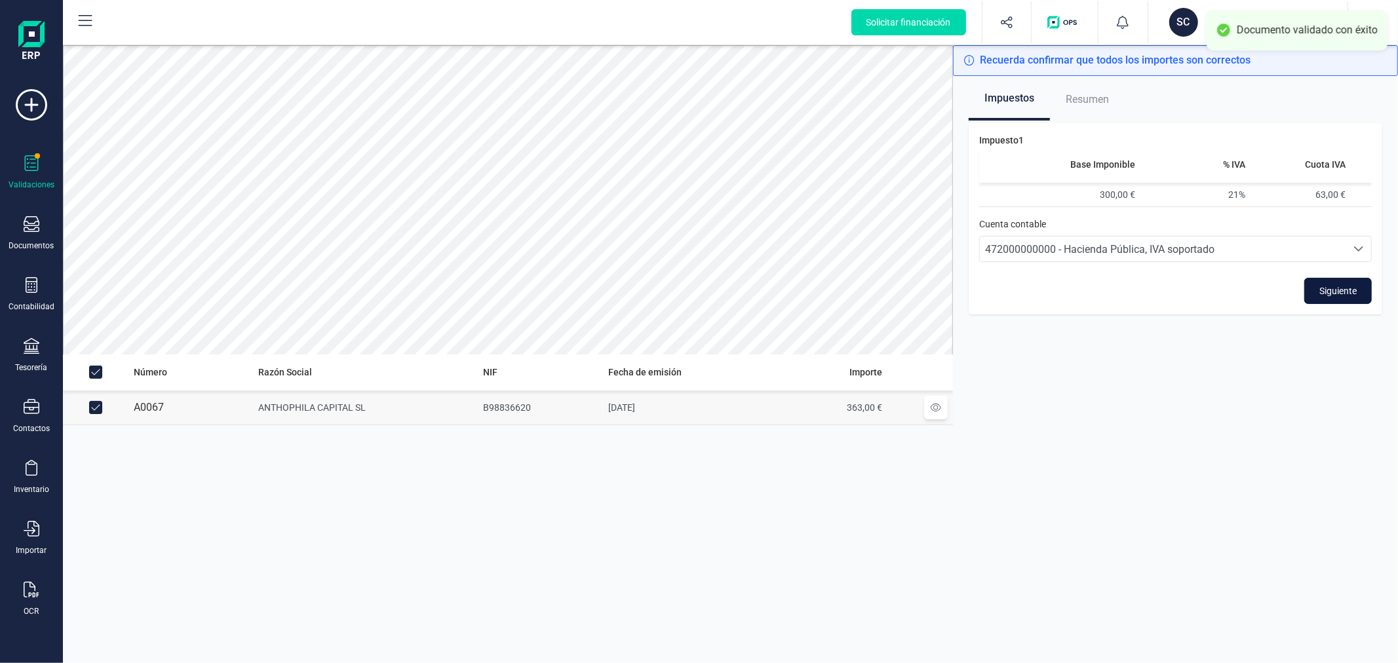
click at [1340, 290] on span "Siguiente" at bounding box center [1337, 290] width 37 height 13
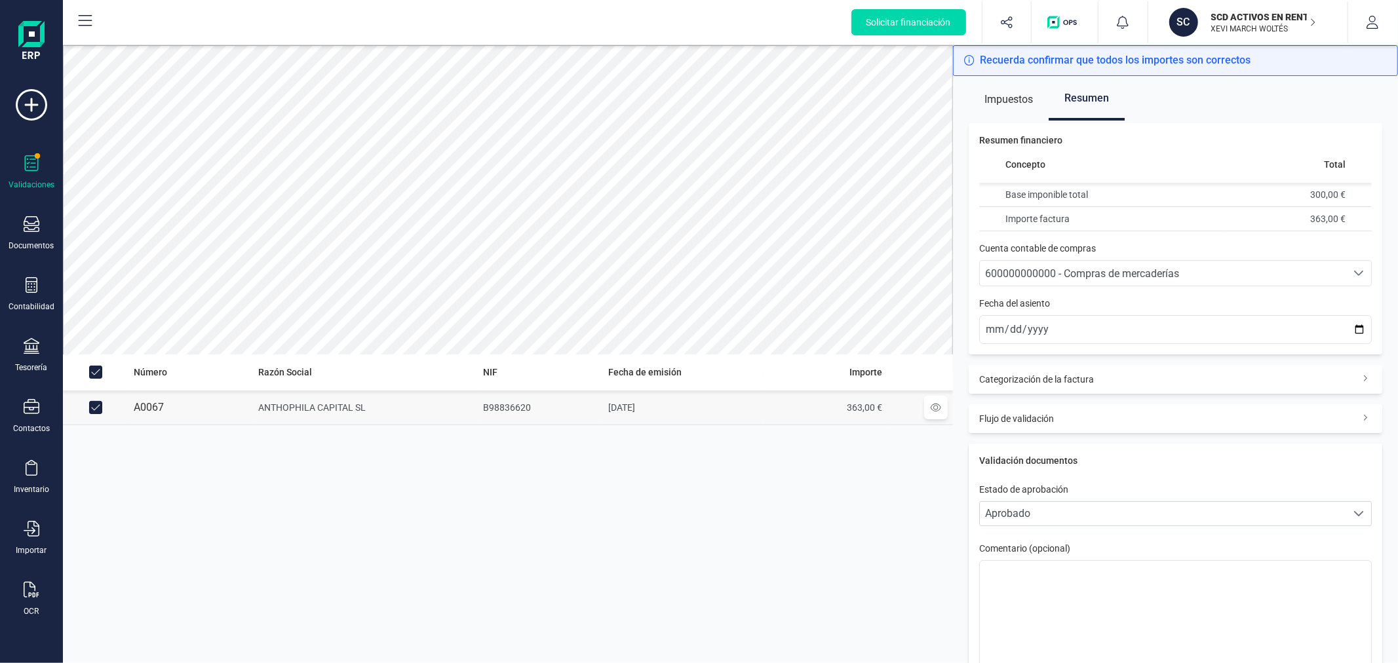
click at [1319, 269] on div "600000000000 - Compras de mercaderías" at bounding box center [1163, 274] width 356 height 16
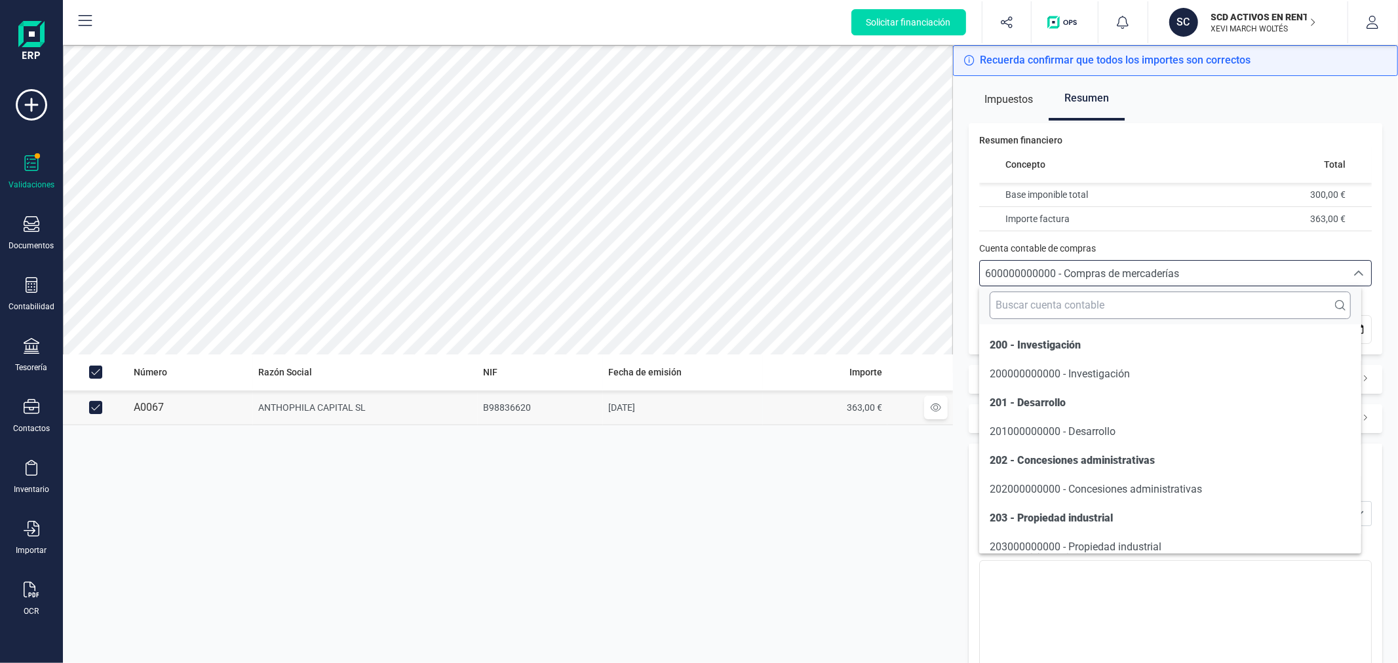
scroll to position [6292, 0]
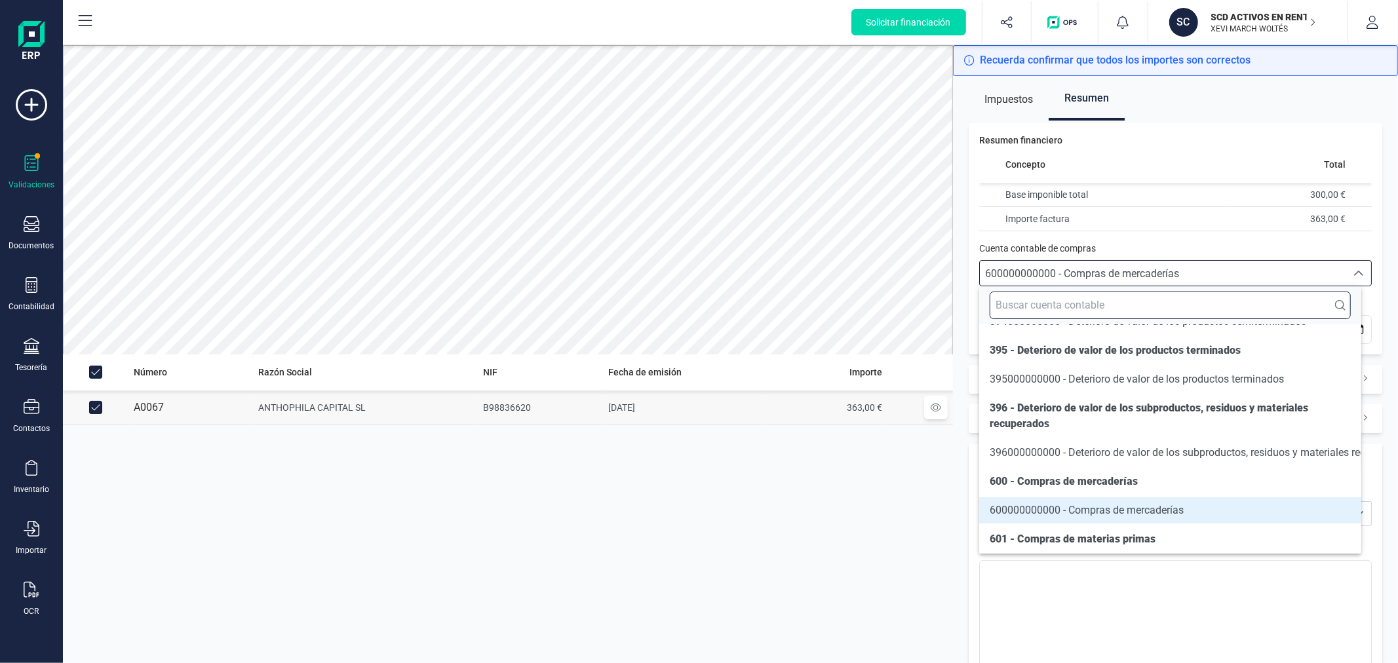
click at [1135, 303] on input "text" at bounding box center [1170, 306] width 360 height 28
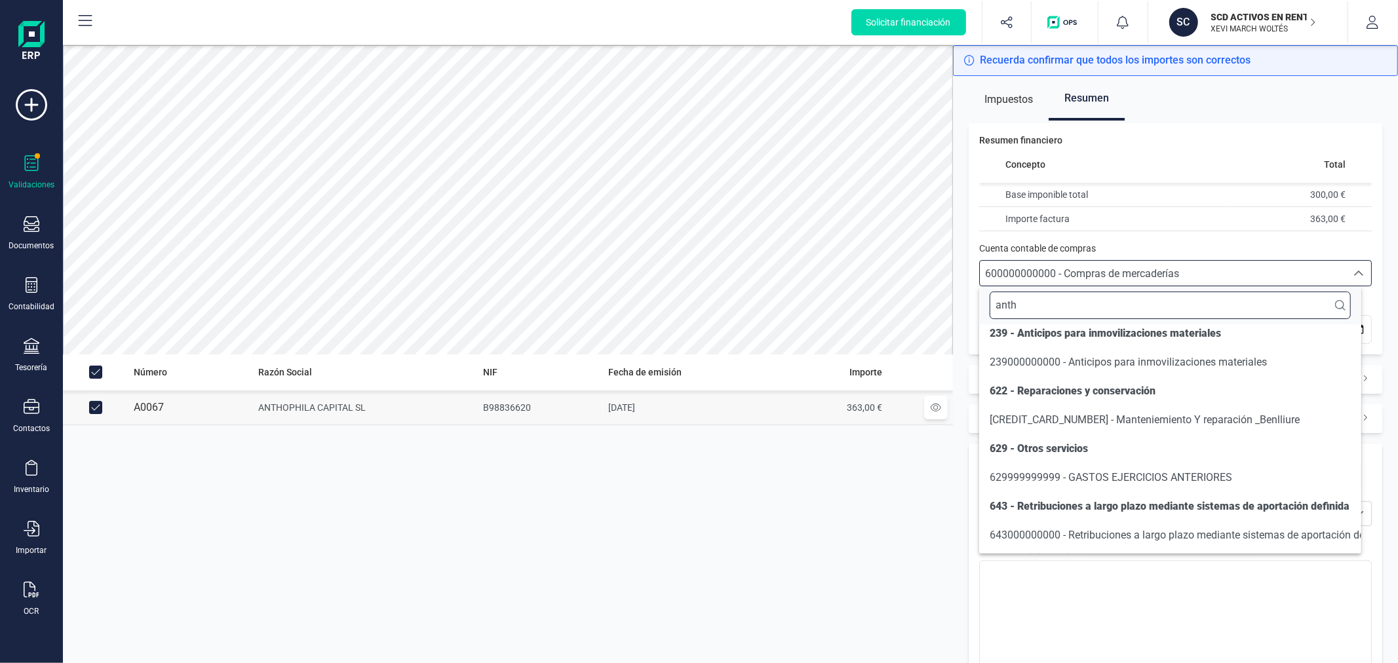
scroll to position [0, 0]
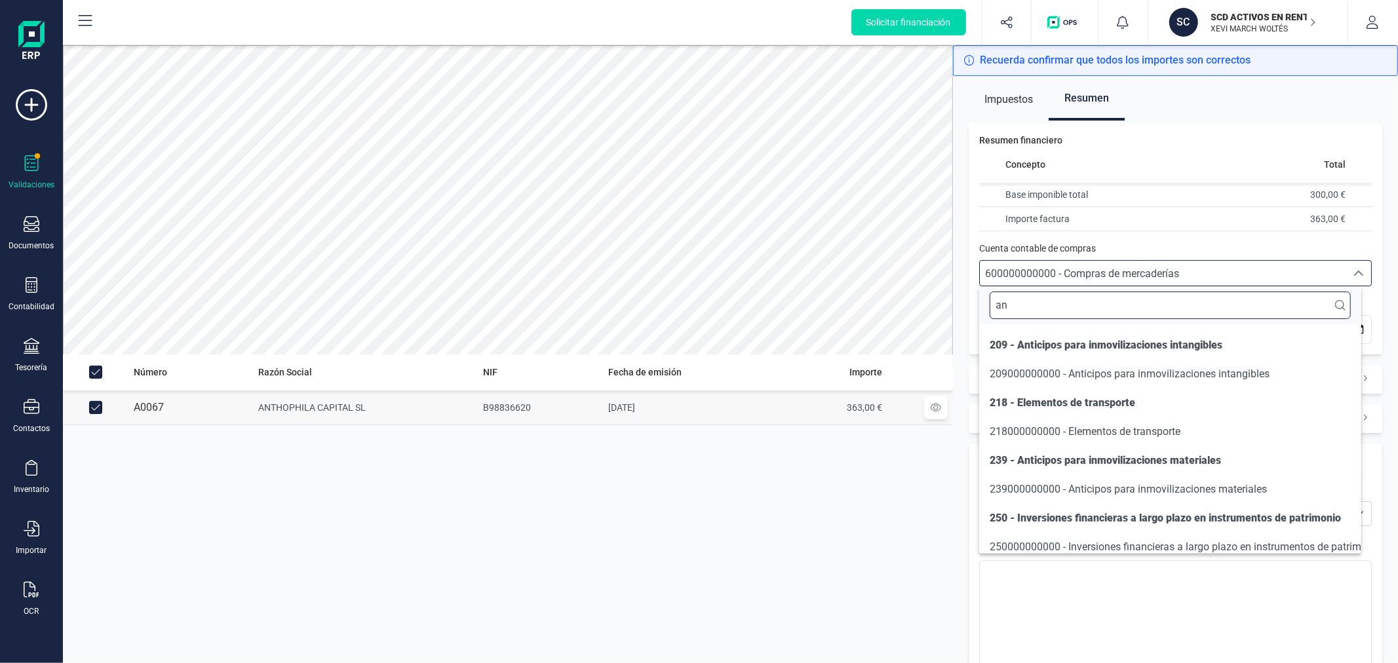
type input "a"
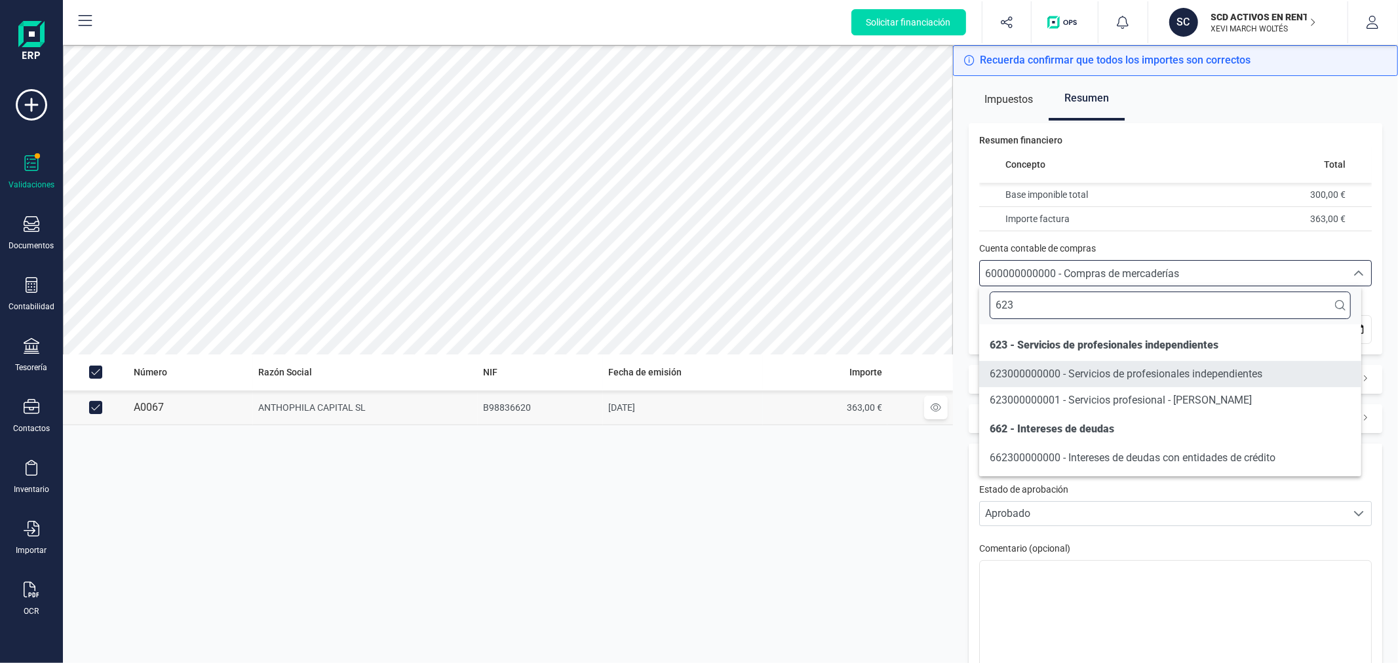
type input "623"
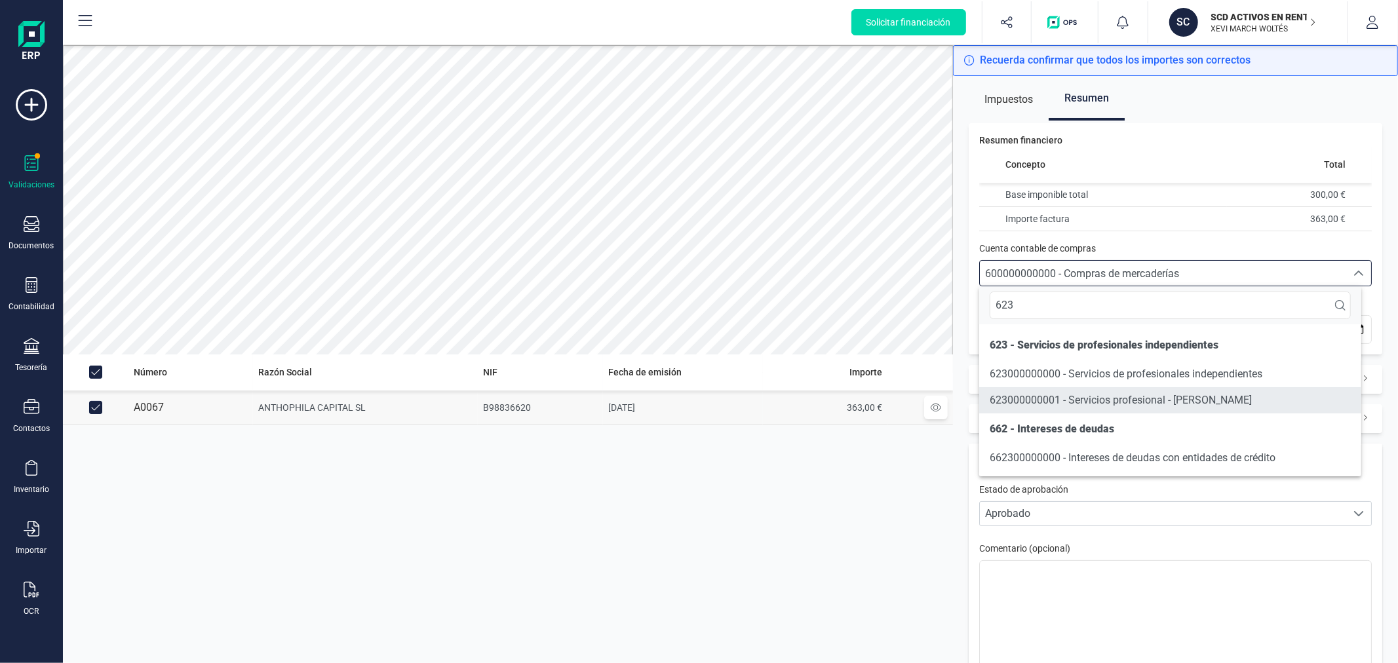
click at [1162, 398] on span "623000000001 - Servicios profesional - Jose Benlliure" at bounding box center [1121, 400] width 262 height 12
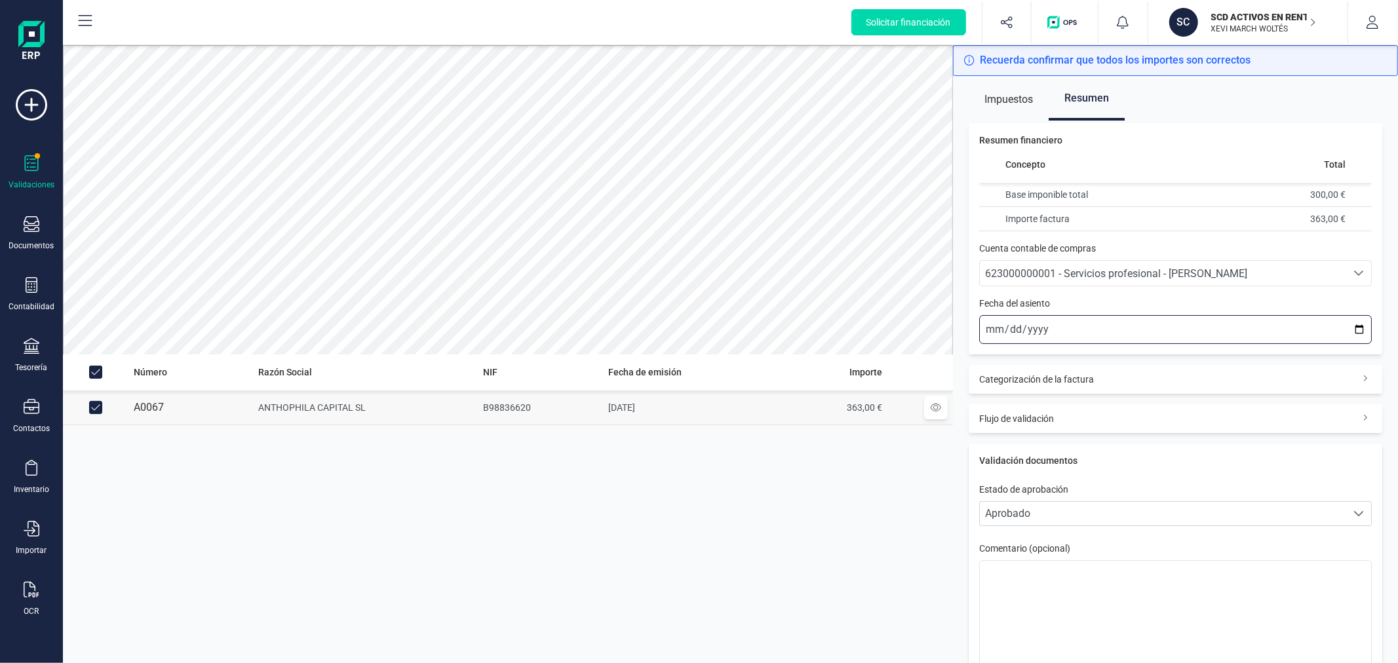
click at [1351, 334] on input "[DATE]" at bounding box center [1175, 329] width 393 height 29
type input "[DATE]"
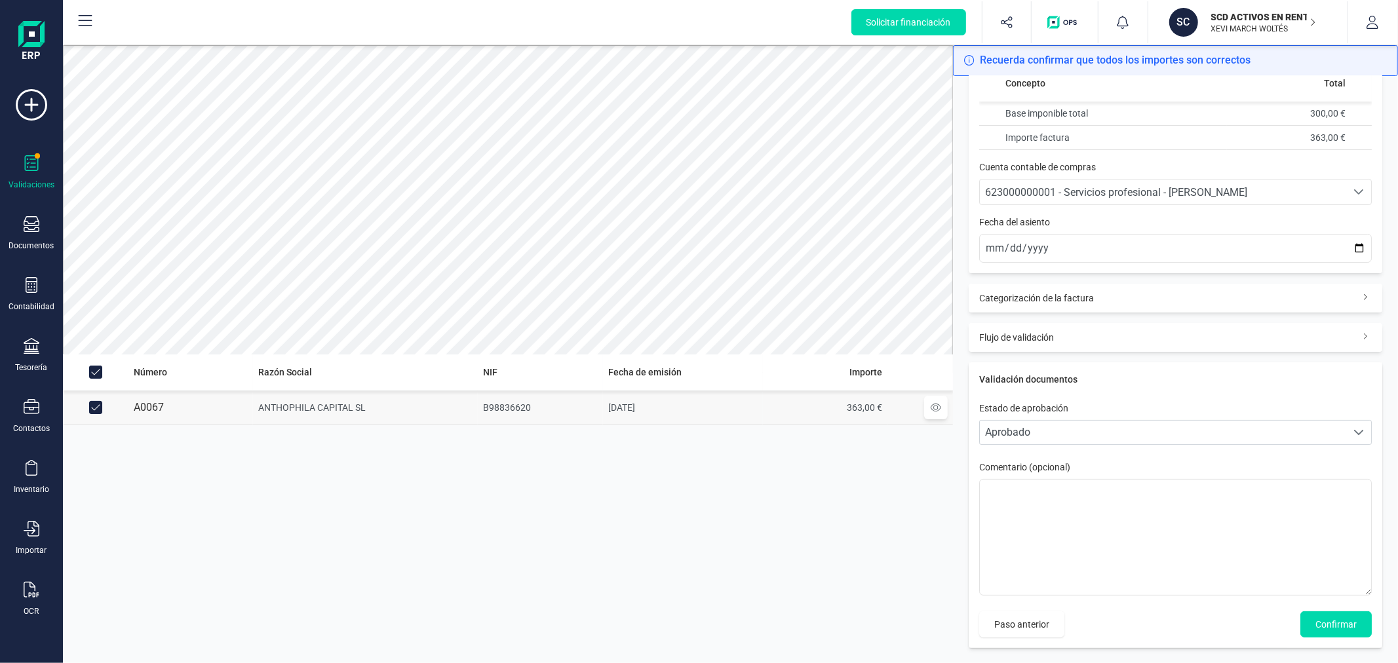
click at [1303, 610] on div "Validación documentos Estado de aprobación Personalizado Aprobado Aprobado Come…" at bounding box center [1176, 505] width 414 height 286
click at [1300, 617] on button "Confirmar" at bounding box center [1335, 625] width 71 height 26
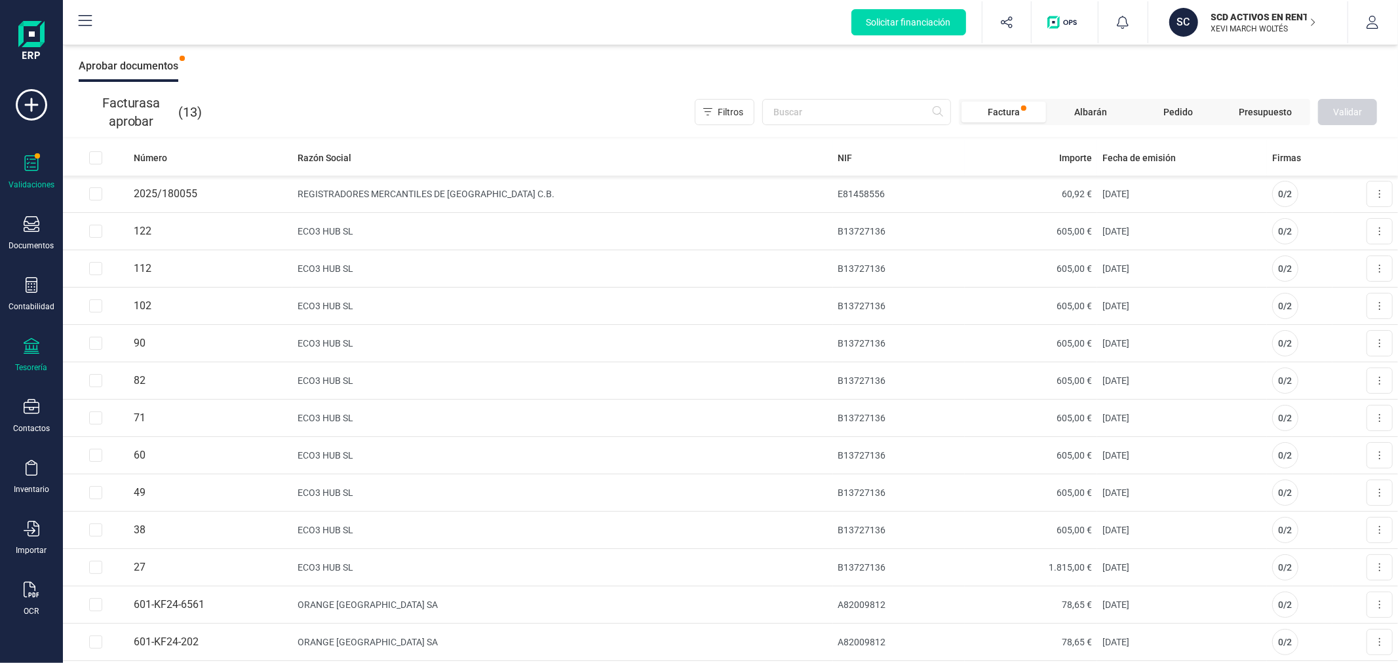
click at [29, 348] on icon at bounding box center [32, 346] width 16 height 16
click at [136, 281] on span "Cartera" at bounding box center [133, 281] width 62 height 16
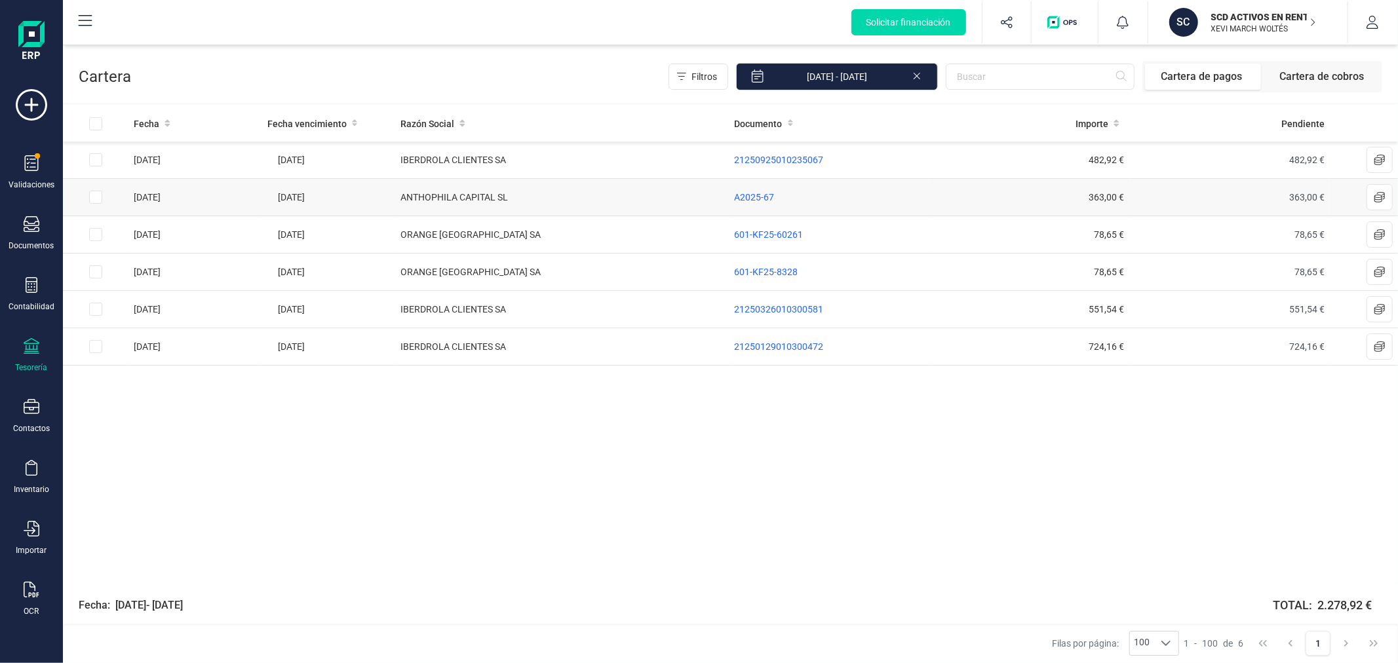
click at [96, 197] on input "Row Selected 19f905cc-50c9-4dcc-a949-78177c386f4b" at bounding box center [95, 197] width 13 height 13
checkbox input "true"
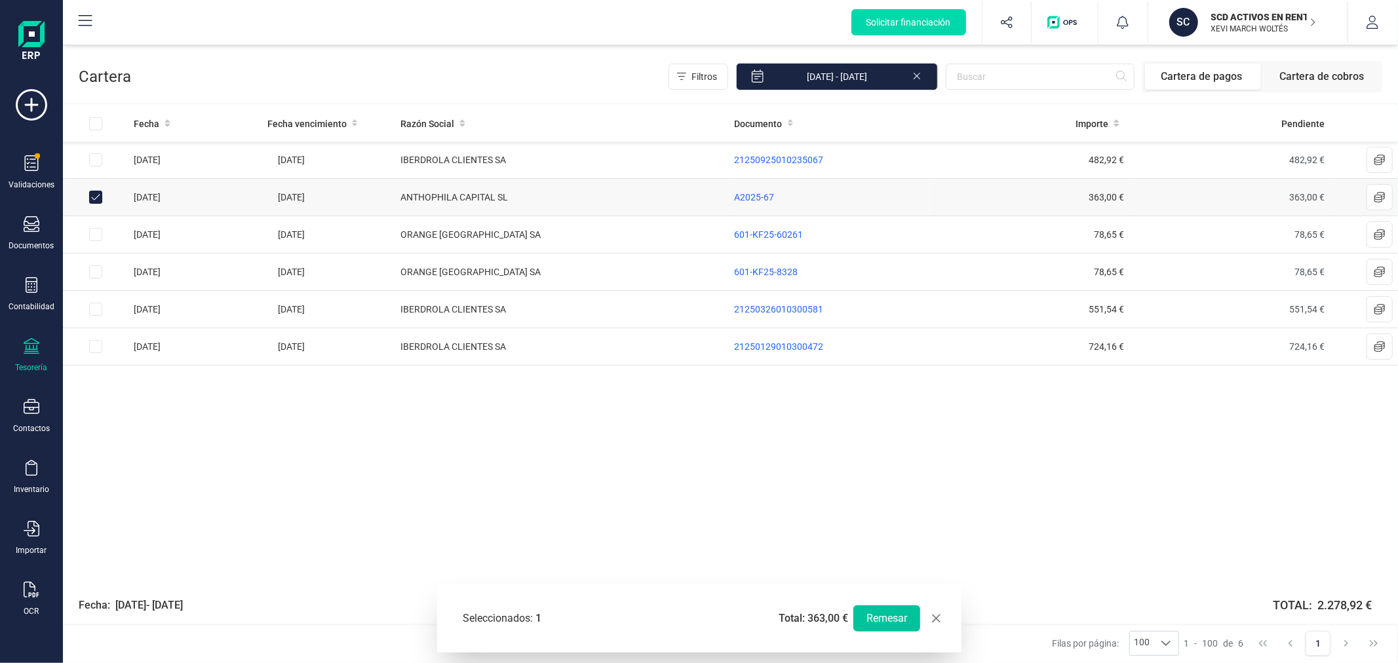
click at [883, 624] on button "Remesar" at bounding box center [886, 619] width 67 height 26
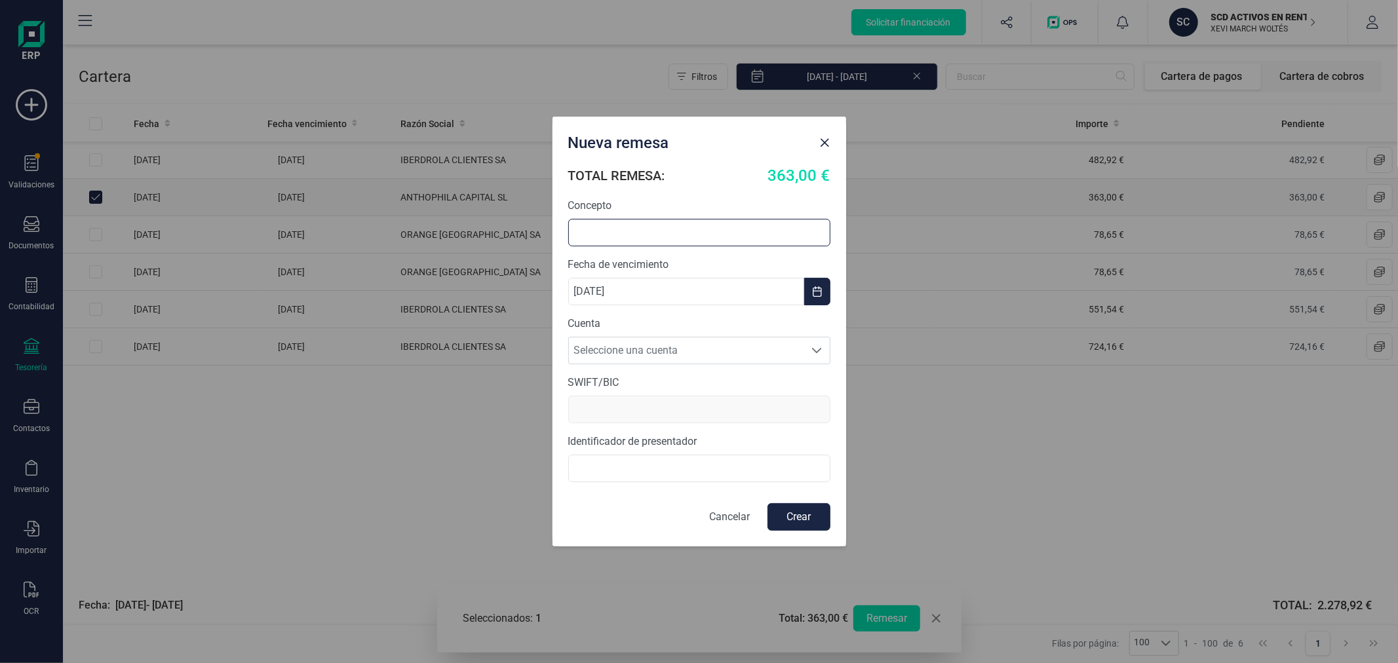
click at [707, 233] on input "text" at bounding box center [699, 233] width 262 height 28
type input "REMESA ANTHOPHILA"
click at [655, 351] on span "Seleccione una cuenta" at bounding box center [687, 351] width 236 height 26
click at [657, 379] on li "ES5531590078582915661827" at bounding box center [699, 383] width 262 height 26
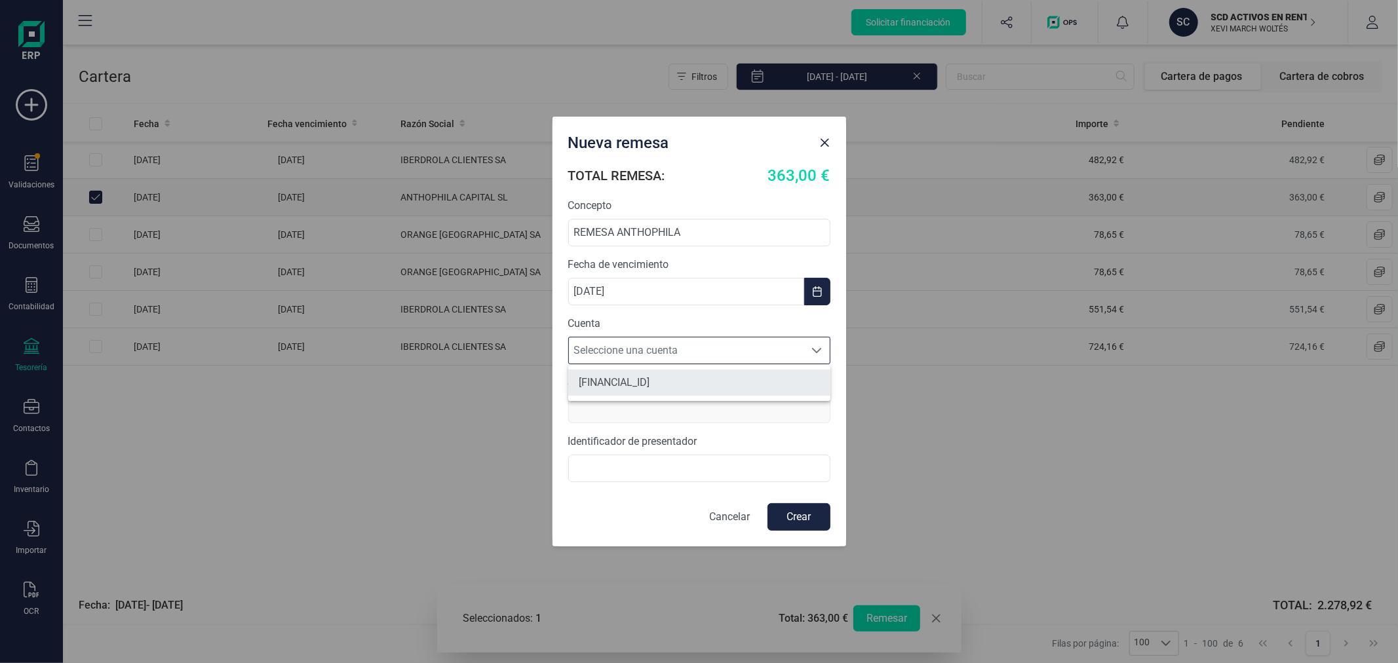
type input "BCOEESMM159"
type input "B44787075000"
click at [788, 522] on button "Crear" at bounding box center [798, 517] width 63 height 28
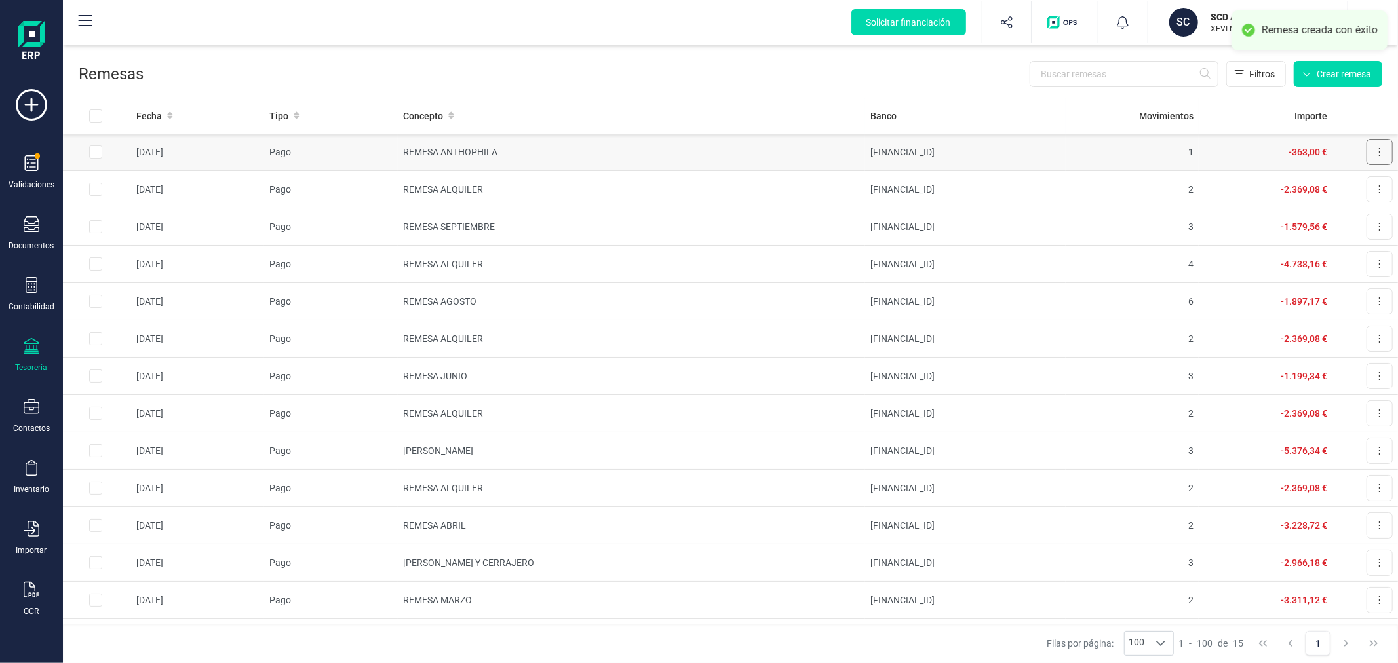
click at [1367, 153] on button at bounding box center [1380, 152] width 26 height 26
click at [1323, 186] on span "Descargar SEPA" at bounding box center [1349, 184] width 66 height 13
click at [514, 73] on div "Filtros Crear remesa" at bounding box center [763, 74] width 1239 height 26
click at [495, 69] on div "Filtros Crear remesa" at bounding box center [763, 74] width 1239 height 26
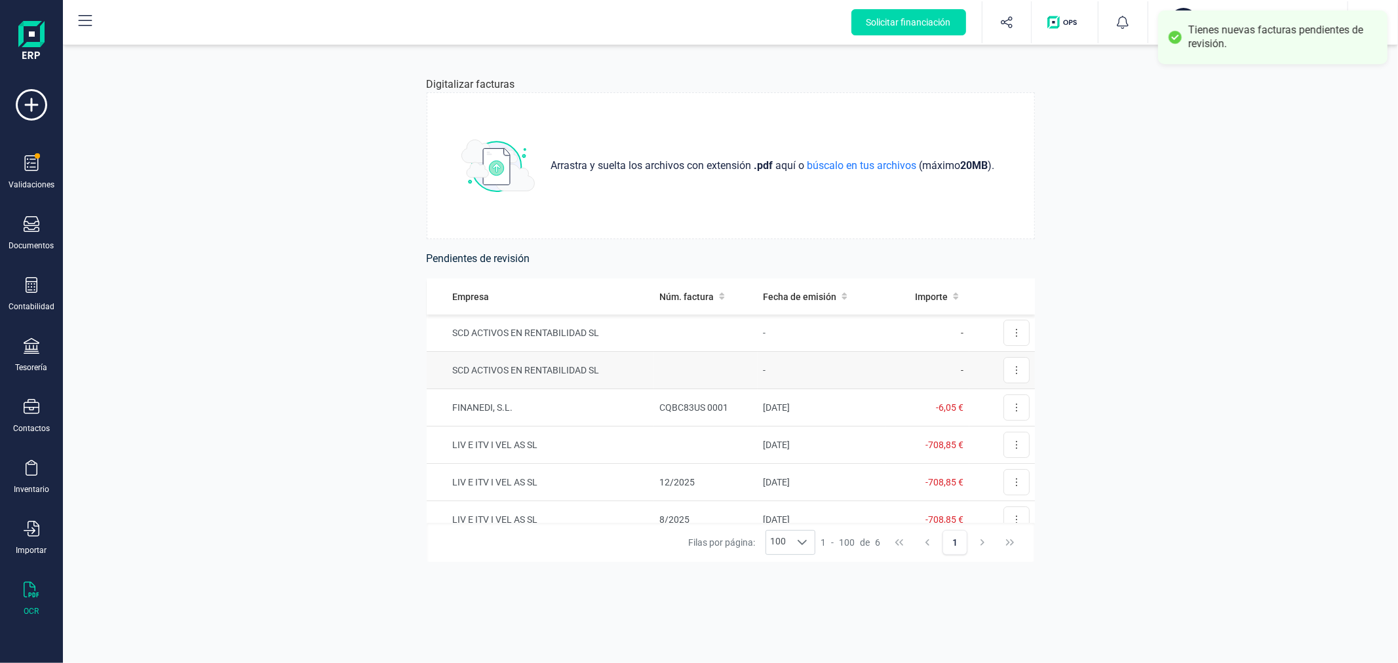
click at [523, 369] on td "SCD ACTIVOS EN RENTABILIDAD SL" at bounding box center [540, 370] width 227 height 37
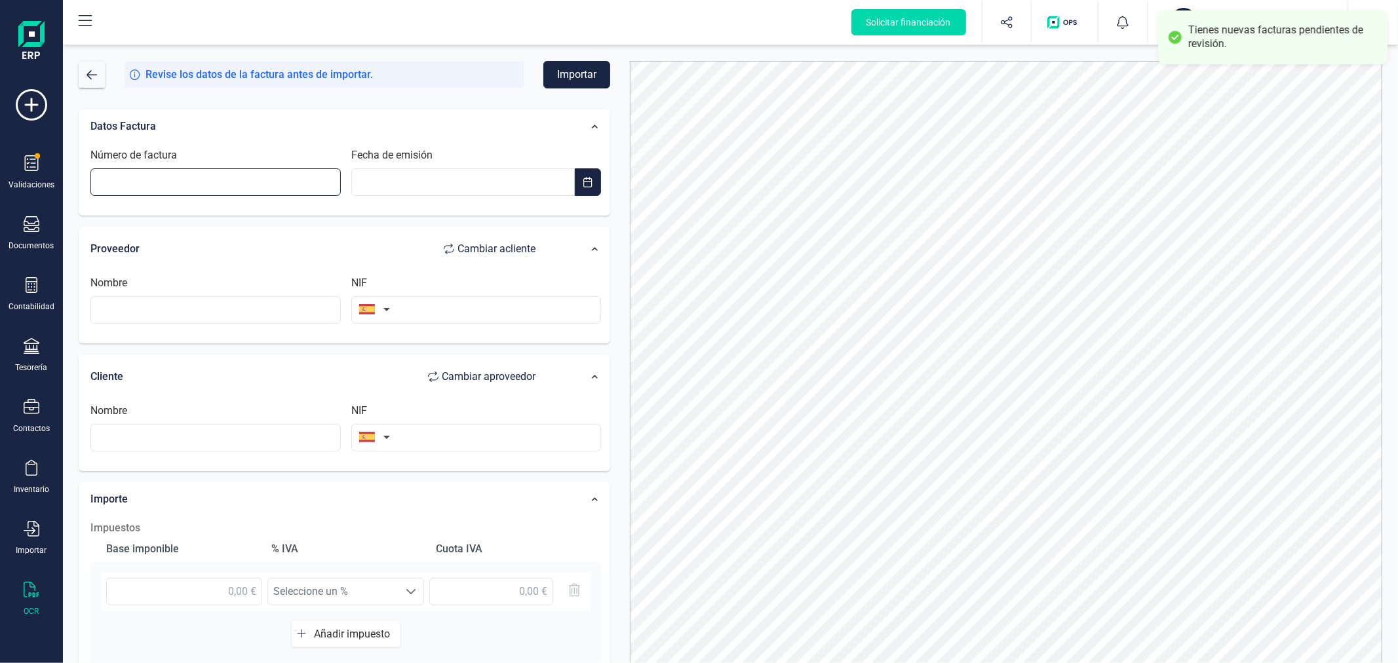
click at [185, 179] on input "Número de factura" at bounding box center [215, 182] width 250 height 28
type input "E0100XQE46"
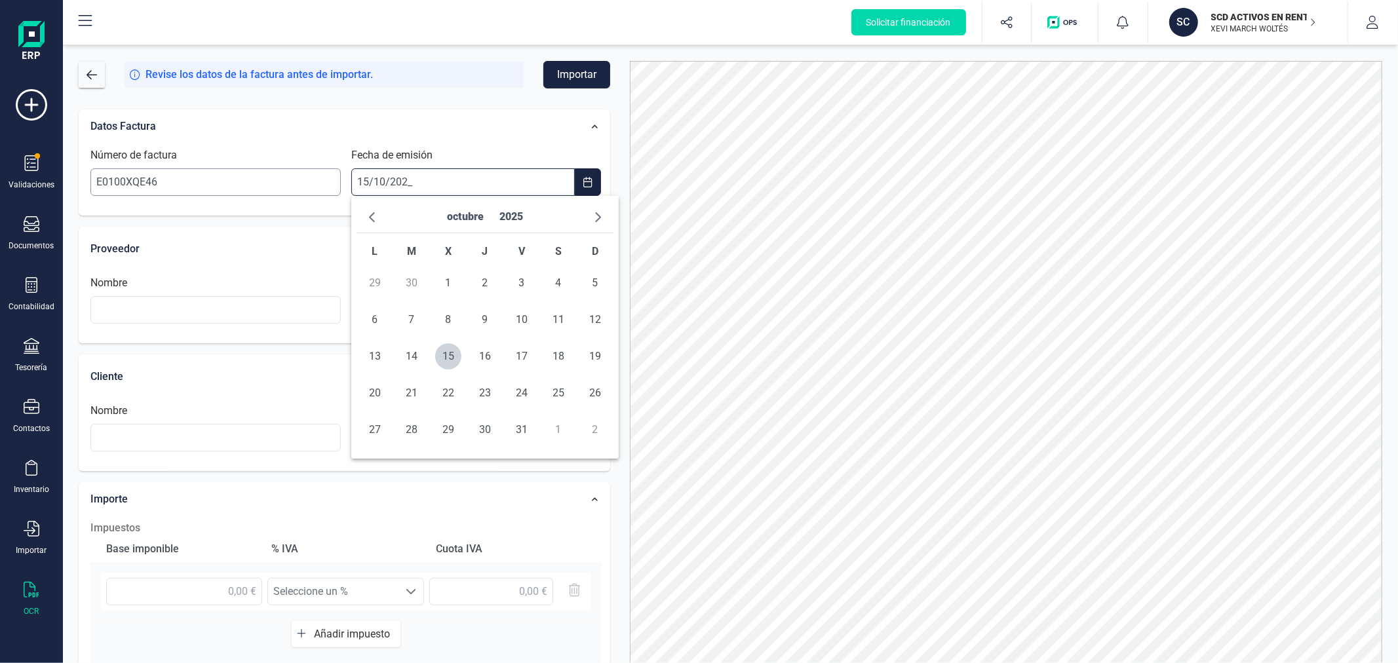
type input "[DATE]"
click at [453, 352] on span "15" at bounding box center [448, 356] width 26 height 26
click at [286, 309] on input "text" at bounding box center [215, 310] width 250 height 28
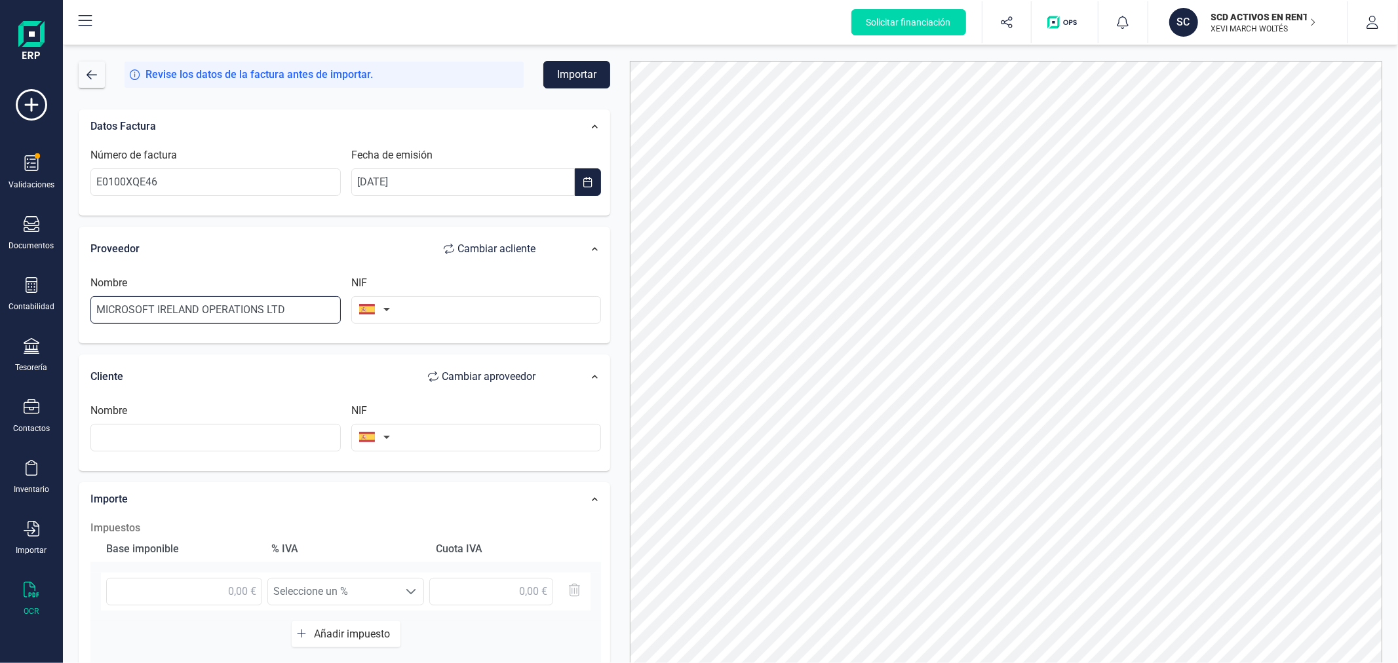
type input "MICROSOFT IRELAND OPERATIONS LTD"
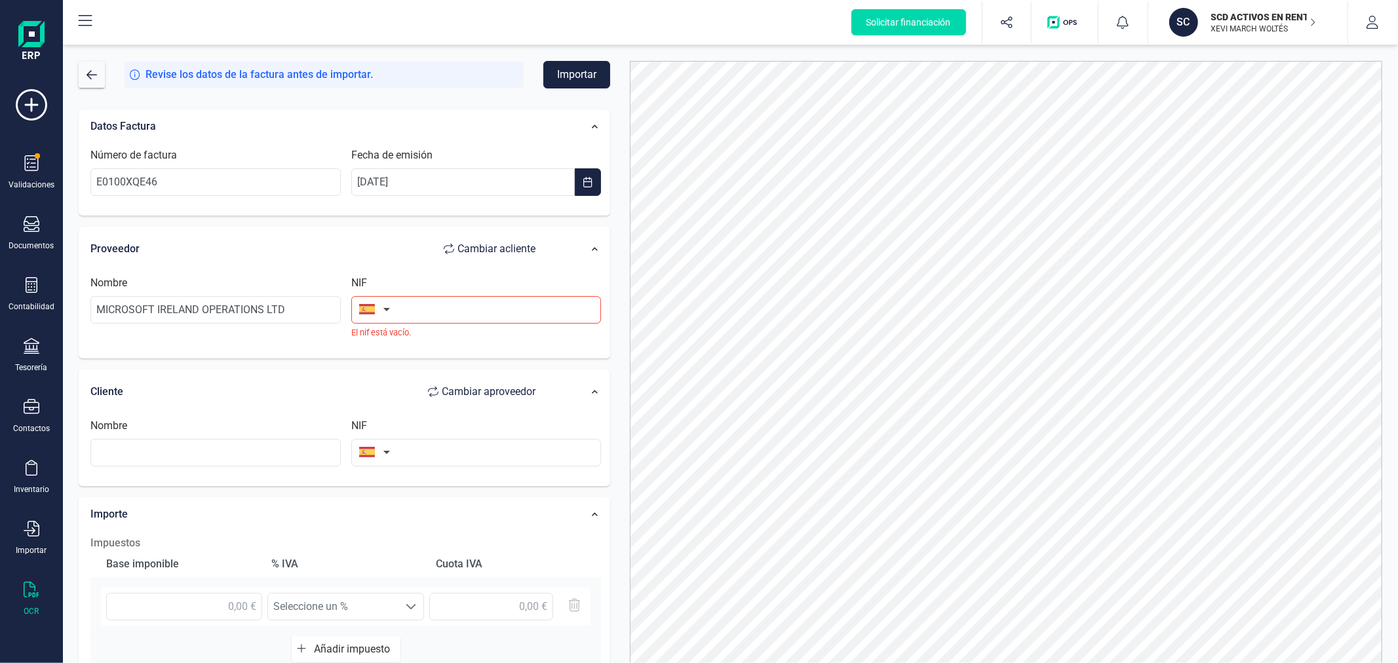
click at [385, 308] on button "button" at bounding box center [371, 309] width 41 height 26
click at [392, 357] on input "text" at bounding box center [446, 348] width 174 height 28
type input "IRLANDA"
click at [402, 381] on span "Irlanda" at bounding box center [424, 374] width 106 height 16
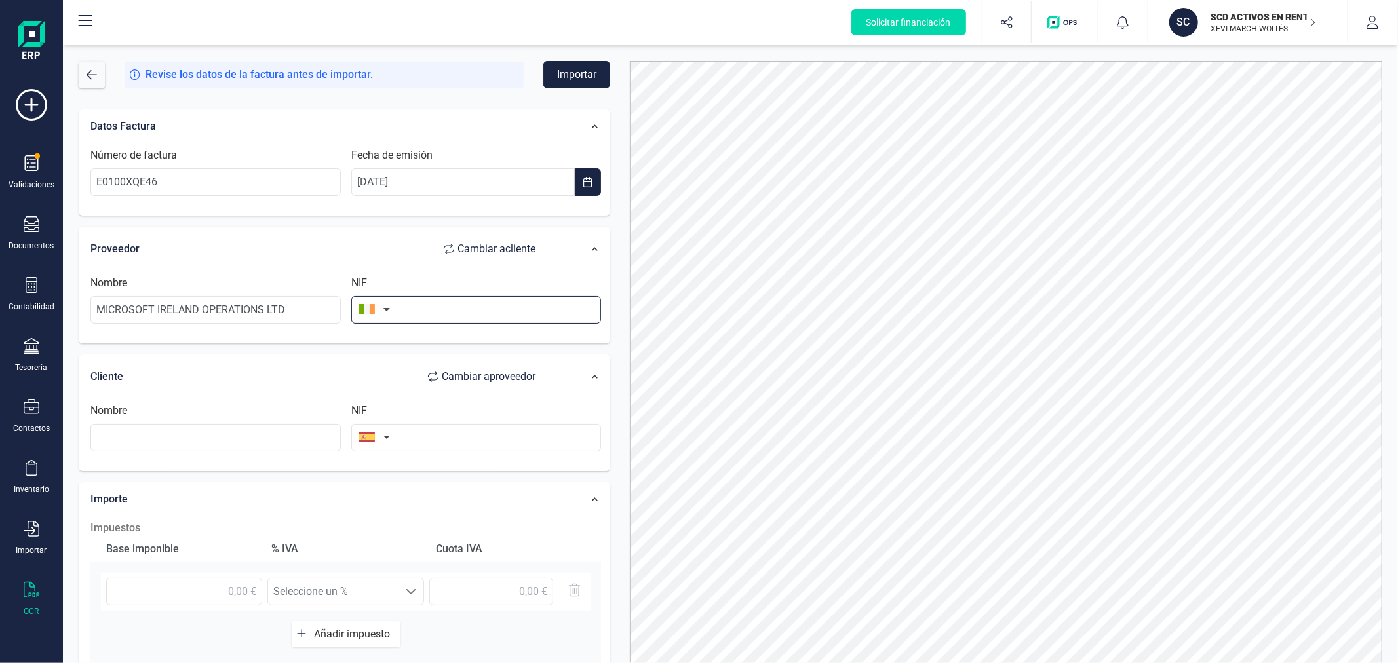
click at [433, 305] on input "text" at bounding box center [476, 310] width 250 height 28
type input "8256796U"
drag, startPoint x: 472, startPoint y: 440, endPoint x: 486, endPoint y: 442, distance: 14.6
click at [486, 442] on input "text" at bounding box center [476, 438] width 250 height 28
type input "B40612616"
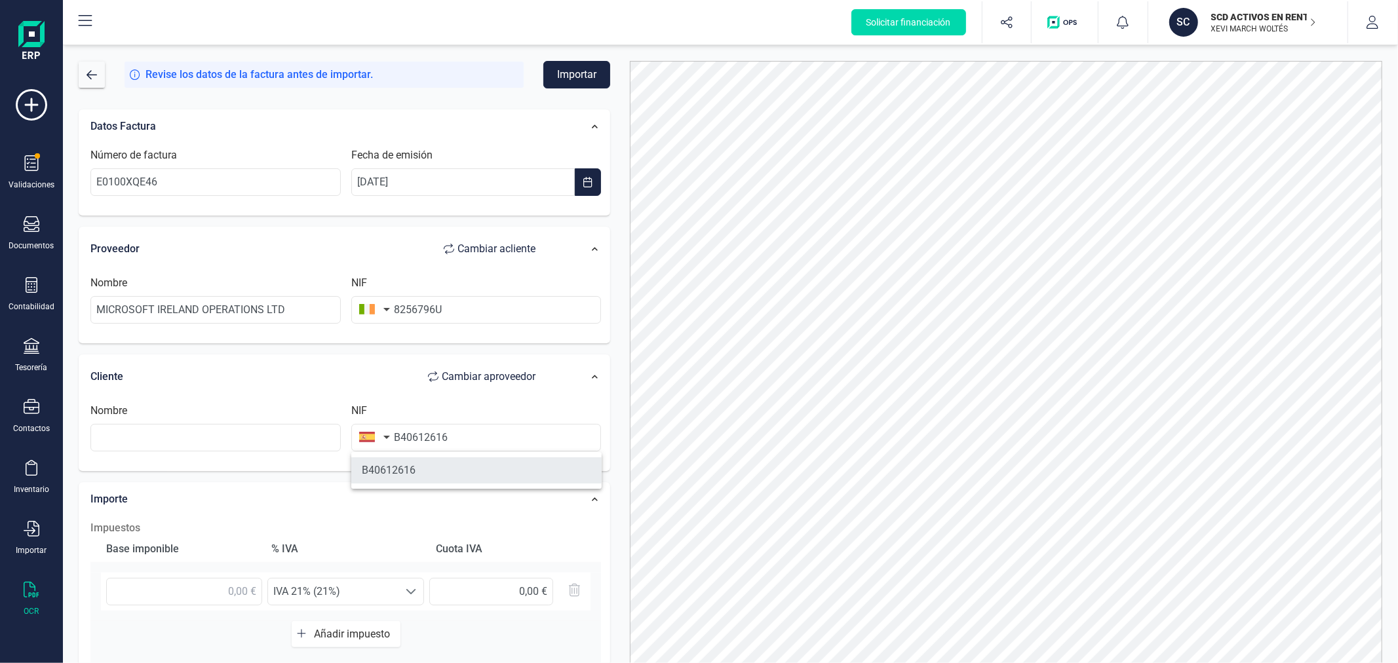
click at [463, 479] on li "B40612616" at bounding box center [476, 470] width 250 height 26
type input "CONFIANDO SL"
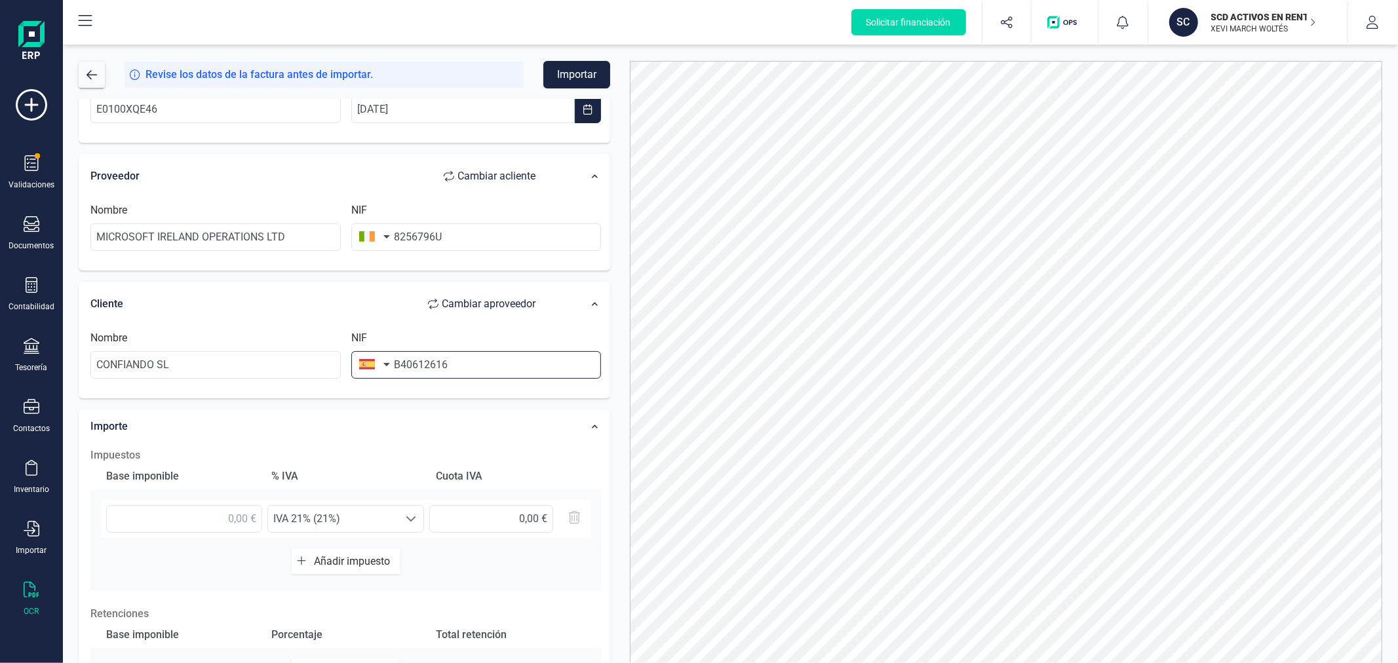
scroll to position [146, 0]
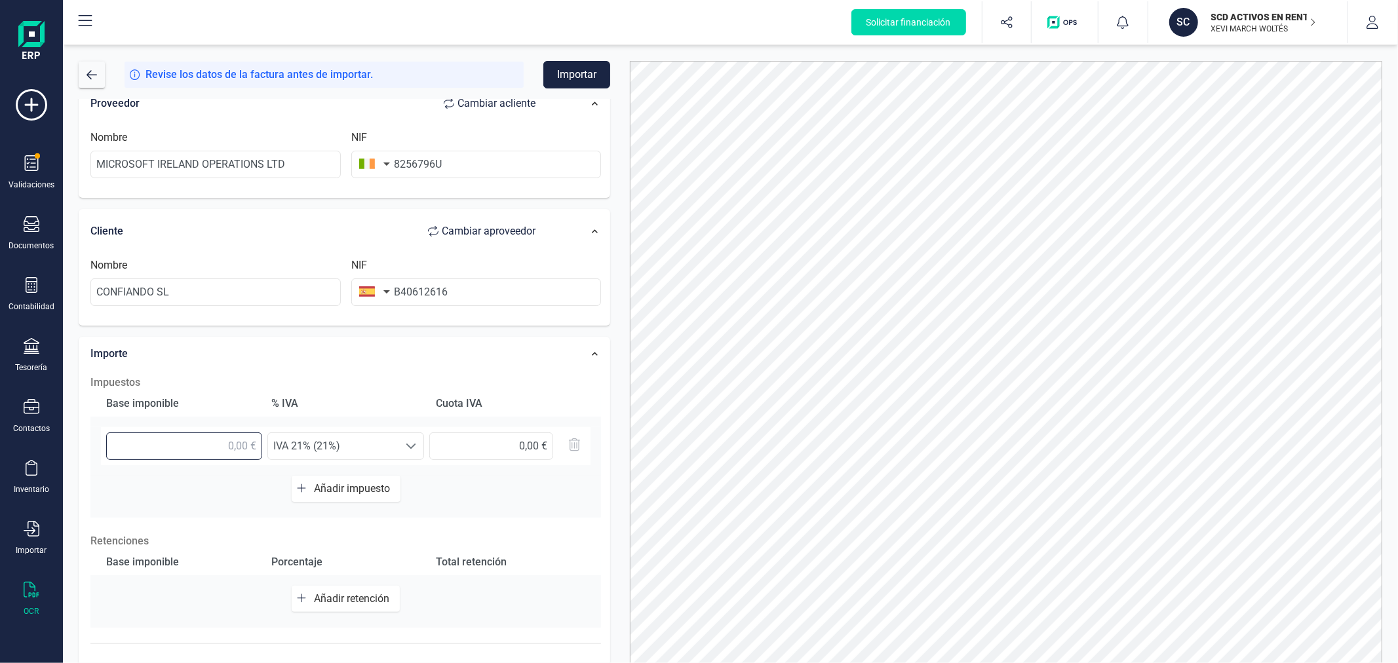
click at [231, 448] on input "text" at bounding box center [184, 447] width 156 height 28
type input "11,70 €"
click at [388, 446] on span "IVA 21% (21%)" at bounding box center [333, 446] width 130 height 26
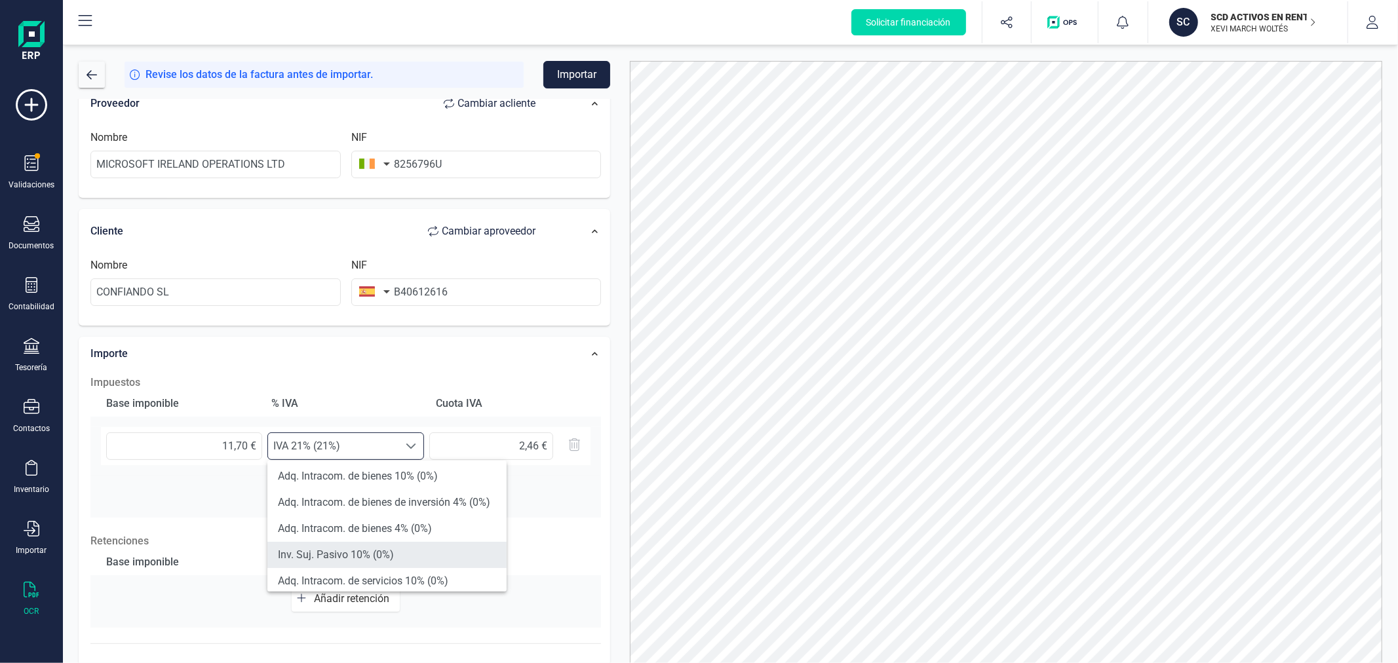
scroll to position [364, 0]
click at [473, 553] on li "Adq. Intracom. de servicios 21% (0%)" at bounding box center [386, 561] width 239 height 26
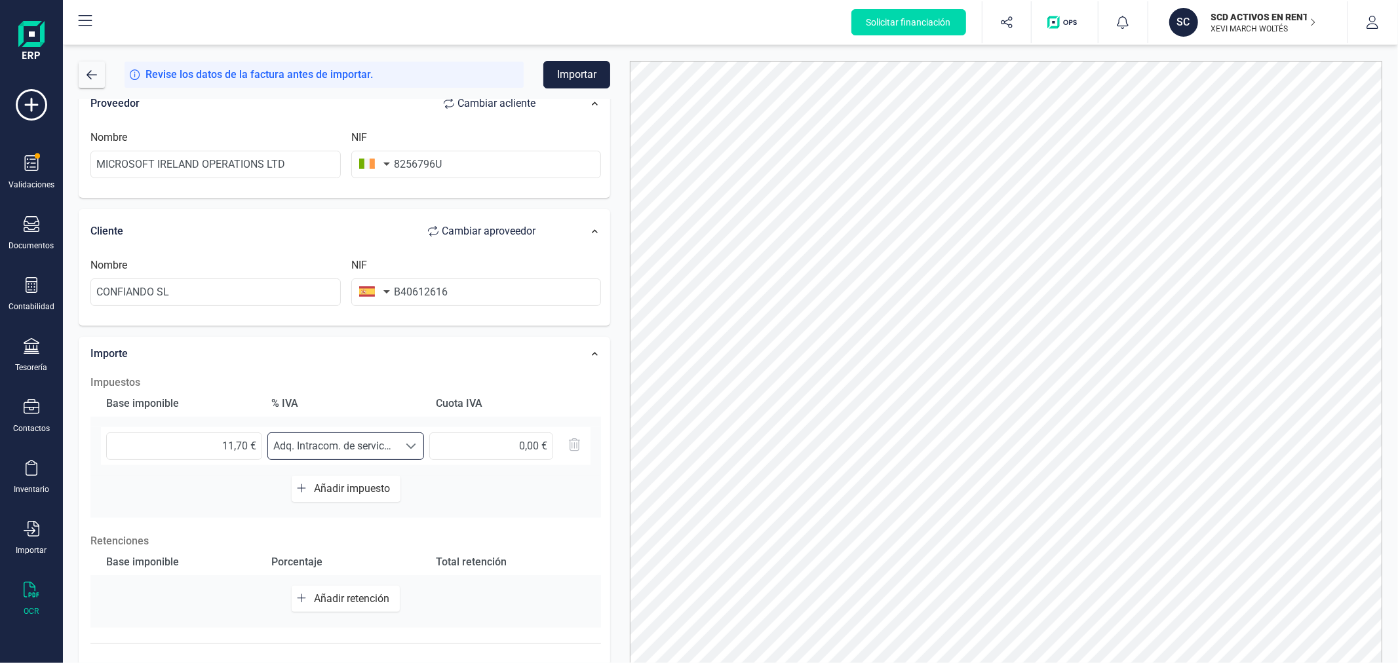
scroll to position [66, 0]
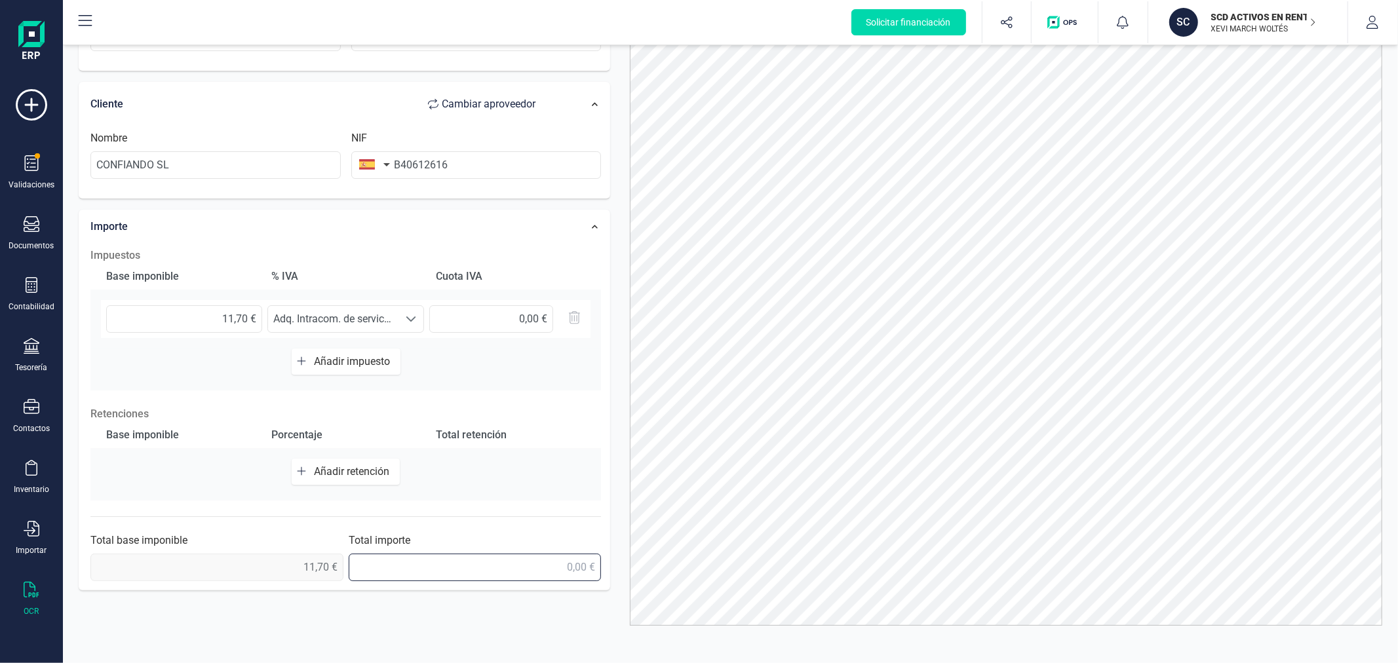
click at [476, 575] on input "text" at bounding box center [475, 568] width 253 height 28
type input "11,70 €"
click at [593, 387] on div "Base imponible % IVA Cuota IVA 11,70 € Seleccione un % Adq. Intracom. de servic…" at bounding box center [345, 326] width 511 height 127
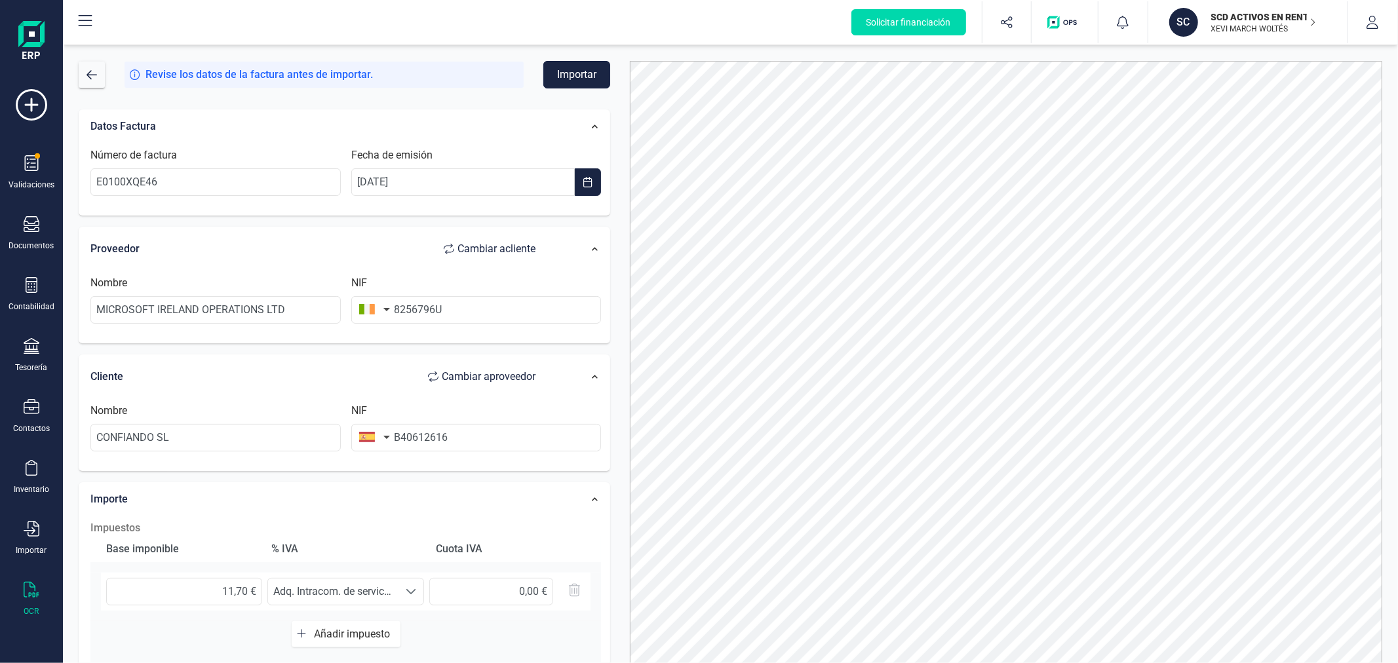
click at [580, 76] on button "Importar" at bounding box center [576, 75] width 67 height 28
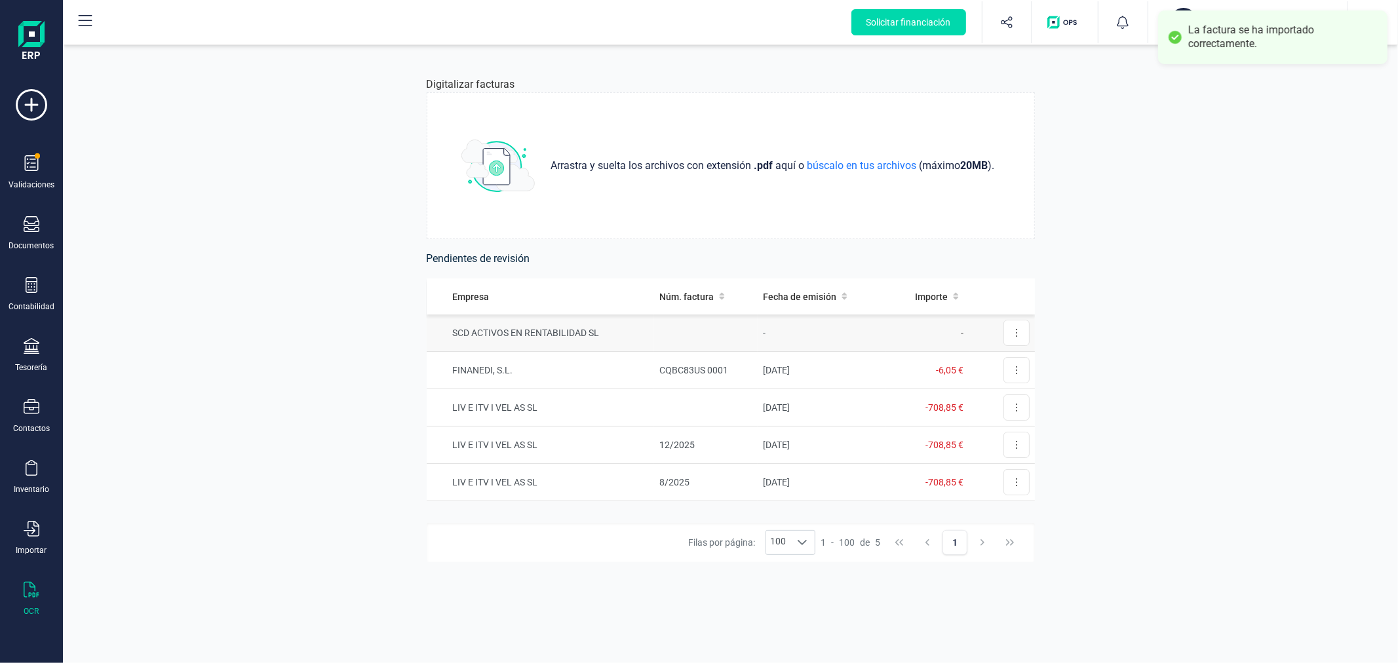
click at [641, 330] on td "SCD ACTIVOS EN RENTABILIDAD SL" at bounding box center [540, 333] width 227 height 37
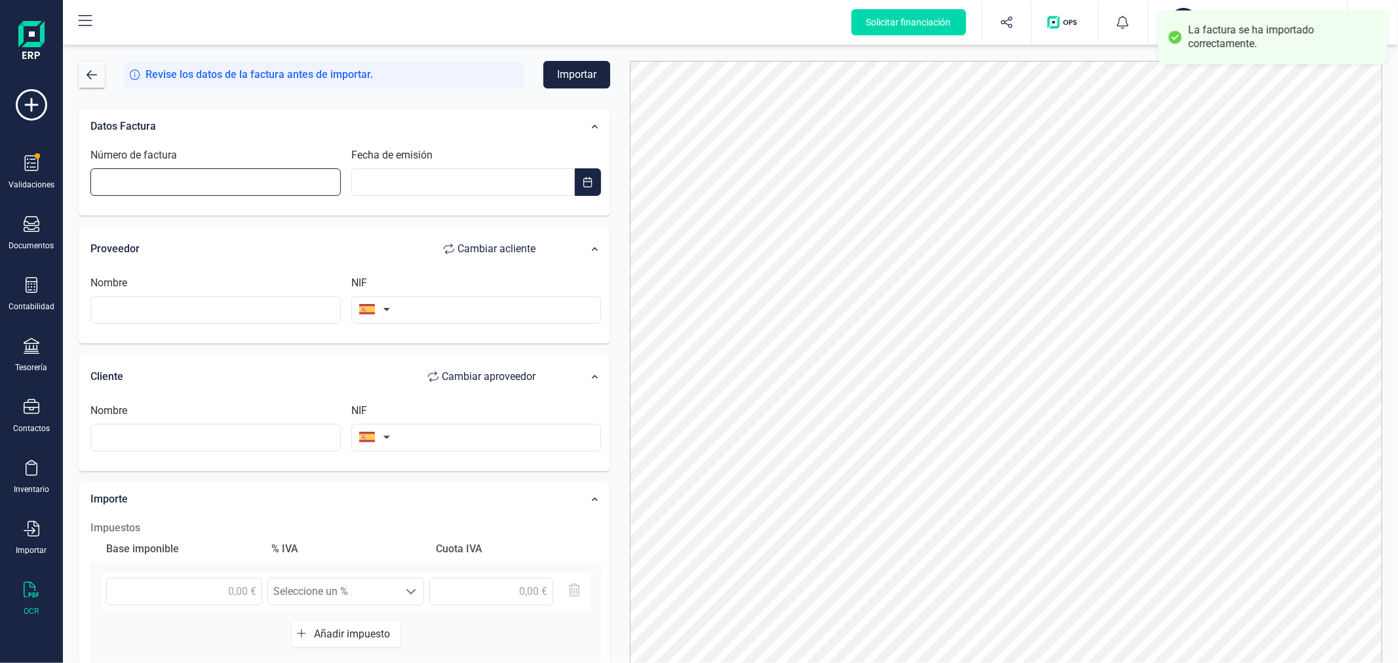
click at [184, 180] on input "Número de factura" at bounding box center [215, 182] width 250 height 28
type input "E0100XQE41"
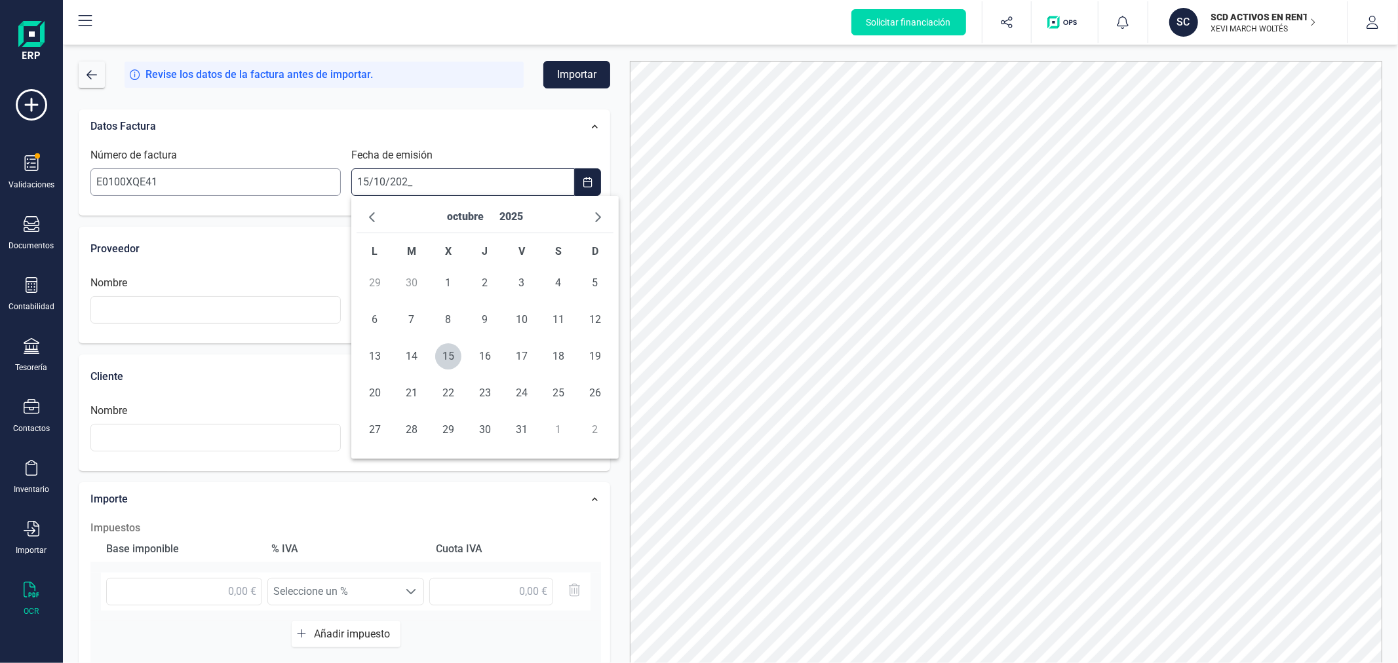
type input "[DATE]"
click at [450, 353] on span "15" at bounding box center [448, 356] width 26 height 26
click at [214, 311] on input "text" at bounding box center [215, 310] width 250 height 28
paste input "MICROSOFT IRELAND OPERATIONS LTD"
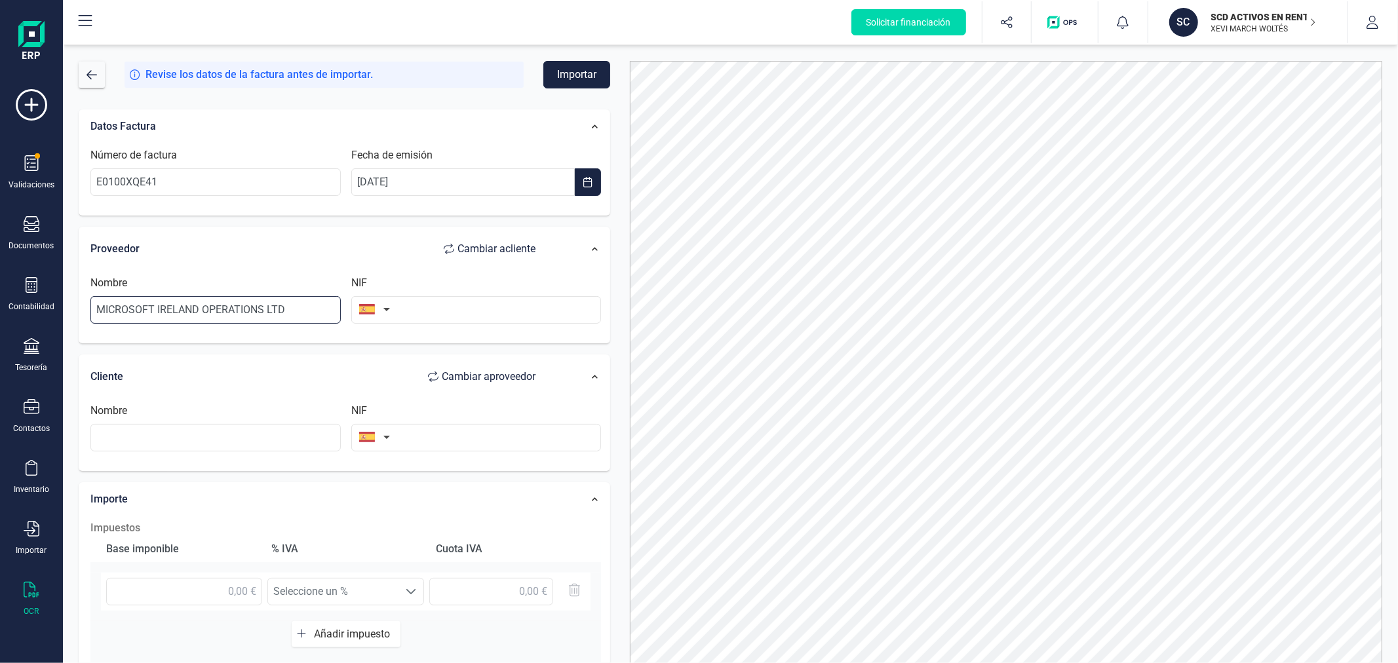
type input "MICROSOFT IRELAND OPERATIONS LTD"
click at [362, 310] on button "button" at bounding box center [371, 309] width 41 height 26
click at [392, 355] on input "text" at bounding box center [446, 348] width 174 height 28
type input "IRLAN"
click at [374, 372] on span "Irlanda" at bounding box center [424, 374] width 106 height 16
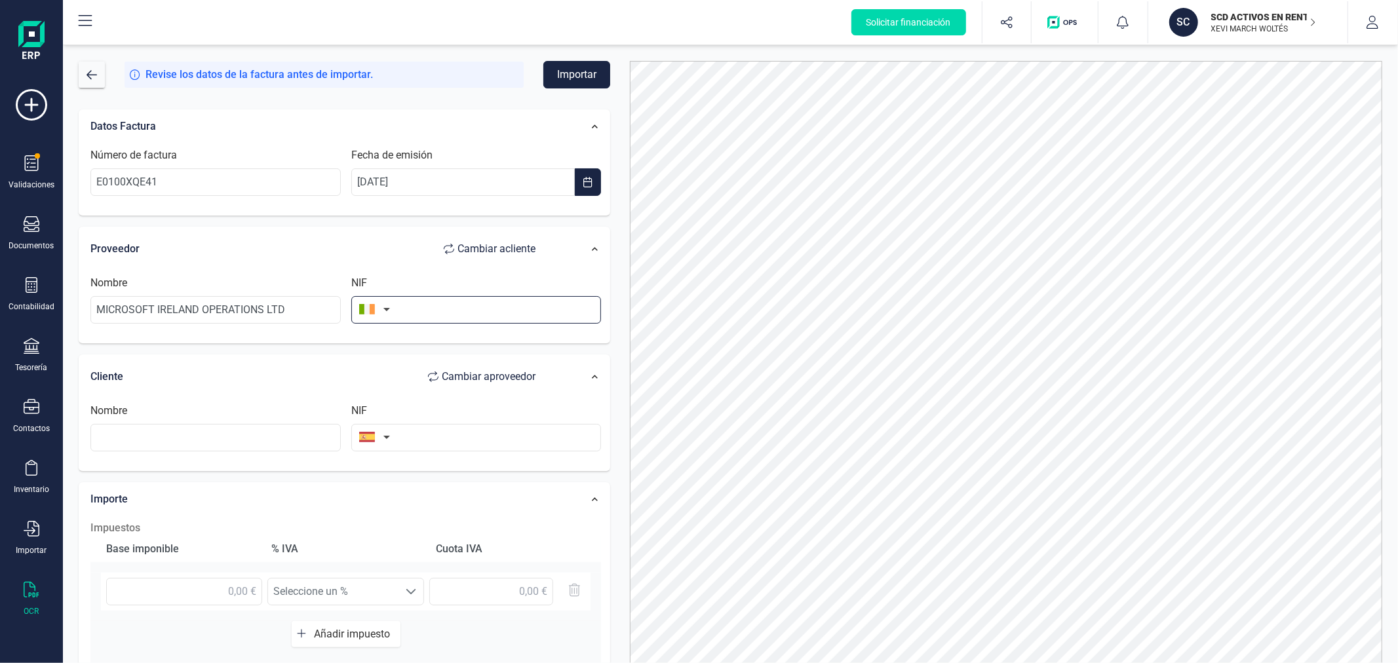
click at [486, 317] on input "text" at bounding box center [476, 310] width 250 height 28
type input "8256796U"
click at [462, 448] on input "text" at bounding box center [476, 438] width 250 height 28
type input "B40612616"
click at [459, 469] on li "B40612616" at bounding box center [476, 470] width 250 height 26
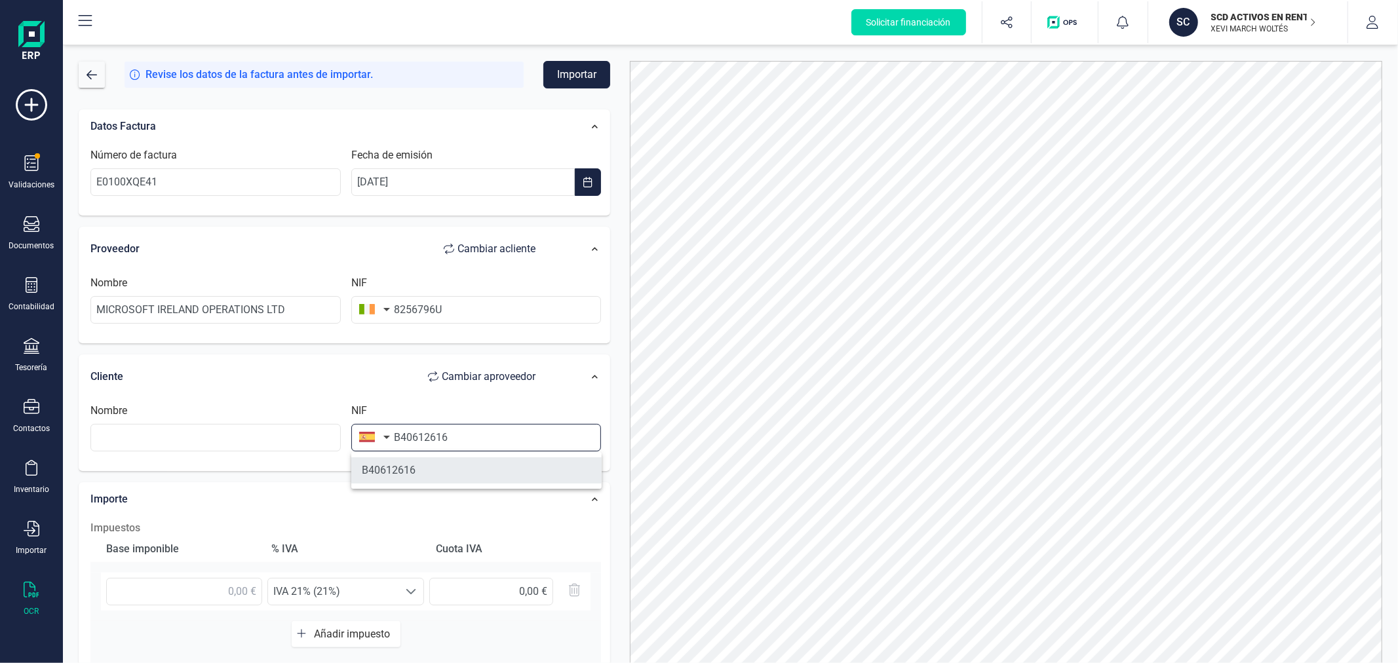
type input "CONFIANDO SL"
click at [220, 589] on input "text" at bounding box center [184, 592] width 156 height 28
type input "5,60 €"
click at [326, 587] on span "IVA 21% (21%)" at bounding box center [333, 592] width 130 height 26
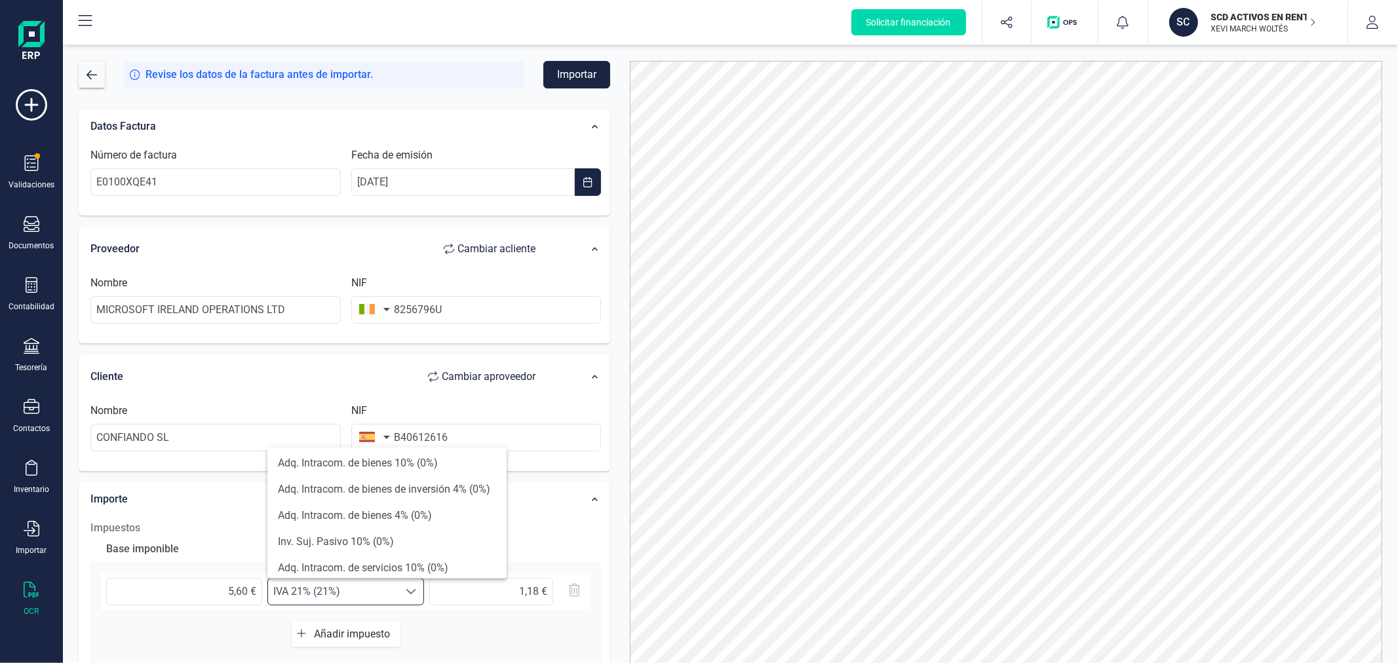
scroll to position [364, 0]
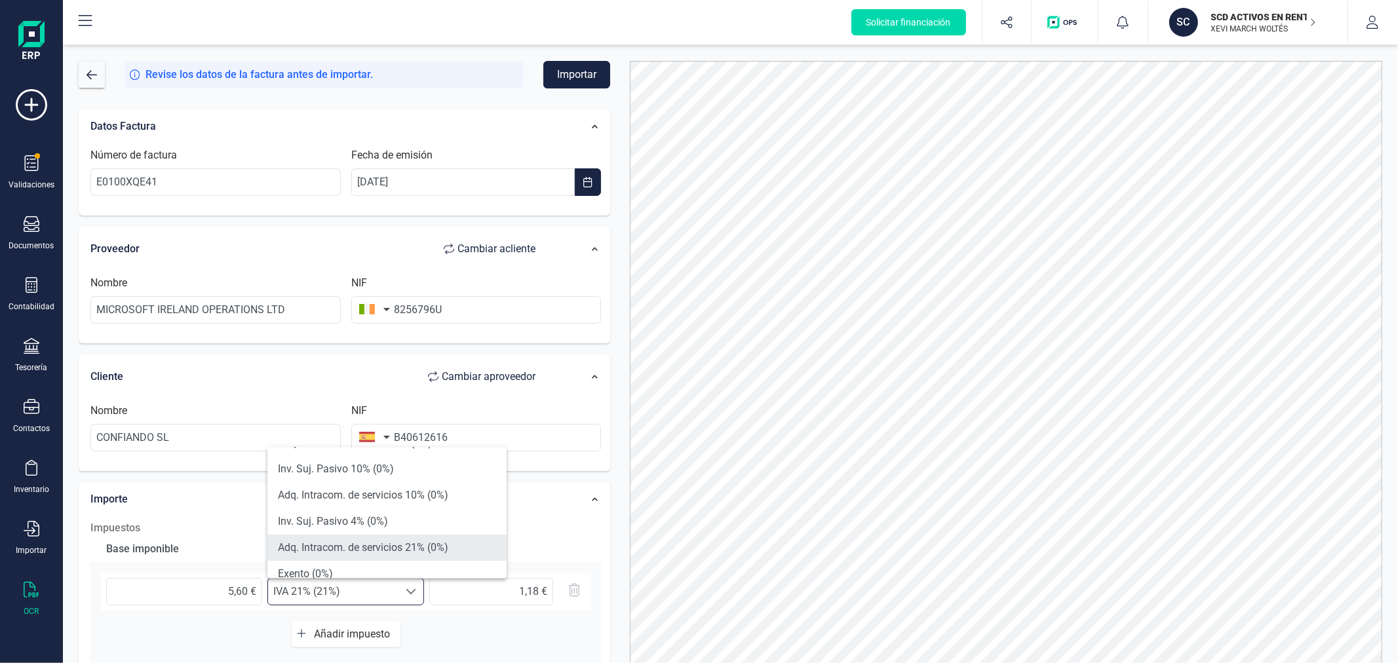
click at [372, 540] on li "Adq. Intracom. de servicios 21% (0%)" at bounding box center [386, 548] width 239 height 26
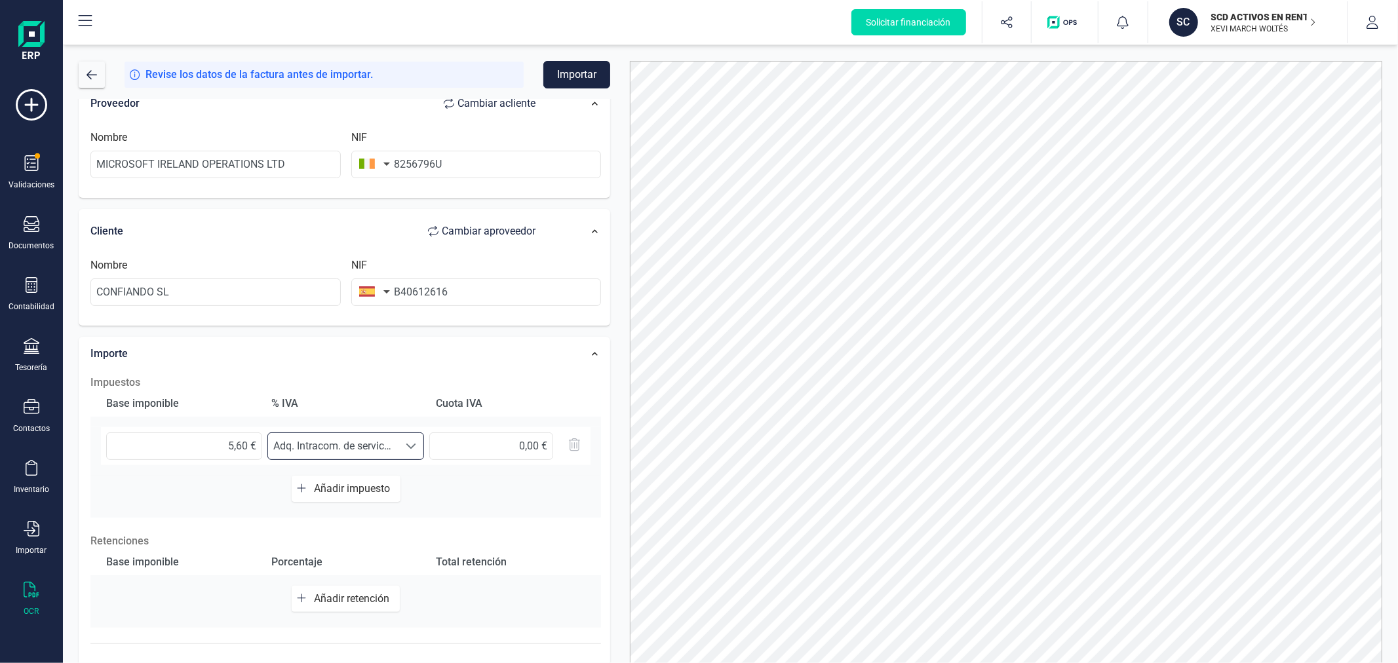
scroll to position [207, 0]
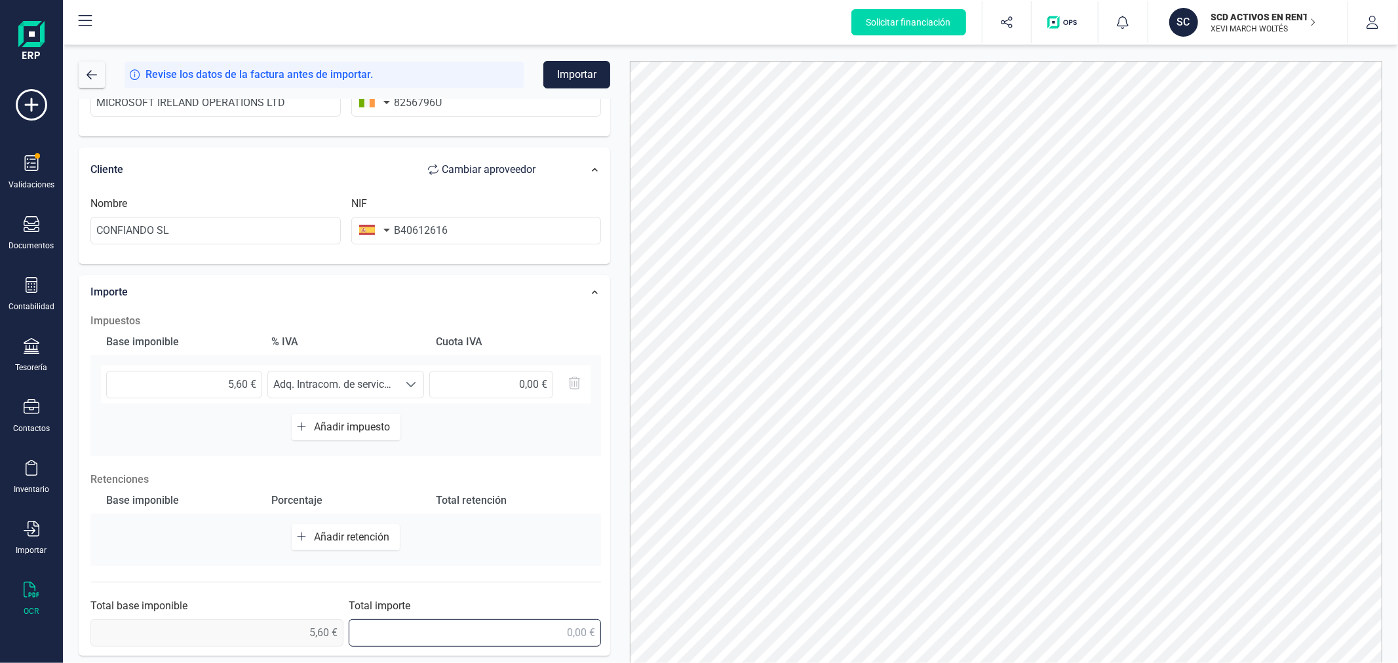
click at [494, 629] on input "text" at bounding box center [475, 633] width 253 height 28
type input "5,60 €"
click at [596, 75] on button "Importar" at bounding box center [576, 75] width 67 height 28
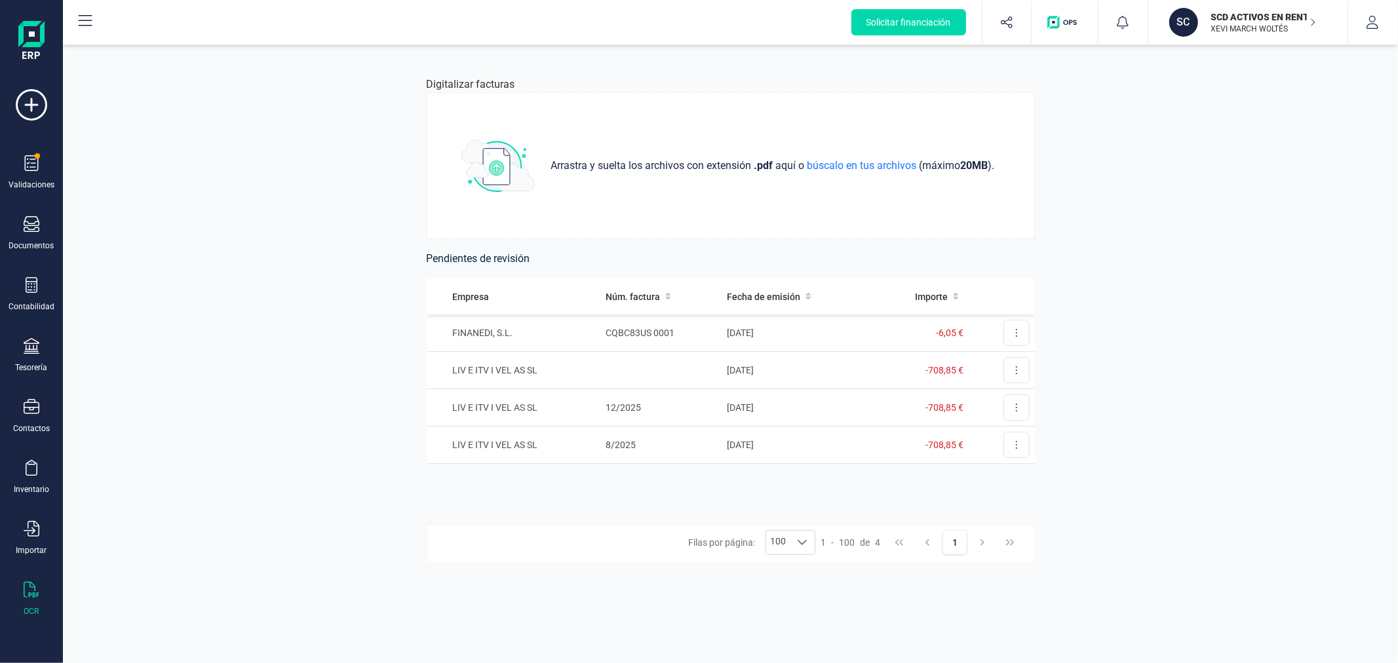
click at [303, 287] on div "Digitalizar facturas Arrastra y suelta los archivos con extensión .pdf aquí o b…" at bounding box center [730, 354] width 1335 height 618
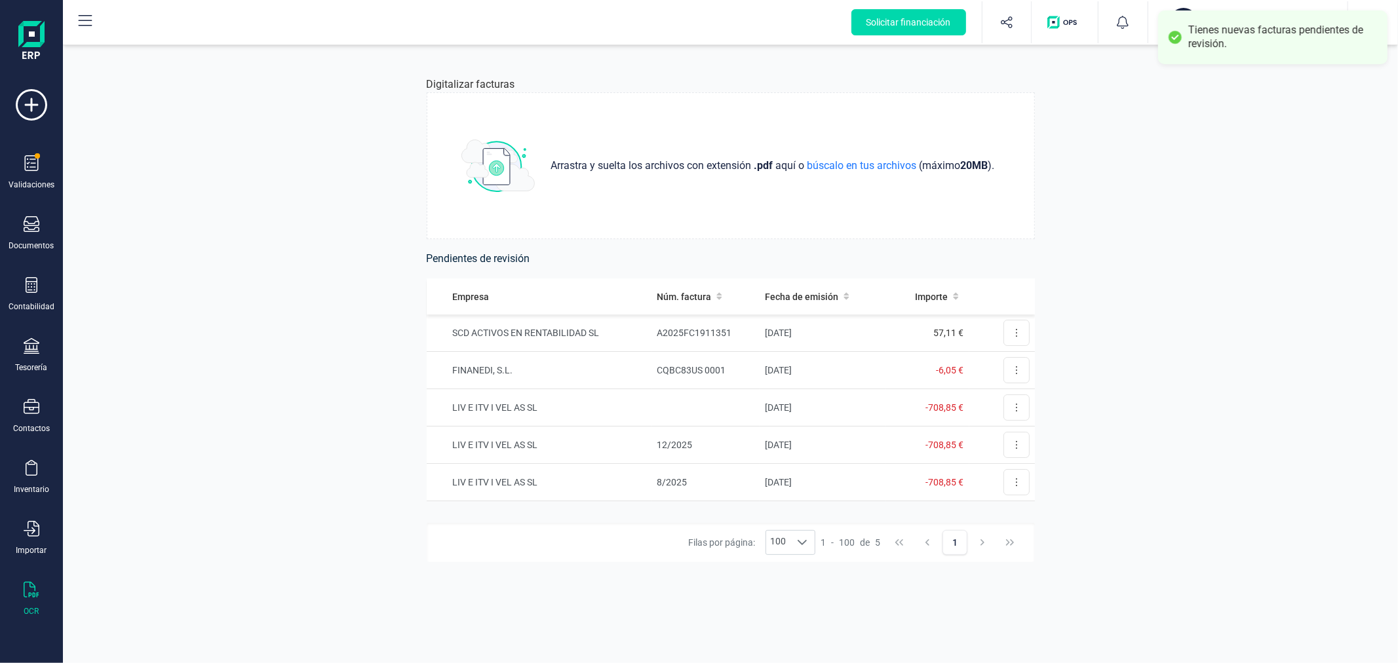
click at [667, 328] on td "A2025FC1911351" at bounding box center [704, 333] width 107 height 37
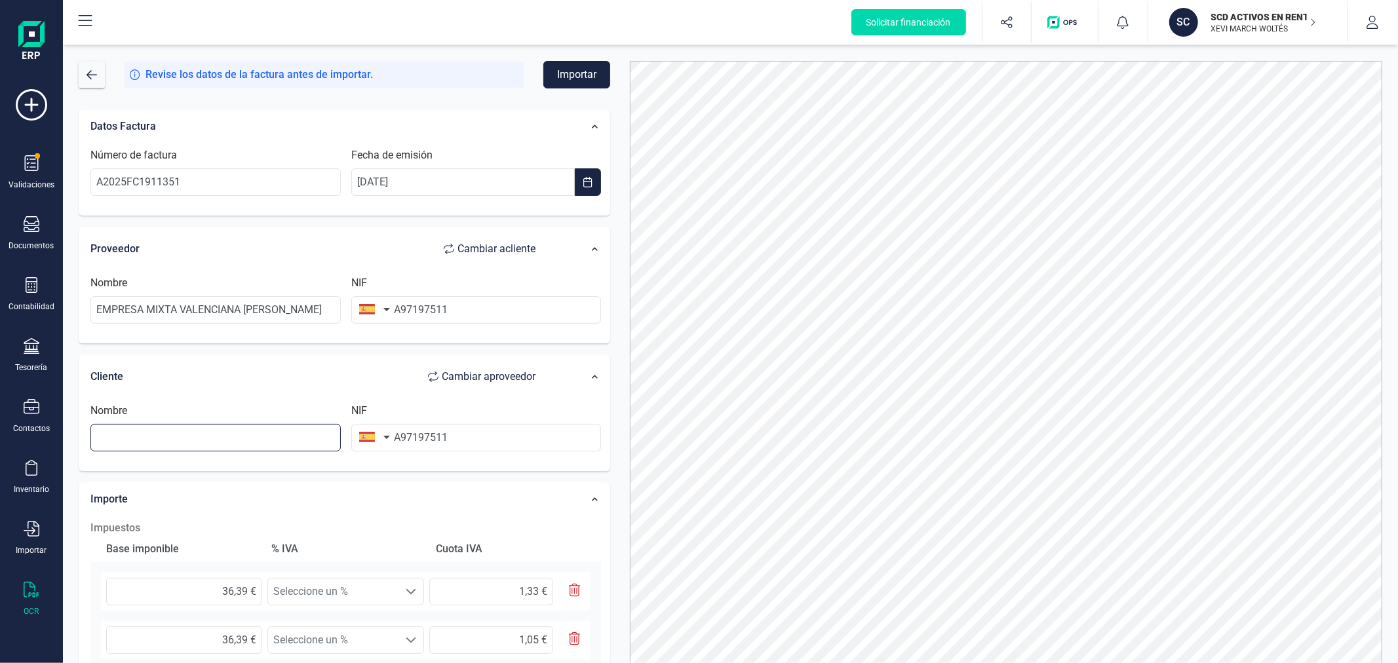
click at [259, 435] on input "text" at bounding box center [215, 438] width 250 height 28
click at [251, 475] on li "LIV E ITV I VEL AS SOCIEDAD LIMITADA" at bounding box center [215, 470] width 250 height 26
type input "LIV E ITV I VEL AS SOCIEDAD LIMITADA"
type input "B98419310"
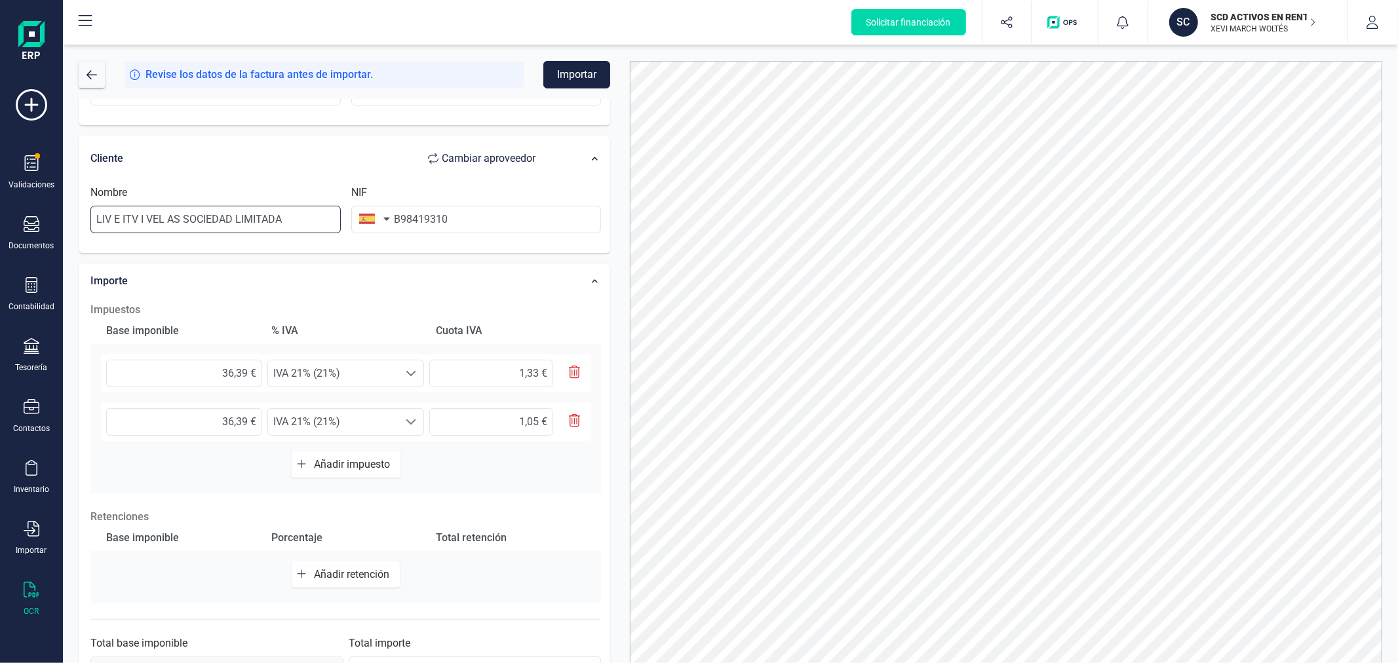
scroll to position [256, 0]
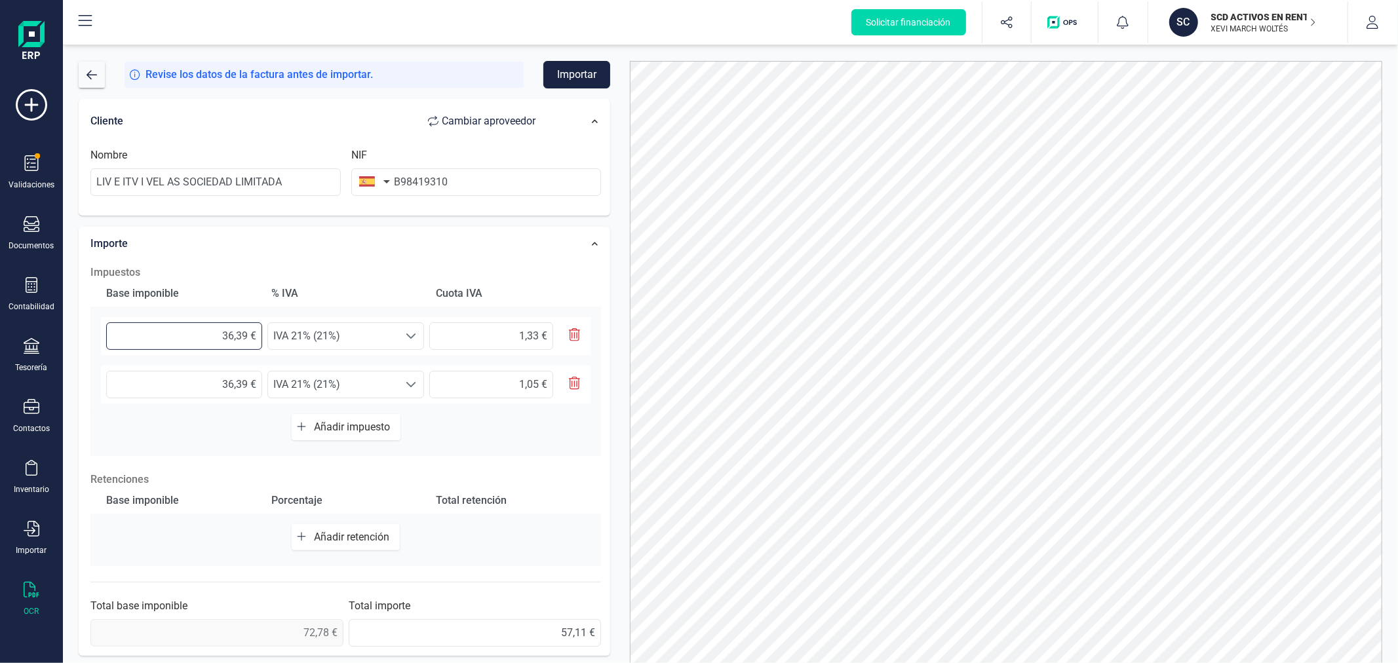
click at [185, 341] on input "36,39 €" at bounding box center [184, 336] width 156 height 28
click at [185, 338] on input "36,39 €" at bounding box center [184, 336] width 156 height 28
type input "5,00 €"
type input "1,05 €"
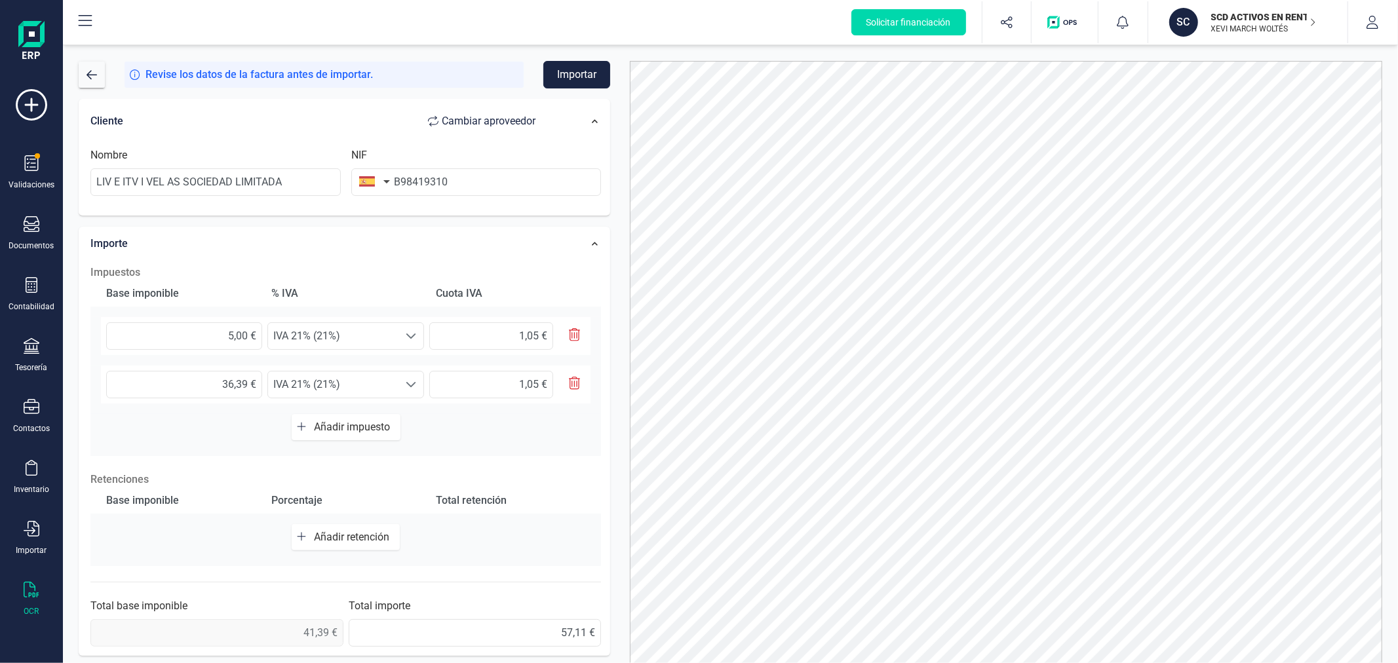
click at [214, 368] on div "36,39 € Seleccione un % IVA 21% (21%) IVA 21% (21%) 1,05 €" at bounding box center [346, 385] width 490 height 38
click at [217, 382] on input "36,39 €" at bounding box center [184, 385] width 156 height 28
click at [381, 379] on span "IVA 21% (21%)" at bounding box center [333, 385] width 130 height 26
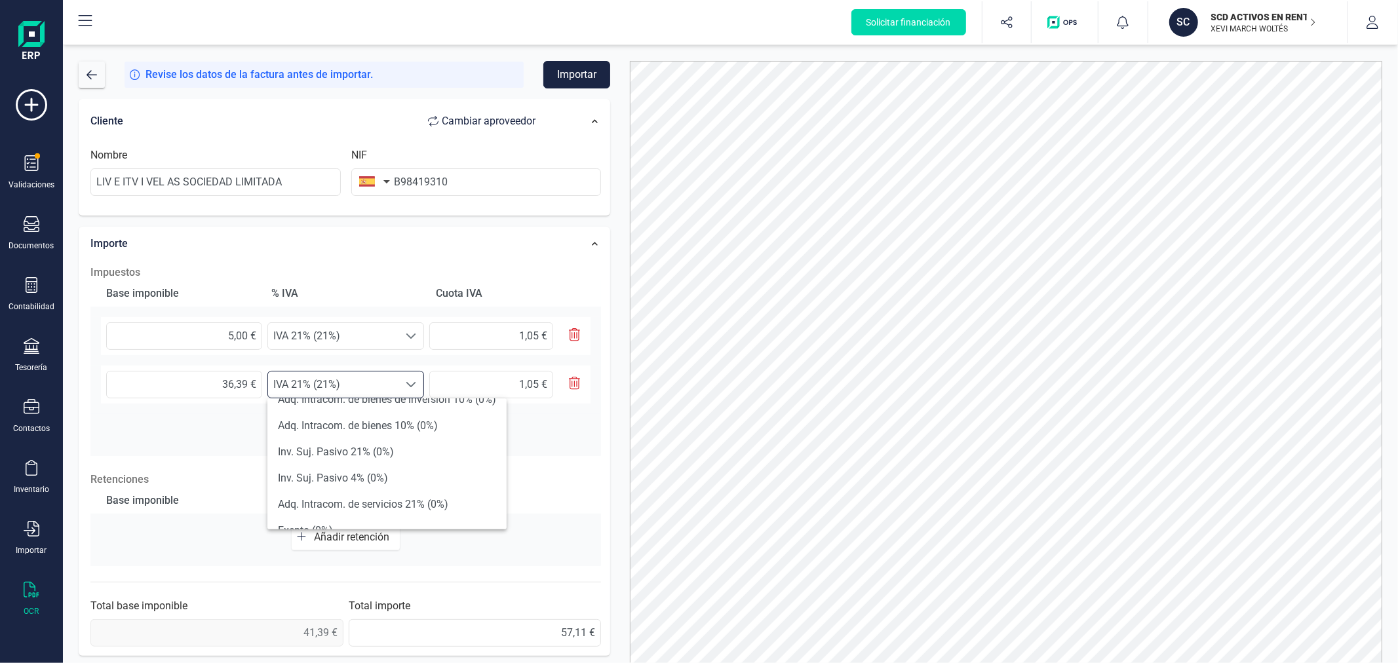
scroll to position [482, 0]
click at [375, 481] on li "Exento (0%)" at bounding box center [386, 486] width 239 height 26
type input "0,00 €"
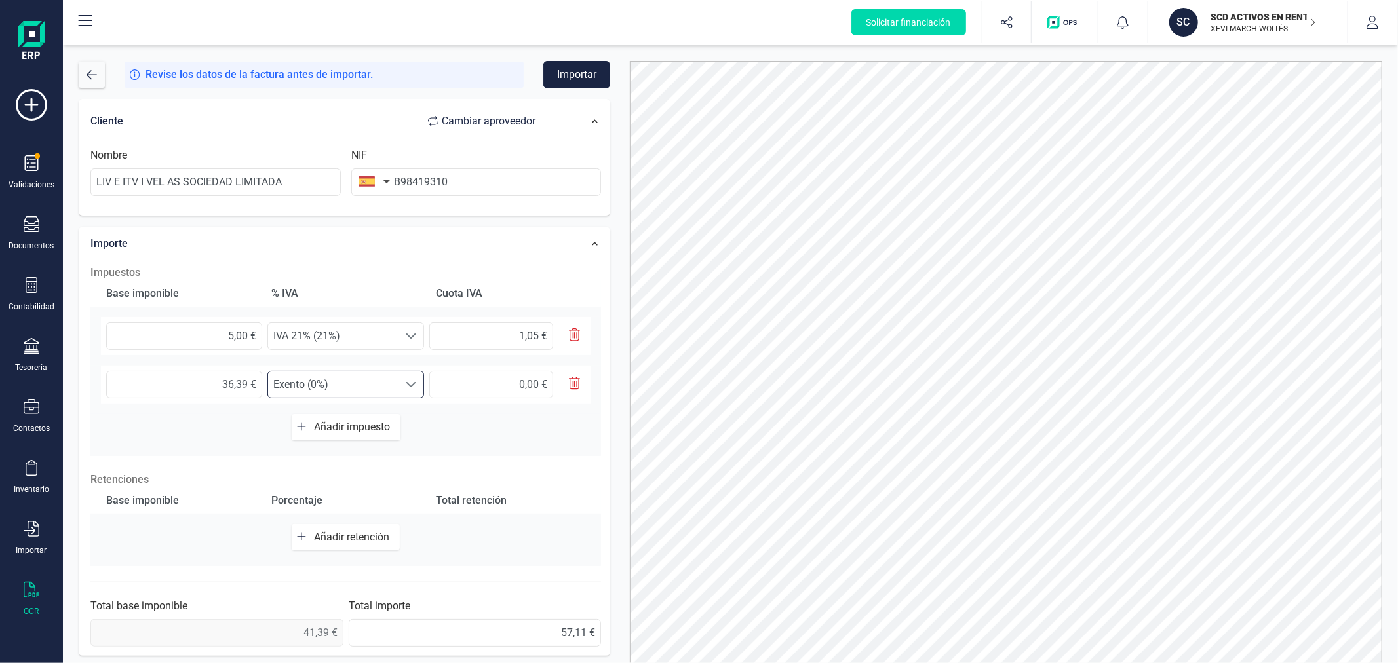
click at [353, 429] on span "Añadir impuesto" at bounding box center [354, 427] width 81 height 12
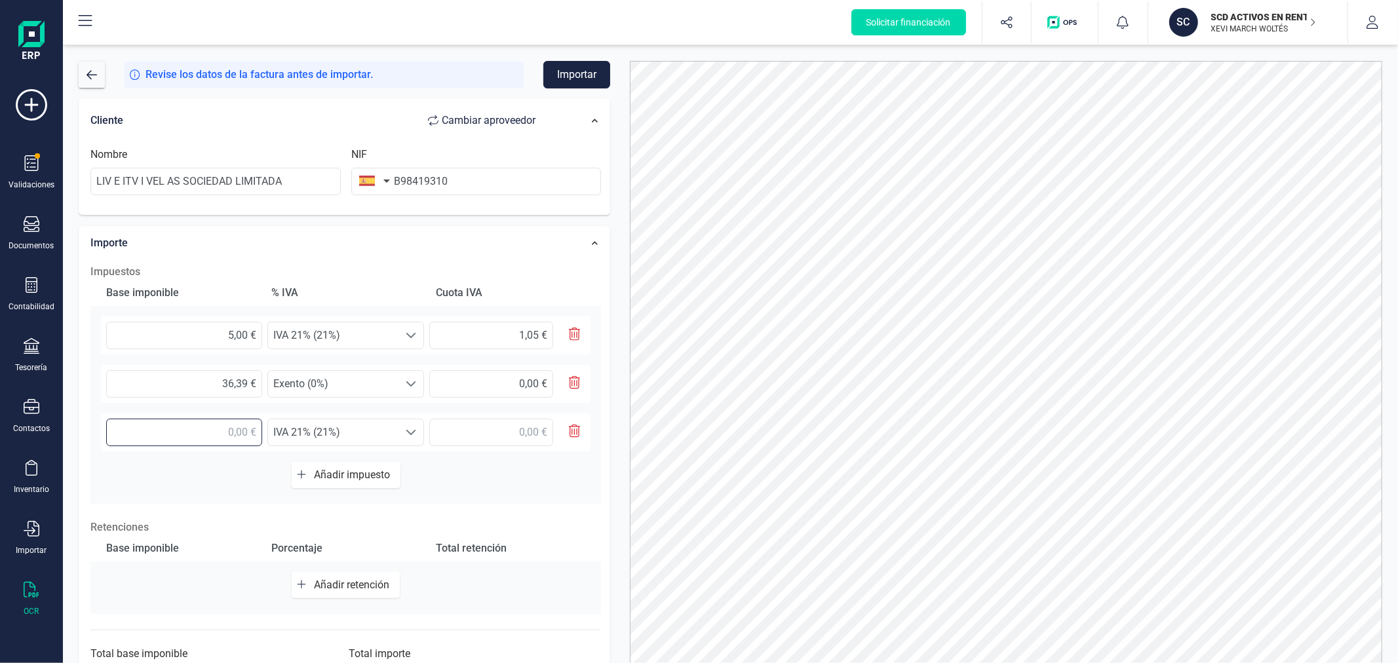
click at [193, 433] on input "text" at bounding box center [184, 433] width 156 height 28
type input "13,34 €"
click at [298, 435] on span "IVA 21% (21%)" at bounding box center [333, 432] width 130 height 26
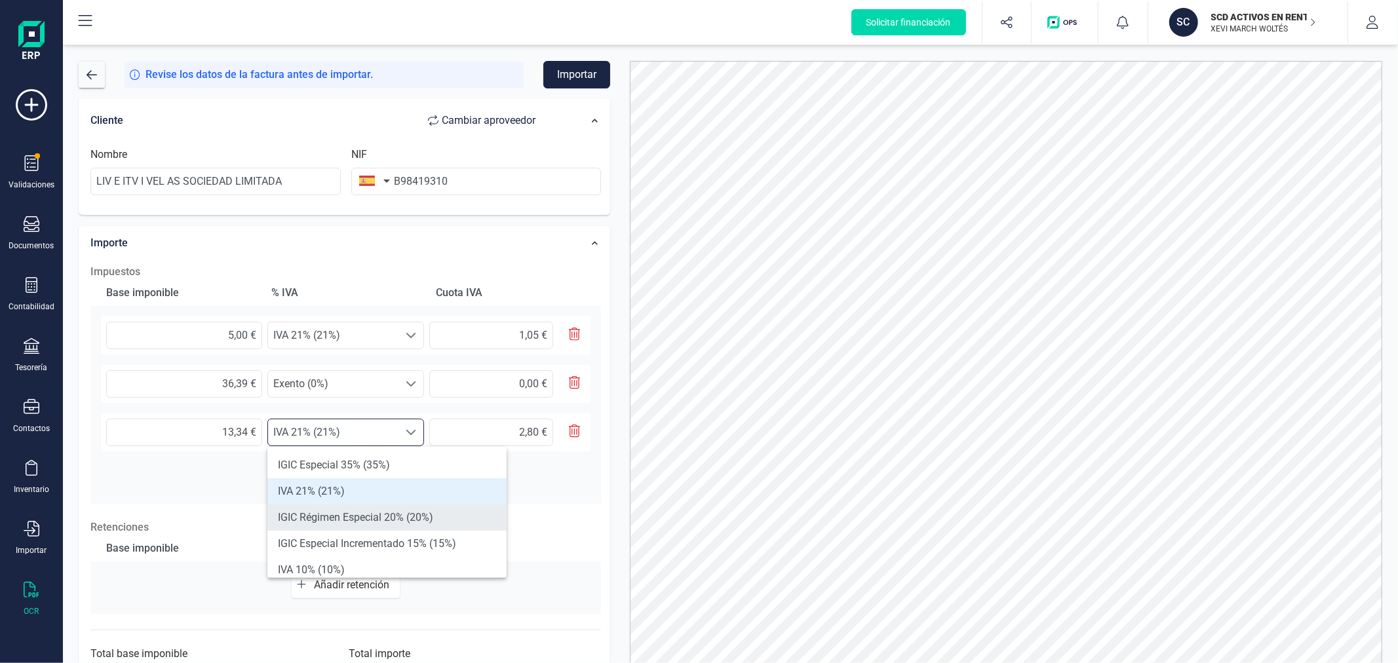
scroll to position [73, 0]
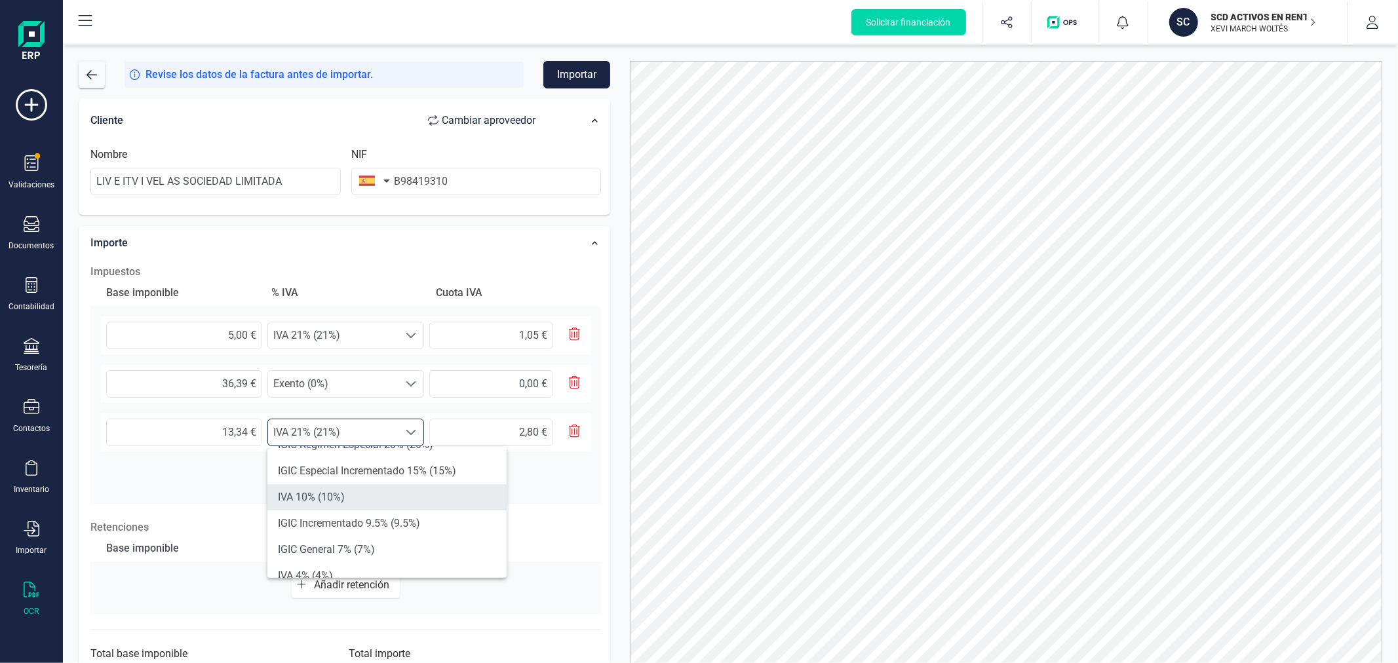
click at [344, 488] on li "IVA 10% (10%)" at bounding box center [386, 497] width 239 height 26
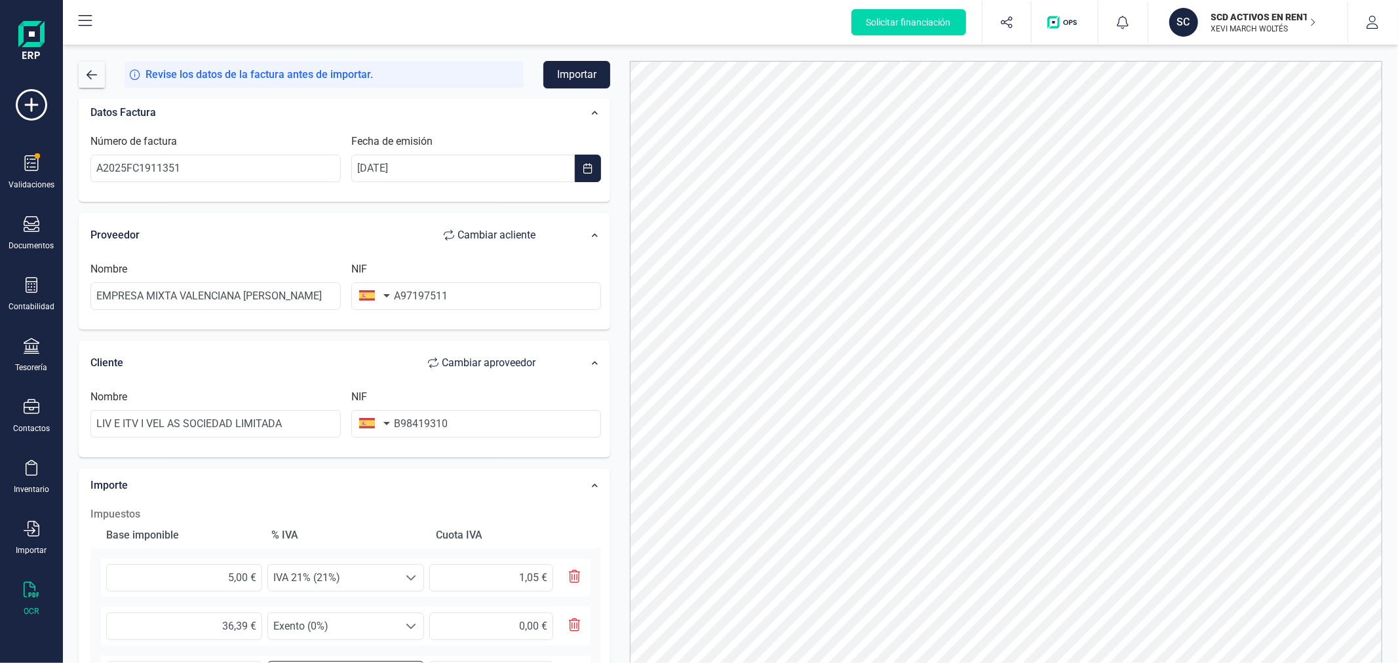
scroll to position [0, 0]
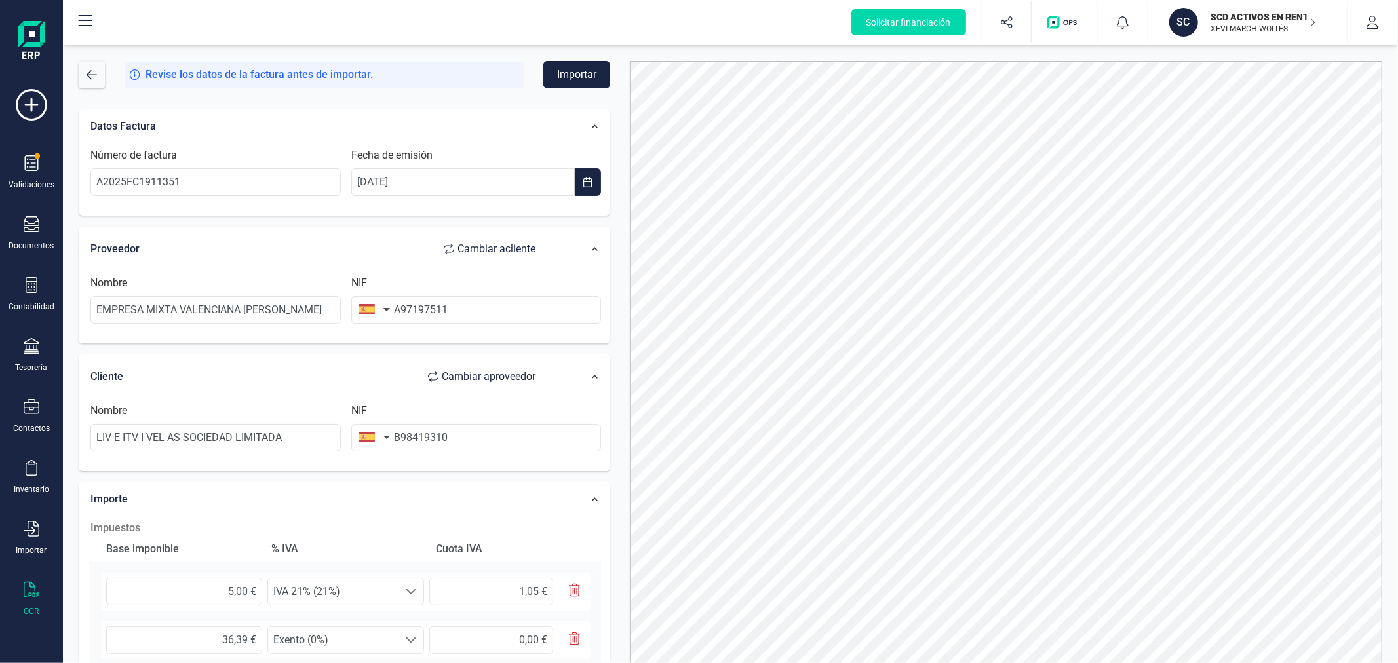
click at [569, 67] on button "Importar" at bounding box center [576, 75] width 67 height 28
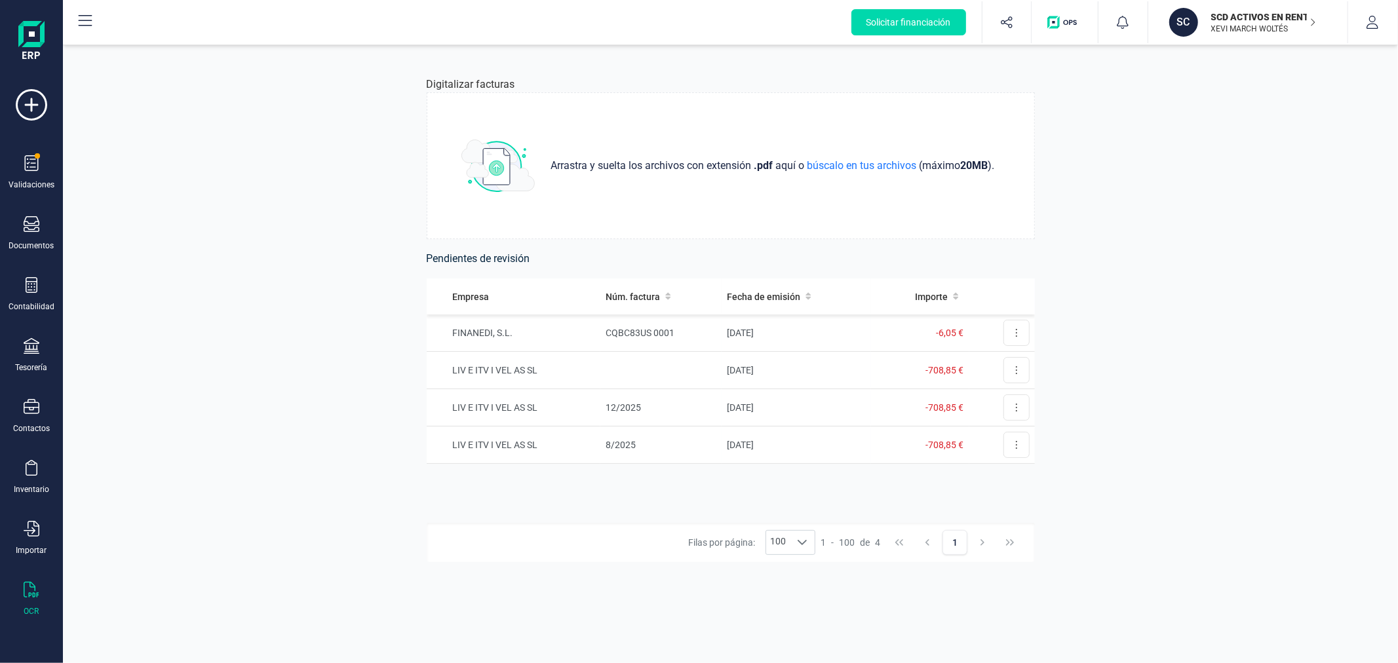
click at [1236, 24] on p "XEVI MARCH WOLTÉS" at bounding box center [1263, 29] width 105 height 10
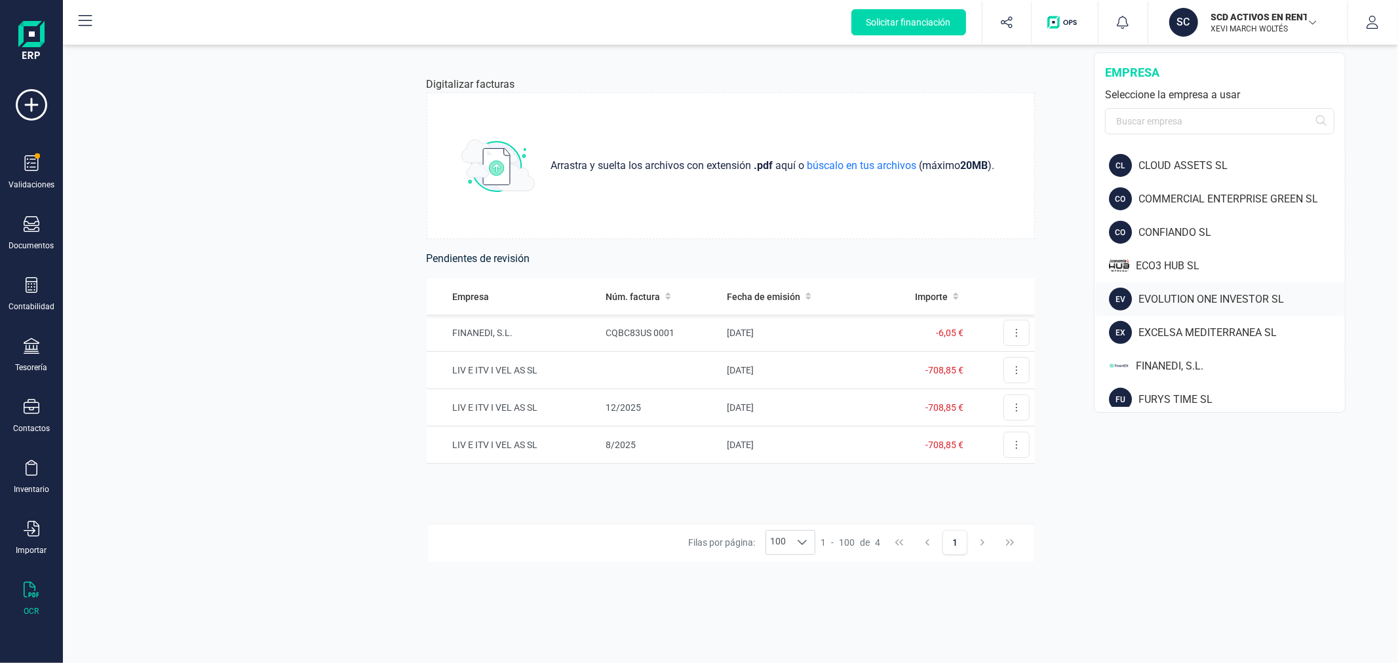
scroll to position [437, 0]
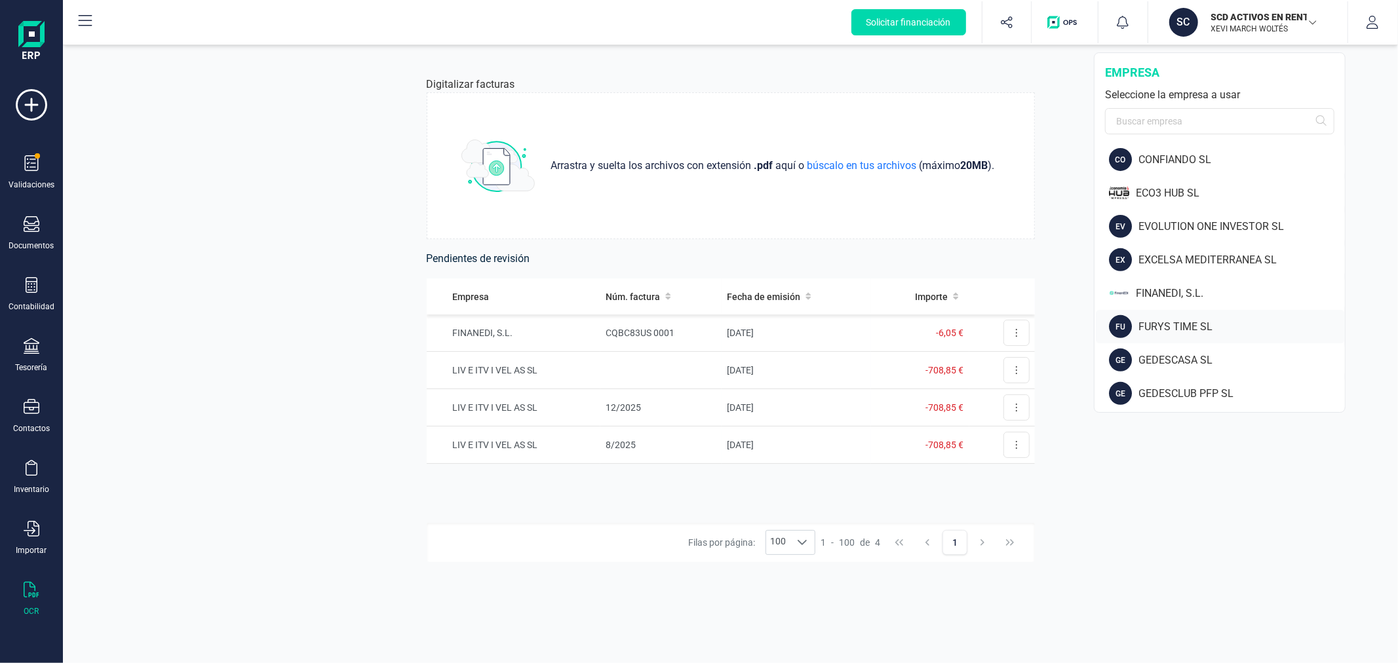
click at [1188, 324] on div "FURYS TIME SL" at bounding box center [1241, 327] width 206 height 16
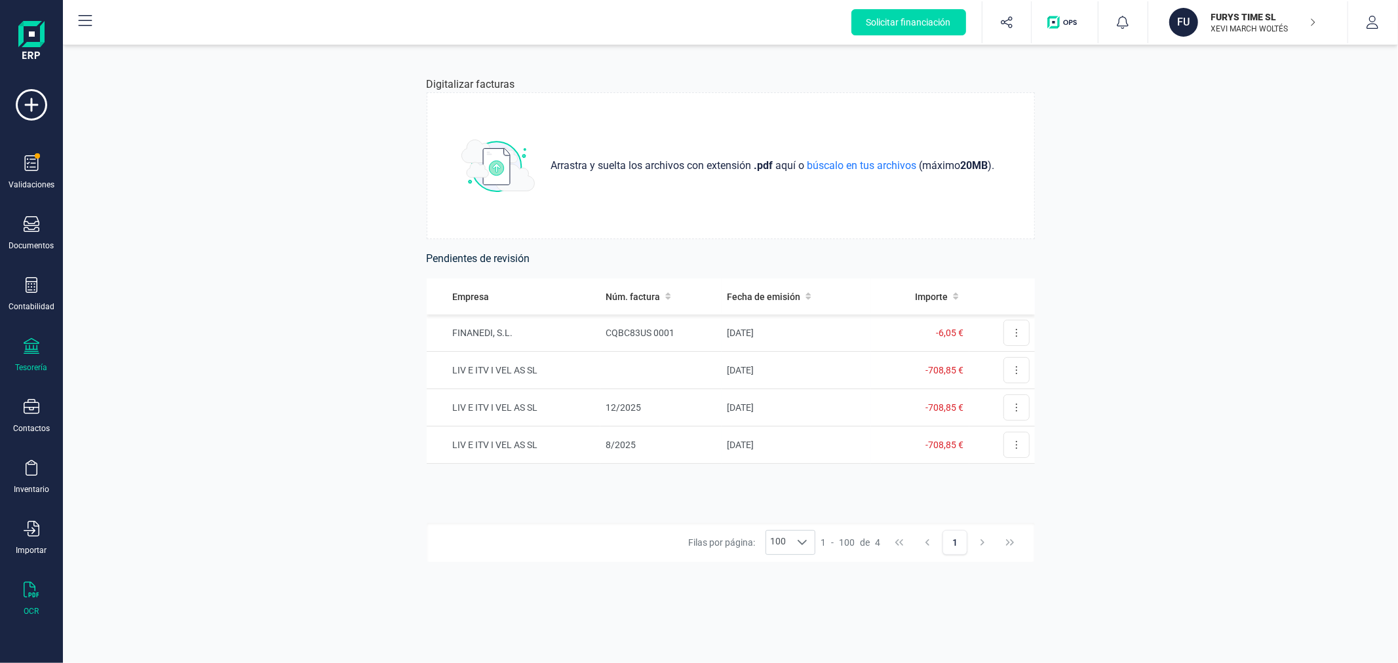
click at [47, 357] on div "Tesorería" at bounding box center [31, 355] width 52 height 35
click at [131, 226] on span "Cuentas bancarias" at bounding box center [159, 224] width 115 height 16
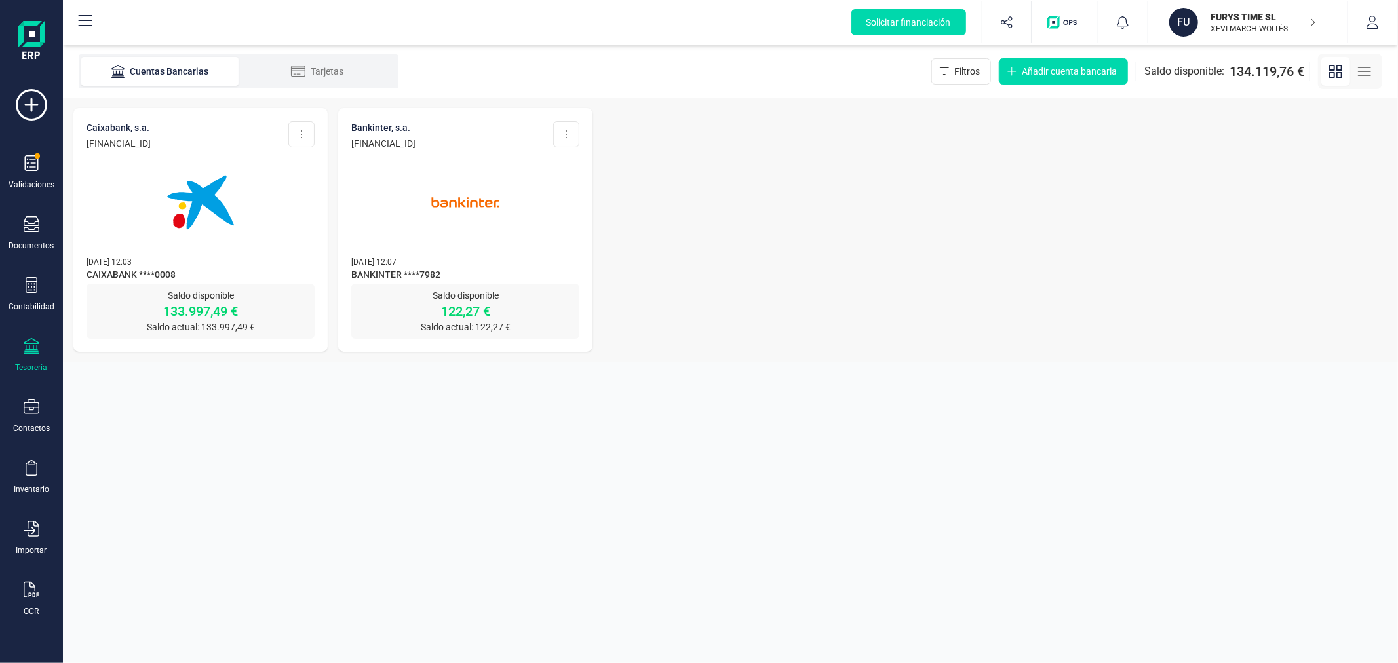
click at [469, 199] on img at bounding box center [465, 202] width 110 height 110
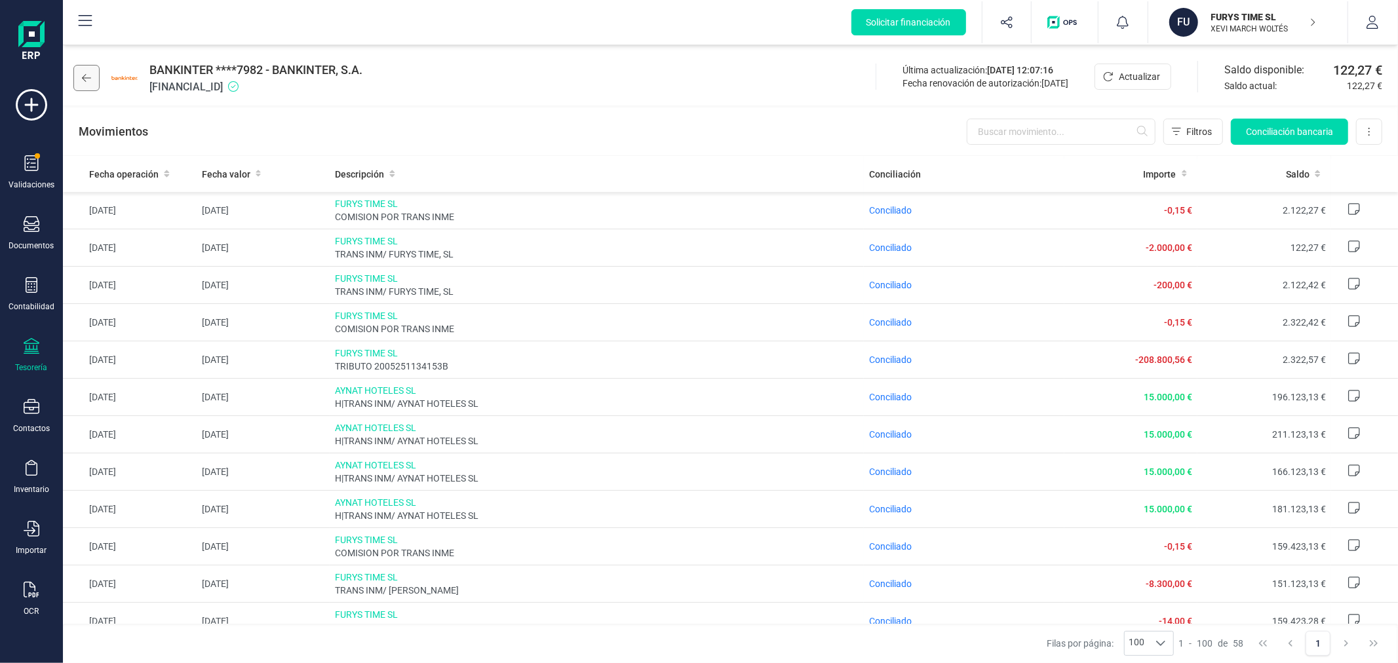
click at [84, 73] on icon at bounding box center [86, 78] width 9 height 10
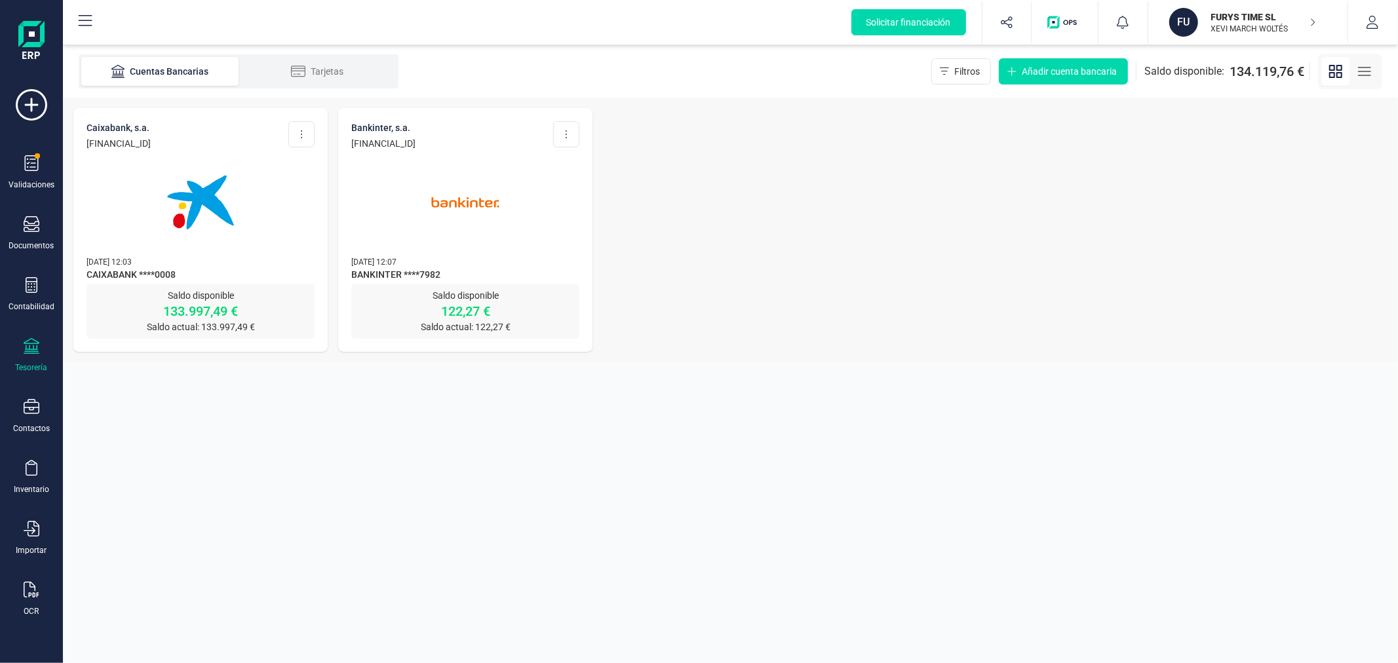
click at [190, 233] on img at bounding box center [201, 202] width 110 height 110
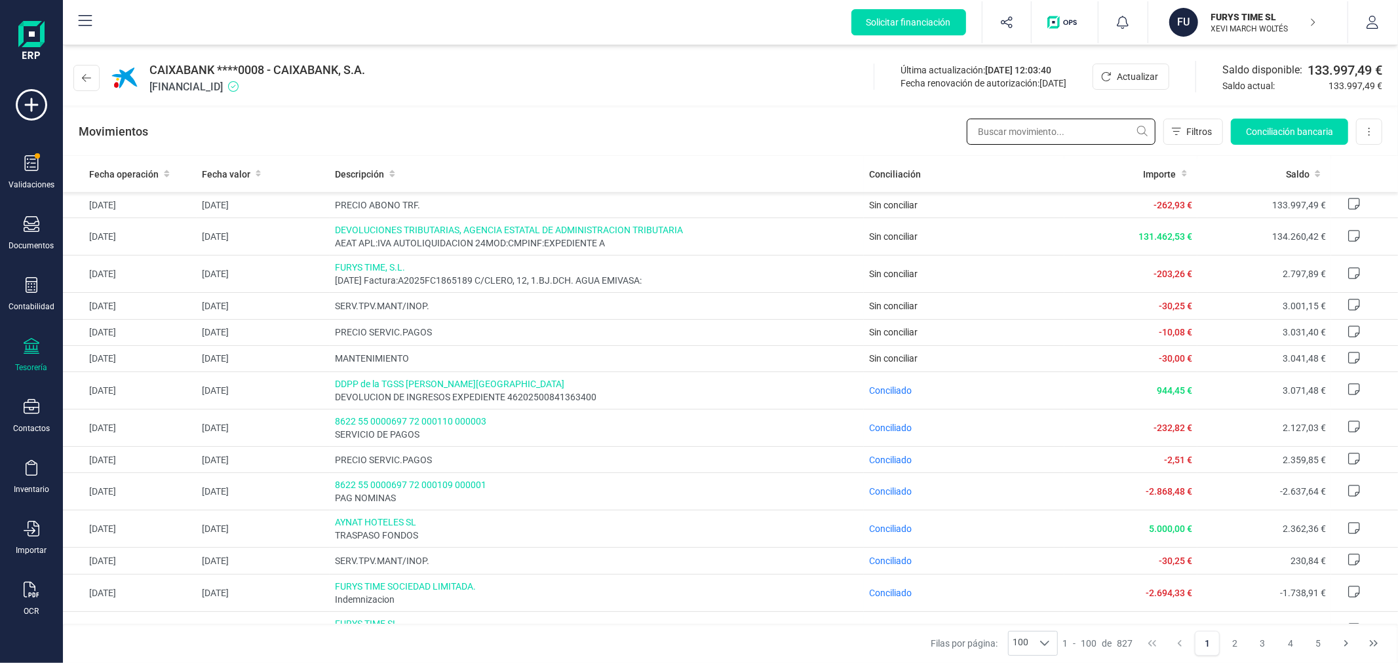
click at [1045, 135] on input "text" at bounding box center [1061, 132] width 189 height 26
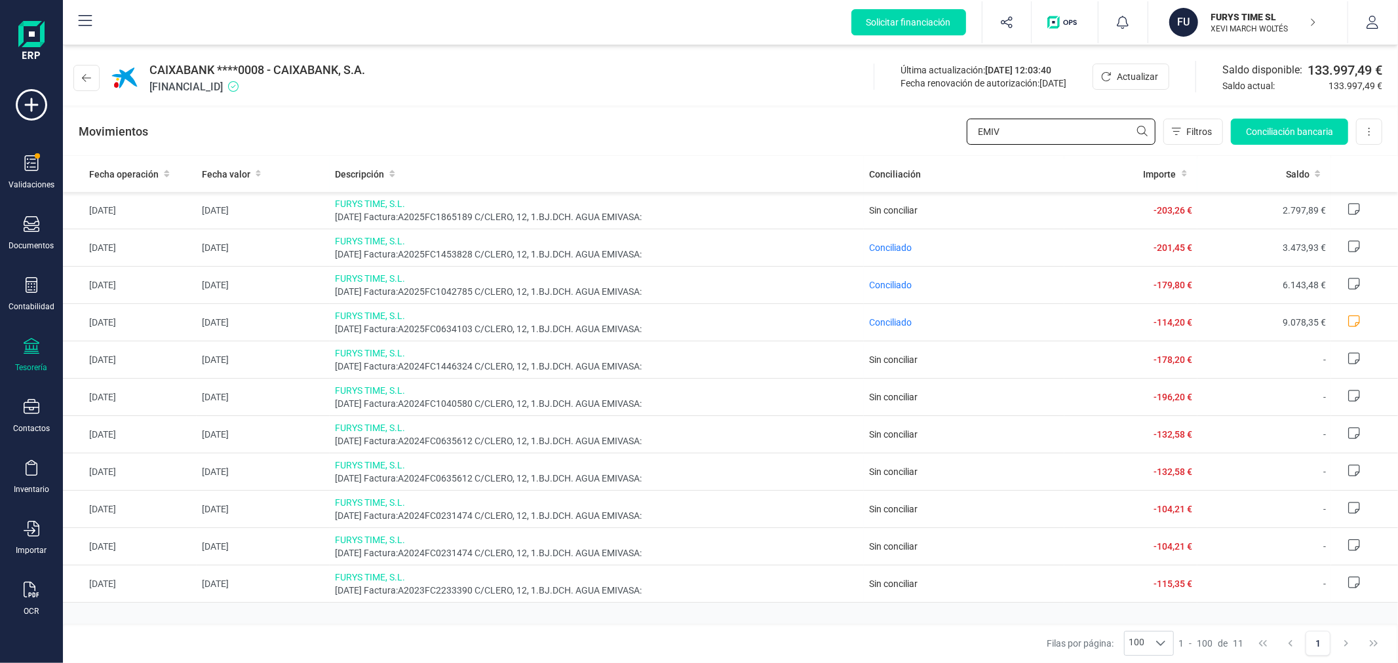
type input "EMIV"
